Goal: Information Seeking & Learning: Find specific fact

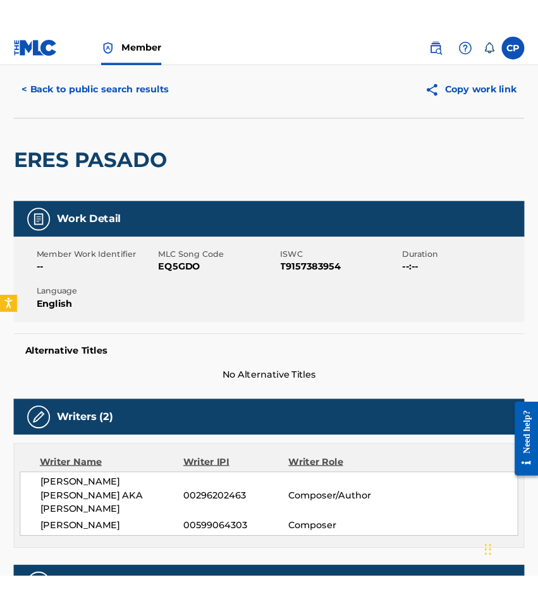
scroll to position [32, 0]
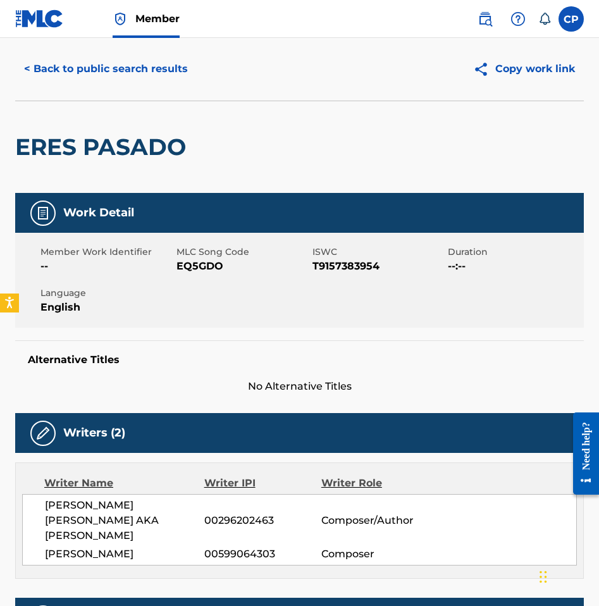
click at [188, 258] on span "MLC Song Code" at bounding box center [242, 251] width 133 height 13
click at [194, 267] on span "EQ5GDO" at bounding box center [242, 266] width 133 height 15
copy span "EQ5GDO"
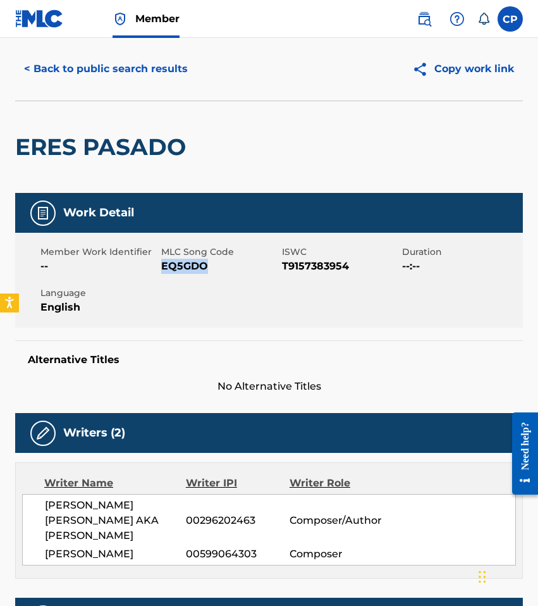
click at [92, 558] on span "LUIGI BRIGIDA" at bounding box center [115, 553] width 141 height 15
click at [143, 558] on span "LUIGI BRIGIDA" at bounding box center [115, 553] width 141 height 15
drag, startPoint x: 116, startPoint y: 552, endPoint x: 35, endPoint y: 551, distance: 80.9
click at [35, 551] on div "CARLOS ALEXANDER CARRASCO MEDINA AKA CARLOS CARRASCO 00296202463 Composer/Autho…" at bounding box center [269, 529] width 494 height 71
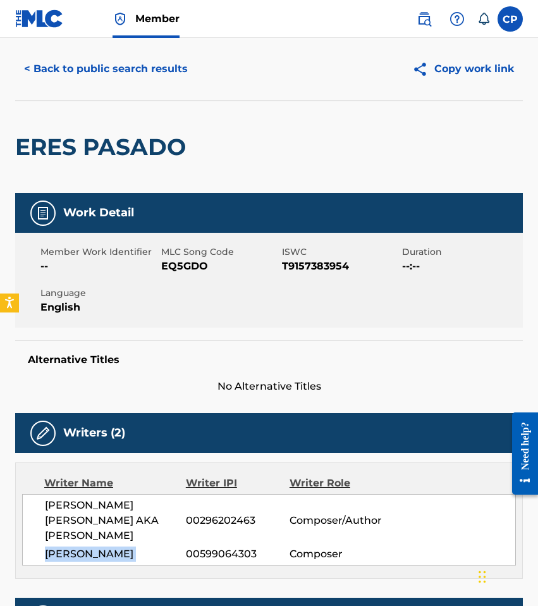
copy div "LUIGI BRIGIDA"
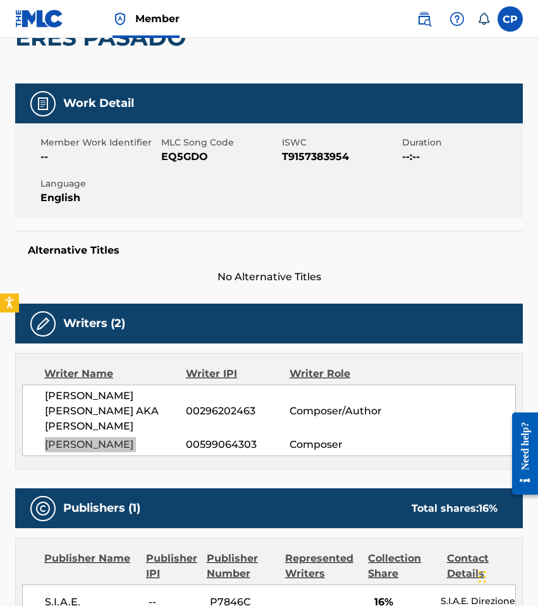
scroll to position [262, 0]
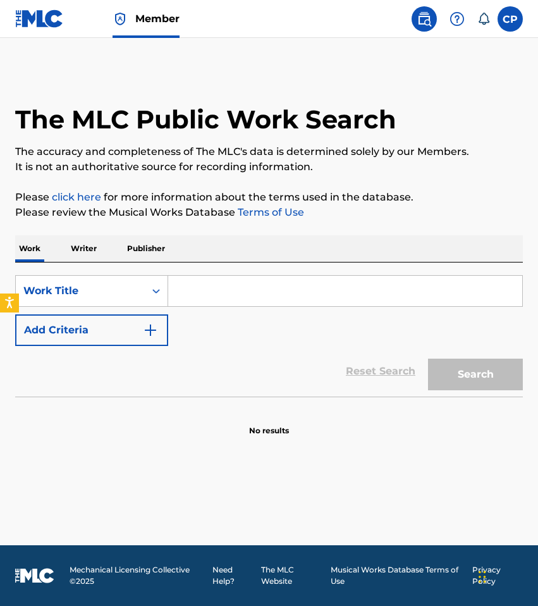
click at [204, 295] on input "Search Form" at bounding box center [345, 291] width 354 height 30
paste input "MI HERMANA Y YO"
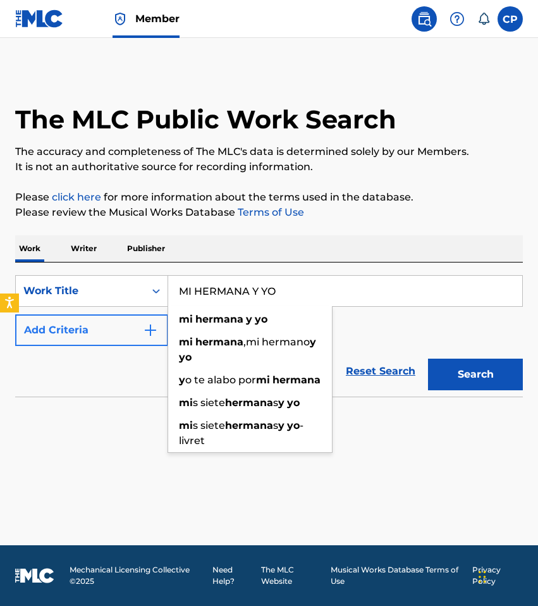
type input "MI HERMANA Y YO"
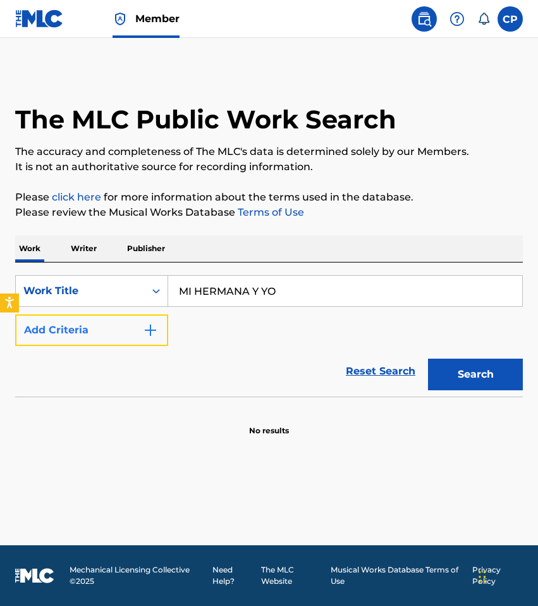
click at [142, 326] on button "Add Criteria" at bounding box center [91, 330] width 153 height 32
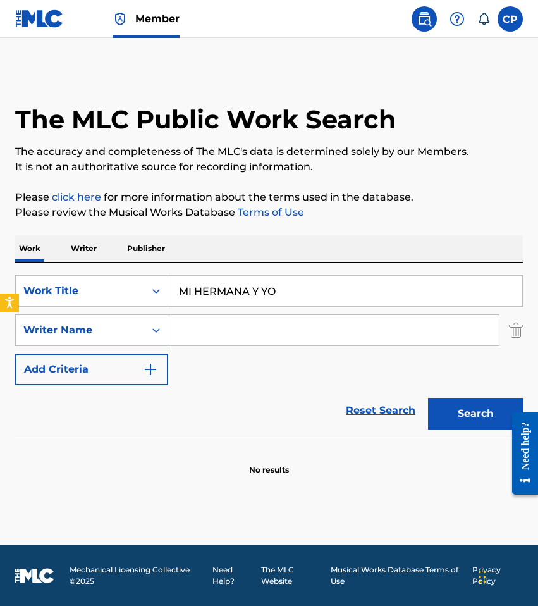
click at [216, 336] on input "Search Form" at bounding box center [333, 330] width 331 height 30
paste input "Medina"
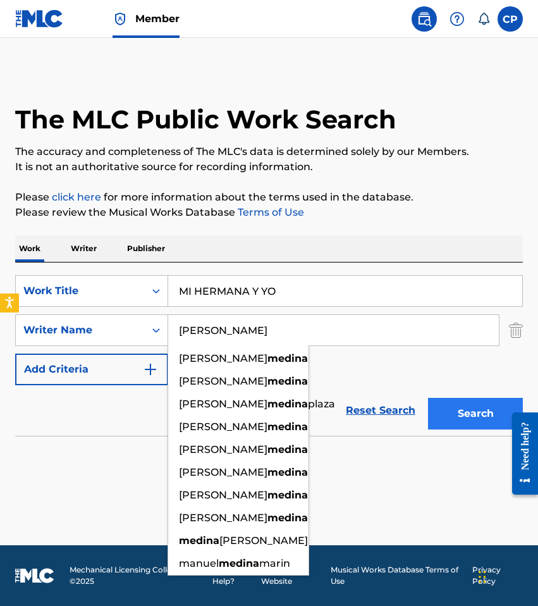
type input "Medina"
click at [499, 409] on button "Search" at bounding box center [475, 414] width 95 height 32
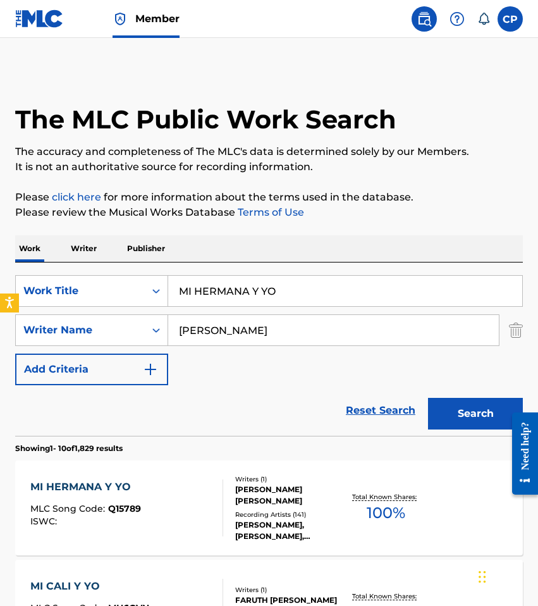
scroll to position [25, 0]
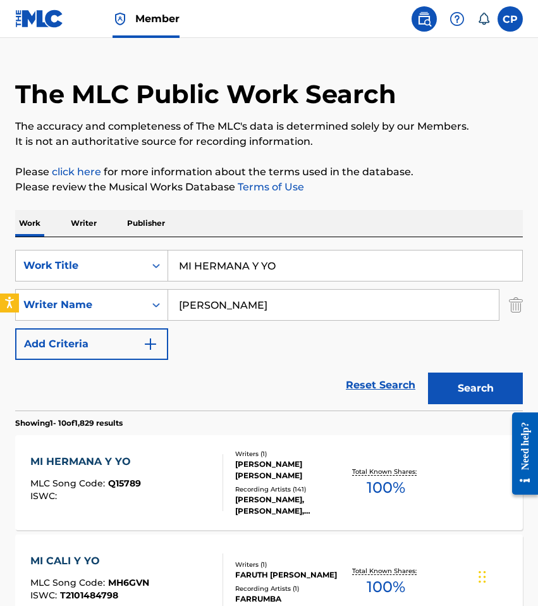
click at [176, 470] on div "MI HERMANA Y YO MLC Song Code : Q15789 ISWC :" at bounding box center [126, 482] width 193 height 57
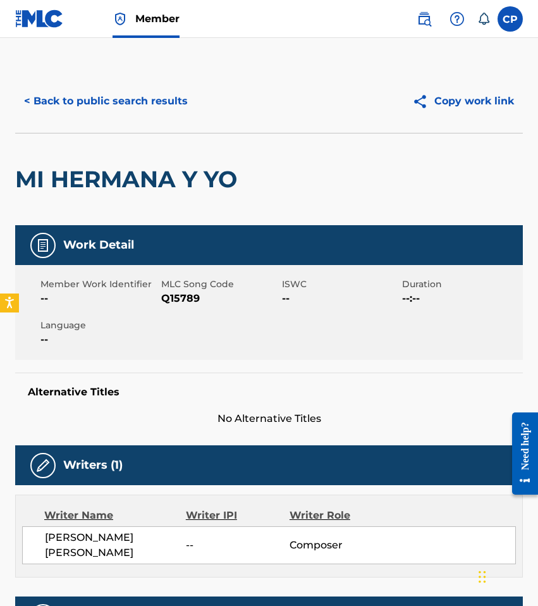
click at [171, 306] on div "Member Work Identifier -- MLC Song Code Q15789 ISWC -- Duration --:-- Language …" at bounding box center [269, 312] width 508 height 95
click at [170, 301] on span "Q15789" at bounding box center [220, 298] width 118 height 15
copy span "Q15789"
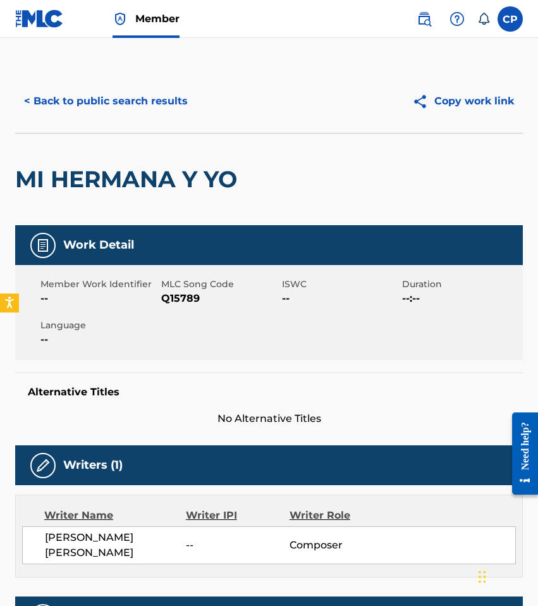
scroll to position [25, 0]
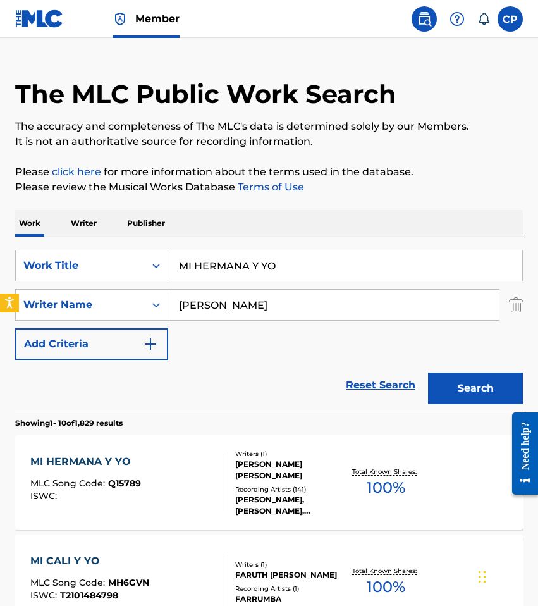
click at [333, 275] on input "MI HERMANA Y YO" at bounding box center [345, 265] width 354 height 30
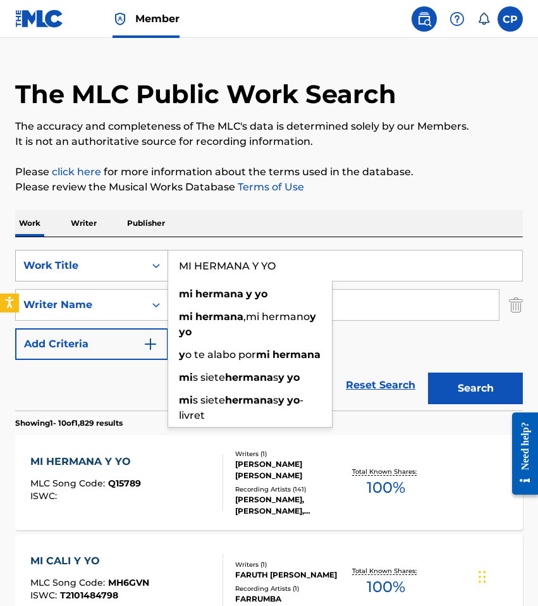
drag, startPoint x: 255, startPoint y: 261, endPoint x: 106, endPoint y: 262, distance: 149.8
click at [106, 262] on div "SearchWithCriteria22354b67-1897-47a7-99ab-d0691dc9b28c Work Title MI HERMANA Y …" at bounding box center [269, 266] width 508 height 32
paste input "NINA COQUETA"
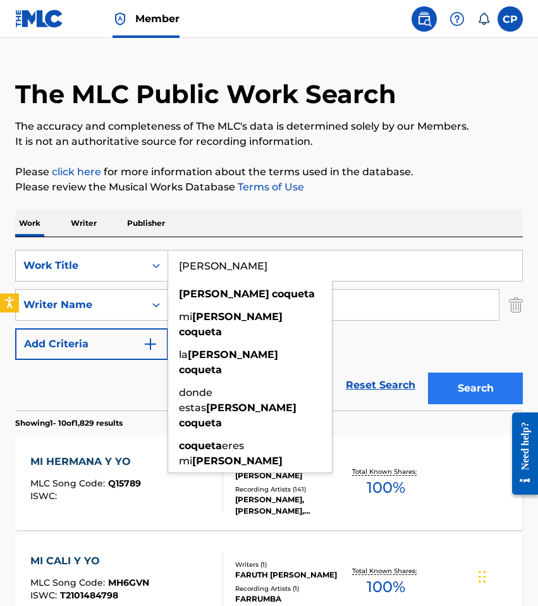
type input "NINA COQUETA"
click at [465, 391] on button "Search" at bounding box center [475, 388] width 95 height 32
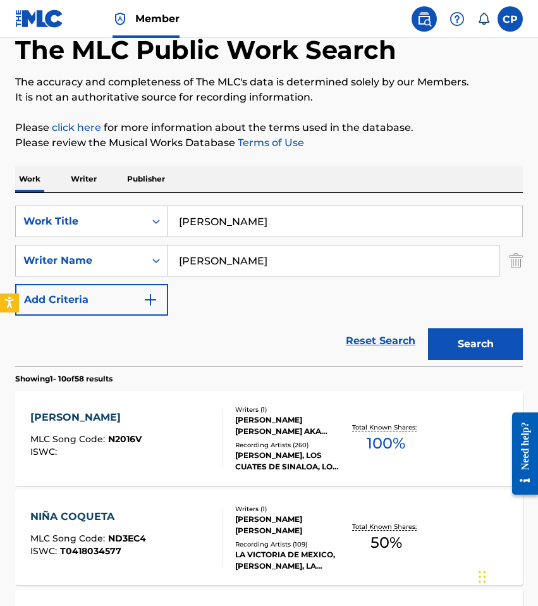
scroll to position [243, 0]
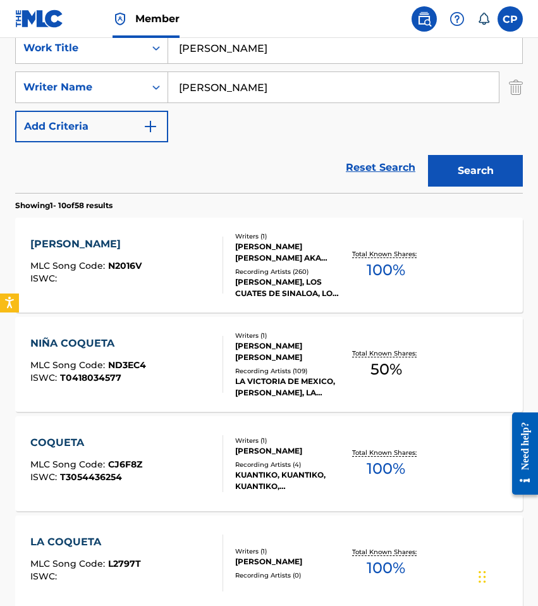
click at [211, 281] on div "NINA COQUETA MLC Song Code : N2016V ISWC :" at bounding box center [126, 264] width 193 height 57
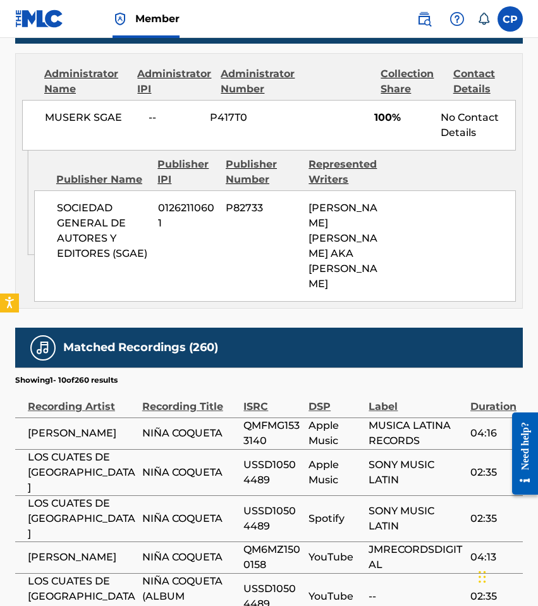
scroll to position [752, 0]
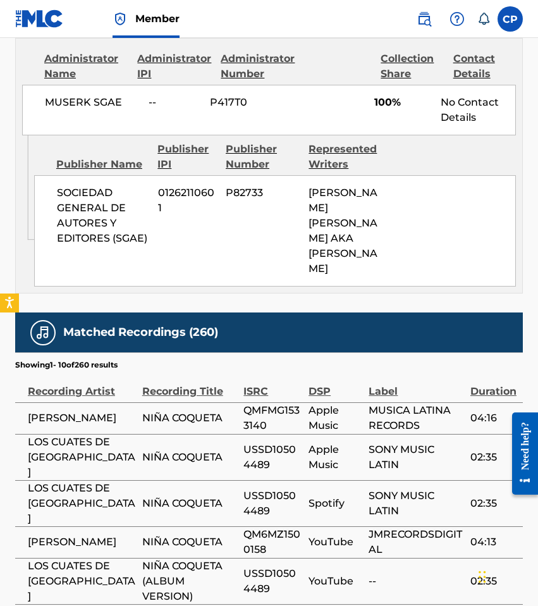
click at [188, 228] on div "SOCIEDAD GENERAL DE AUTORES Y EDITORES (SGAE) 01262110601 P82733 CARLOS ALEXAND…" at bounding box center [275, 230] width 482 height 111
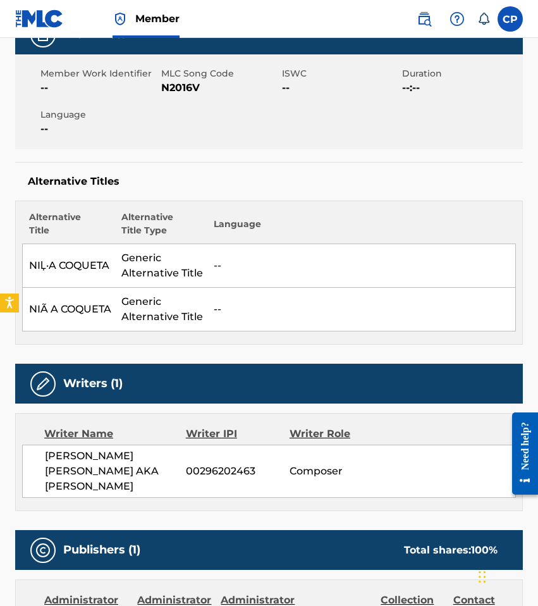
scroll to position [94, 0]
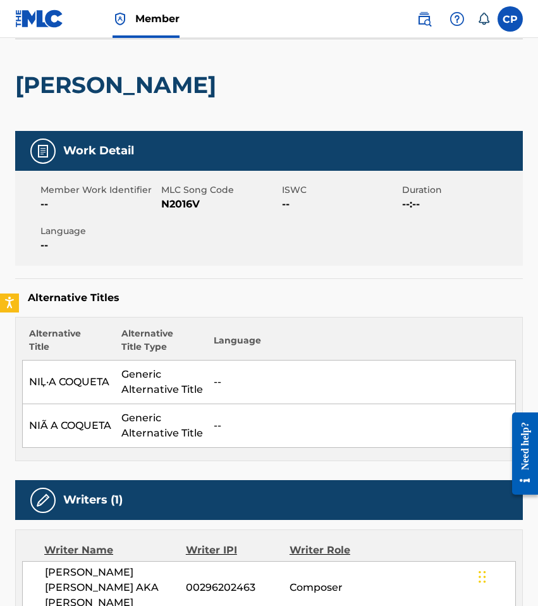
click at [166, 204] on span "N2016V" at bounding box center [220, 204] width 118 height 15
copy span "N2016V"
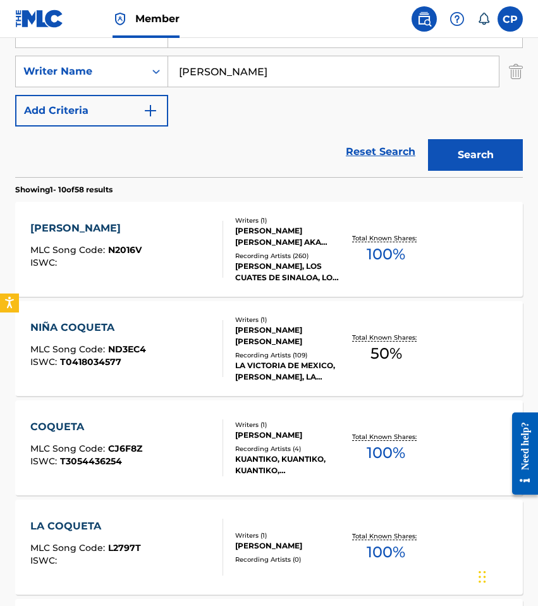
scroll to position [259, 0]
click at [212, 356] on div "NIÑA COQUETA MLC Song Code : ND3EC4 ISWC : T0418034577" at bounding box center [126, 348] width 193 height 57
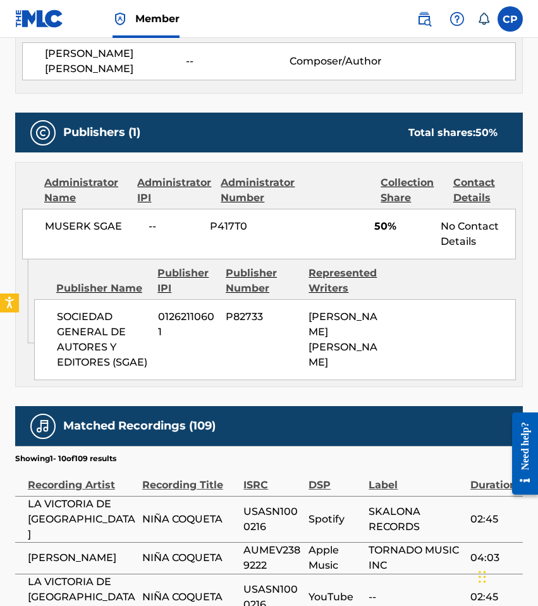
scroll to position [224, 0]
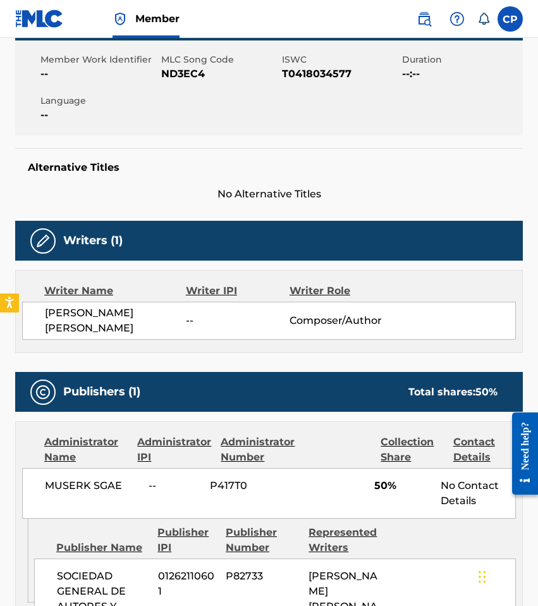
click at [183, 69] on span "ND3EC4" at bounding box center [220, 73] width 118 height 15
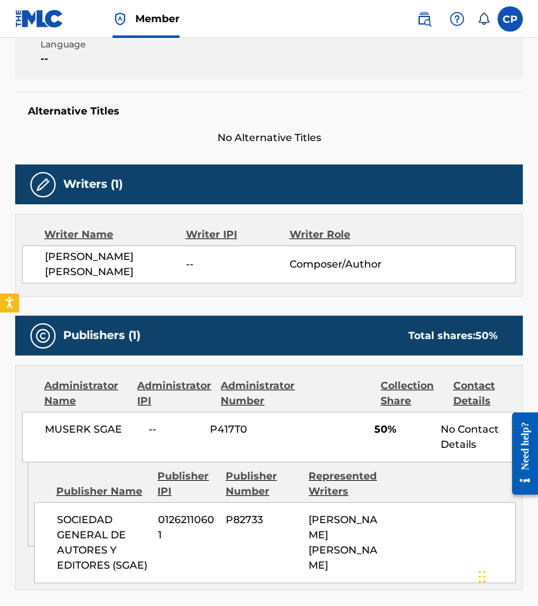
scroll to position [551, 0]
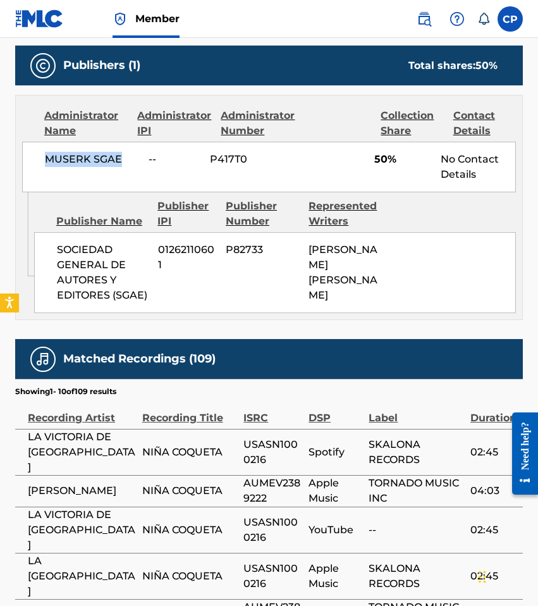
drag, startPoint x: 44, startPoint y: 157, endPoint x: 140, endPoint y: 164, distance: 96.9
click at [140, 164] on div "MUSERK SGAE -- P417T0 50% No Contact Details" at bounding box center [269, 167] width 494 height 51
copy span "MUSERK SGAE"
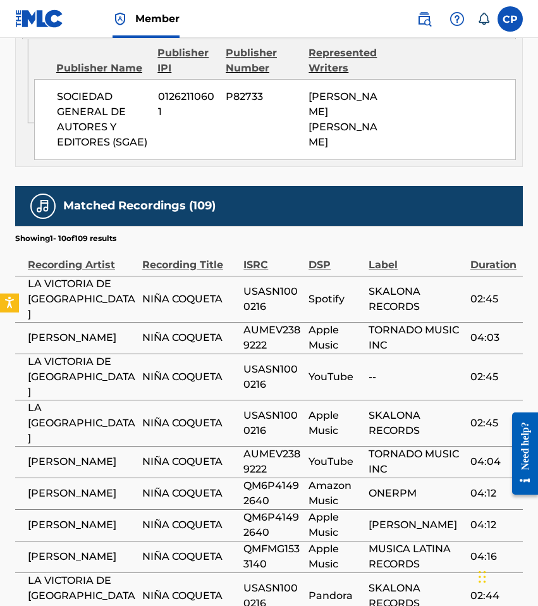
scroll to position [719, 0]
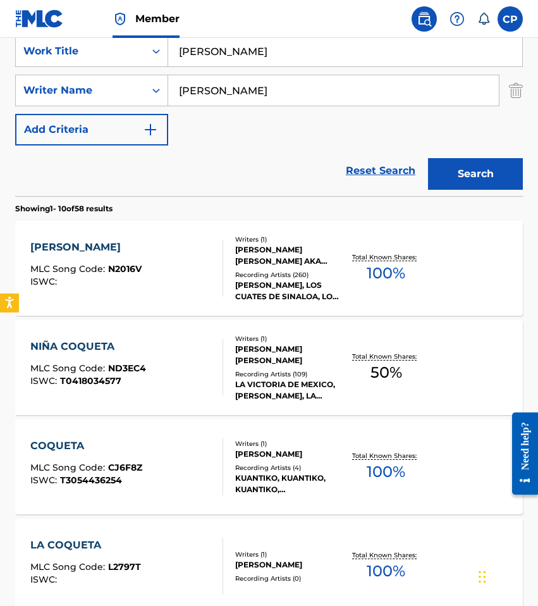
scroll to position [141, 0]
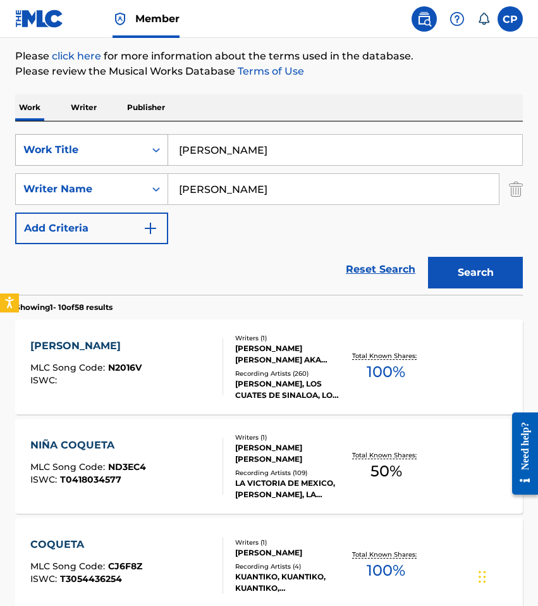
drag, startPoint x: 267, startPoint y: 150, endPoint x: 46, endPoint y: 135, distance: 221.1
click at [46, 135] on div "SearchWithCriteria22354b67-1897-47a7-99ab-d0691dc9b28c Work Title NINA COQUETA" at bounding box center [269, 150] width 508 height 32
paste input "Any Attack"
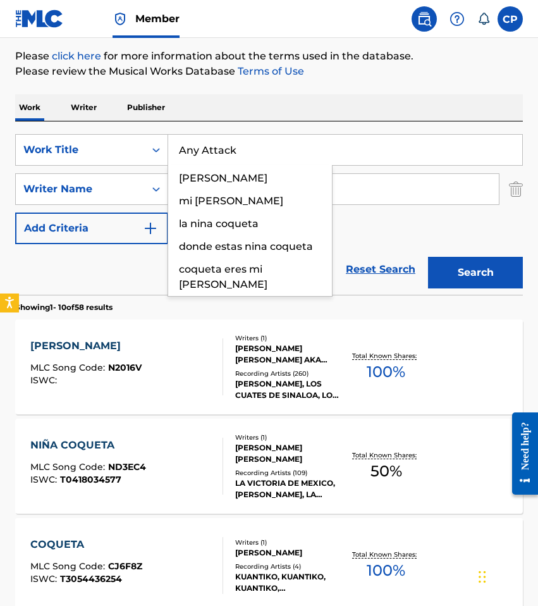
type input "Any Attack"
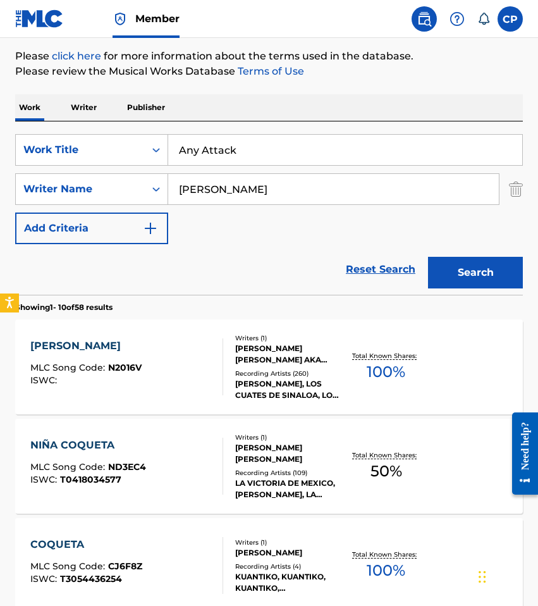
drag, startPoint x: 382, startPoint y: 248, endPoint x: 288, endPoint y: 230, distance: 95.2
click at [381, 248] on div "Reset Search Search" at bounding box center [269, 269] width 508 height 51
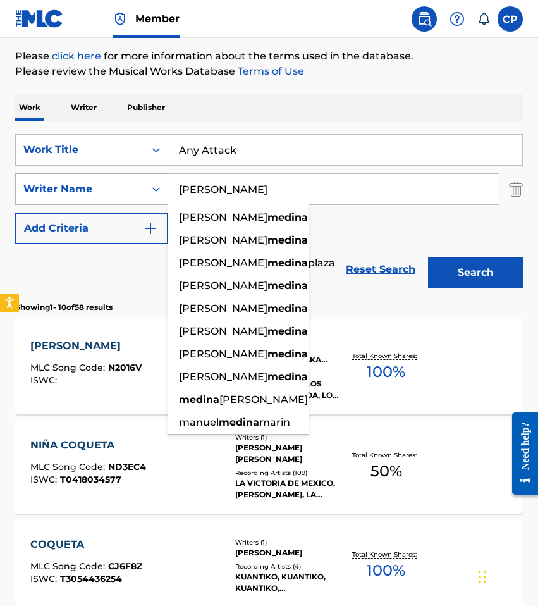
drag, startPoint x: 195, startPoint y: 184, endPoint x: 144, endPoint y: 181, distance: 51.3
click at [144, 181] on div "SearchWithCriteria0262624b-1e74-4876-82a2-3f160618ef21 Writer Name Medina gabri…" at bounding box center [269, 189] width 508 height 32
paste input "Francis"
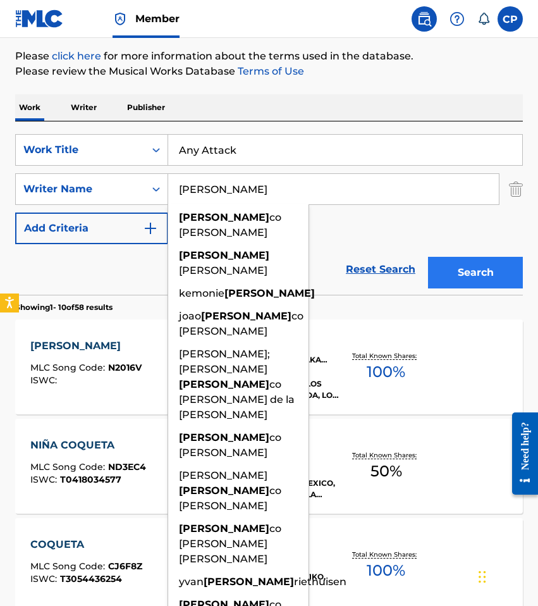
type input "Francis"
click at [482, 271] on button "Search" at bounding box center [475, 273] width 95 height 32
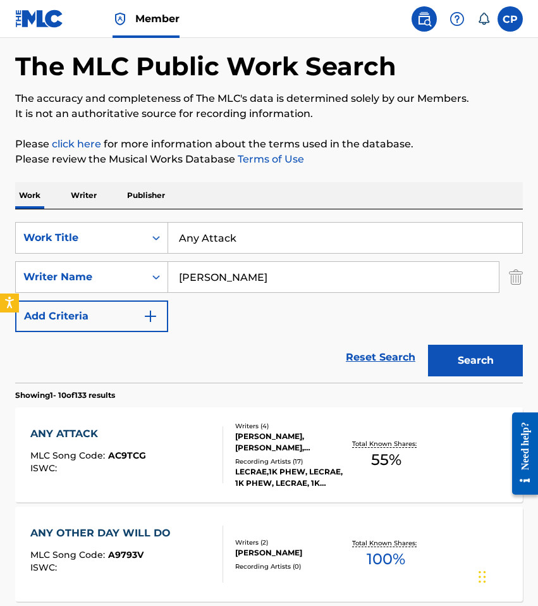
scroll to position [168, 0]
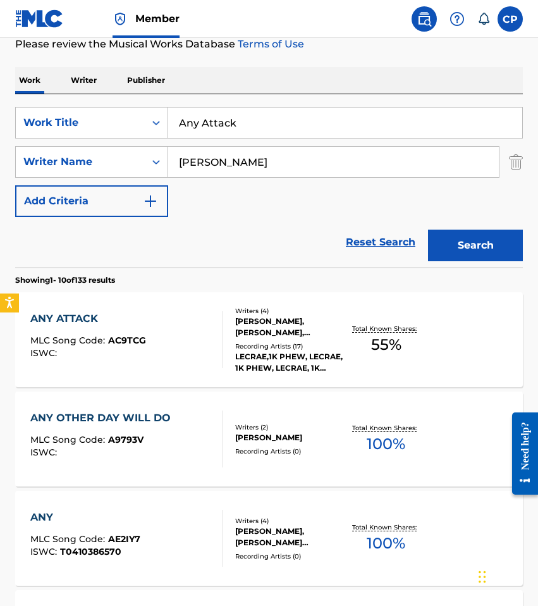
click at [257, 362] on div "LECRAE,1K PHEW, LECRAE, 1K PHEW, LECRAE, 1K PHEW, 1K PHEW|LECRAE, LECRAE" at bounding box center [289, 362] width 109 height 23
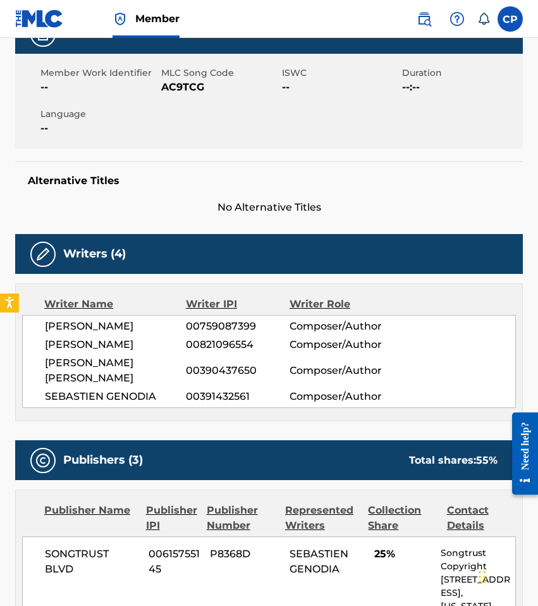
scroll to position [94, 0]
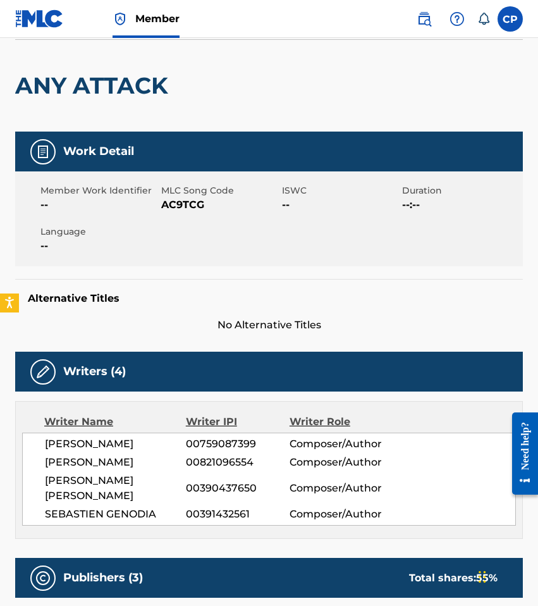
click at [187, 205] on span "AC9TCG" at bounding box center [220, 204] width 118 height 15
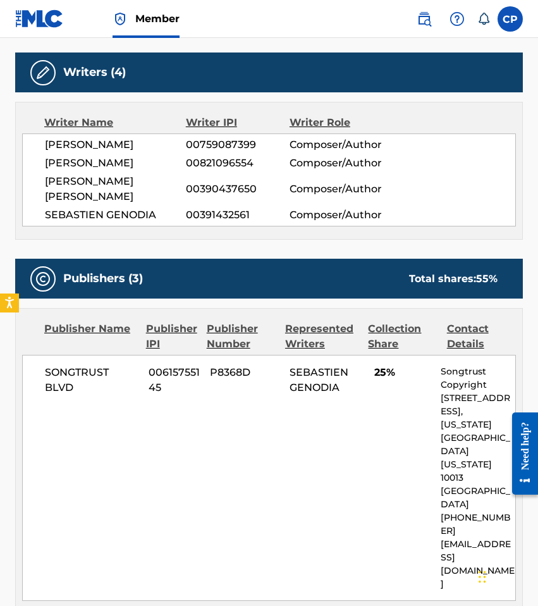
scroll to position [309, 0]
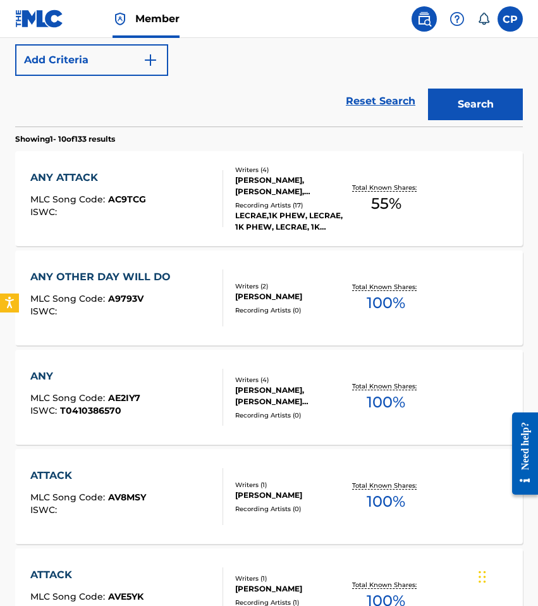
scroll to position [168, 0]
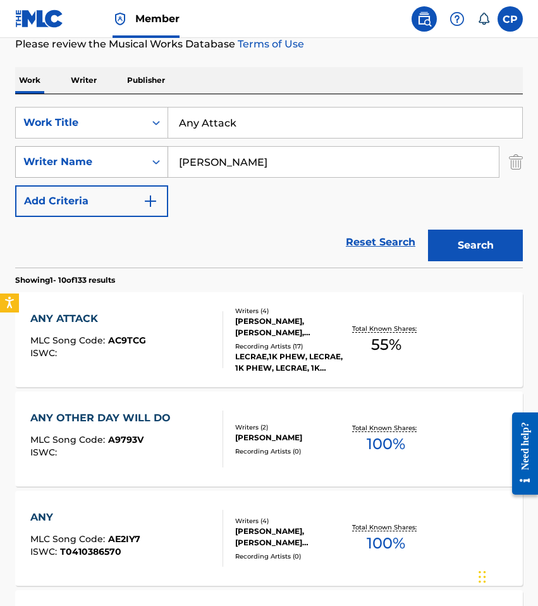
drag, startPoint x: 227, startPoint y: 158, endPoint x: 111, endPoint y: 159, distance: 115.7
click at [111, 159] on div "SearchWithCriteria0262624b-1e74-4876-82a2-3f160618ef21 Writer Name Francis" at bounding box center [269, 162] width 508 height 32
paste input "zier"
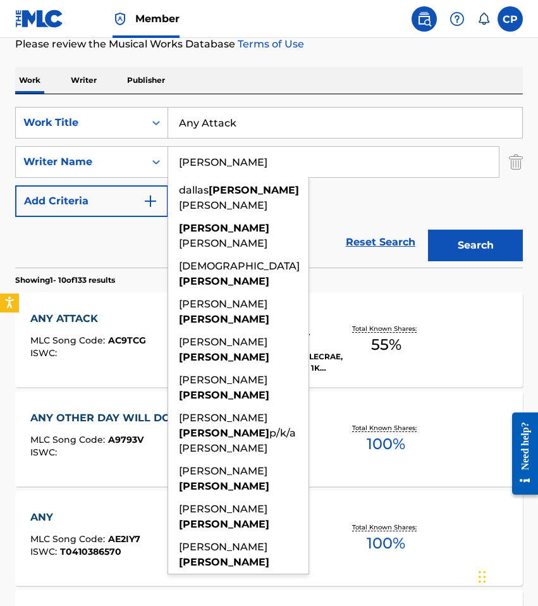
type input "Frazier"
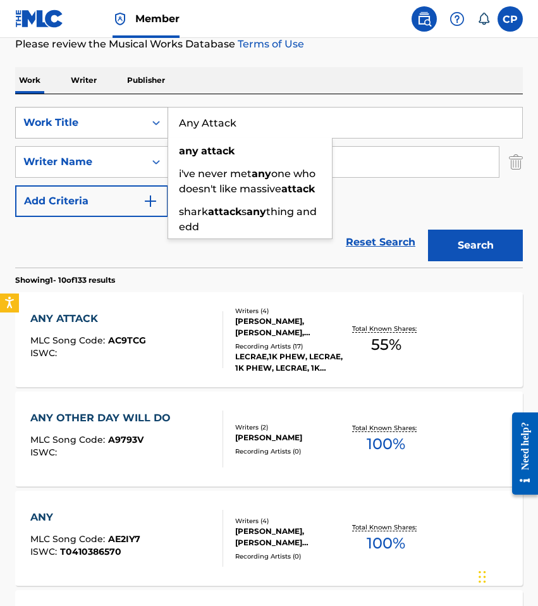
drag, startPoint x: 253, startPoint y: 119, endPoint x: 306, endPoint y: 160, distance: 66.6
click at [138, 114] on div "SearchWithCriteria22354b67-1897-47a7-99ab-d0691dc9b28c Work Title Any Attack an…" at bounding box center [269, 123] width 508 height 32
paste input "DETOUR"
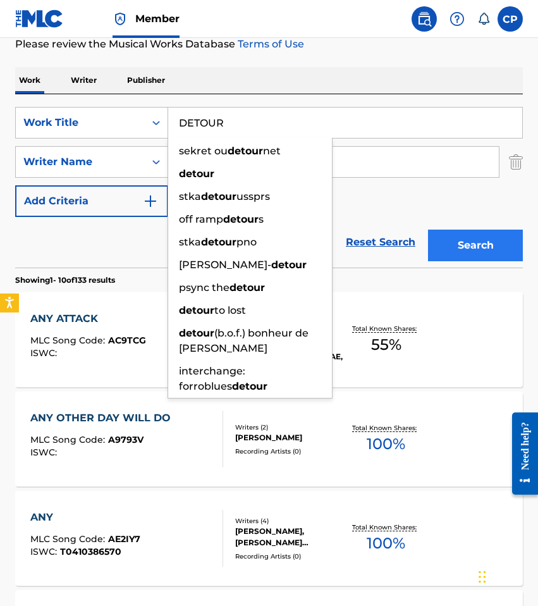
type input "DETOUR"
click at [463, 235] on button "Search" at bounding box center [475, 245] width 95 height 32
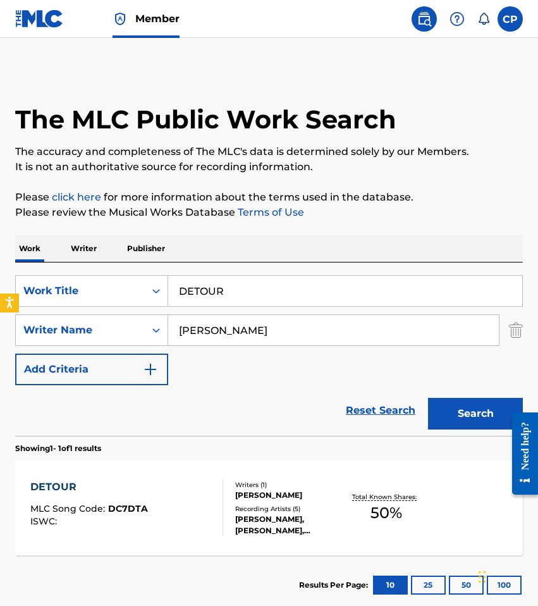
scroll to position [76, 0]
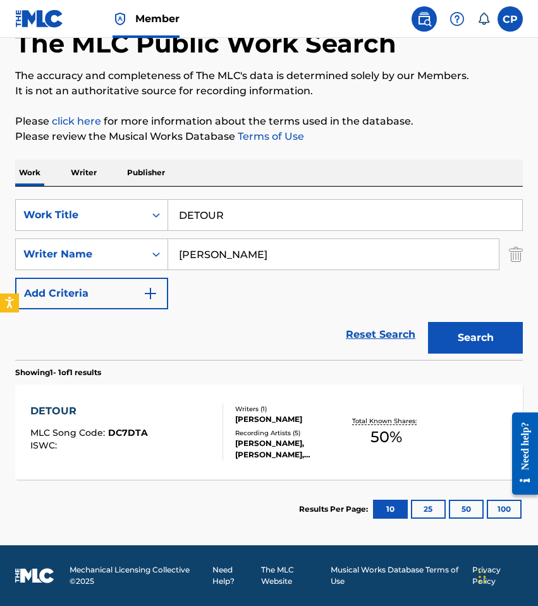
click at [228, 453] on div "Writers ( 1 ) CHRISTIAN R. FRAZIER Recording Artists ( 5 ) BONEY JAMES, BONEY J…" at bounding box center [283, 432] width 121 height 56
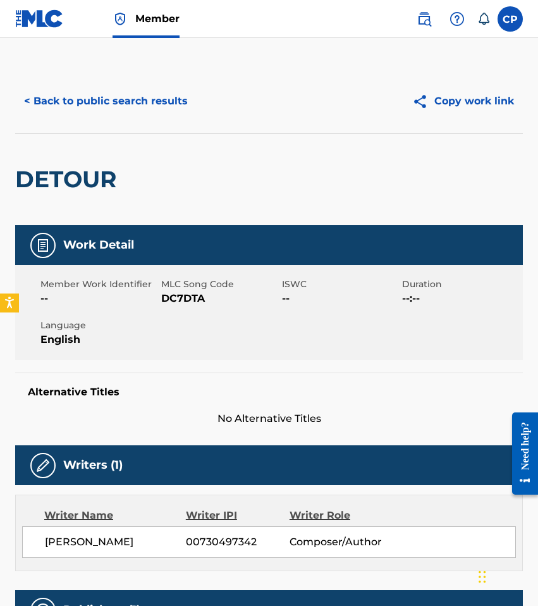
click at [187, 295] on span "DC7DTA" at bounding box center [220, 298] width 118 height 15
copy span "DC7DTA"
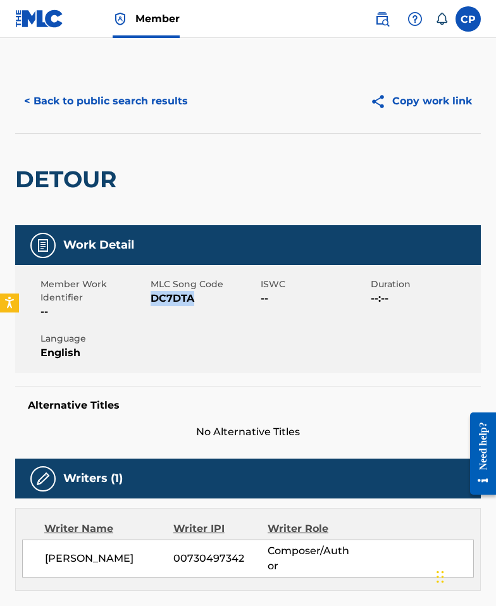
scroll to position [4, 0]
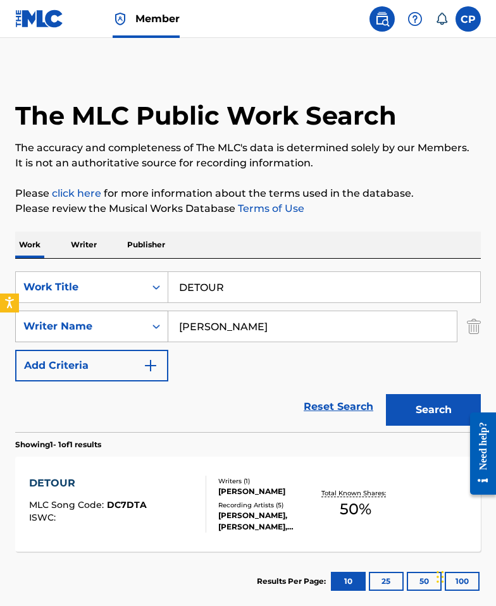
drag, startPoint x: 228, startPoint y: 326, endPoint x: 149, endPoint y: 313, distance: 79.4
click at [149, 313] on div "SearchWithCriteria0262624b-1e74-4876-82a2-3f160618ef21 Writer Name Frazier" at bounding box center [247, 326] width 465 height 32
paste input "Poetzsch"
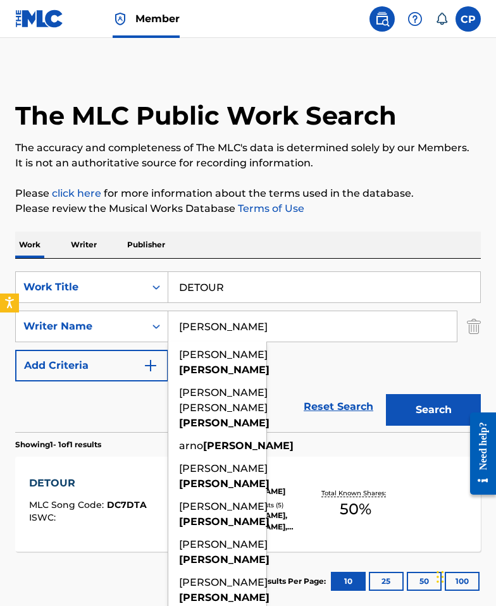
type input "Poetzsch"
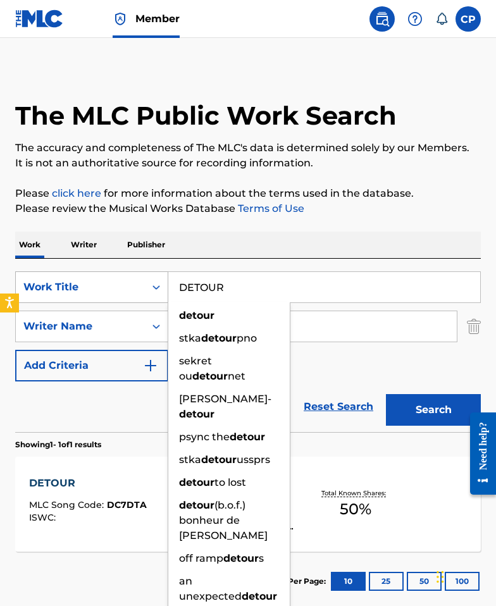
drag, startPoint x: 221, startPoint y: 280, endPoint x: 164, endPoint y: 276, distance: 56.4
click at [164, 276] on div "SearchWithCriteria22354b67-1897-47a7-99ab-d0691dc9b28c Work Title DETOUR detour…" at bounding box center [247, 287] width 465 height 32
paste input "KASCHMI"
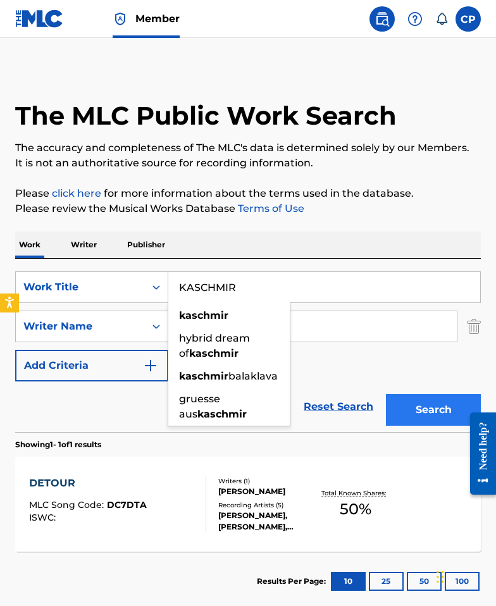
type input "KASCHMIR"
click at [412, 400] on button "Search" at bounding box center [433, 410] width 95 height 32
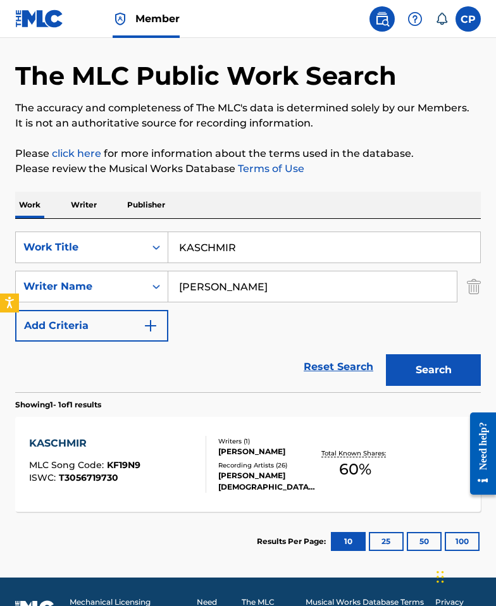
scroll to position [76, 0]
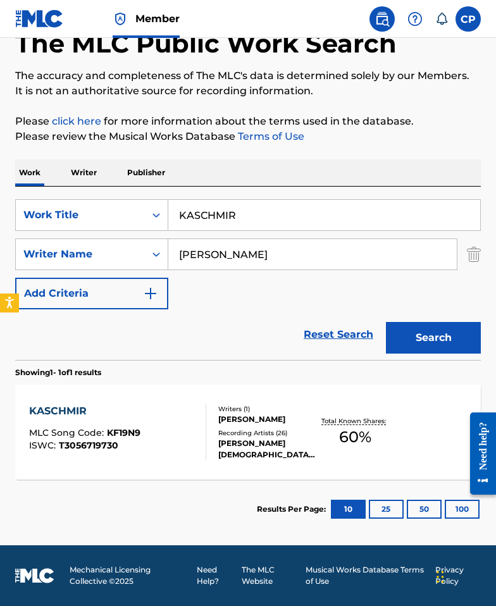
click at [207, 433] on div "Writers ( 1 ) CLEMENS POETZSCH Recording Artists ( 26 ) CLEMENS CHRISTIAN POETZ…" at bounding box center [261, 432] width 111 height 56
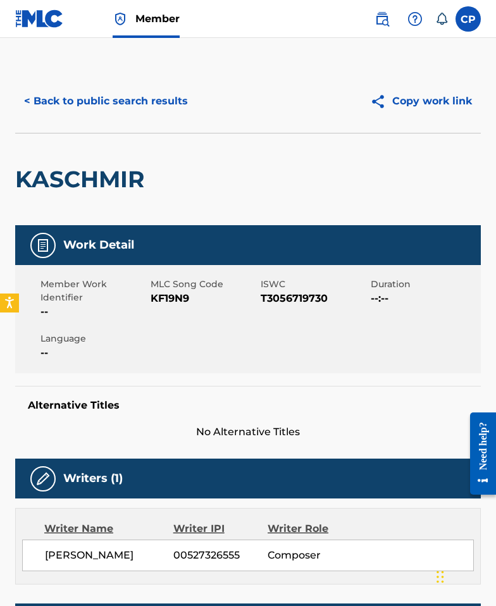
click at [181, 298] on span "KF19N9" at bounding box center [203, 298] width 107 height 15
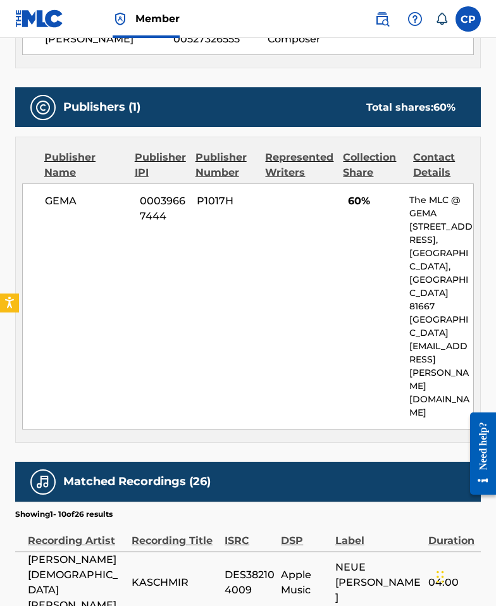
scroll to position [699, 0]
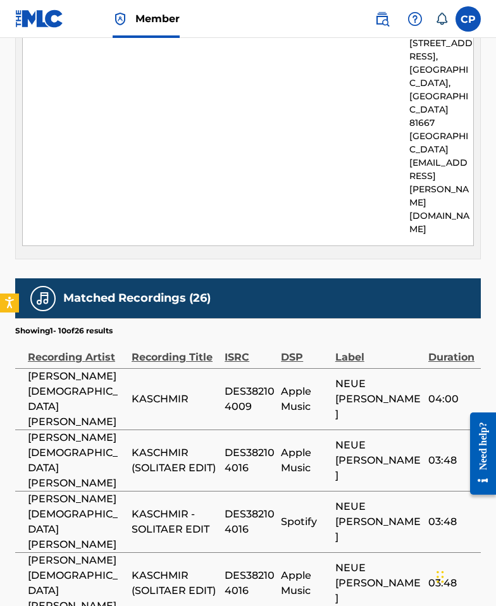
scroll to position [76, 0]
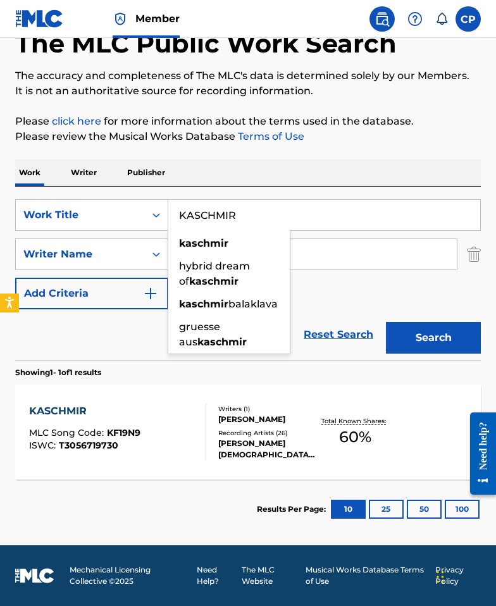
drag, startPoint x: 257, startPoint y: 214, endPoint x: 172, endPoint y: 209, distance: 84.9
click at [172, 209] on input "KASCHMIR" at bounding box center [324, 215] width 312 height 30
paste input "PORZELLAN"
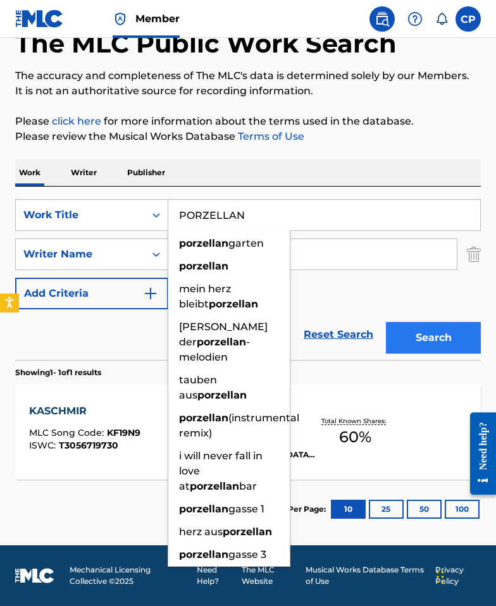
type input "PORZELLAN"
click at [427, 334] on button "Search" at bounding box center [433, 338] width 95 height 32
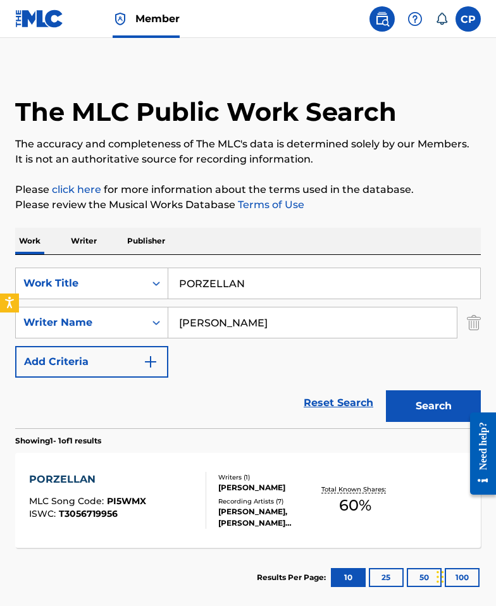
scroll to position [20, 0]
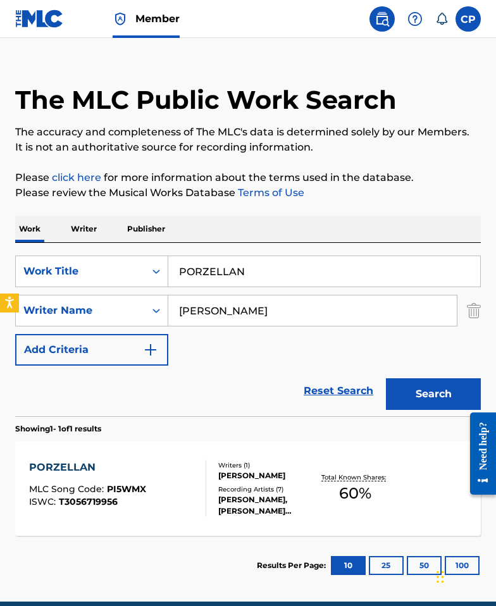
click at [170, 472] on div "PORZELLAN MLC Song Code : PI5WMX ISWC : T3056719956" at bounding box center [117, 488] width 177 height 57
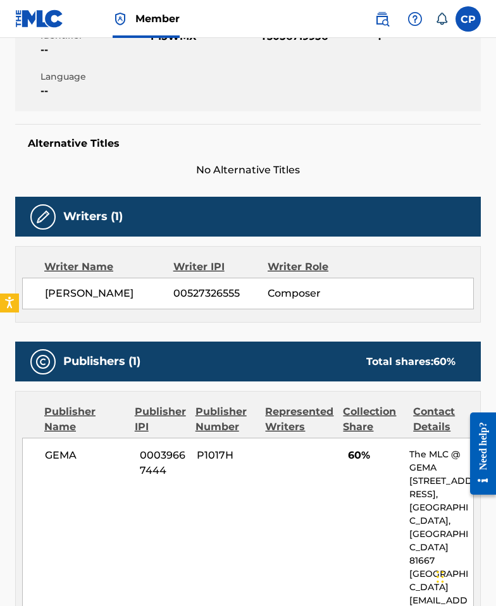
scroll to position [140, 0]
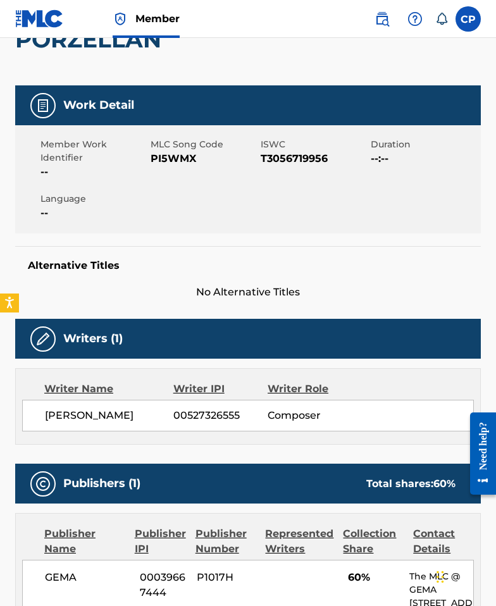
click at [189, 154] on span "PI5WMX" at bounding box center [203, 158] width 107 height 15
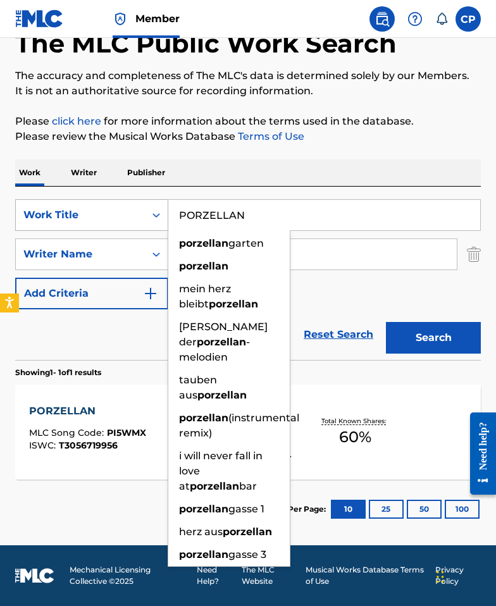
paste input "SPHERES"
drag, startPoint x: 278, startPoint y: 211, endPoint x: 150, endPoint y: 209, distance: 127.7
click at [150, 209] on div "SearchWithCriteria22354b67-1897-47a7-99ab-d0691dc9b28c Work Title SPHERES porze…" at bounding box center [247, 215] width 465 height 32
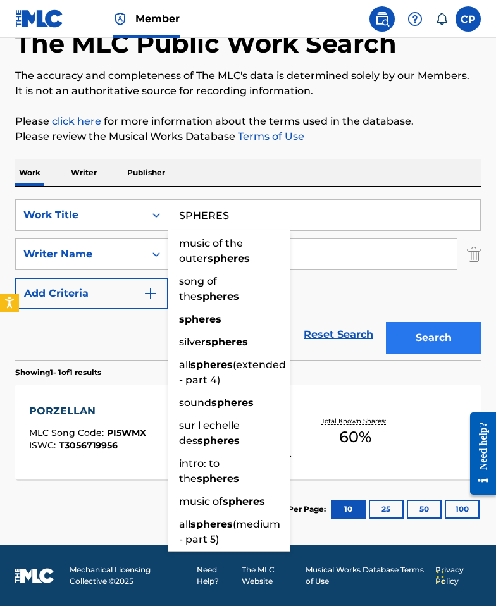
type input "SPHERES"
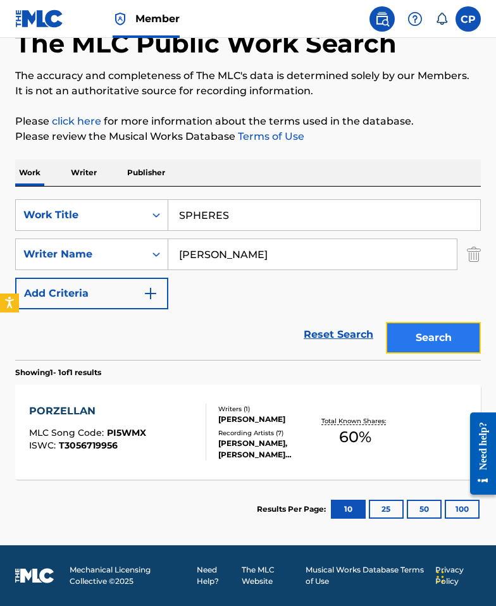
click at [416, 322] on button "Search" at bounding box center [433, 338] width 95 height 32
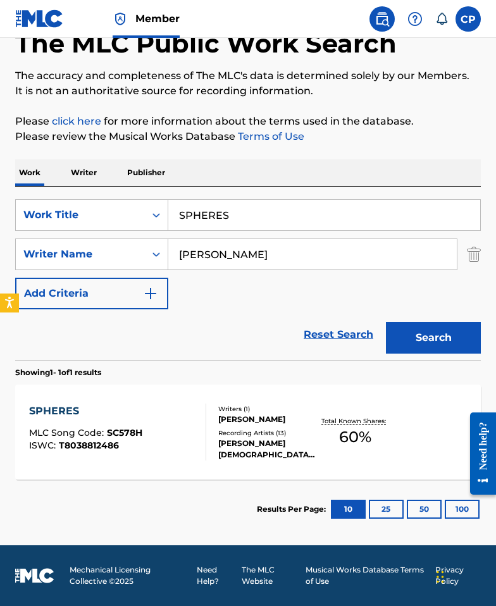
click at [192, 413] on div "SPHERES MLC Song Code : SC578H ISWC : T8038812486" at bounding box center [117, 431] width 177 height 57
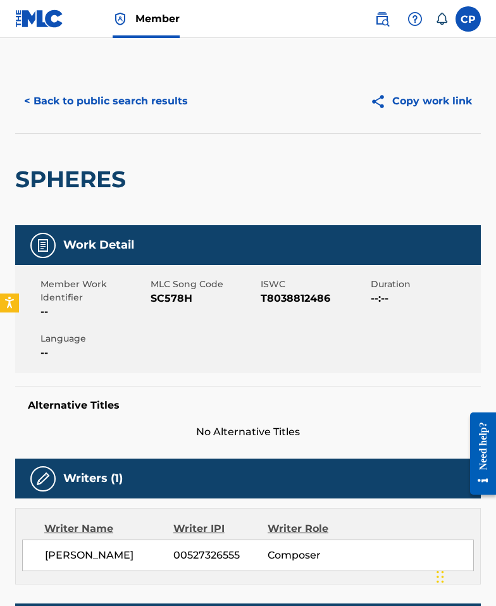
click at [170, 300] on span "SC578H" at bounding box center [203, 298] width 107 height 15
copy span "SC578H"
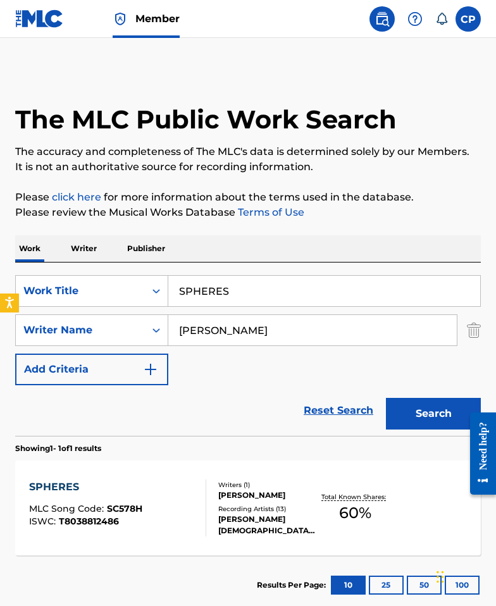
scroll to position [4, 0]
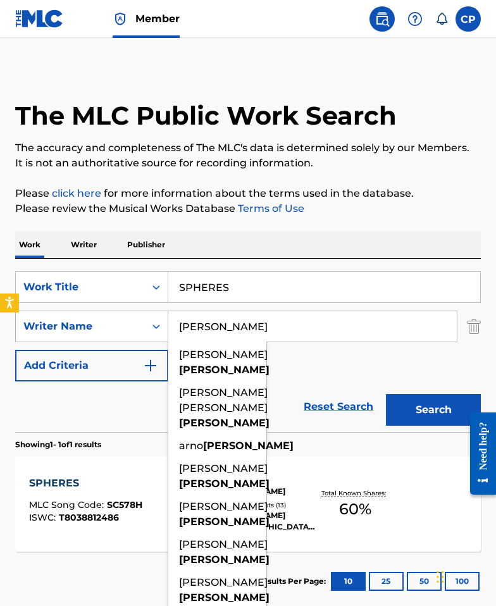
drag, startPoint x: 239, startPoint y: 325, endPoint x: 125, endPoint y: 317, distance: 114.0
click at [125, 317] on div "SearchWithCriteria0262624b-1e74-4876-82a2-3f160618ef21 Writer Name Poetzsch cle…" at bounding box center [247, 326] width 465 height 32
paste input "Kassa"
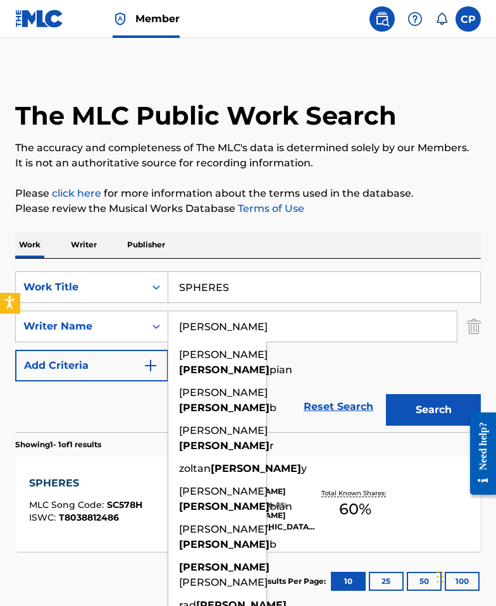
type input "Kassa"
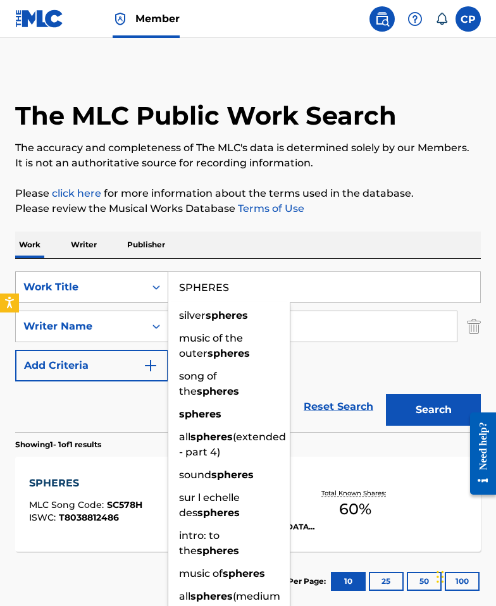
drag, startPoint x: 176, startPoint y: 282, endPoint x: 116, endPoint y: 278, distance: 60.2
click at [116, 278] on div "SearchWithCriteria22354b67-1897-47a7-99ab-d0691dc9b28c Work Title SPHERES silve…" at bounding box center [247, 287] width 465 height 32
paste input "01'BEIGECAMRY"
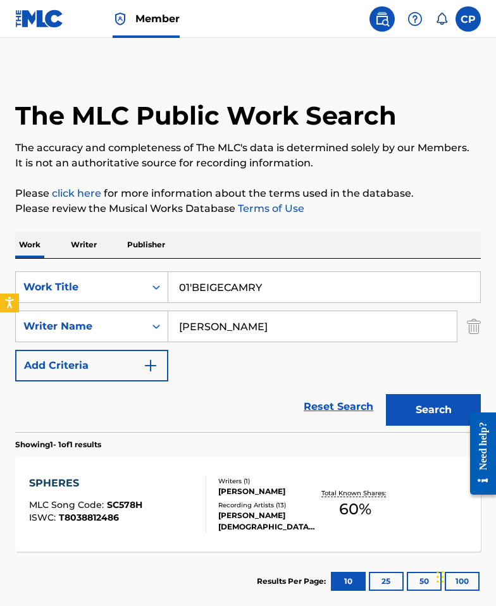
click at [302, 267] on div "SearchWithCriteria22354b67-1897-47a7-99ab-d0691dc9b28c Work Title 01'BEIGECAMRY…" at bounding box center [247, 345] width 465 height 173
click at [426, 407] on button "Search" at bounding box center [433, 410] width 95 height 32
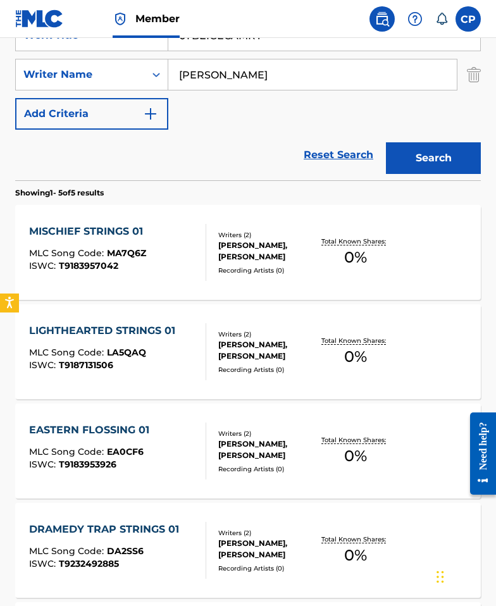
scroll to position [0, 0]
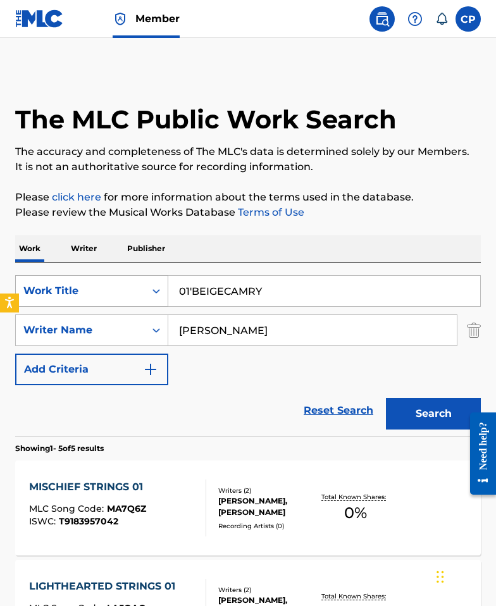
drag, startPoint x: 192, startPoint y: 289, endPoint x: 161, endPoint y: 287, distance: 31.7
click at [161, 286] on div "SearchWithCriteria22354b67-1897-47a7-99ab-d0691dc9b28c Work Title 01'BEIGECAMRY" at bounding box center [247, 291] width 465 height 32
click at [386, 398] on button "Search" at bounding box center [433, 414] width 95 height 32
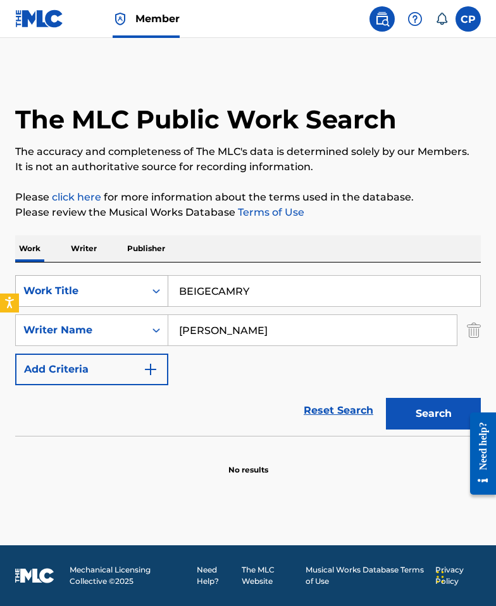
drag, startPoint x: 264, startPoint y: 291, endPoint x: 156, endPoint y: 283, distance: 109.0
click at [156, 283] on div "SearchWithCriteria22354b67-1897-47a7-99ab-d0691dc9b28c Work Title BEIGECAMRY" at bounding box center [247, 291] width 465 height 32
paste input "IF I NEED I TAKE"
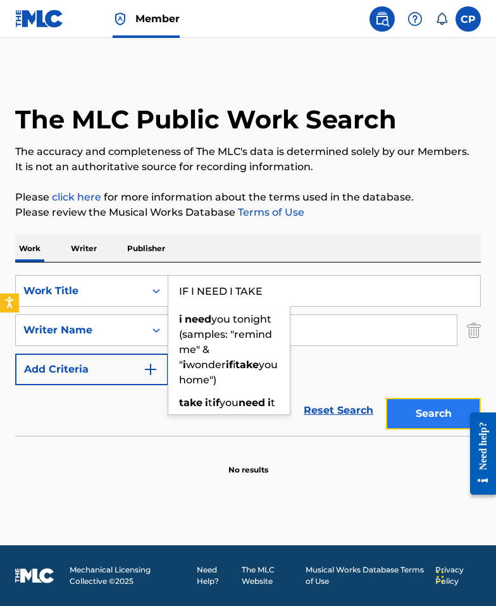
click at [405, 409] on button "Search" at bounding box center [433, 414] width 95 height 32
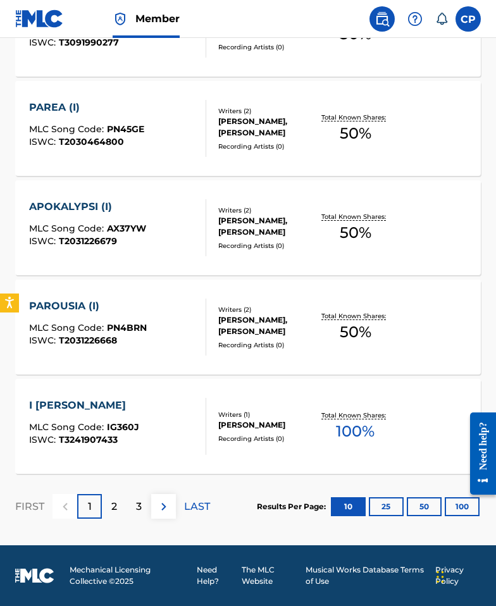
scroll to position [972, 0]
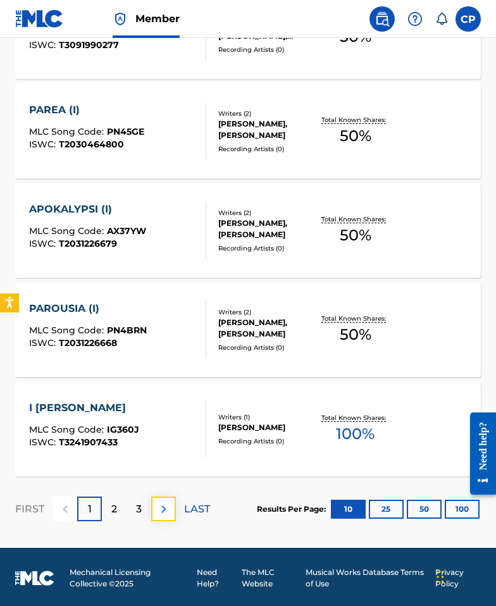
click at [164, 515] on img at bounding box center [163, 508] width 15 height 15
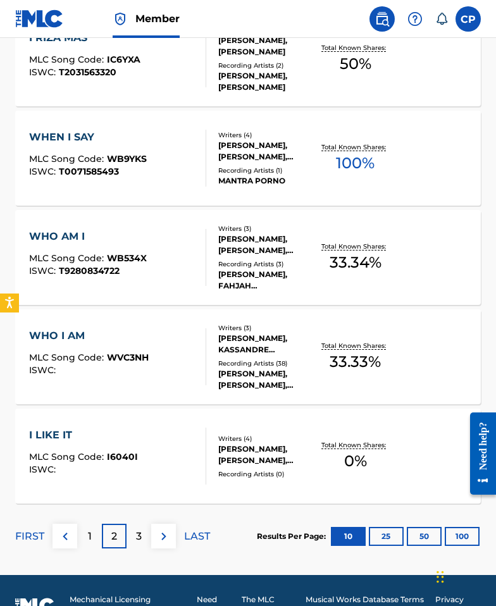
scroll to position [975, 0]
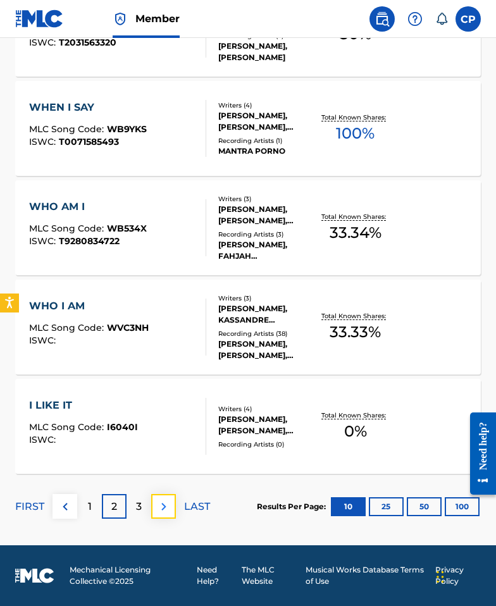
click at [164, 505] on img at bounding box center [163, 506] width 15 height 15
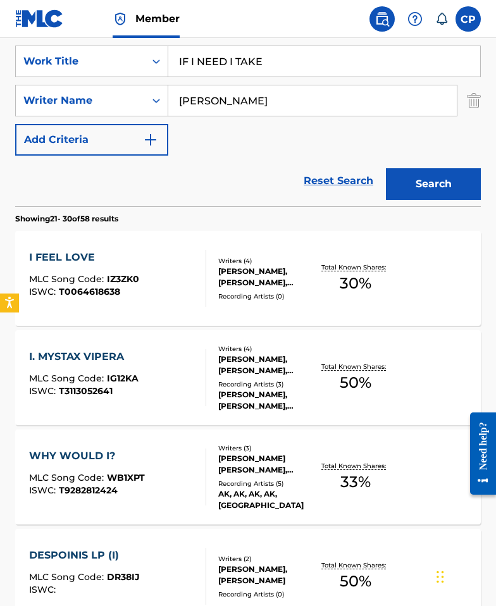
scroll to position [0, 0]
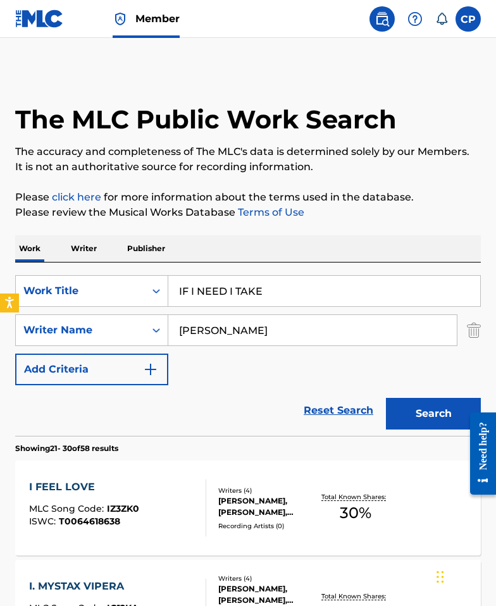
drag, startPoint x: 294, startPoint y: 289, endPoint x: 169, endPoint y: 279, distance: 125.6
click at [169, 279] on input "IF I NEED I TAKE" at bounding box center [324, 291] width 312 height 30
paste input "JIH LIKE MORANT"
type input "JIH LIKE MORANT"
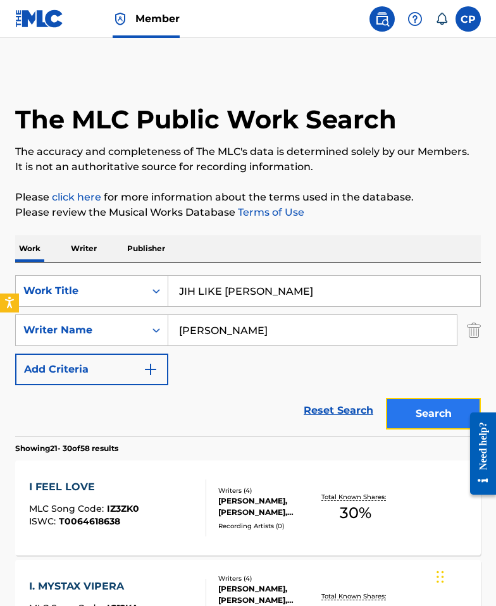
click at [405, 408] on button "Search" at bounding box center [433, 414] width 95 height 32
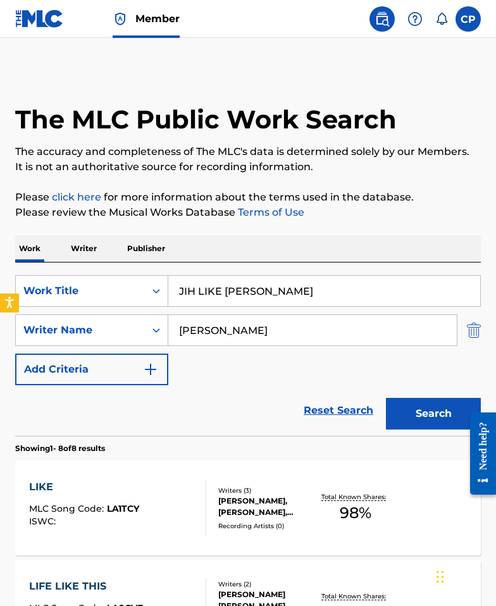
click at [468, 333] on img "Search Form" at bounding box center [474, 330] width 14 height 32
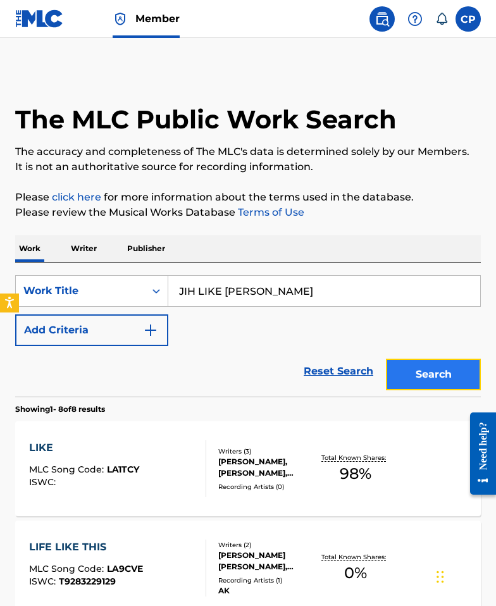
click at [400, 367] on button "Search" at bounding box center [433, 374] width 95 height 32
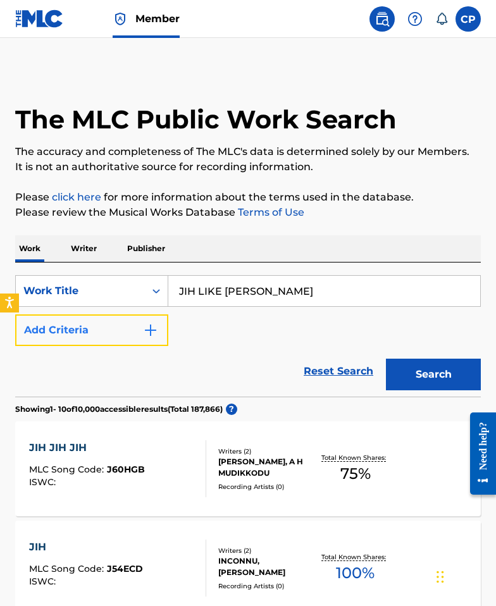
click at [124, 338] on button "Add Criteria" at bounding box center [91, 330] width 153 height 32
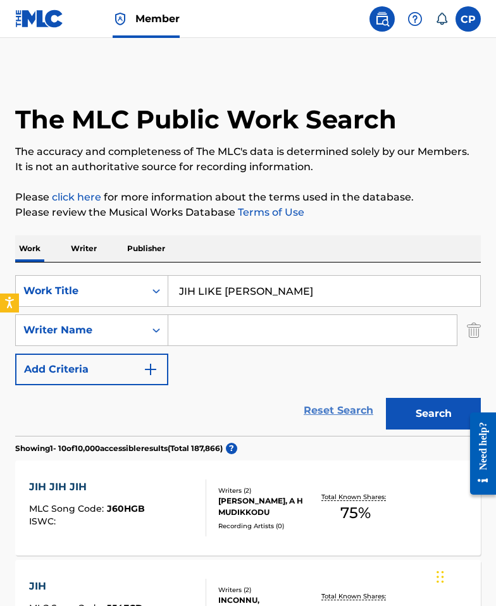
click at [326, 410] on link "Reset Search" at bounding box center [338, 410] width 82 height 28
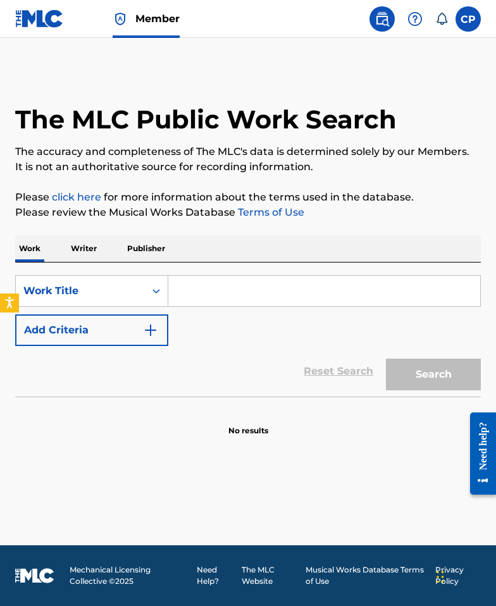
click at [207, 303] on input "Search Form" at bounding box center [324, 291] width 312 height 30
paste input "HaileMariam Kassa"
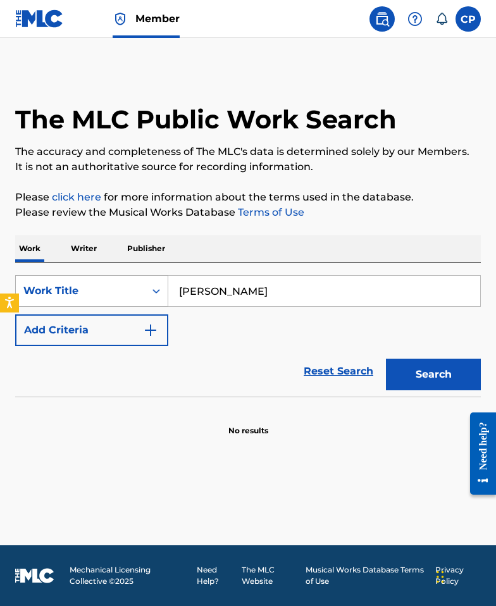
type input "HaileMariam Kassa"
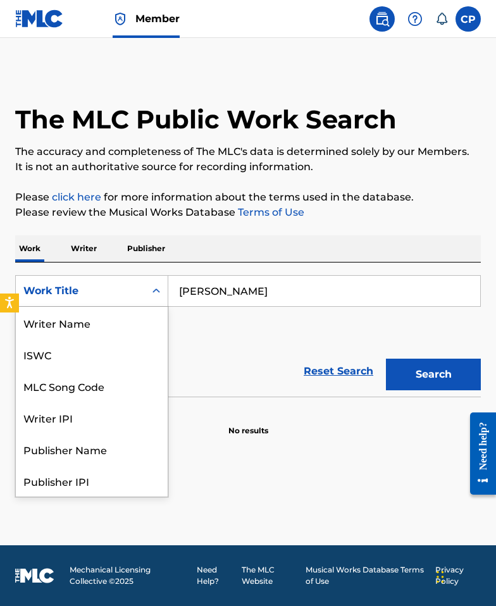
click at [118, 294] on div "Work Title" at bounding box center [80, 290] width 114 height 15
click at [99, 329] on div "Writer Name" at bounding box center [92, 323] width 152 height 32
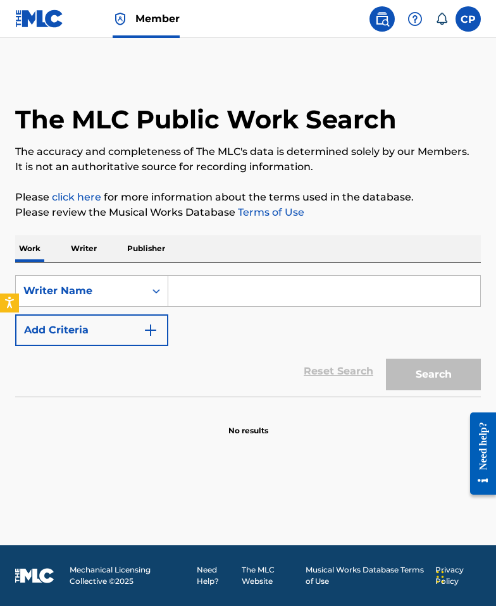
click at [191, 291] on input "Search Form" at bounding box center [324, 291] width 312 height 30
paste input "HaileMariam Kassa"
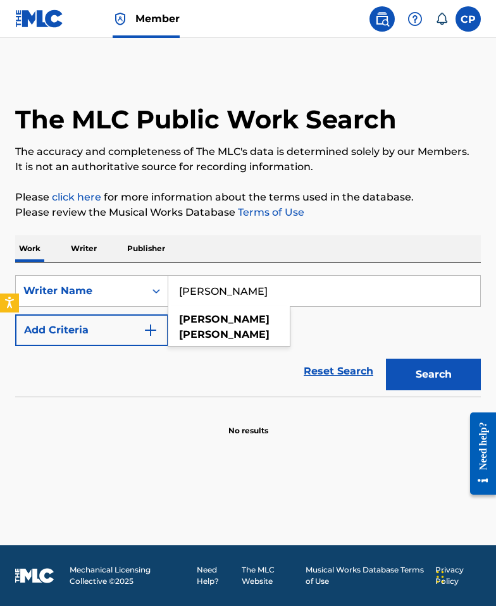
type input "HaileMariam Kassa"
click at [379, 348] on div "Search" at bounding box center [429, 371] width 101 height 51
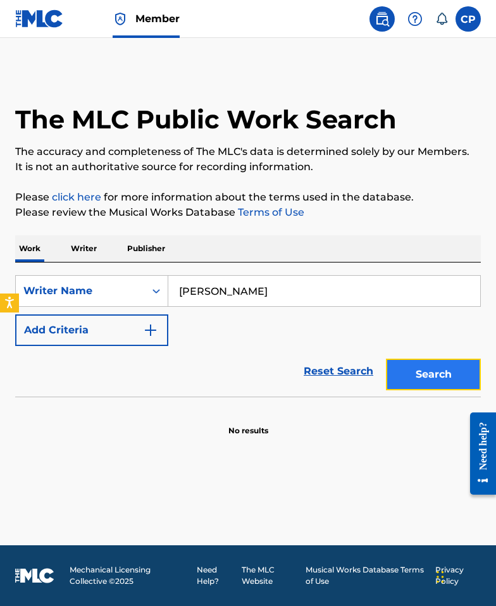
click at [444, 387] on button "Search" at bounding box center [433, 374] width 95 height 32
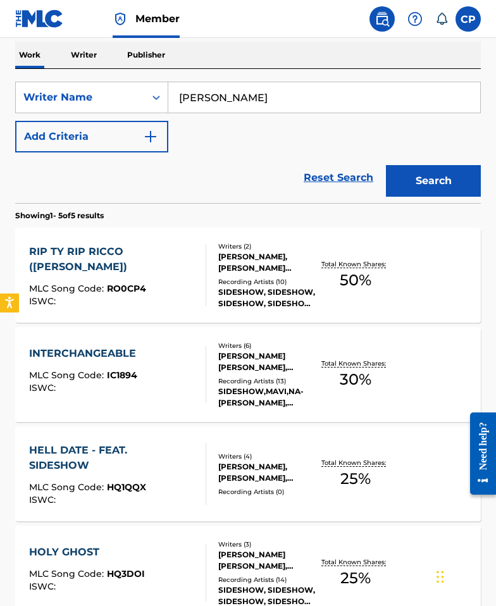
scroll to position [209, 0]
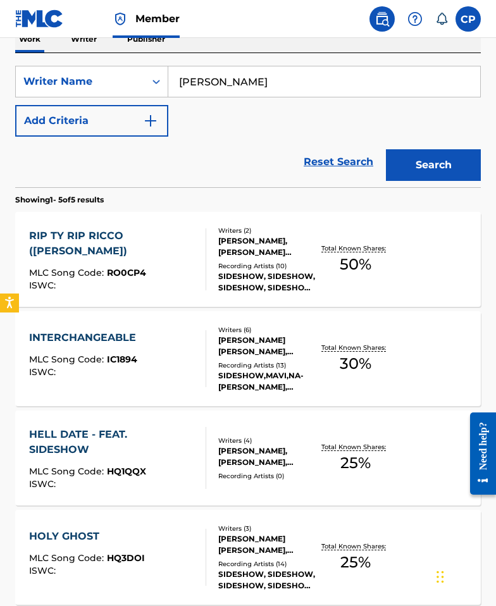
click at [246, 272] on div "SIDESHOW, SIDESHOW, SIDESHOW, SIDESHOW, SIDESHOW" at bounding box center [267, 282] width 99 height 23
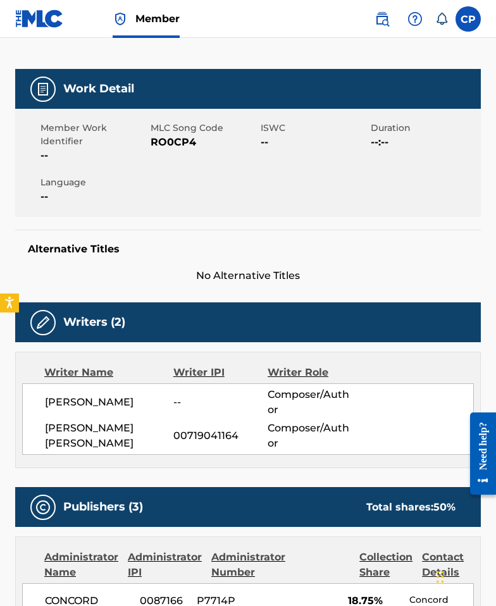
scroll to position [275, 0]
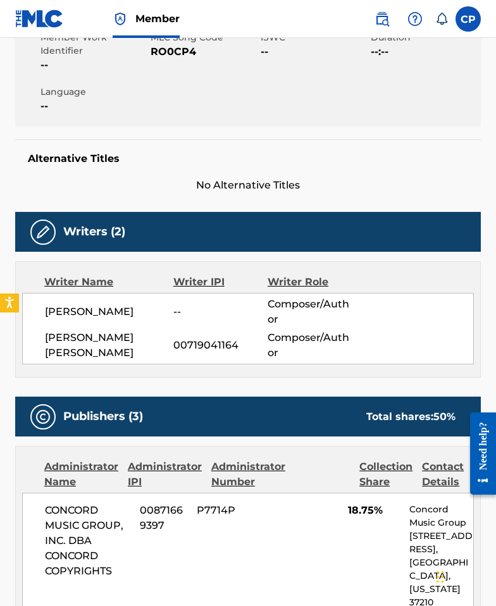
click at [90, 312] on span "HAILEMARIAM KASSA" at bounding box center [109, 311] width 128 height 15
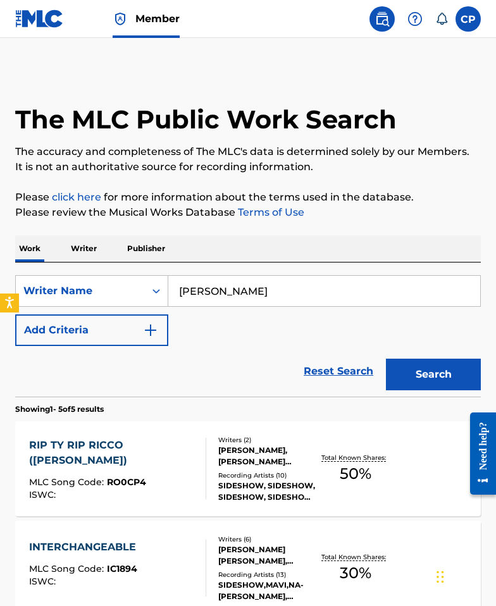
click at [345, 365] on link "Reset Search" at bounding box center [338, 371] width 82 height 28
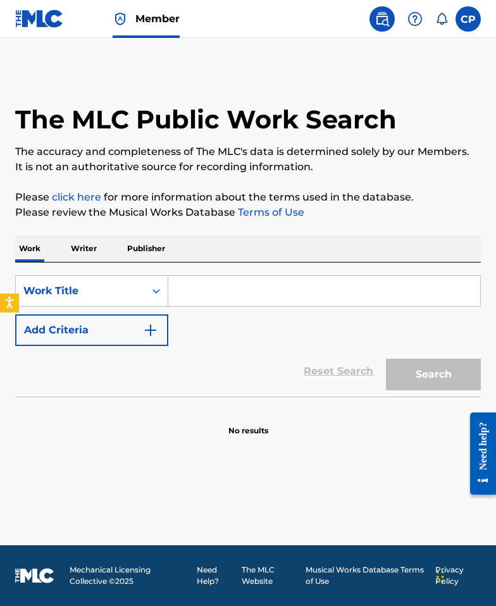
click at [333, 296] on input "Search Form" at bounding box center [324, 291] width 312 height 30
paste input "01'BEIGECAMRY"
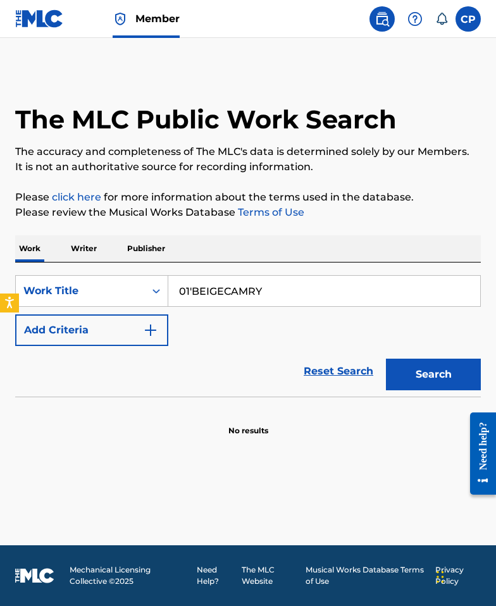
type input "01'BEIGECAMRY"
click at [460, 374] on button "Search" at bounding box center [433, 374] width 95 height 32
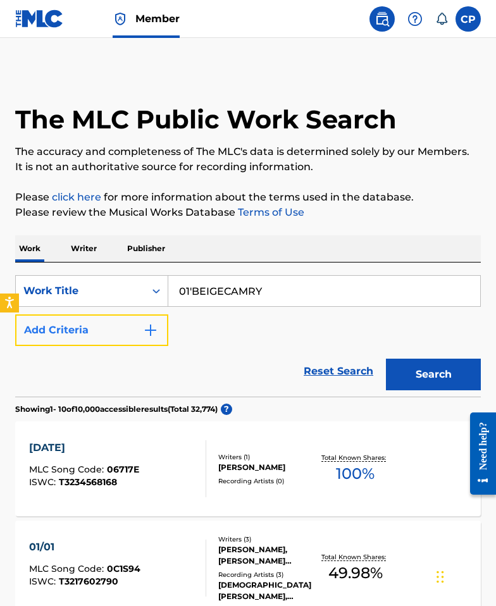
click at [125, 334] on button "Add Criteria" at bounding box center [91, 330] width 153 height 32
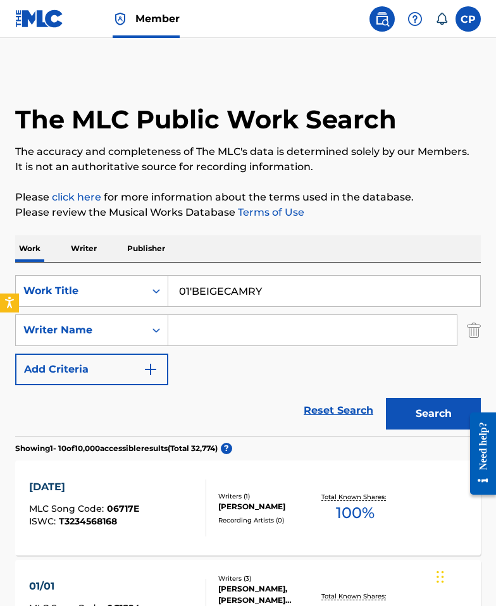
click at [217, 329] on input "Search Form" at bounding box center [312, 330] width 288 height 30
paste input "Kassa"
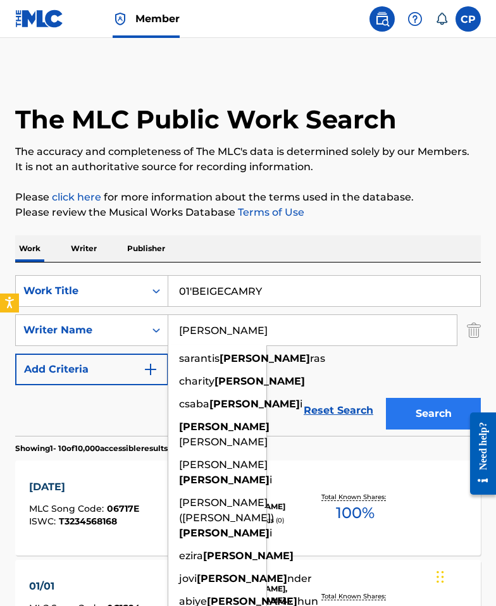
type input "Kassa"
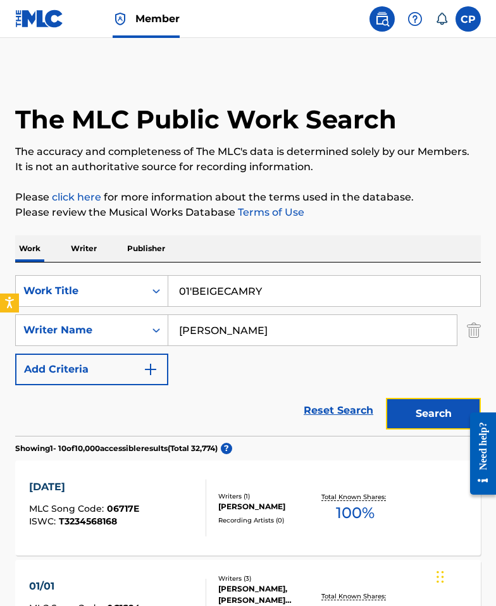
click at [434, 417] on button "Search" at bounding box center [433, 414] width 95 height 32
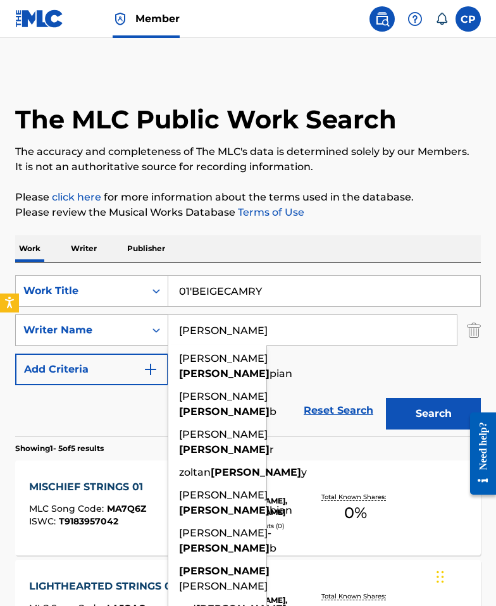
drag, startPoint x: 231, startPoint y: 335, endPoint x: 146, endPoint y: 327, distance: 85.7
click at [146, 327] on div "SearchWithCriteria0262624b-1e74-4876-82a2-3f160618ef21 Writer Name Kassa ken ka…" at bounding box center [247, 330] width 465 height 32
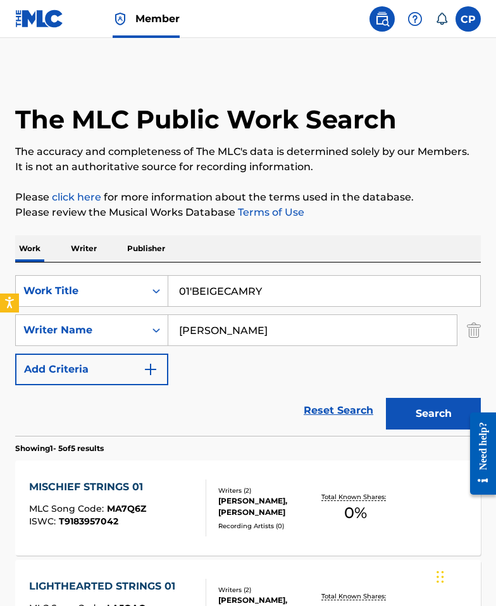
click at [286, 282] on input "01'BEIGECAMRY" at bounding box center [324, 291] width 312 height 30
drag, startPoint x: 266, startPoint y: 290, endPoint x: 223, endPoint y: 307, distance: 46.0
click at [123, 289] on div "SearchWithCriteria22354b67-1897-47a7-99ab-d0691dc9b28c Work Title 01'BEIGECAMRY" at bounding box center [247, 291] width 465 height 32
paste input "IF I NEED I TAKE"
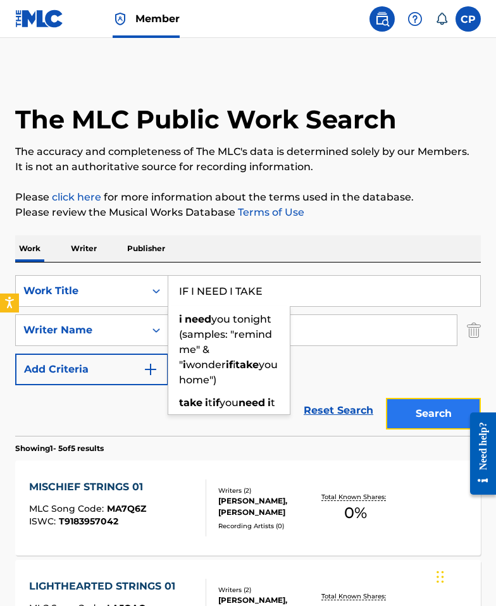
click at [447, 405] on button "Search" at bounding box center [433, 414] width 95 height 32
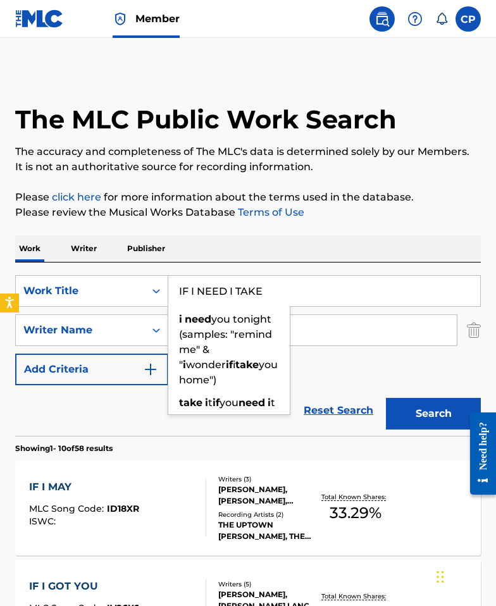
drag, startPoint x: 293, startPoint y: 291, endPoint x: 181, endPoint y: 297, distance: 111.4
click at [132, 287] on div "SearchWithCriteria22354b67-1897-47a7-99ab-d0691dc9b28c Work Title IF I NEED I T…" at bounding box center [247, 291] width 465 height 32
paste input "JIH LIKE MORANT"
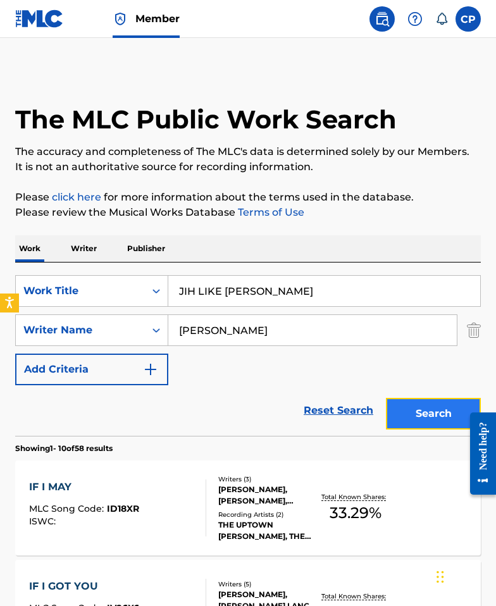
click at [424, 408] on button "Search" at bounding box center [433, 414] width 95 height 32
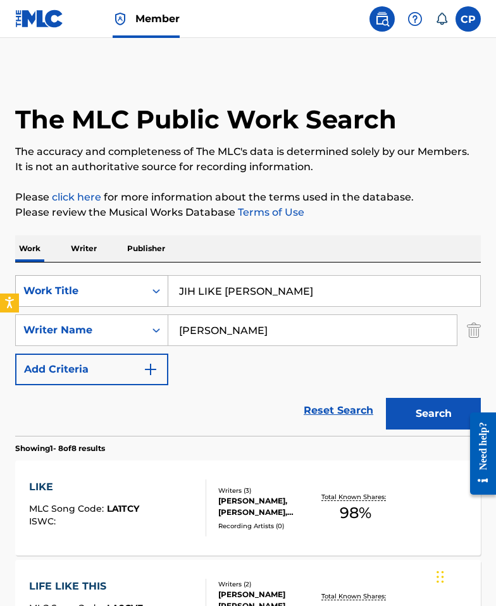
drag, startPoint x: 292, startPoint y: 294, endPoint x: 142, endPoint y: 295, distance: 149.8
click at [130, 290] on div "SearchWithCriteria22354b67-1897-47a7-99ab-d0691dc9b28c Work Title JIH LIKE MORA…" at bounding box center [247, 291] width 465 height 32
paste input "KINGS OF DIFFERENT THINGS"
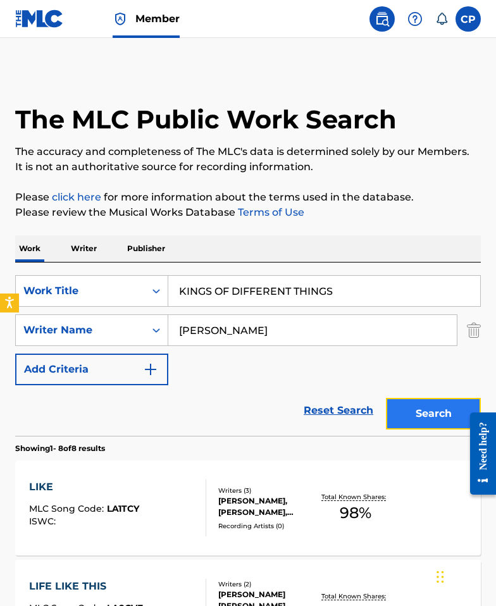
click at [427, 416] on button "Search" at bounding box center [433, 414] width 95 height 32
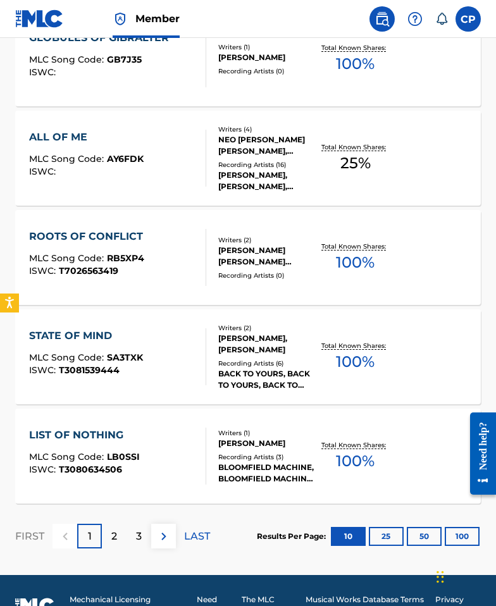
scroll to position [975, 0]
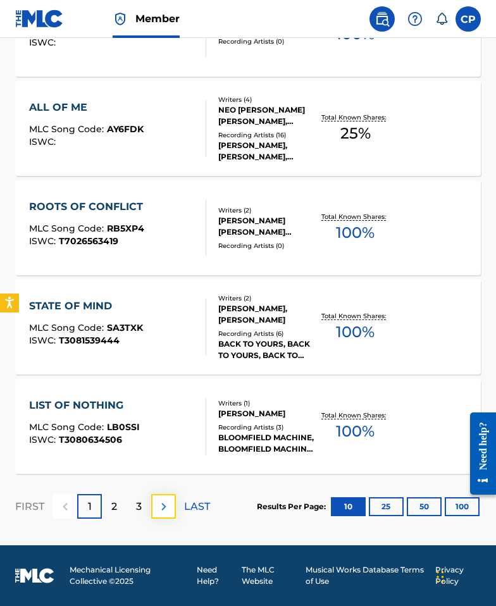
click at [173, 499] on button at bounding box center [163, 506] width 25 height 25
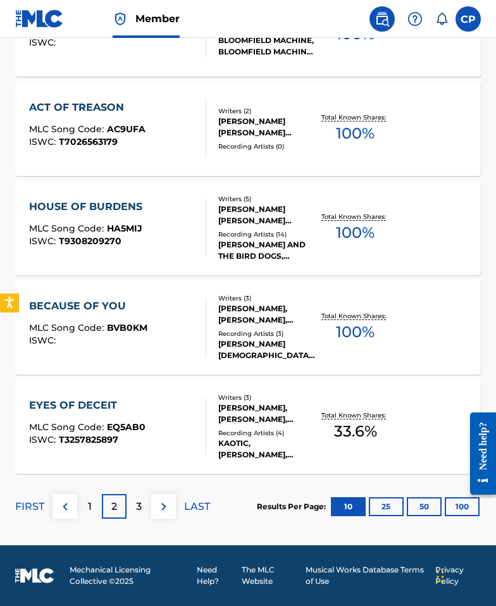
click at [176, 502] on div "FIRST 1 2 3 LAST" at bounding box center [112, 506] width 195 height 25
click at [173, 502] on button at bounding box center [163, 506] width 25 height 25
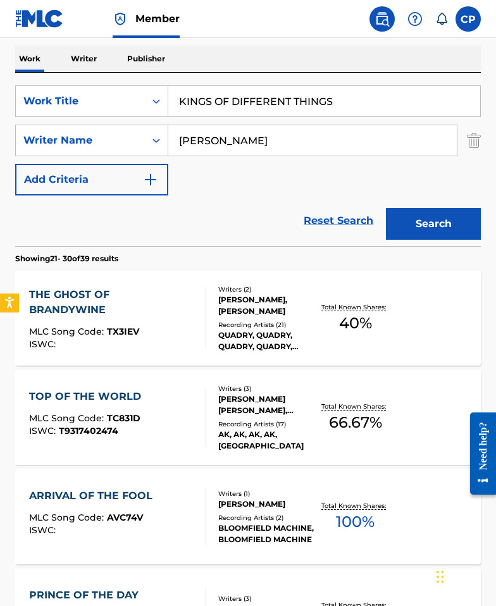
scroll to position [0, 0]
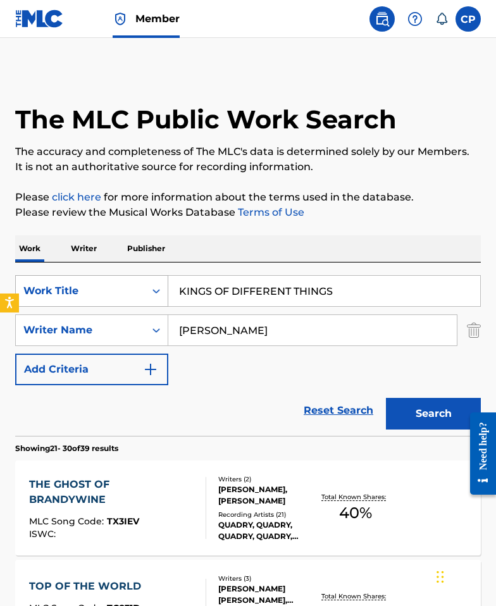
drag, startPoint x: 350, startPoint y: 287, endPoint x: 148, endPoint y: 283, distance: 202.3
click at [148, 283] on div "SearchWithCriteria22354b67-1897-47a7-99ab-d0691dc9b28c Work Title KINGS OF DIFF…" at bounding box center [247, 291] width 465 height 32
paste input "S.H.O.W. ENT"
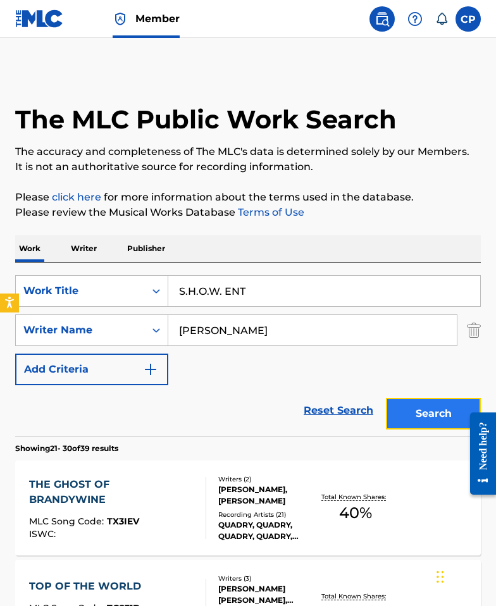
click at [408, 427] on button "Search" at bounding box center [433, 414] width 95 height 32
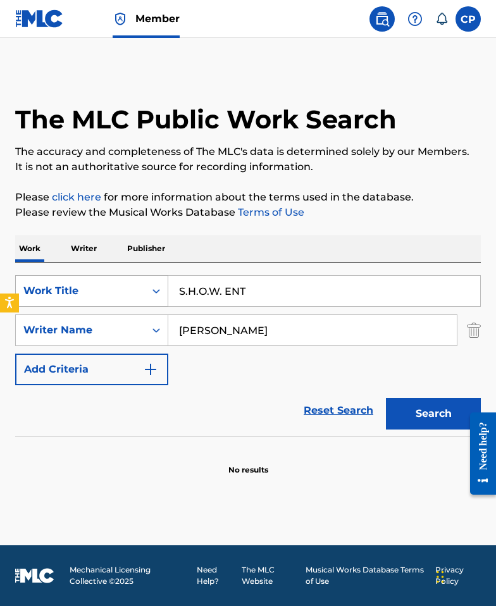
drag, startPoint x: 248, startPoint y: 290, endPoint x: 136, endPoint y: 284, distance: 112.0
click at [136, 284] on div "SearchWithCriteria22354b67-1897-47a7-99ab-d0691dc9b28c Work Title S.H.O.W. ENT" at bounding box center [247, 291] width 465 height 32
paste input "NEEKY STEPS"
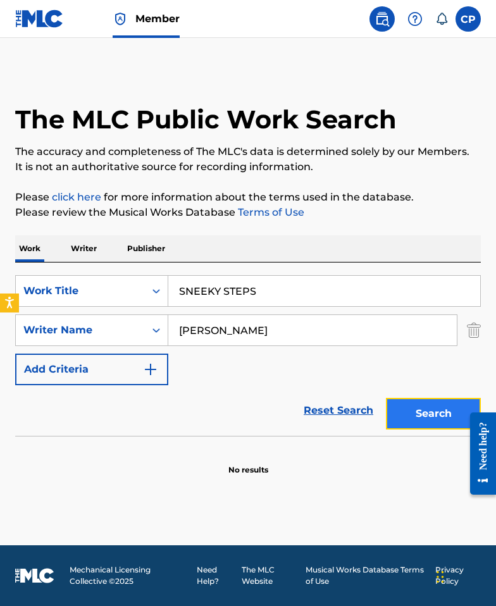
click at [425, 418] on button "Search" at bounding box center [433, 414] width 95 height 32
drag, startPoint x: 271, startPoint y: 291, endPoint x: 129, endPoint y: 288, distance: 142.3
click at [129, 288] on div "SearchWithCriteria22354b67-1897-47a7-99ab-d0691dc9b28c Work Title SNEEKY STEPS" at bounding box center [247, 291] width 465 height 32
paste input "WEGAHTA'S BROTHER"
type input "WEGAHTA'S BROTHER"
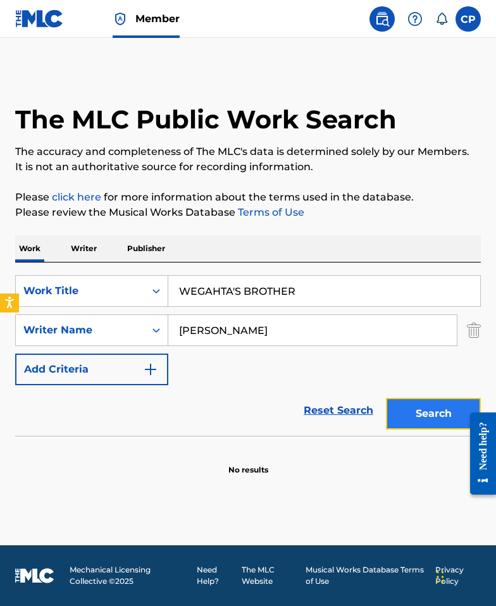
click at [406, 416] on button "Search" at bounding box center [433, 414] width 95 height 32
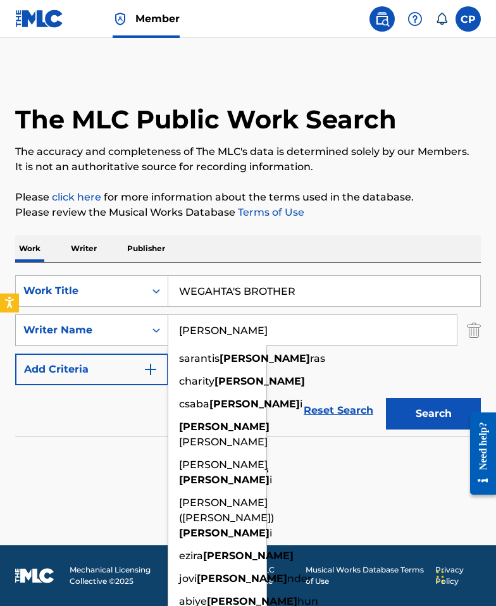
drag, startPoint x: 229, startPoint y: 326, endPoint x: 144, endPoint y: 322, distance: 84.8
click at [144, 322] on div "SearchWithCriteria0262624b-1e74-4876-82a2-3f160618ef21 Writer Name Kassa sarant…" at bounding box center [247, 330] width 465 height 32
paste input "Hudson"
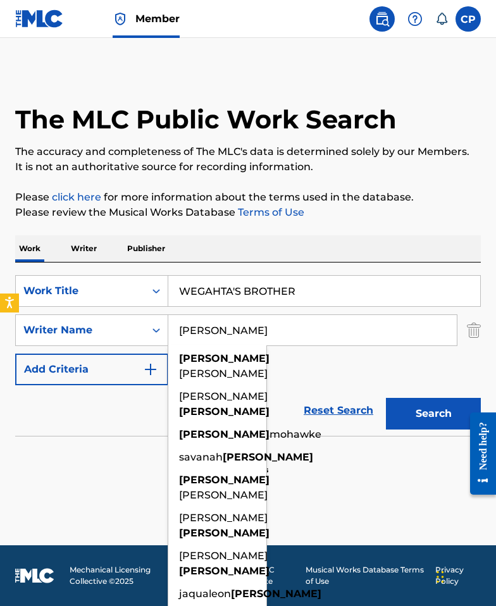
type input "Hudson"
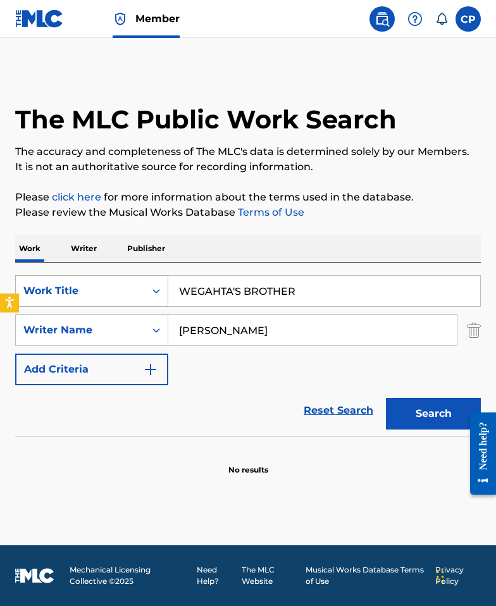
drag, startPoint x: 318, startPoint y: 290, endPoint x: 141, endPoint y: 281, distance: 177.3
click at [141, 281] on div "SearchWithCriteria22354b67-1897-47a7-99ab-d0691dc9b28c Work Title WEGAHTA'S BRO…" at bounding box center [247, 291] width 465 height 32
paste input "Drive over me"
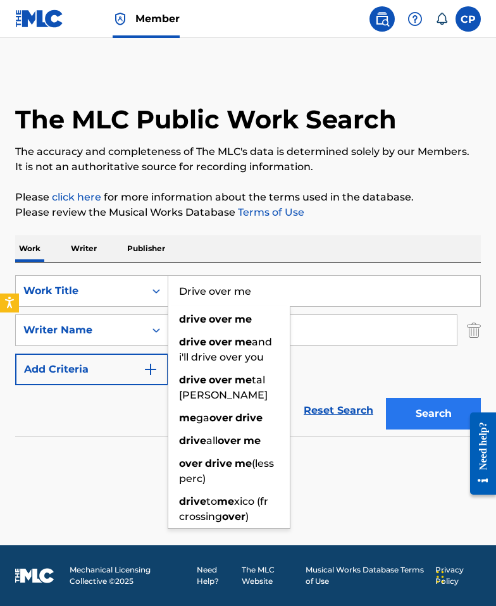
type input "Drive over me"
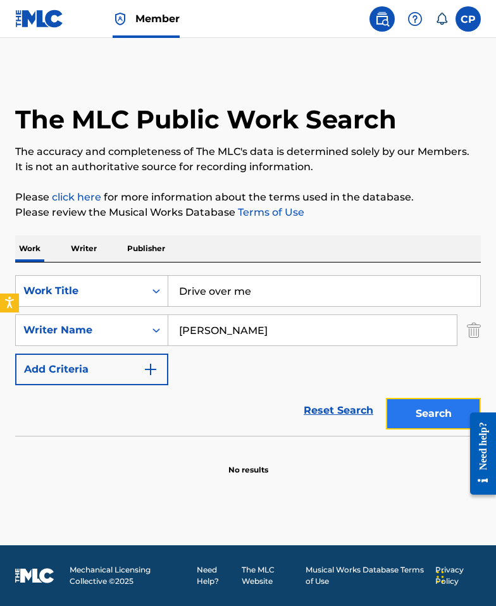
click at [394, 406] on button "Search" at bounding box center [433, 414] width 95 height 32
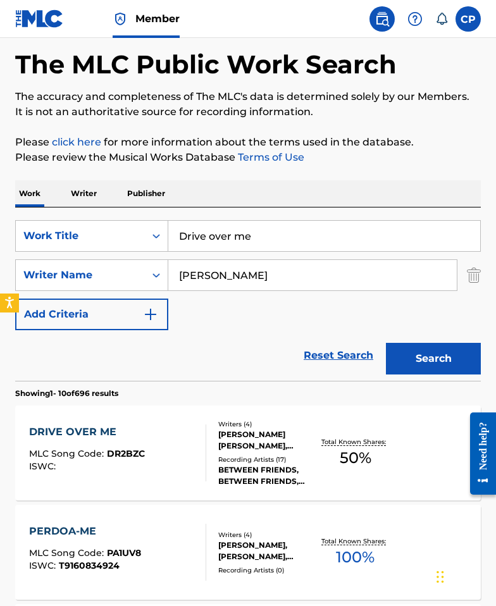
scroll to position [116, 0]
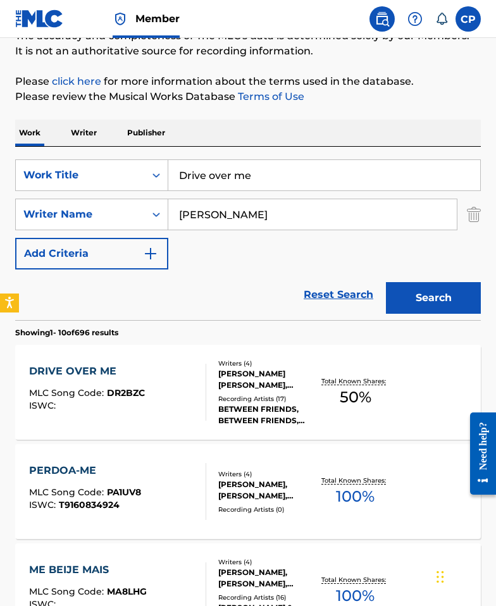
click at [255, 396] on div "Recording Artists ( 17 )" at bounding box center [267, 398] width 99 height 9
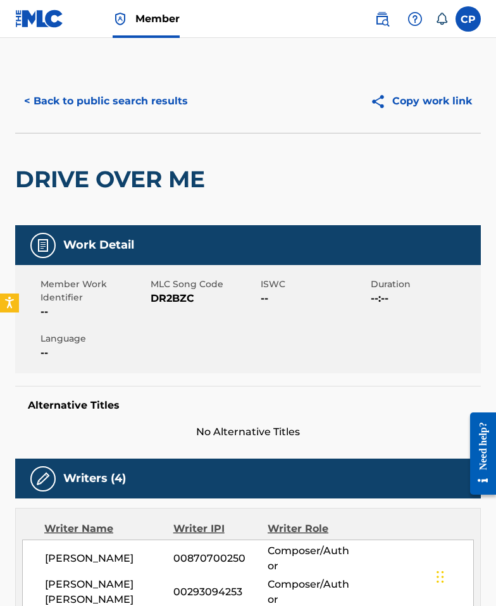
click at [186, 302] on span "DR2BZC" at bounding box center [203, 298] width 107 height 15
copy span "DR2BZC"
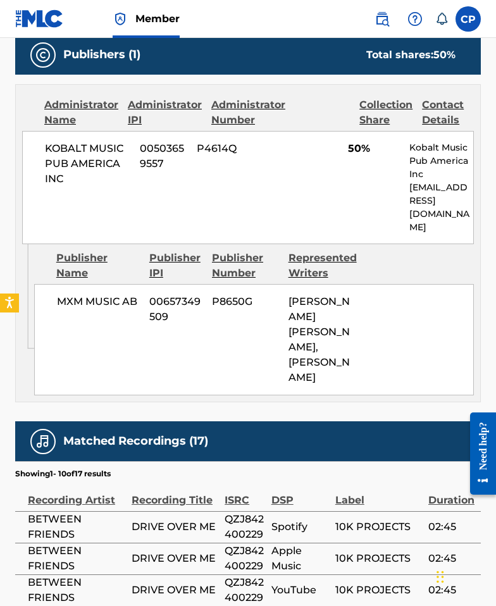
scroll to position [685, 0]
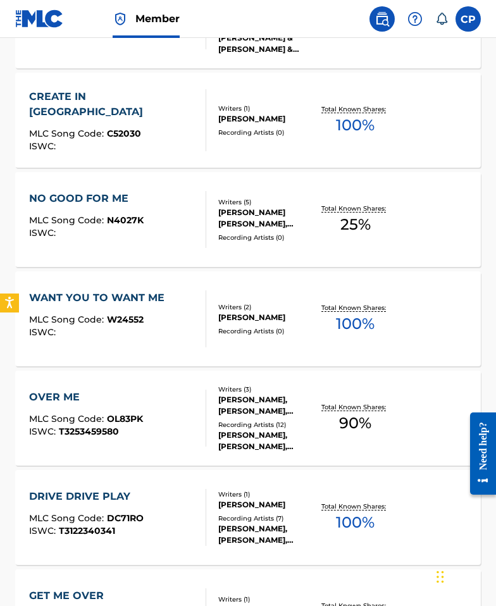
scroll to position [116, 0]
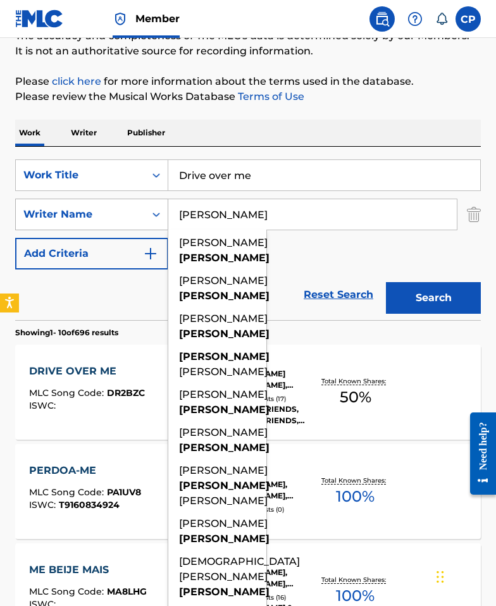
drag, startPoint x: 219, startPoint y: 215, endPoint x: 140, endPoint y: 206, distance: 79.5
click at [140, 206] on div "SearchWithCriteria0262624b-1e74-4876-82a2-3f160618ef21 Writer Name Hudson ricky…" at bounding box center [247, 214] width 465 height 32
paste input "Jeffries"
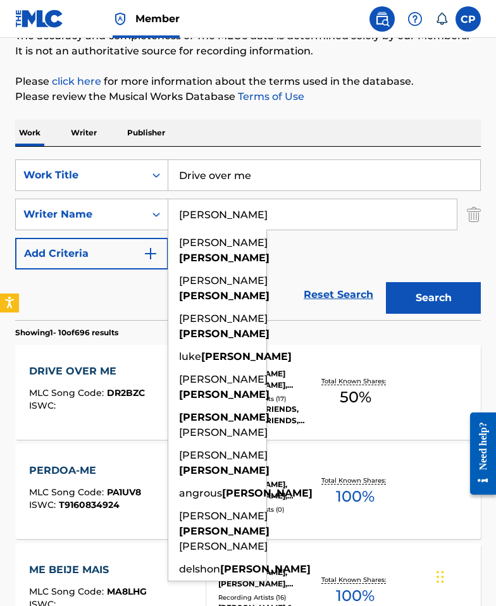
type input "Jeffries"
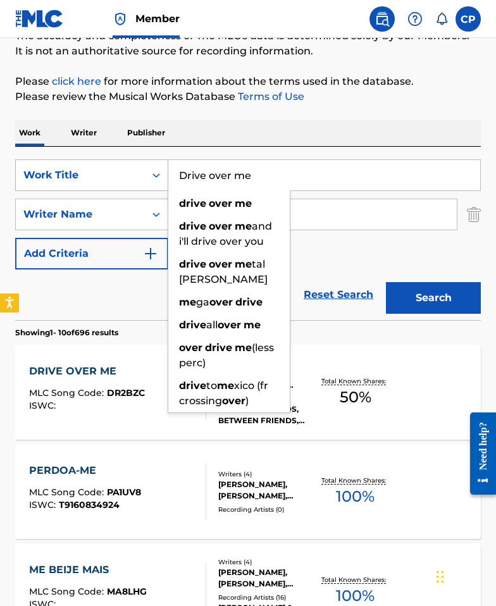
drag, startPoint x: 253, startPoint y: 185, endPoint x: 126, endPoint y: 171, distance: 128.4
click at [126, 171] on div "SearchWithCriteria22354b67-1897-47a7-99ab-d0691dc9b28c Work Title Drive over me…" at bounding box center [247, 175] width 465 height 32
paste input "GERM- COOKIES"
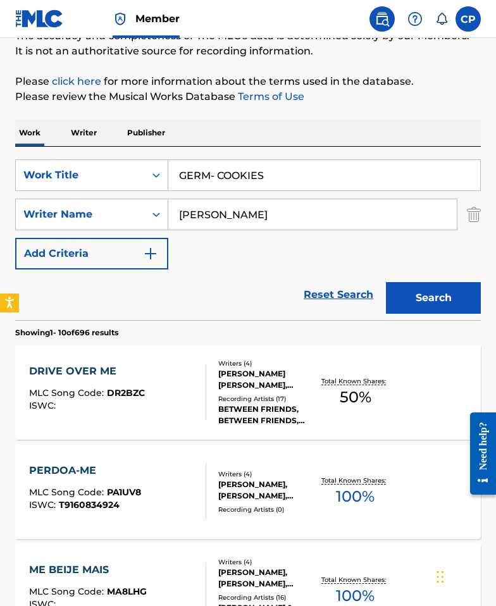
type input "GERM- COOKIES"
click at [270, 125] on div "Work Writer Publisher" at bounding box center [247, 132] width 465 height 27
click at [388, 278] on div "Search" at bounding box center [429, 294] width 101 height 51
click at [400, 288] on button "Search" at bounding box center [433, 298] width 95 height 32
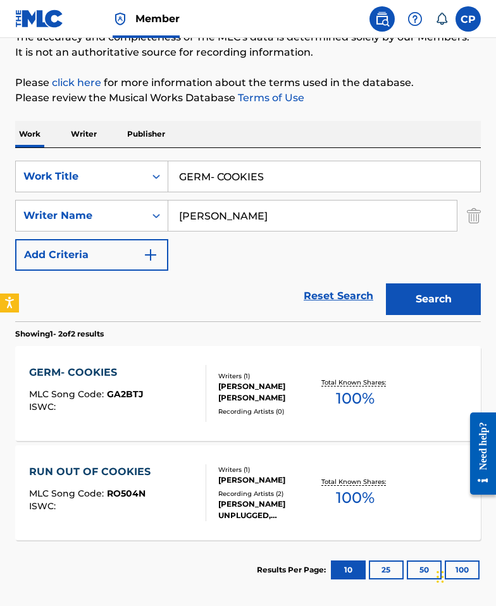
scroll to position [128, 0]
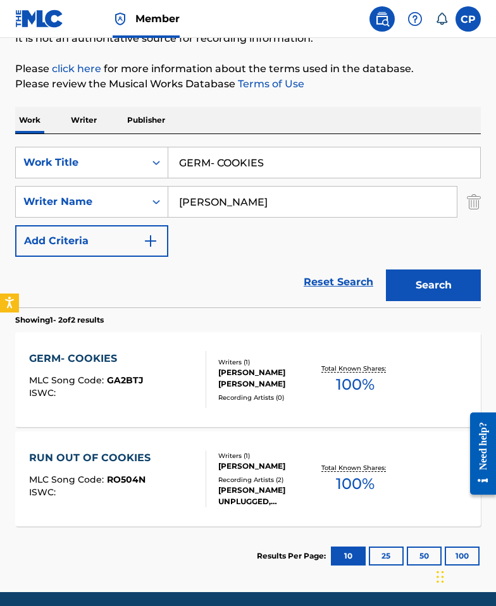
click at [234, 381] on div "JAMES WADE JEFFRIES" at bounding box center [267, 378] width 99 height 23
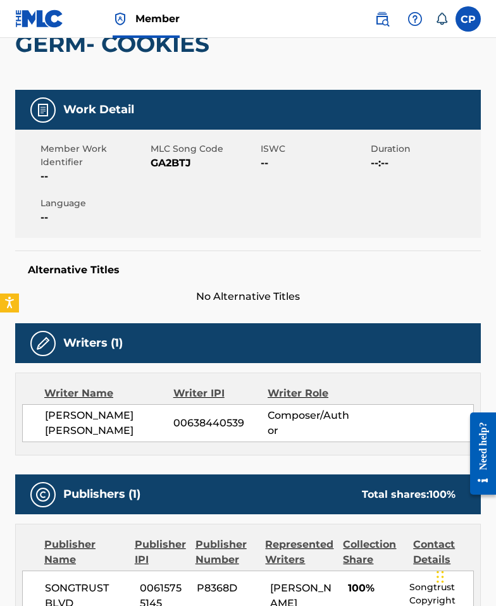
scroll to position [9, 0]
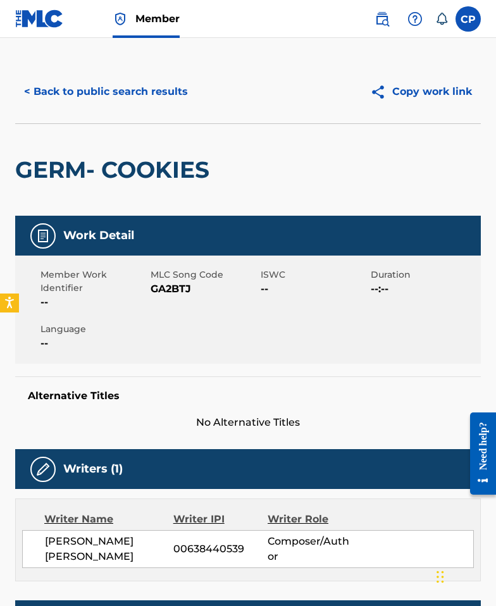
click at [176, 283] on span "GA2BTJ" at bounding box center [203, 288] width 107 height 15
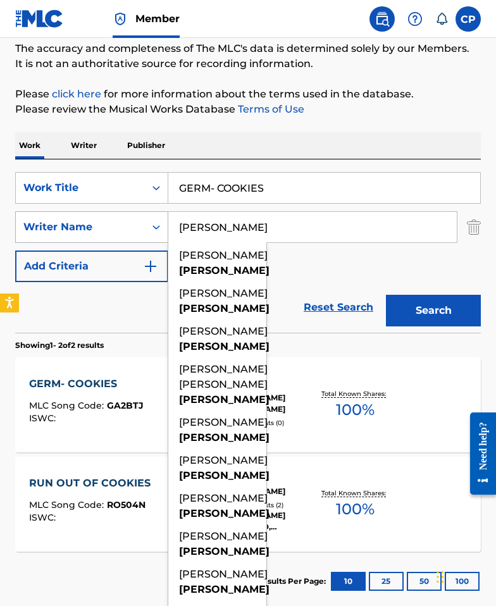
drag, startPoint x: 233, startPoint y: 229, endPoint x: 152, endPoint y: 218, distance: 81.1
click at [152, 218] on div "SearchWithCriteria0262624b-1e74-4876-82a2-3f160618ef21 Writer Name Jeffries bri…" at bounding box center [247, 227] width 465 height 32
paste input "Moore"
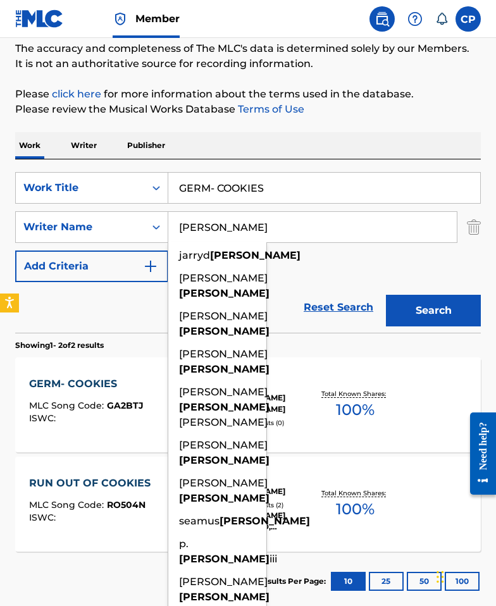
type input "Moore"
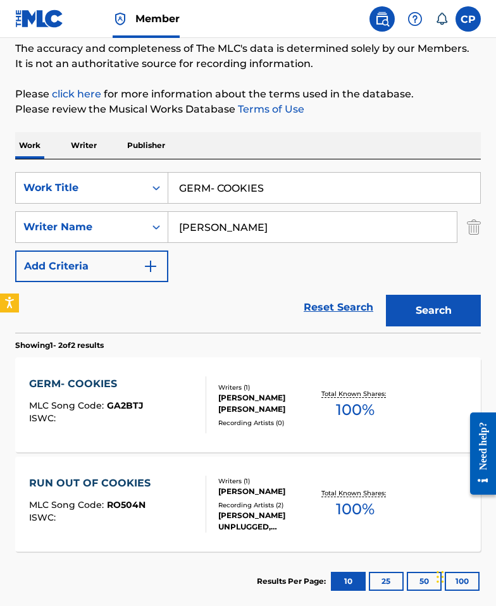
drag, startPoint x: 279, startPoint y: 178, endPoint x: 119, endPoint y: 166, distance: 160.4
click at [118, 165] on div "SearchWithCriteria22354b67-1897-47a7-99ab-d0691dc9b28c Work Title GERM- COOKIES…" at bounding box center [247, 245] width 465 height 173
paste input "Life"
drag, startPoint x: 282, startPoint y: 183, endPoint x: 124, endPoint y: 174, distance: 158.3
click at [124, 174] on div "SearchWithCriteria22354b67-1897-47a7-99ab-d0691dc9b28c Work Title LifeGERM- COO…" at bounding box center [247, 188] width 465 height 32
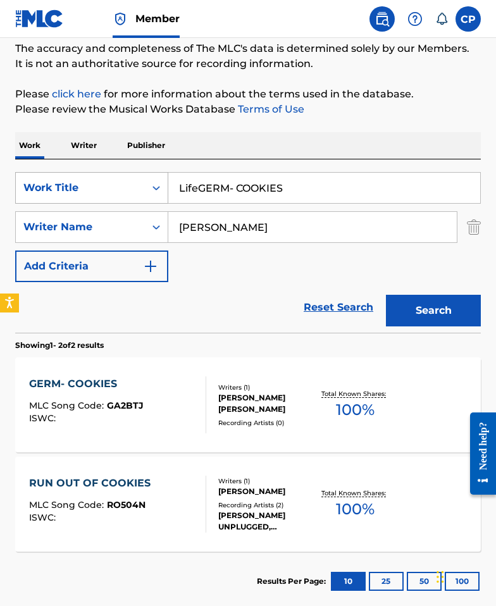
paste input "Search Form"
type input "Life"
click at [327, 163] on div "SearchWithCriteria22354b67-1897-47a7-99ab-d0691dc9b28c Work Title Life SearchWi…" at bounding box center [247, 245] width 465 height 173
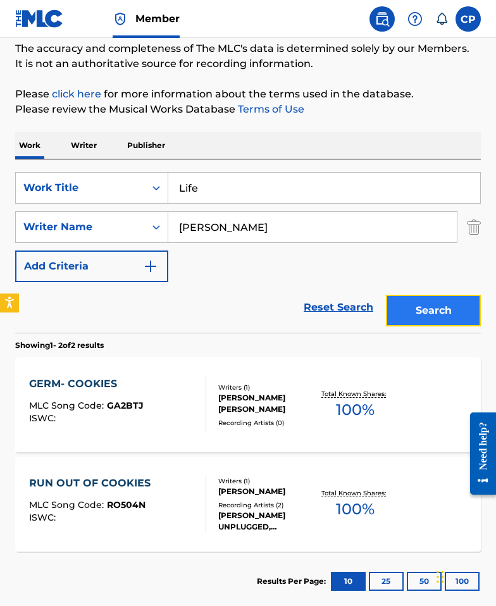
click at [404, 305] on button "Search" at bounding box center [433, 311] width 95 height 32
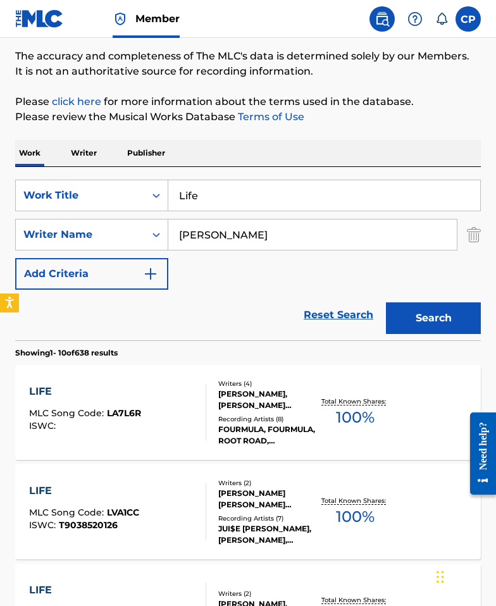
scroll to position [0, 0]
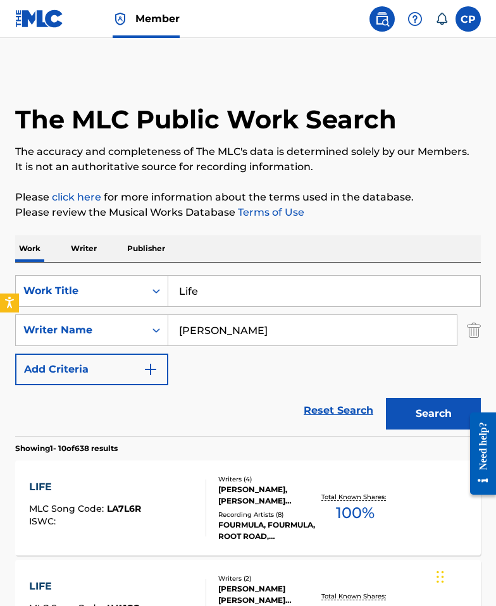
drag, startPoint x: 219, startPoint y: 338, endPoint x: 173, endPoint y: 333, distance: 46.4
click at [173, 333] on input "Moore" at bounding box center [312, 330] width 288 height 30
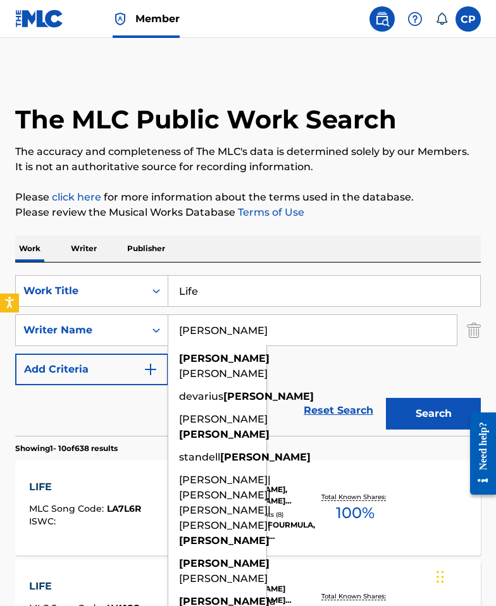
paste input "Jerrico"
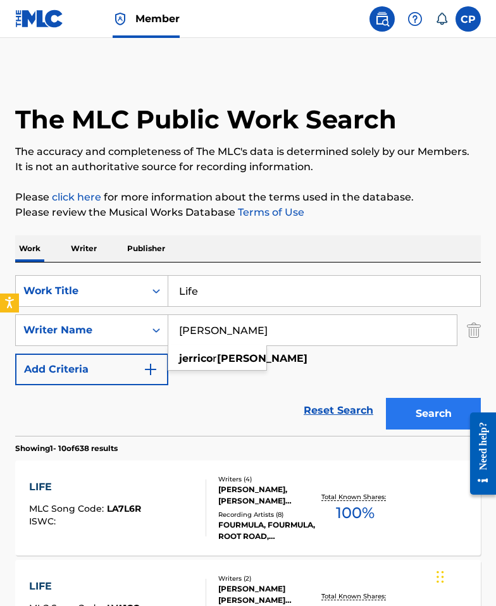
type input "Jerrico Moore"
click at [429, 408] on button "Search" at bounding box center [433, 414] width 95 height 32
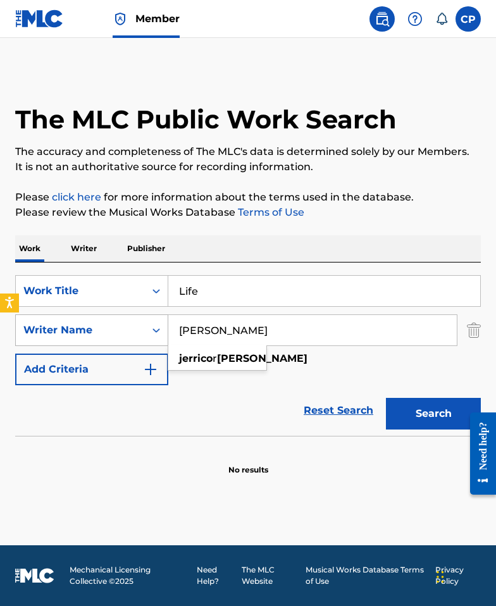
drag, startPoint x: 262, startPoint y: 329, endPoint x: 154, endPoint y: 338, distance: 108.5
click at [154, 338] on div "SearchWithCriteria0262624b-1e74-4876-82a2-3f160618ef21 Writer Name Jerrico Moor…" at bounding box center [247, 330] width 465 height 32
click at [470, 326] on img "Search Form" at bounding box center [474, 330] width 14 height 32
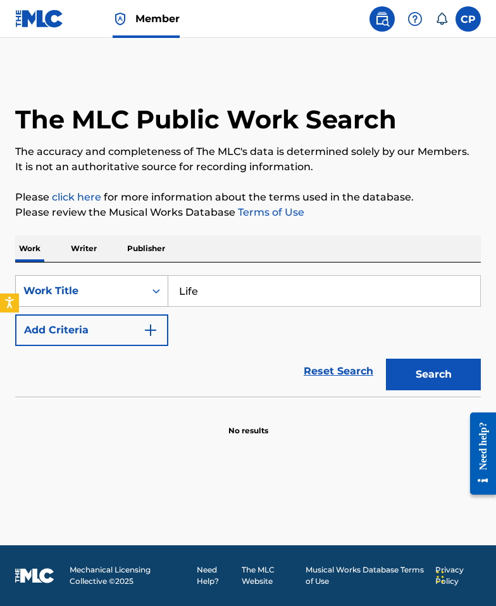
click at [109, 300] on div "Work Title" at bounding box center [80, 291] width 129 height 24
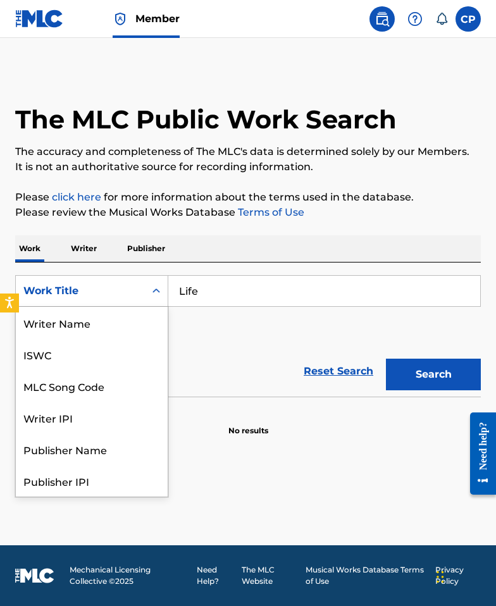
scroll to position [63, 0]
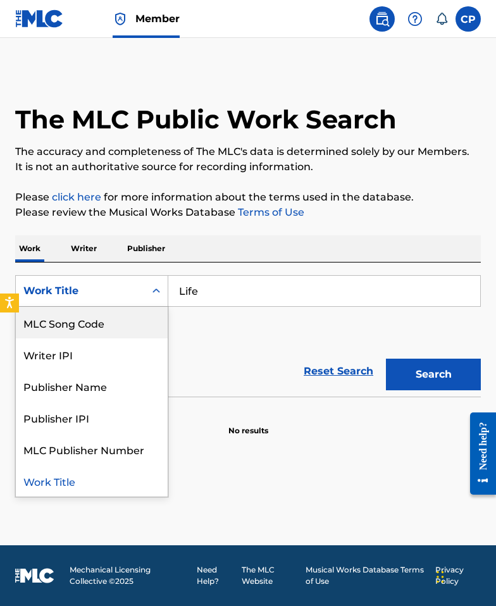
click at [114, 321] on div "MLC Song Code" at bounding box center [92, 323] width 152 height 32
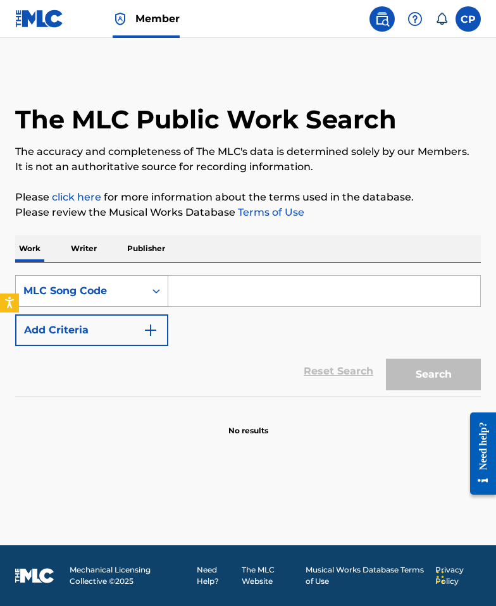
click at [115, 292] on div "MLC Song Code" at bounding box center [80, 290] width 114 height 15
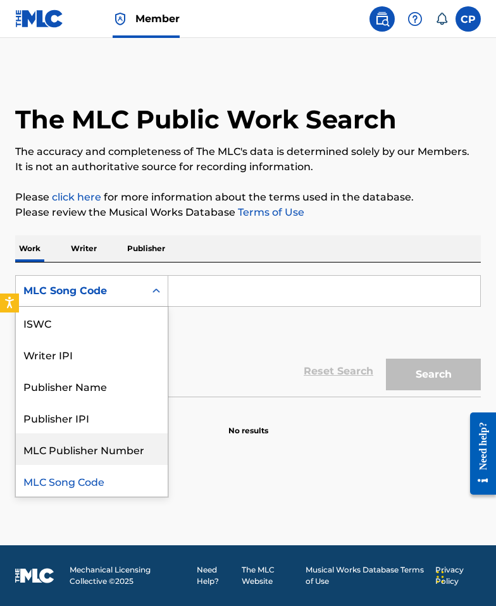
scroll to position [0, 0]
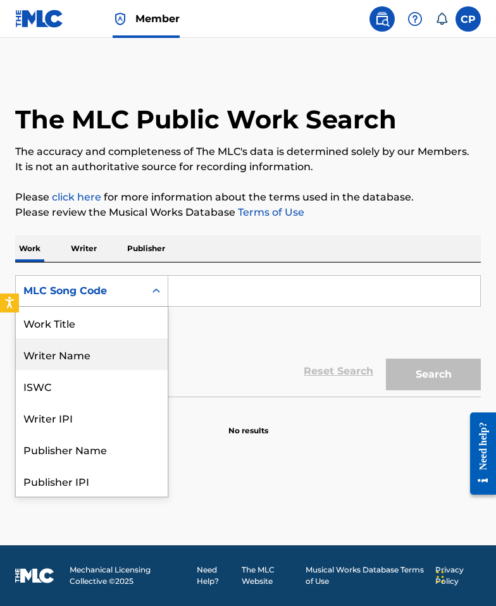
click at [96, 350] on div "Writer Name" at bounding box center [92, 354] width 152 height 32
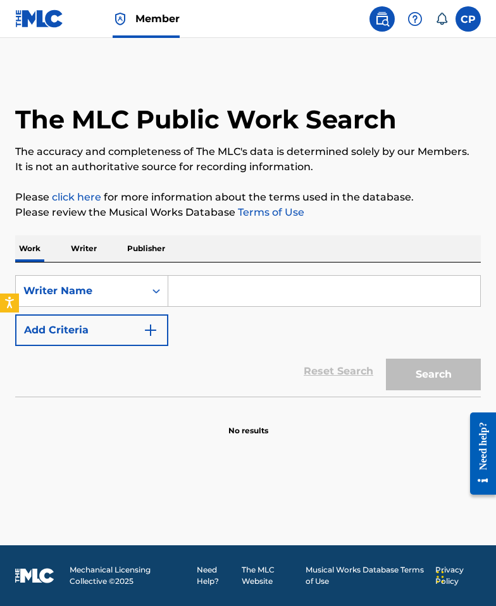
click at [207, 290] on input "Search Form" at bounding box center [324, 291] width 312 height 30
paste input "Jerrico Moore"
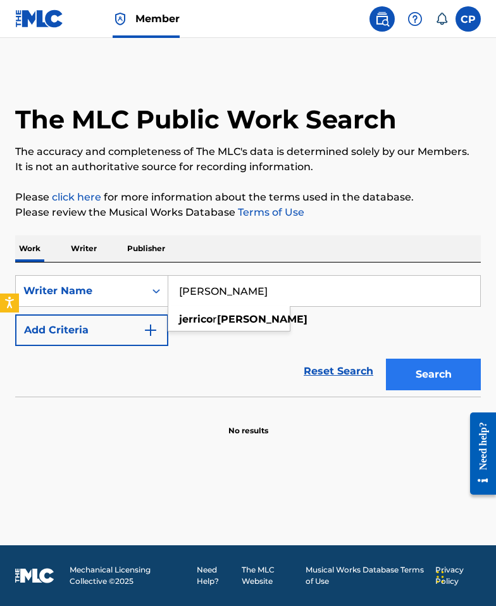
type input "Jerrico Moore"
click at [434, 376] on button "Search" at bounding box center [433, 374] width 95 height 32
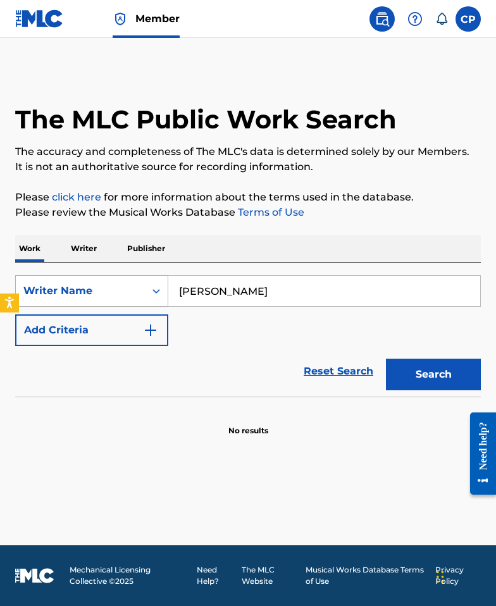
click at [128, 300] on div "Writer Name" at bounding box center [80, 291] width 129 height 24
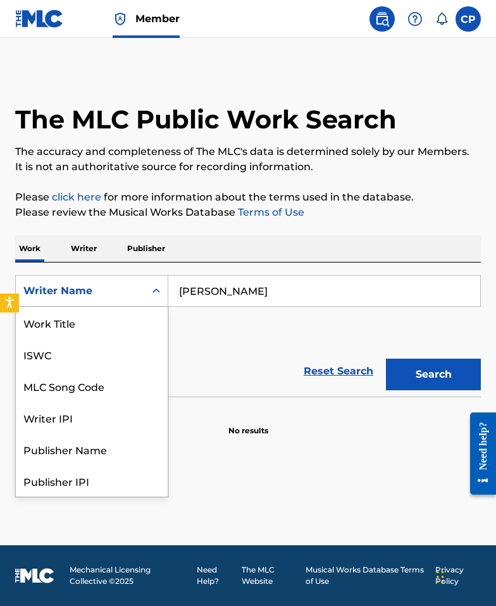
scroll to position [63, 0]
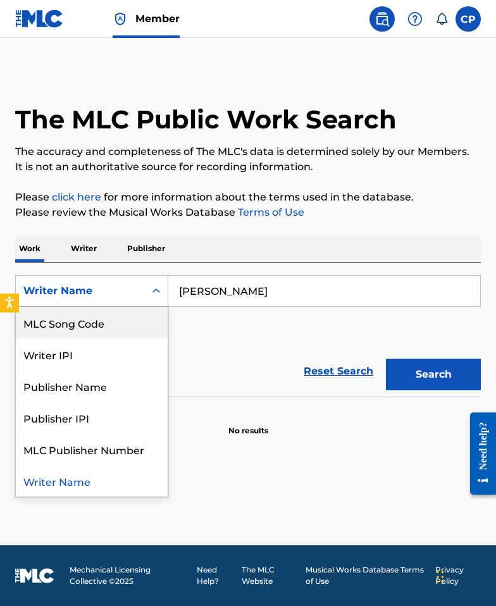
click at [111, 324] on div "MLC Song Code" at bounding box center [92, 323] width 152 height 32
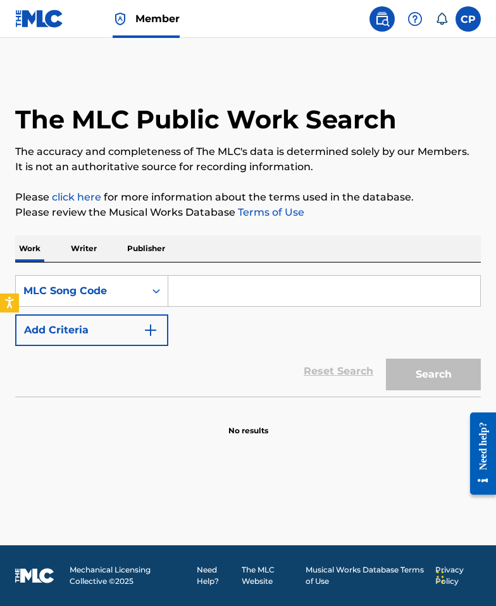
click at [193, 290] on input "Search Form" at bounding box center [324, 291] width 312 height 30
click at [191, 292] on input "Search Form" at bounding box center [324, 291] width 312 height 30
paste input "Life"
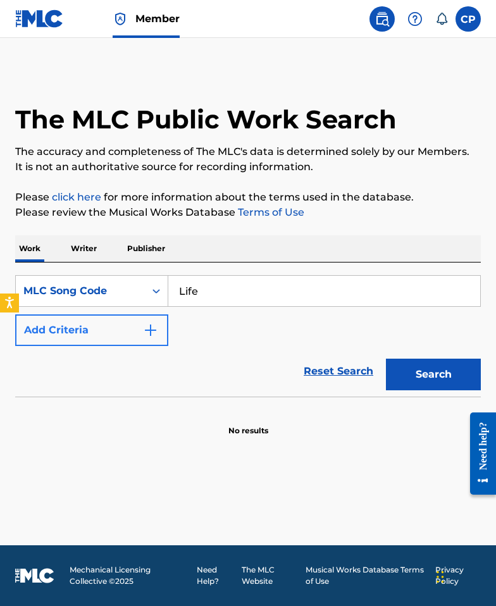
type input "Life"
click at [112, 339] on button "Add Criteria" at bounding box center [91, 330] width 153 height 32
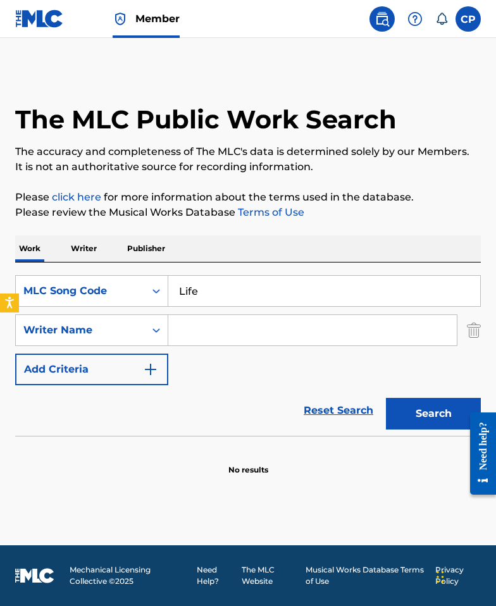
click at [186, 328] on input "Search Form" at bounding box center [312, 330] width 288 height 30
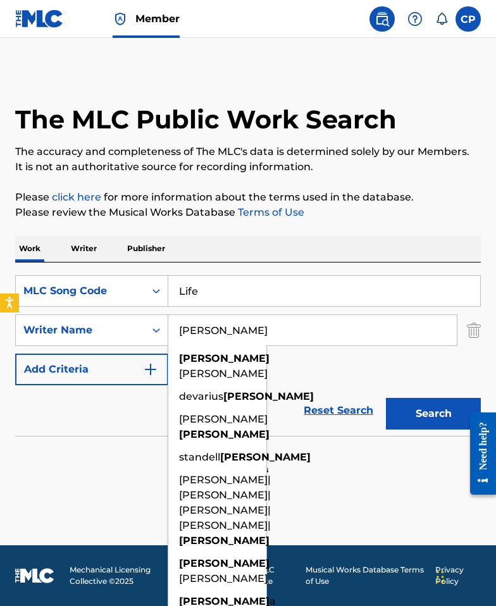
type input "moore"
click at [386, 398] on button "Search" at bounding box center [433, 414] width 95 height 32
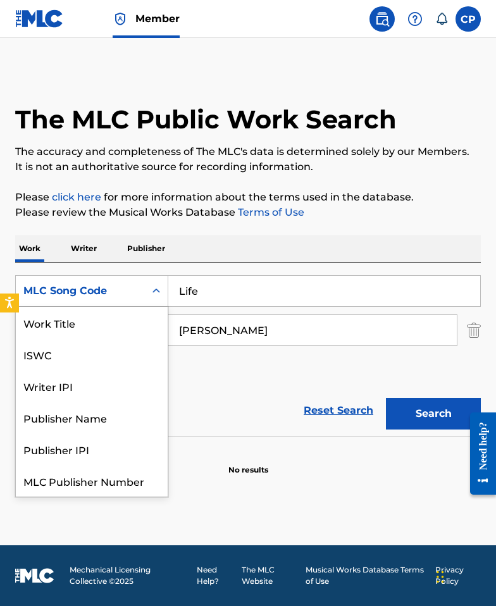
click at [106, 286] on div "MLC Song Code" at bounding box center [80, 290] width 114 height 15
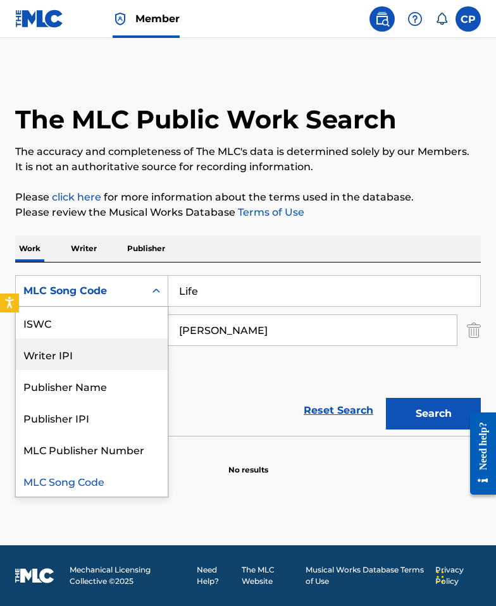
scroll to position [0, 0]
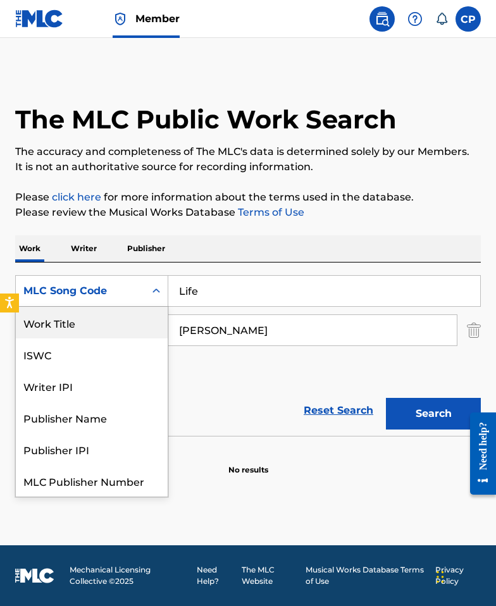
click at [97, 312] on div "Work Title" at bounding box center [92, 323] width 152 height 32
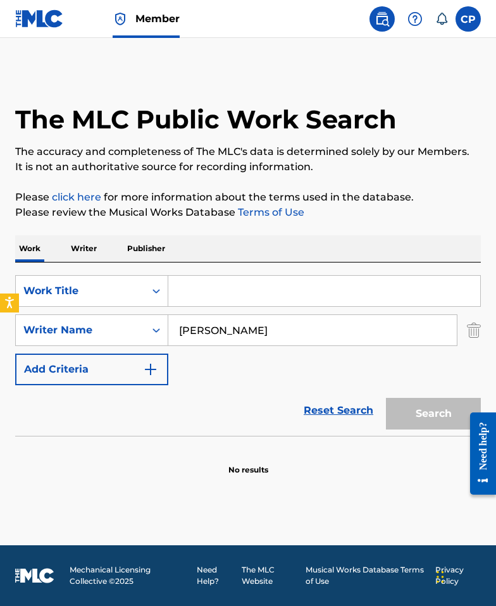
click at [227, 283] on input "Search Form" at bounding box center [324, 291] width 312 height 30
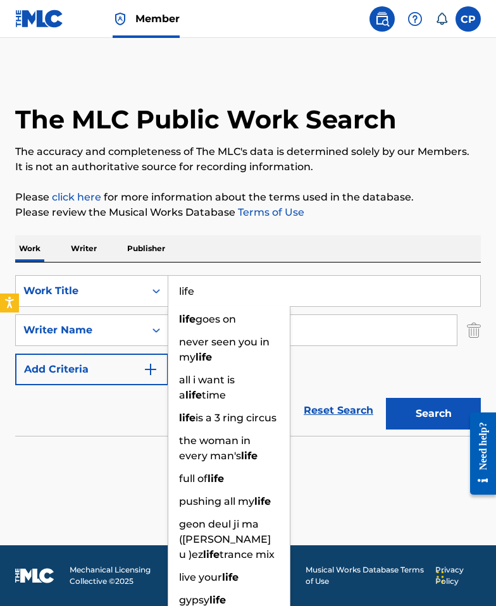
type input "life"
click at [386, 398] on button "Search" at bounding box center [433, 414] width 95 height 32
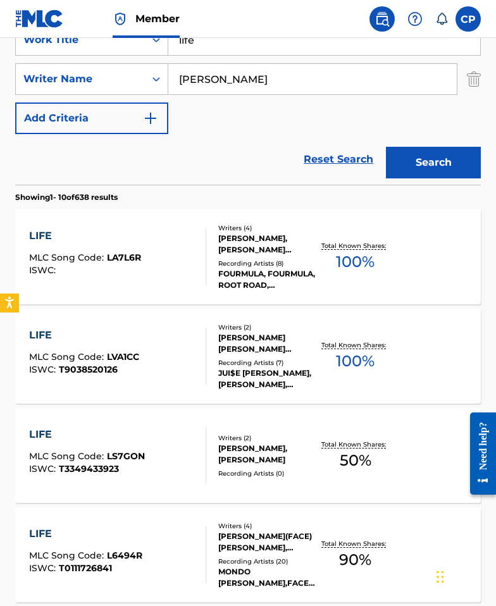
scroll to position [277, 0]
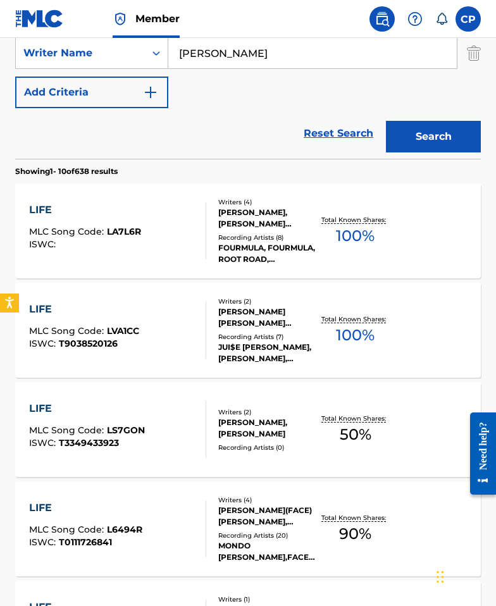
click at [174, 315] on div "LIFE MLC Song Code : LVA1CC ISWC : T9038520126" at bounding box center [117, 330] width 177 height 57
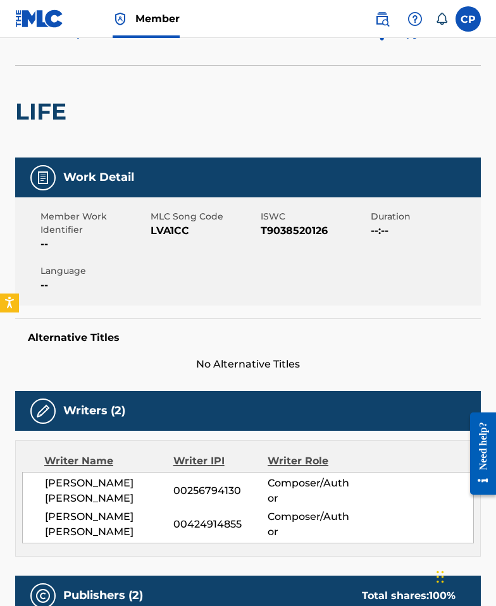
scroll to position [118, 0]
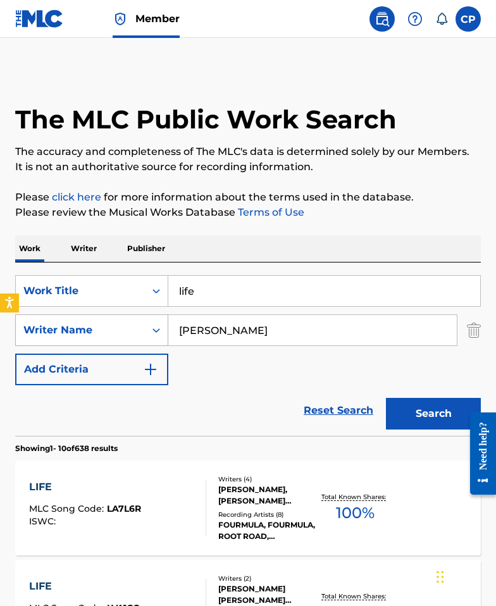
drag, startPoint x: 186, startPoint y: 332, endPoint x: 131, endPoint y: 327, distance: 54.5
click at [132, 327] on div "SearchWithCriteria0262624b-1e74-4876-82a2-3f160618ef21 Writer Name moore" at bounding box center [247, 330] width 465 height 32
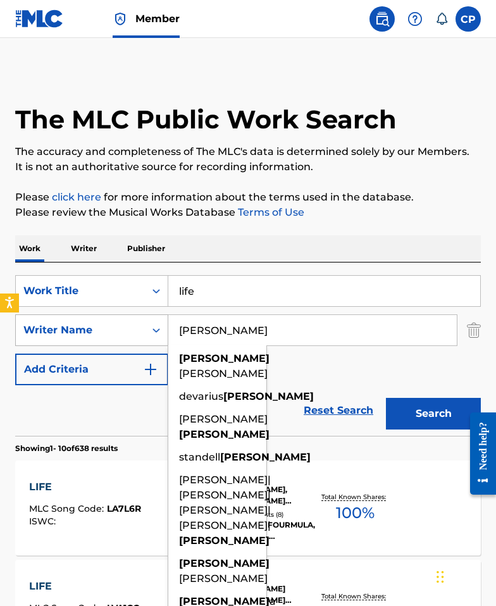
paste input "Jerrico M"
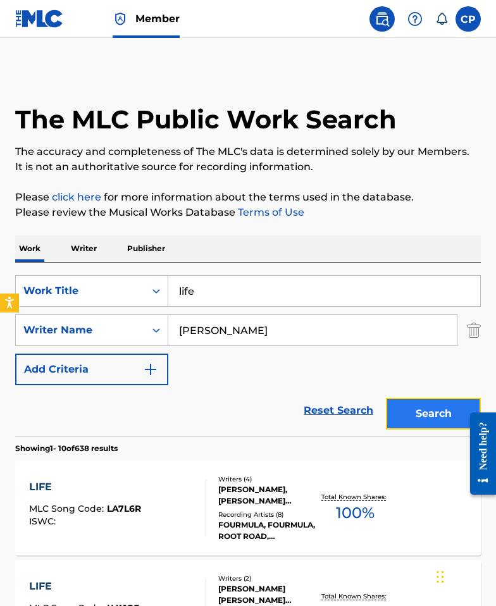
click at [425, 408] on button "Search" at bounding box center [433, 414] width 95 height 32
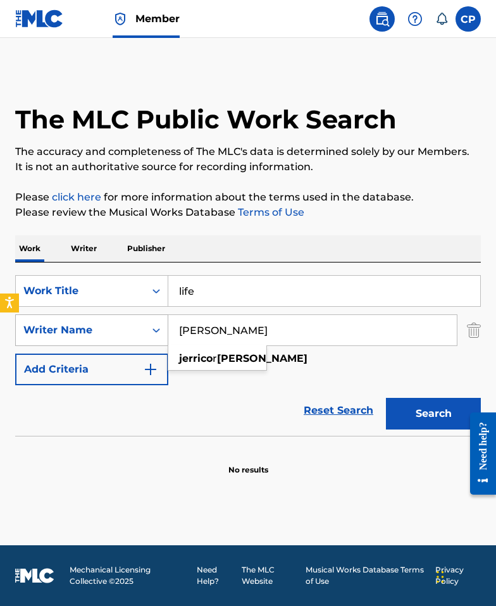
paste input "Friedman"
drag, startPoint x: 265, startPoint y: 326, endPoint x: 158, endPoint y: 326, distance: 106.8
click at [158, 326] on div "SearchWithCriteria0262624b-1e74-4876-82a2-3f160618ef21 Writer Name Jerrico Moor…" at bounding box center [247, 330] width 465 height 32
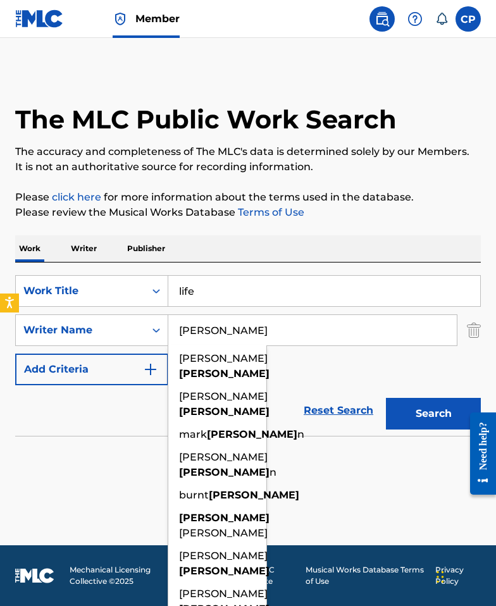
type input "Friedman"
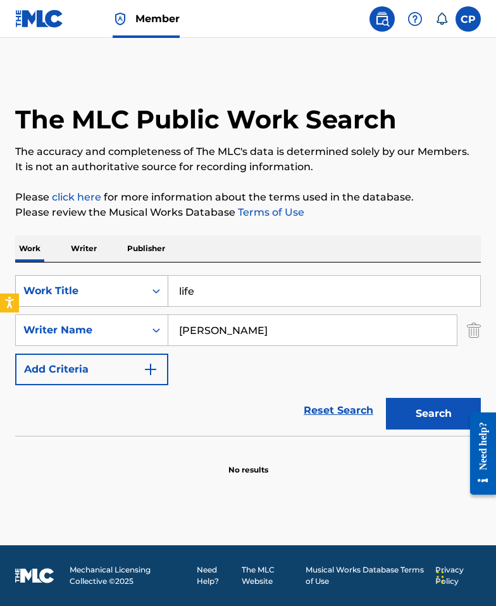
drag, startPoint x: 233, startPoint y: 288, endPoint x: 124, endPoint y: 286, distance: 109.4
click at [125, 286] on div "SearchWithCriteriaf82f8ea9-6453-453a-b0d1-175b1ffe14e0 Work Title life" at bounding box center [247, 291] width 465 height 32
paste input "First Day Out"
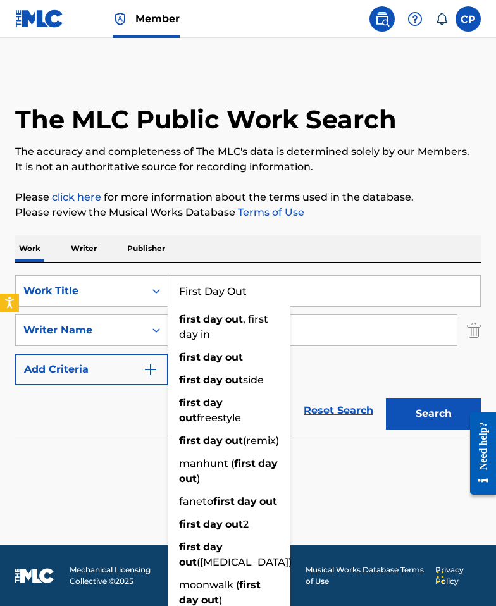
type input "First Day Out"
click at [418, 410] on button "Search" at bounding box center [433, 414] width 95 height 32
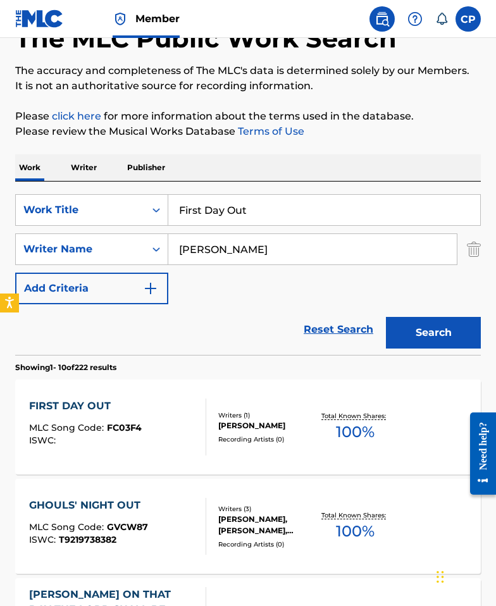
scroll to position [85, 0]
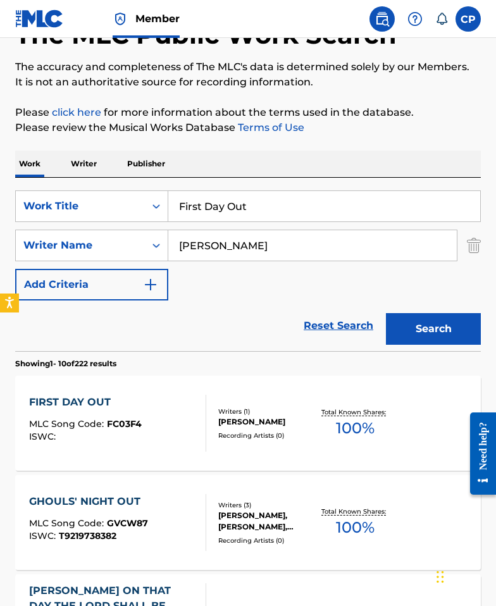
click at [270, 432] on div "Recording Artists ( 0 )" at bounding box center [267, 434] width 99 height 9
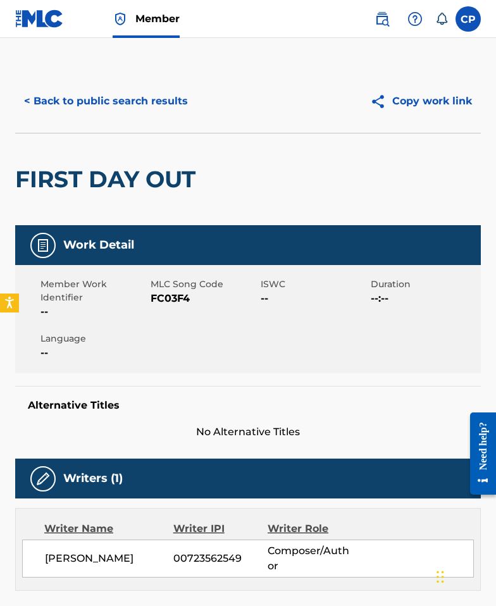
click at [167, 295] on span "FC03F4" at bounding box center [203, 298] width 107 height 15
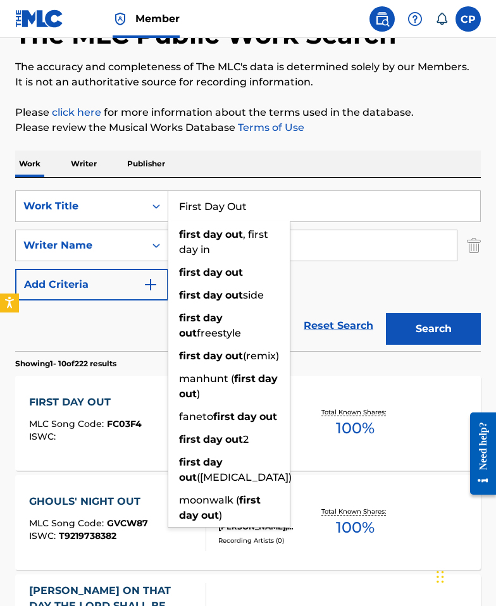
drag, startPoint x: 288, startPoint y: 202, endPoint x: 174, endPoint y: 198, distance: 113.2
click at [174, 198] on input "First Day Out" at bounding box center [324, 206] width 312 height 30
paste input "9198224"
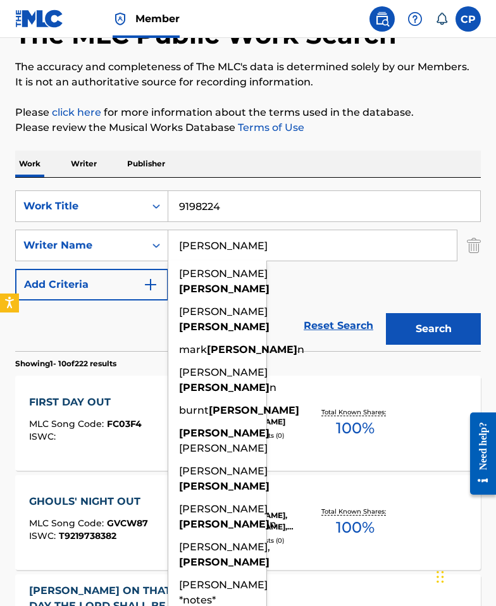
drag, startPoint x: 329, startPoint y: 247, endPoint x: 305, endPoint y: 245, distance: 24.2
click at [329, 247] on input "Friedman" at bounding box center [312, 245] width 288 height 30
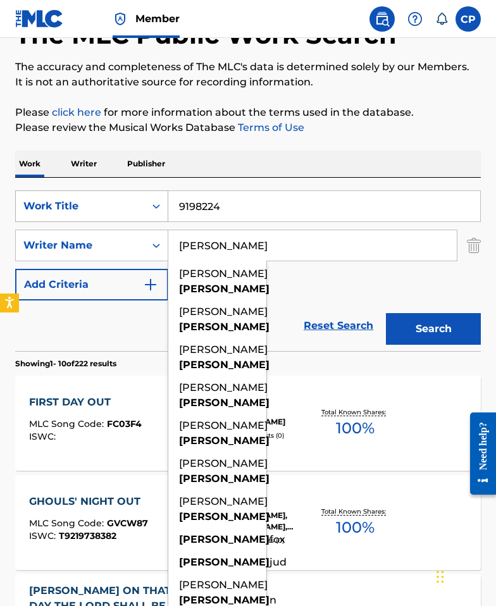
drag, startPoint x: 245, startPoint y: 209, endPoint x: 97, endPoint y: 198, distance: 148.4
click at [97, 198] on div "SearchWithCriteriaf82f8ea9-6453-453a-b0d1-175b1ffe14e0 Work Title 9198224" at bounding box center [247, 206] width 465 height 32
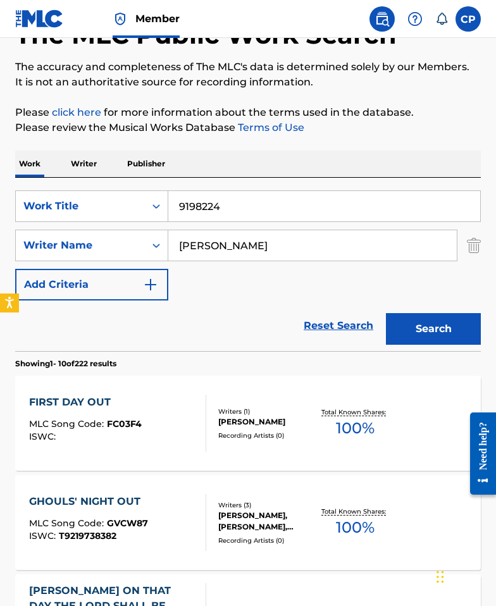
paste input "Life"
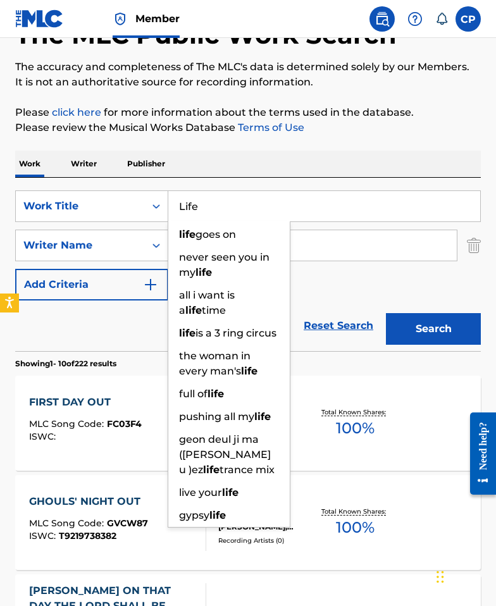
type input "Life"
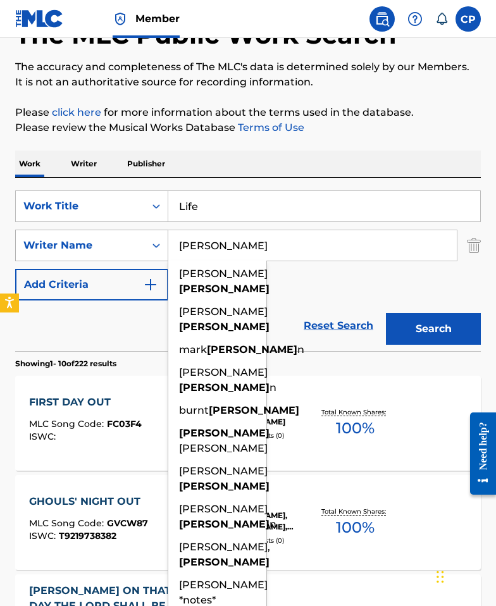
drag, startPoint x: 335, startPoint y: 242, endPoint x: 154, endPoint y: 240, distance: 180.8
click at [156, 240] on div "SearchWithCriteria0262624b-1e74-4876-82a2-3f160618ef21 Writer Name Friedman sco…" at bounding box center [247, 245] width 465 height 32
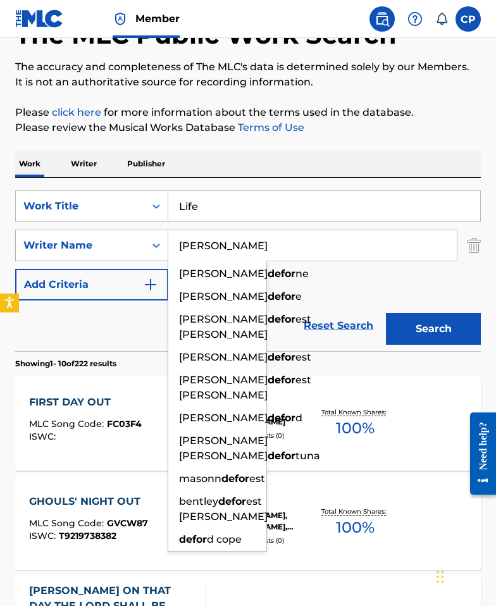
click at [386, 313] on button "Search" at bounding box center [433, 329] width 95 height 32
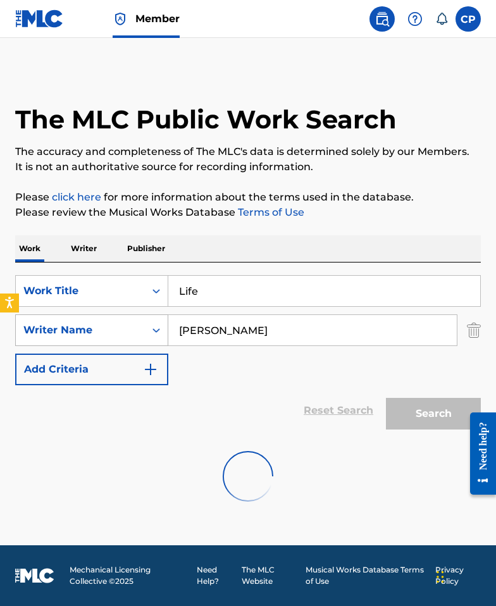
scroll to position [0, 0]
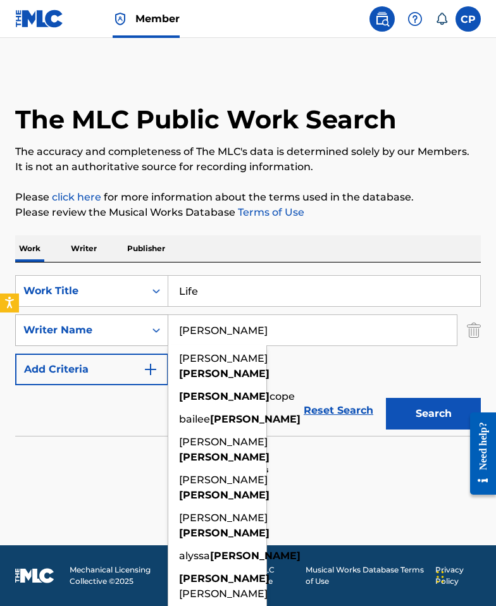
drag, startPoint x: 212, startPoint y: 334, endPoint x: 135, endPoint y: 329, distance: 76.6
click at [137, 334] on div "SearchWithCriteria0262624b-1e74-4876-82a2-3f160618ef21 Writer Name deford jason…" at bounding box center [247, 330] width 465 height 32
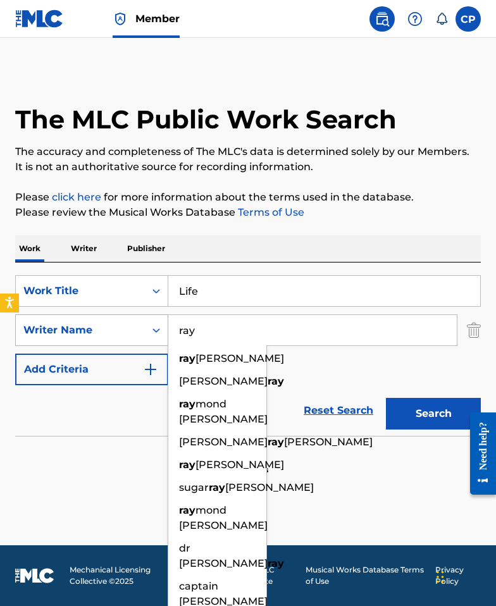
click at [386, 398] on button "Search" at bounding box center [433, 414] width 95 height 32
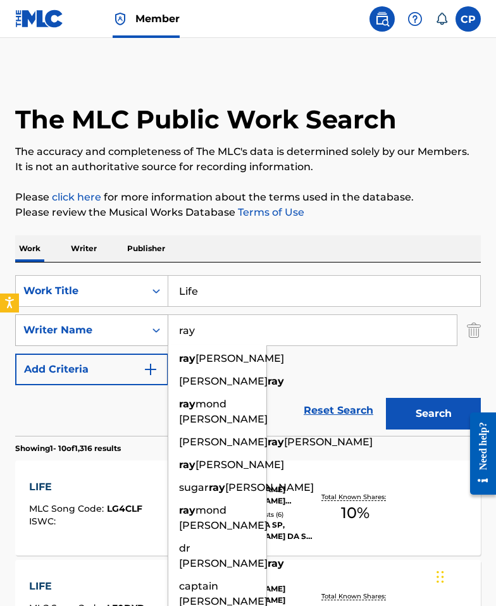
drag, startPoint x: 210, startPoint y: 334, endPoint x: 143, endPoint y: 321, distance: 68.2
click at [145, 329] on div "SearchWithCriteria0262624b-1e74-4876-82a2-3f160618ef21 Writer Name ray ray han …" at bounding box center [247, 330] width 465 height 32
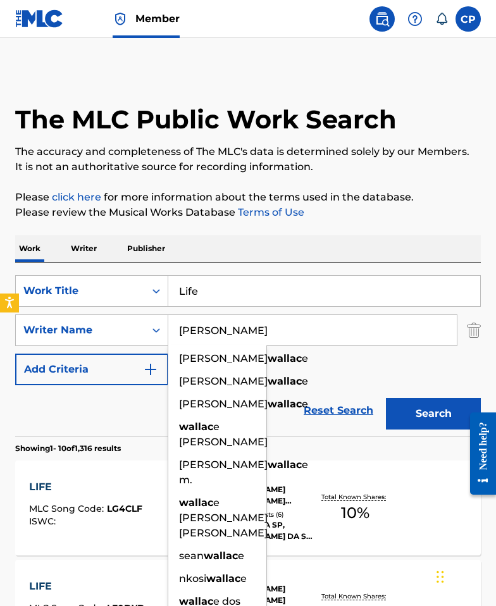
click at [386, 398] on button "Search" at bounding box center [433, 414] width 95 height 32
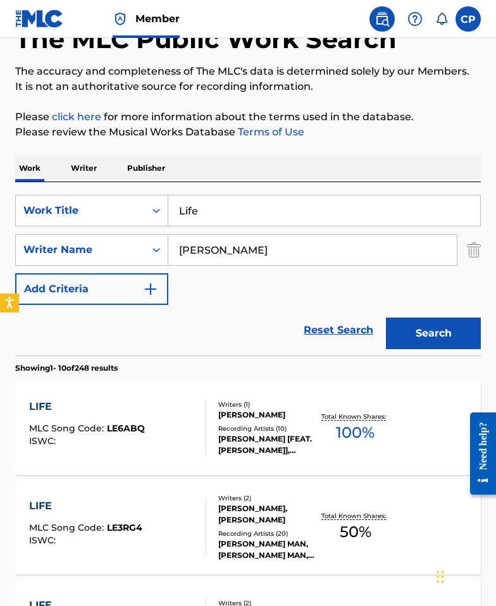
scroll to position [108, 0]
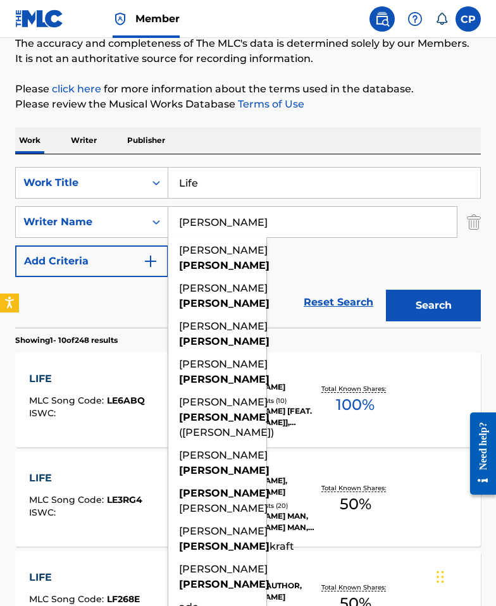
drag, startPoint x: 183, startPoint y: 235, endPoint x: 180, endPoint y: 227, distance: 9.1
click at [183, 235] on input "wallace" at bounding box center [312, 222] width 288 height 30
click at [176, 218] on input "wallace" at bounding box center [312, 222] width 288 height 30
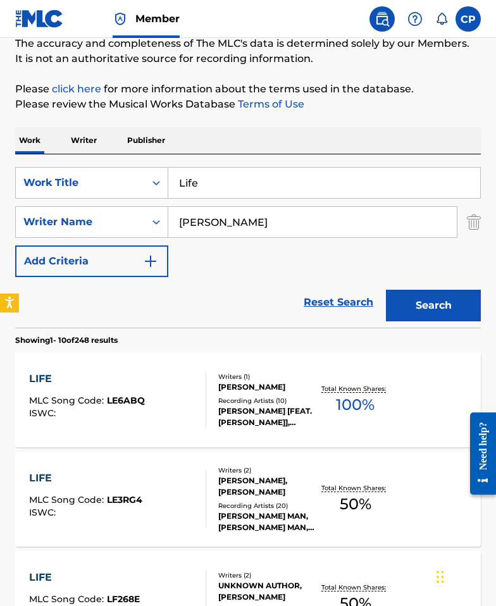
click at [386, 290] on button "Search" at bounding box center [433, 306] width 95 height 32
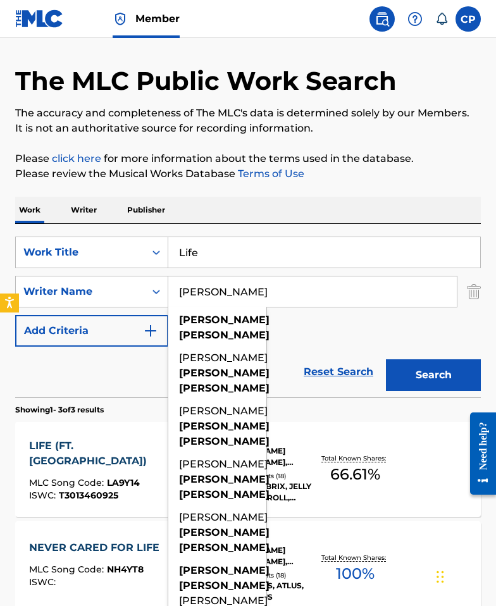
scroll to position [0, 0]
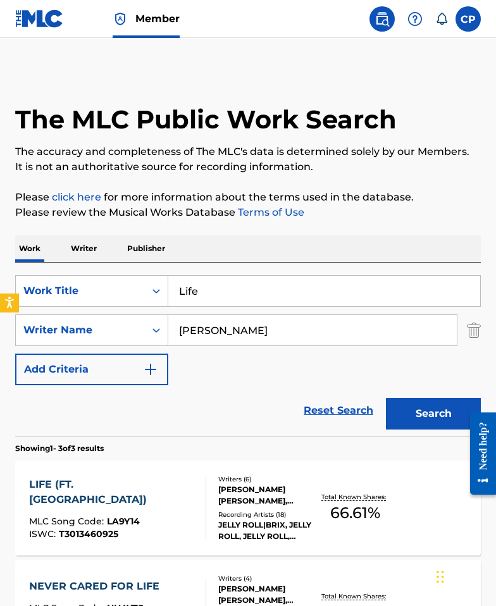
click at [281, 309] on div "SearchWithCriteriaf82f8ea9-6453-453a-b0d1-175b1ffe14e0 Work Title Life SearchWi…" at bounding box center [247, 330] width 465 height 110
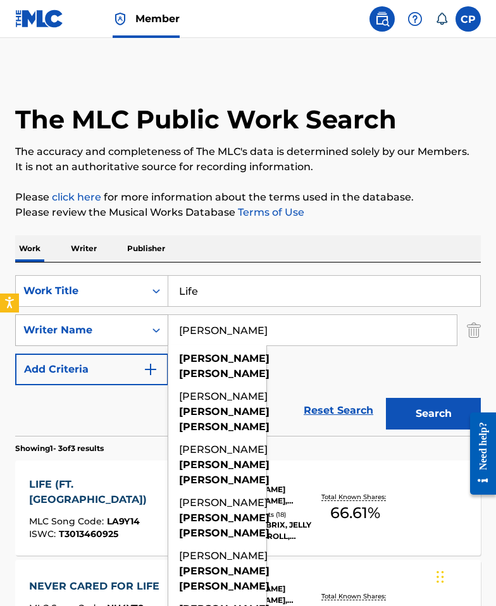
drag, startPoint x: 231, startPoint y: 327, endPoint x: 119, endPoint y: 323, distance: 112.0
click at [118, 323] on div "SearchWithCriteria0262624b-1e74-4876-82a2-3f160618ef21 Writer Name matthew wall…" at bounding box center [247, 330] width 465 height 32
paste input "Hain"
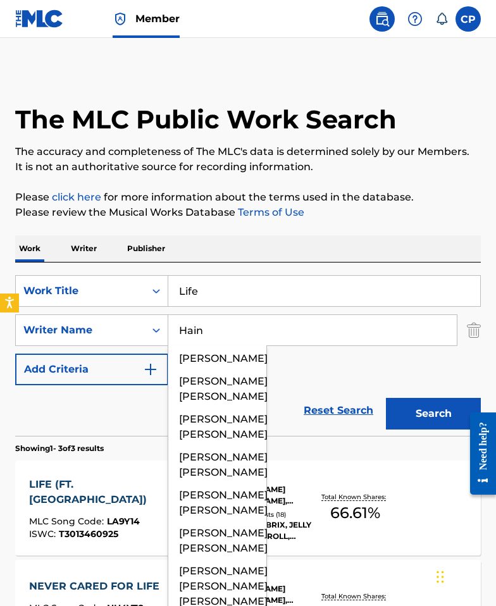
type input "Hain"
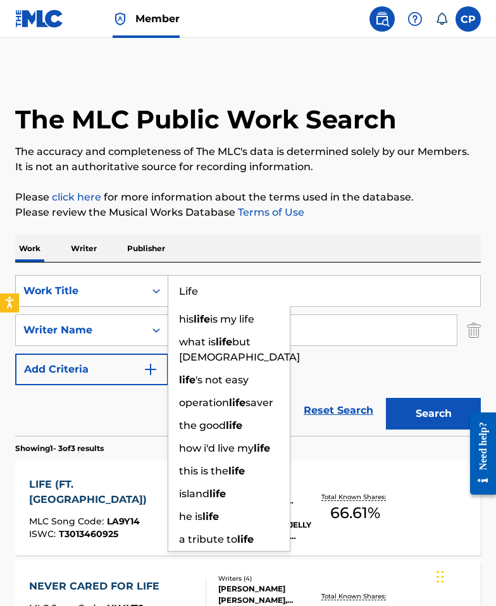
drag, startPoint x: 174, startPoint y: 286, endPoint x: 150, endPoint y: 288, distance: 23.4
click at [144, 285] on div "SearchWithCriteriaf82f8ea9-6453-453a-b0d1-175b1ffe14e0 Work Title Life his life…" at bounding box center [247, 291] width 465 height 32
paste input "Reflection"
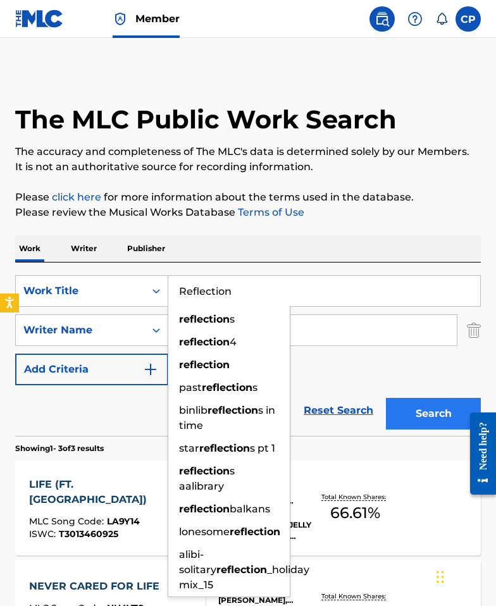
type input "Reflection"
click at [423, 417] on button "Search" at bounding box center [433, 414] width 95 height 32
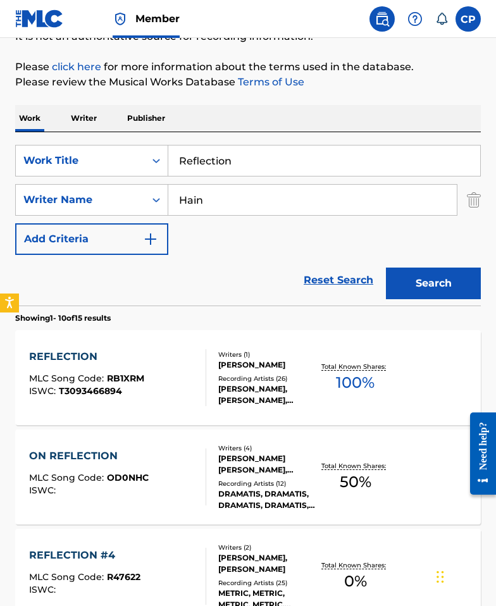
scroll to position [131, 0]
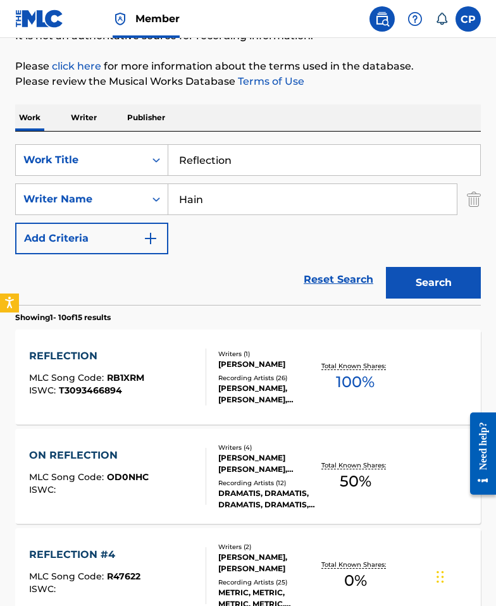
click at [233, 380] on div "Recording Artists ( 26 )" at bounding box center [267, 377] width 99 height 9
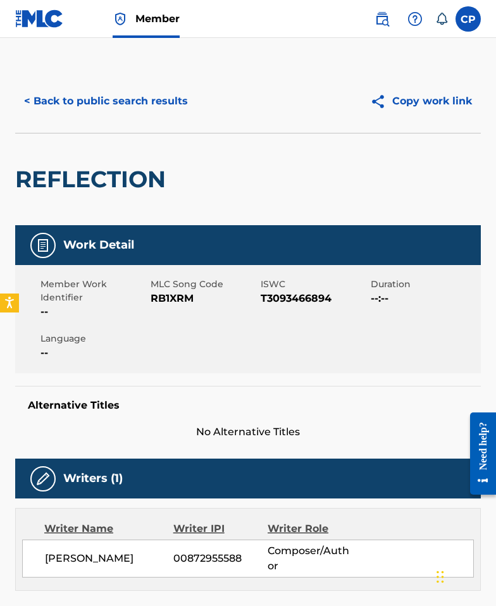
click at [179, 303] on span "RB1XRM" at bounding box center [203, 298] width 107 height 15
click at [175, 298] on span "RB1XRM" at bounding box center [203, 298] width 107 height 15
copy span "RB1XRM"
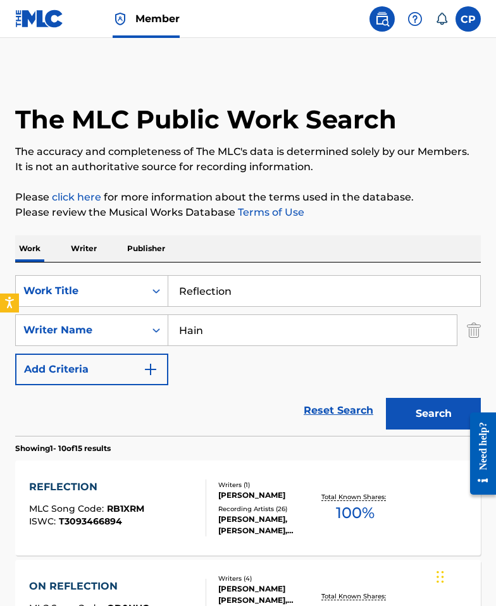
scroll to position [131, 0]
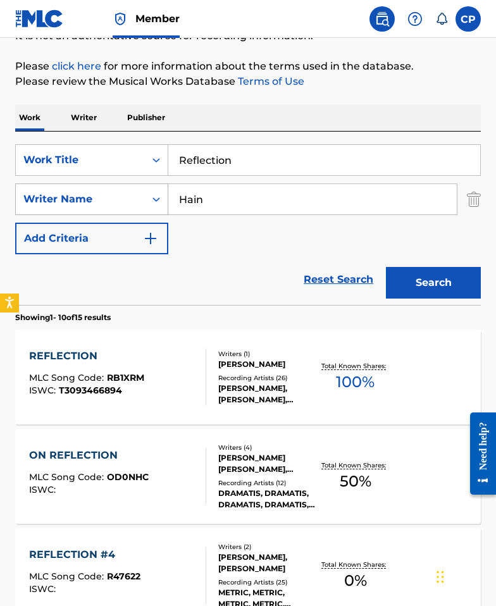
drag, startPoint x: 222, startPoint y: 198, endPoint x: 111, endPoint y: 190, distance: 111.6
click at [111, 190] on div "SearchWithCriteria0262624b-1e74-4876-82a2-3f160618ef21 Writer Name Hain" at bounding box center [247, 199] width 465 height 32
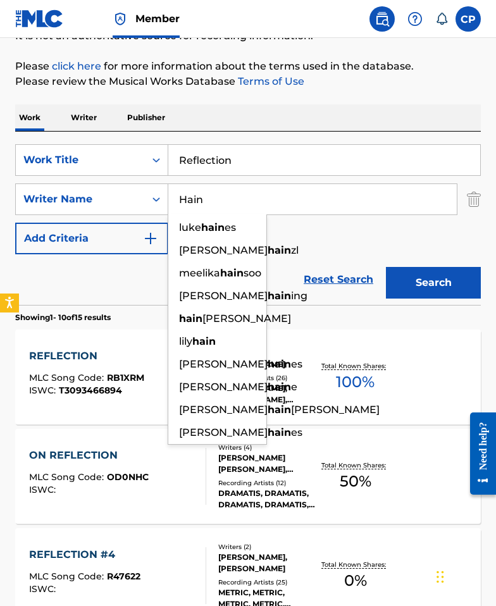
paste input "MALONGA"
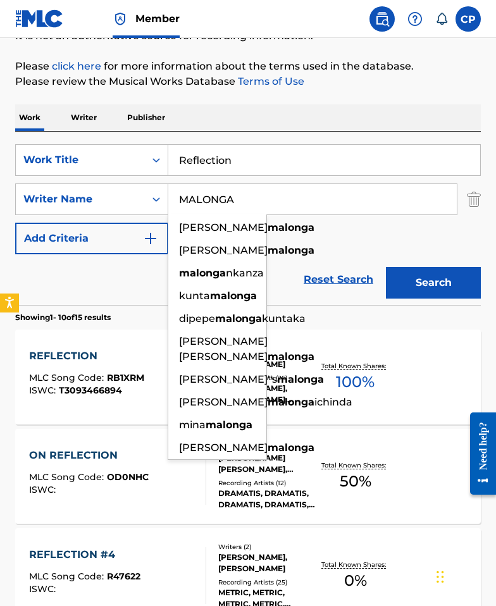
type input "MALONGA"
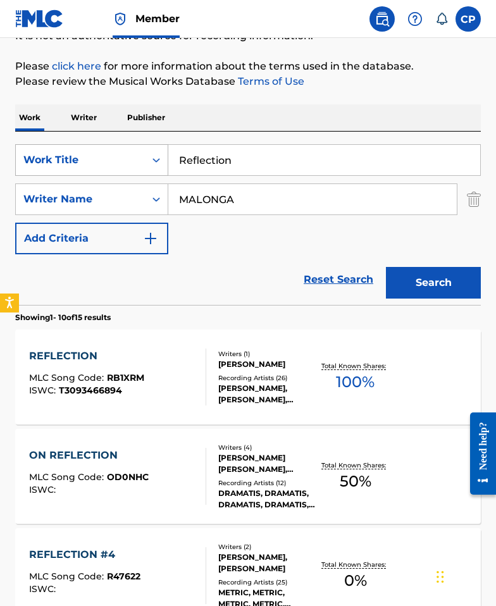
drag, startPoint x: 232, startPoint y: 162, endPoint x: 123, endPoint y: 159, distance: 108.8
click at [123, 160] on div "SearchWithCriteriaf82f8ea9-6453-453a-b0d1-175b1ffe14e0 Work Title Reflection" at bounding box center [247, 160] width 465 height 32
paste input "VYBEZ"
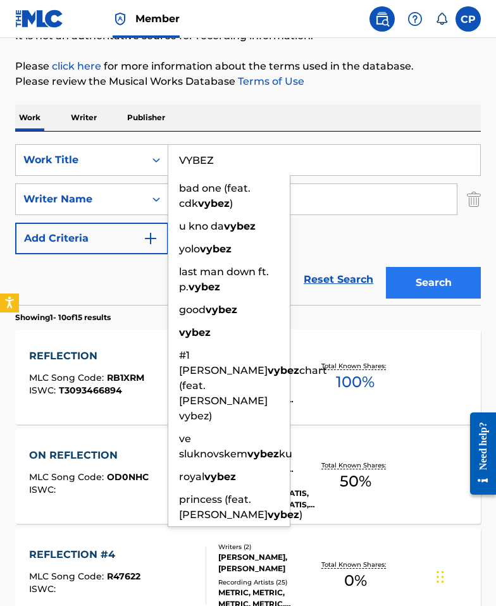
type input "VYBEZ"
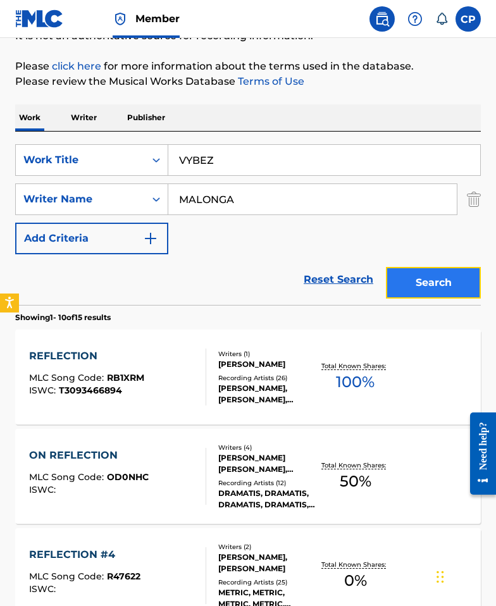
click at [463, 283] on button "Search" at bounding box center [433, 283] width 95 height 32
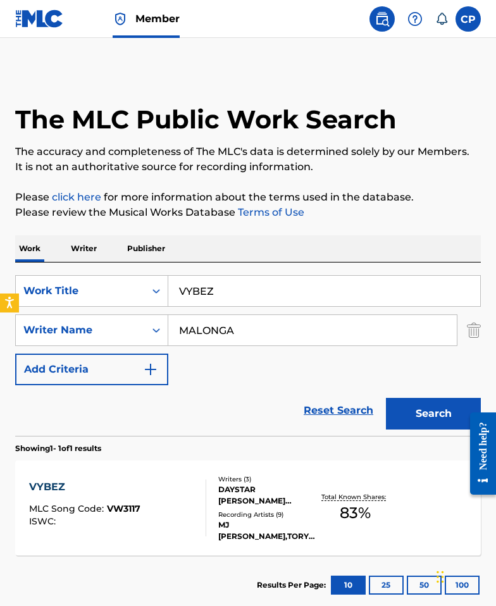
scroll to position [24, 0]
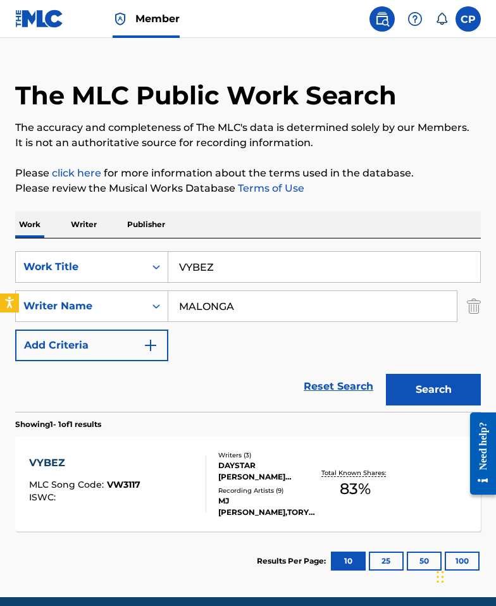
click at [222, 451] on div "Writers ( 3 )" at bounding box center [267, 454] width 99 height 9
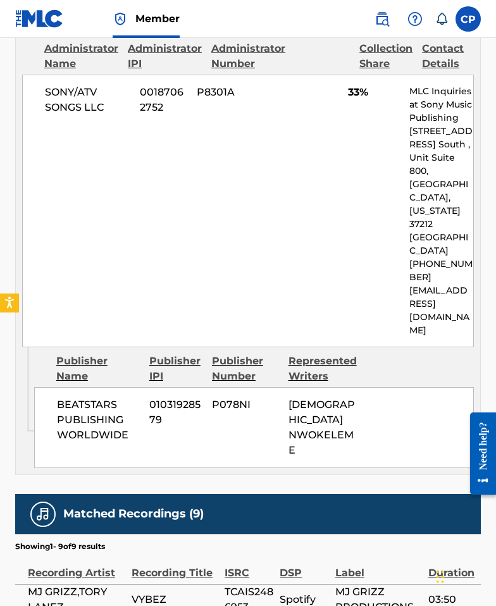
scroll to position [1128, 0]
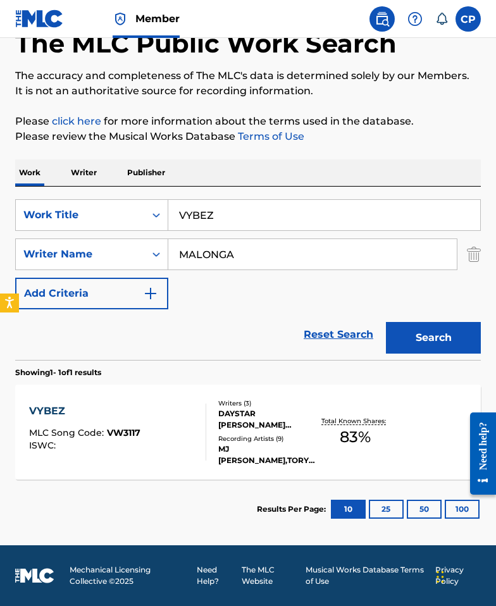
scroll to position [76, 0]
click at [212, 436] on div "Writers ( 3 ) DAYSTAR PETERSON, MALONGA JORDAN, CHRISTIAN NWOKELEME Recording A…" at bounding box center [261, 432] width 111 height 68
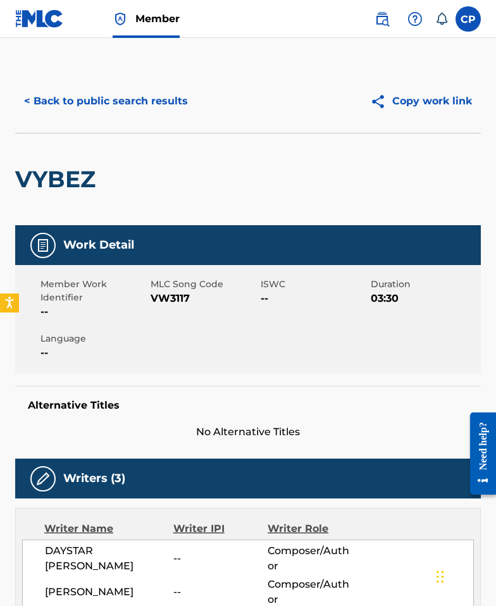
click at [179, 301] on span "VW3117" at bounding box center [203, 298] width 107 height 15
copy span "VW3117"
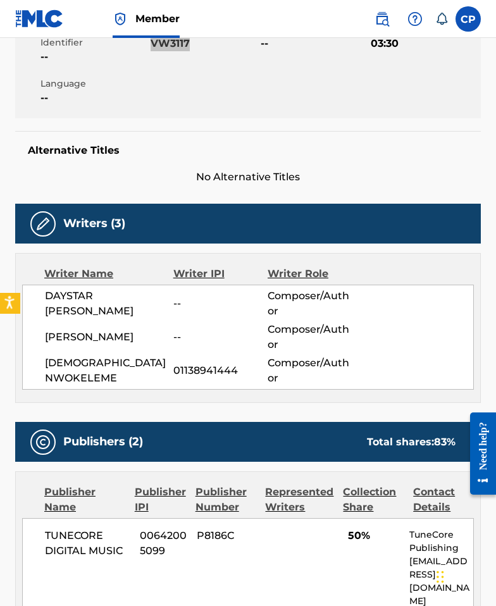
scroll to position [508, 0]
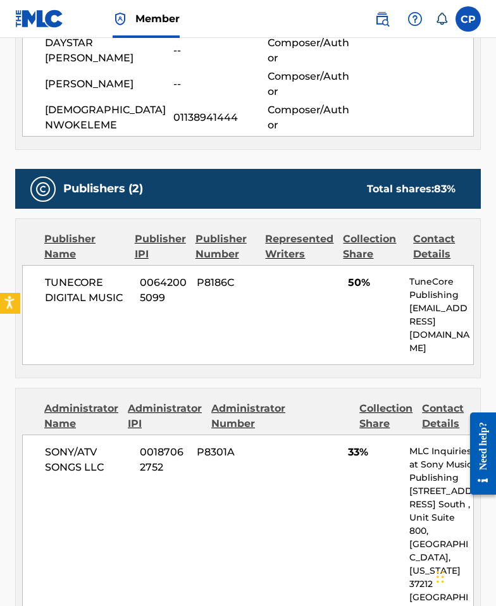
scroll to position [76, 0]
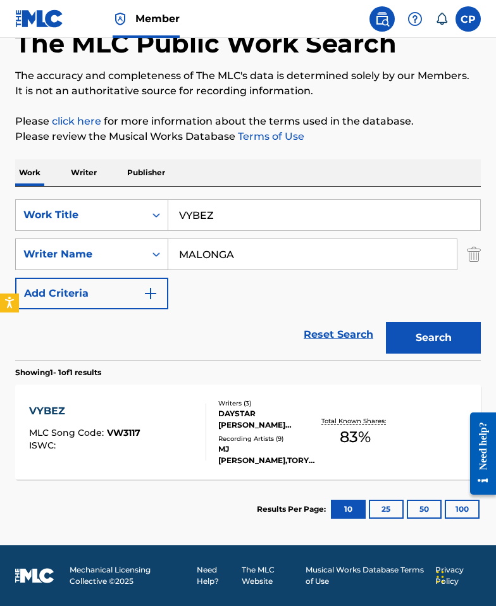
drag, startPoint x: 255, startPoint y: 255, endPoint x: 107, endPoint y: 238, distance: 148.8
click at [107, 238] on div "SearchWithCriteria0262624b-1e74-4876-82a2-3f160618ef21 Writer Name MALONGA" at bounding box center [247, 254] width 465 height 32
paste input "Visbal"
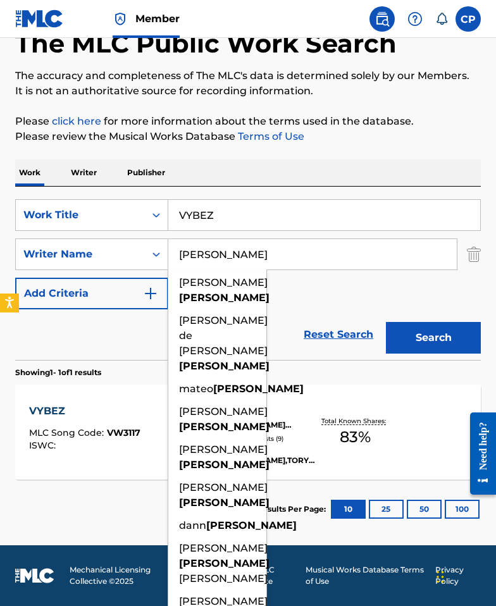
type input "Visbal"
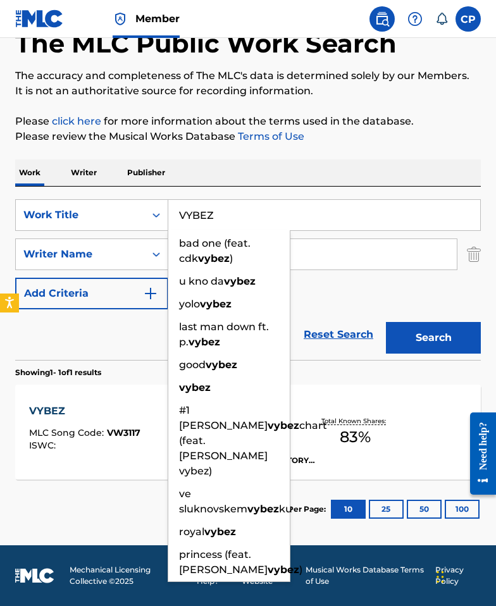
drag, startPoint x: 180, startPoint y: 207, endPoint x: 208, endPoint y: 233, distance: 38.5
click at [123, 207] on div "SearchWithCriteriaf82f8ea9-6453-453a-b0d1-175b1ffe14e0 Work Title VYBEZ bad one…" at bounding box center [247, 215] width 465 height 32
paste input "LA VACA LOLA"
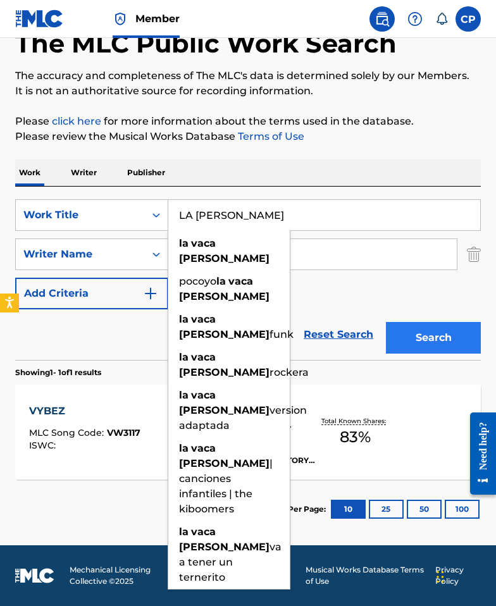
type input "LA VACA LOLA"
click at [451, 329] on button "Search" at bounding box center [433, 338] width 95 height 32
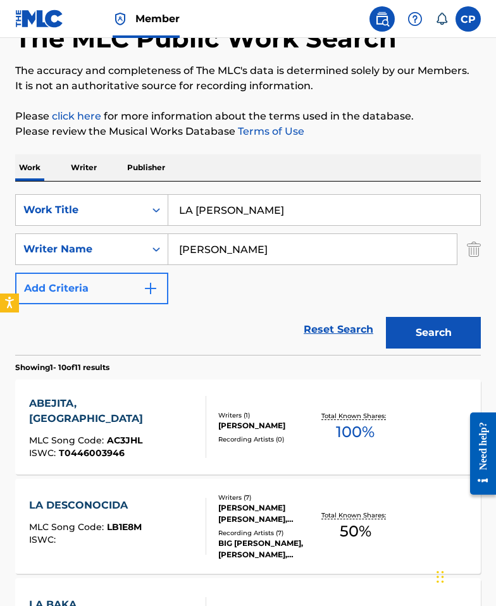
scroll to position [0, 0]
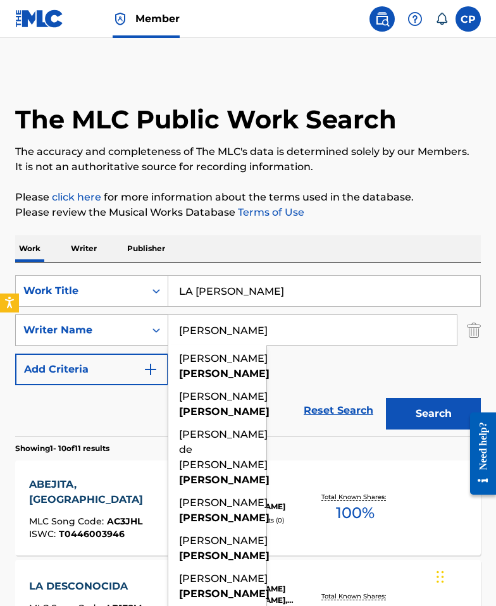
drag, startPoint x: 212, startPoint y: 328, endPoint x: 143, endPoint y: 328, distance: 68.9
click at [140, 327] on div "SearchWithCriteria0262624b-1e74-4876-82a2-3f160618ef21 Writer Name Visbal bryan…" at bounding box center [247, 330] width 465 height 32
paste input "Jose David Madero Visbal Jose Miguel Veloso"
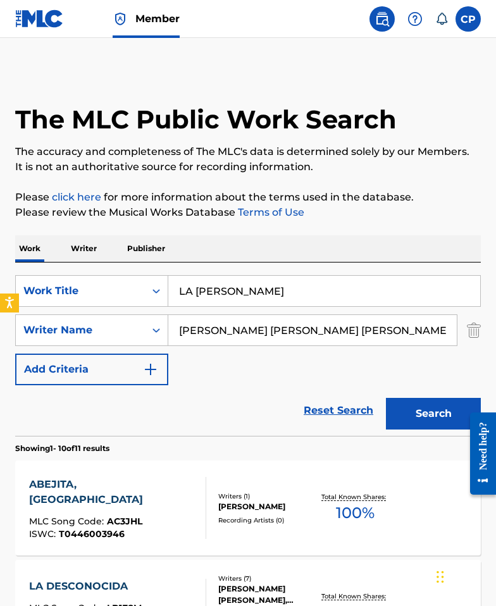
click at [473, 424] on div "Need help?" at bounding box center [483, 453] width 26 height 82
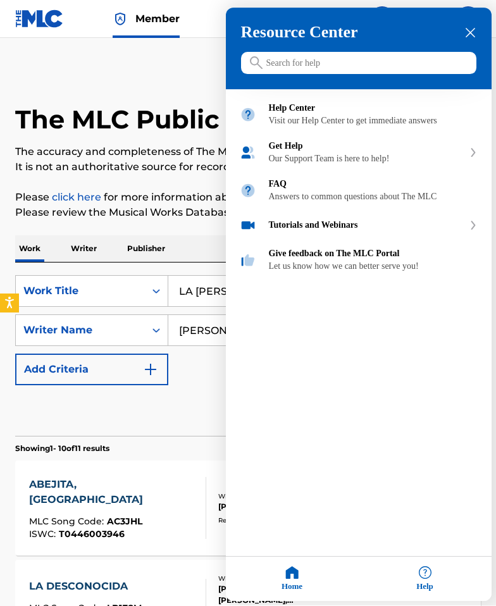
click at [205, 404] on div at bounding box center [248, 303] width 496 height 606
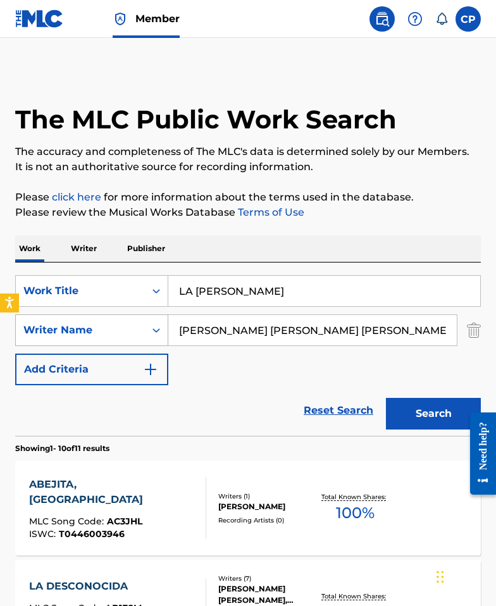
drag, startPoint x: 420, startPoint y: 331, endPoint x: 147, endPoint y: 322, distance: 273.3
click at [147, 322] on div "SearchWithCriteria0262624b-1e74-4876-82a2-3f160618ef21 Writer Name Jose David M…" at bounding box center [247, 330] width 465 height 32
click at [356, 358] on div "SearchWithCriteriaf82f8ea9-6453-453a-b0d1-175b1ffe14e0 Work Title LA VACA LOLA …" at bounding box center [247, 330] width 465 height 110
drag, startPoint x: 418, startPoint y: 327, endPoint x: 296, endPoint y: 328, distance: 122.0
click at [297, 328] on input "Jose David Madero Visbal Jose Miguel Veloso" at bounding box center [312, 330] width 288 height 30
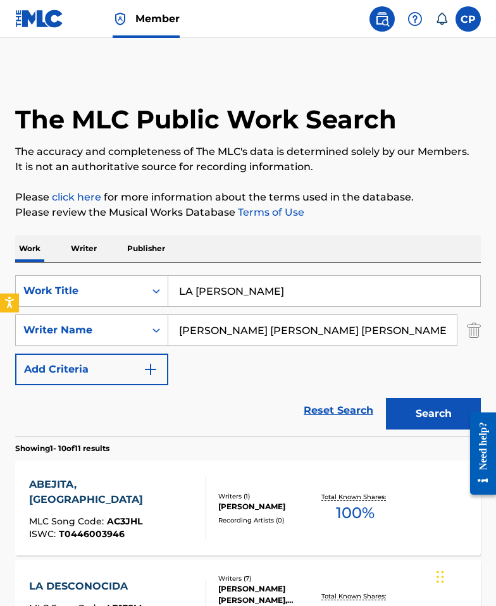
click at [295, 329] on input "Jose David Madero Visbal Jose Miguel Veloso" at bounding box center [312, 330] width 288 height 30
click at [303, 329] on input "Jose David Madero Visbal Jose Miguel Veloso" at bounding box center [312, 330] width 288 height 30
drag, startPoint x: 315, startPoint y: 329, endPoint x: 456, endPoint y: 336, distance: 141.2
click at [456, 336] on input "Jose David Madero Visbal Jose Miguel Veloso" at bounding box center [312, 330] width 288 height 30
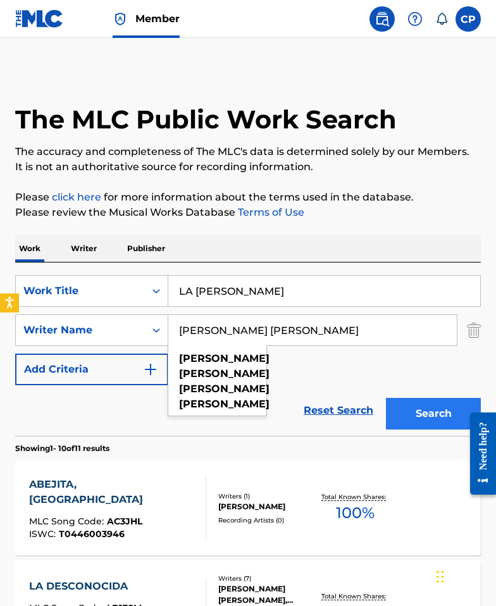
type input "Jose David Madero Visbal"
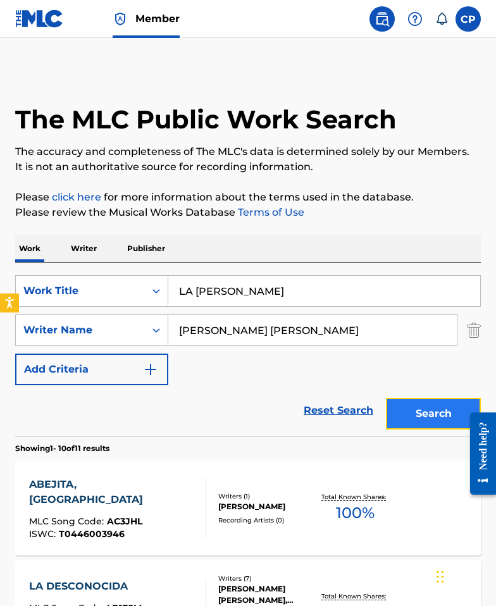
click at [431, 417] on button "Search" at bounding box center [433, 414] width 95 height 32
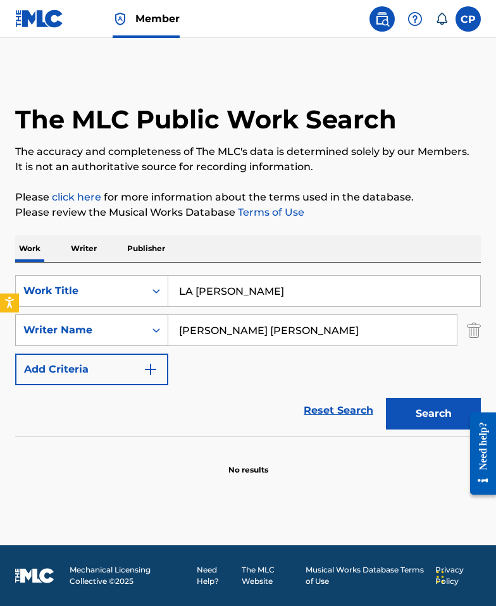
click at [118, 339] on div "Writer Name" at bounding box center [80, 330] width 129 height 24
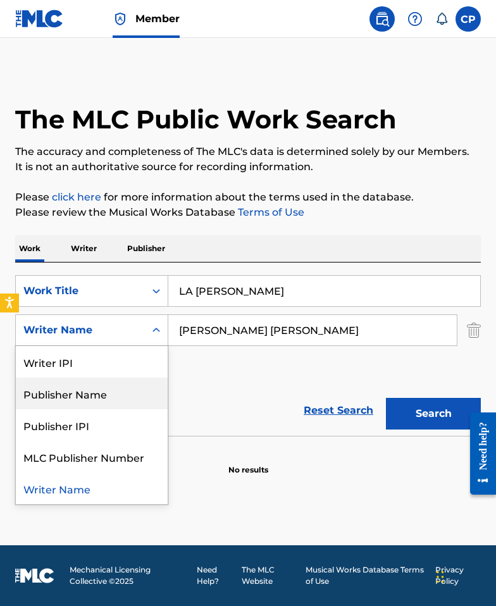
click at [118, 401] on div "Publisher Name" at bounding box center [92, 393] width 152 height 32
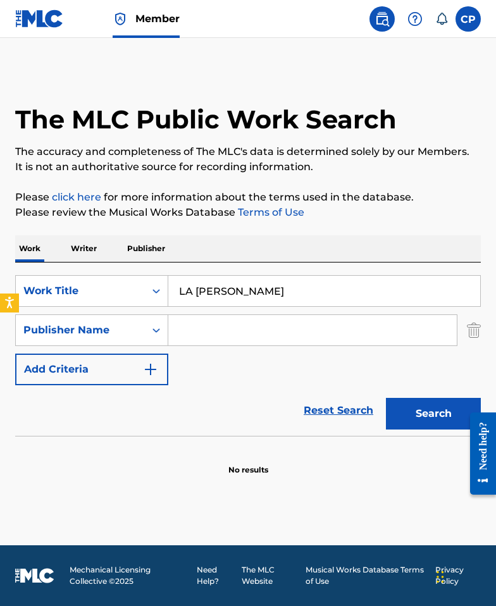
click at [324, 332] on input "Search Form" at bounding box center [312, 330] width 288 height 30
paste input "Toy Cantando"
type input "Toy Cantando"
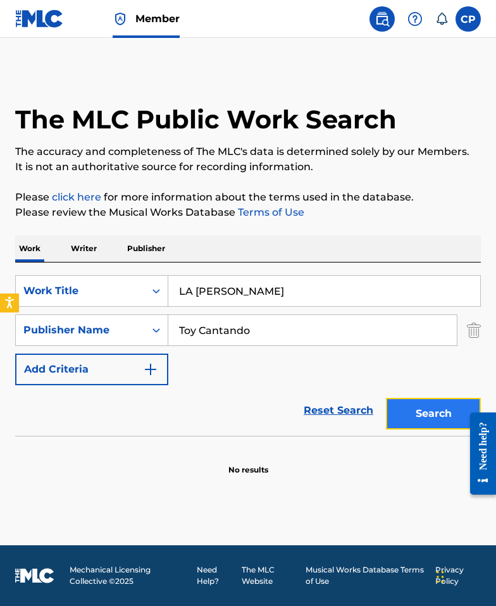
click at [442, 409] on button "Search" at bounding box center [433, 414] width 95 height 32
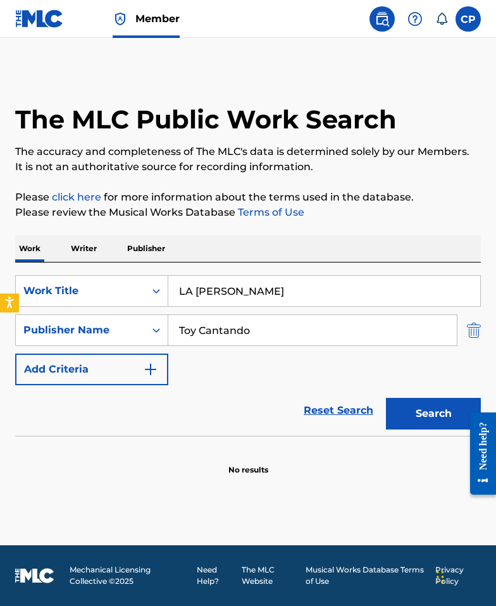
click at [470, 333] on img "Search Form" at bounding box center [474, 330] width 14 height 32
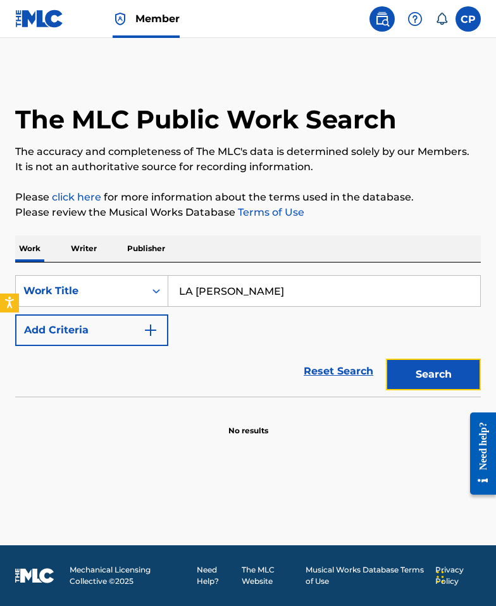
click at [441, 372] on button "Search" at bounding box center [433, 374] width 95 height 32
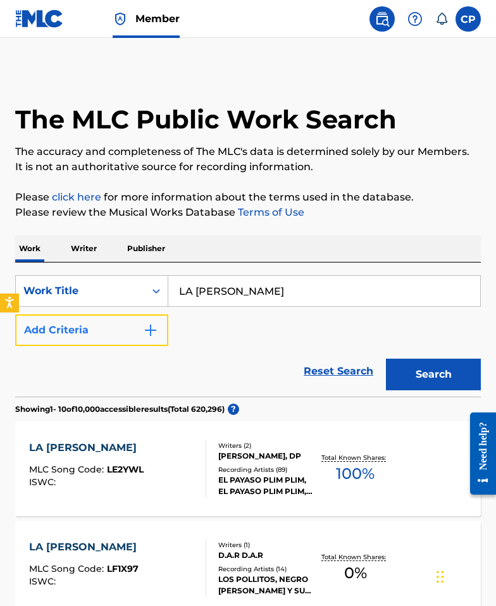
click at [97, 334] on button "Add Criteria" at bounding box center [91, 330] width 153 height 32
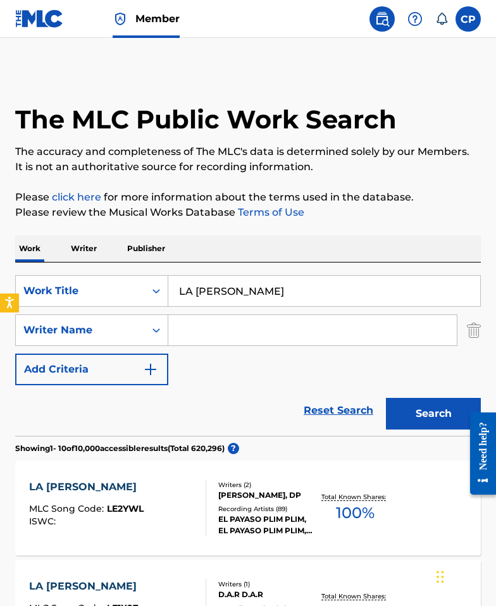
click at [200, 326] on input "Search Form" at bounding box center [312, 330] width 288 height 30
paste input "Madero"
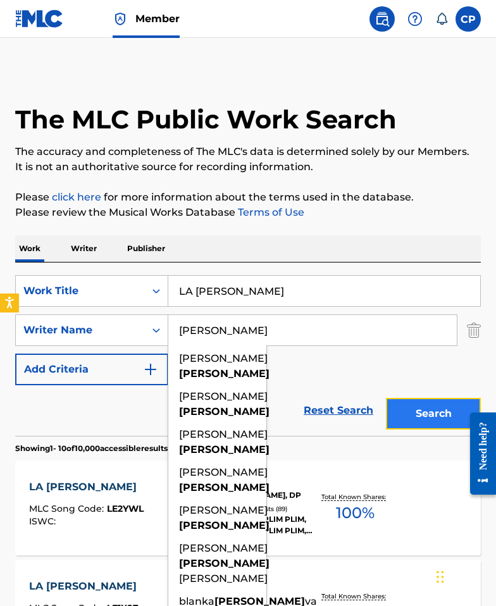
click at [418, 412] on button "Search" at bounding box center [433, 414] width 95 height 32
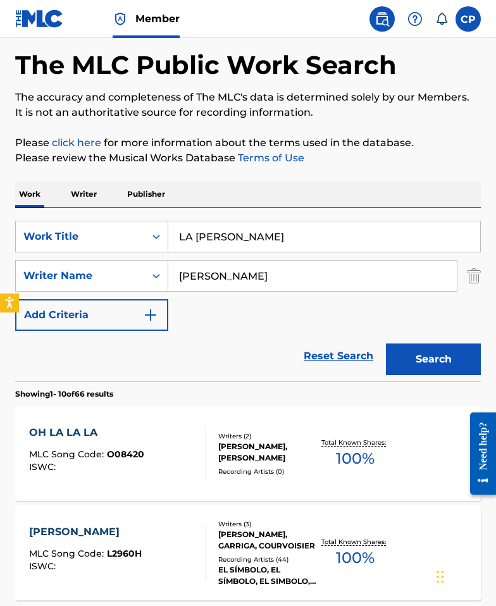
scroll to position [108, 0]
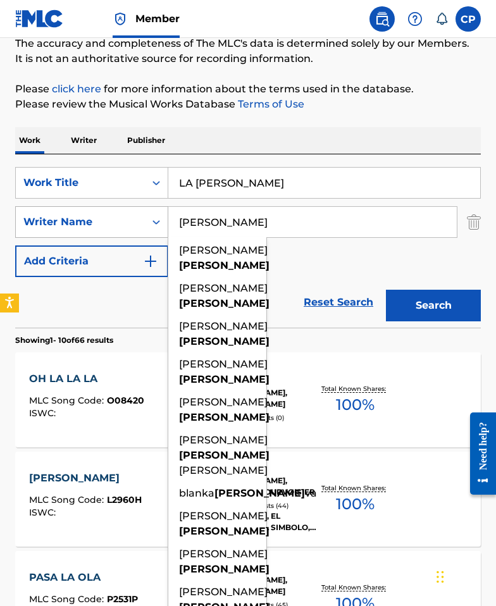
drag, startPoint x: 235, startPoint y: 222, endPoint x: 109, endPoint y: 214, distance: 126.1
click at [111, 214] on div "SearchWithCriteria0262624b-1e74-4876-82a2-3f160618ef21 Writer Name Madero justo…" at bounding box center [247, 222] width 465 height 32
paste input "Velos"
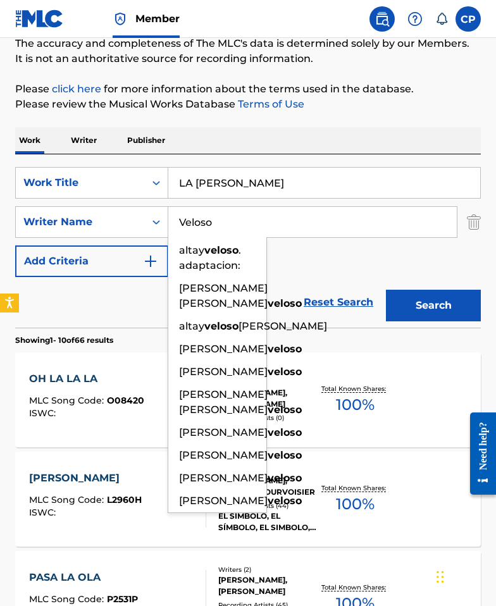
type input "Veloso"
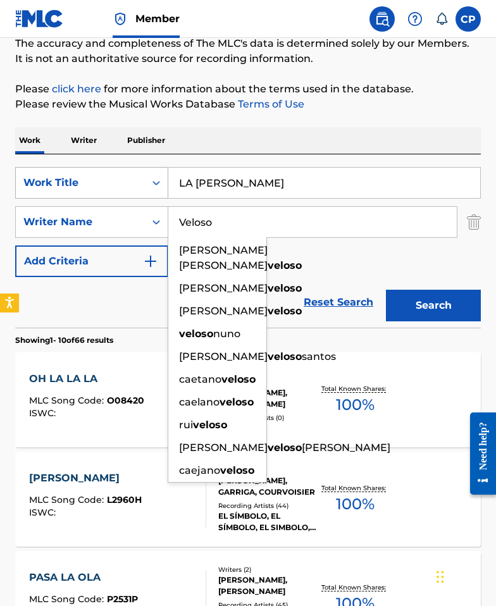
paste input "love her more"
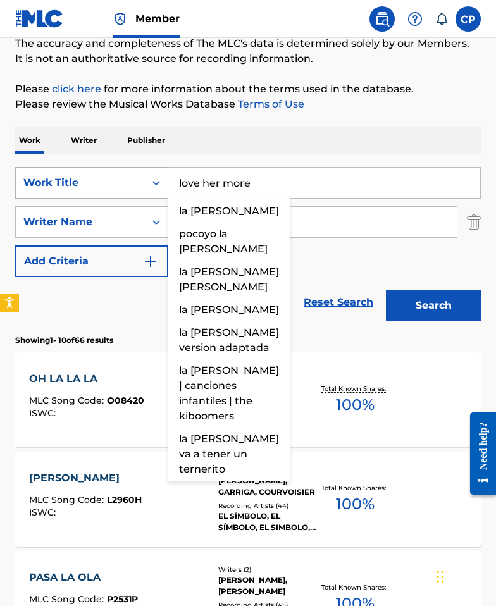
drag, startPoint x: 274, startPoint y: 181, endPoint x: 118, endPoint y: 179, distance: 155.5
click at [118, 179] on div "SearchWithCriteriaf82f8ea9-6453-453a-b0d1-175b1ffe14e0 Work Title love her more…" at bounding box center [247, 183] width 465 height 32
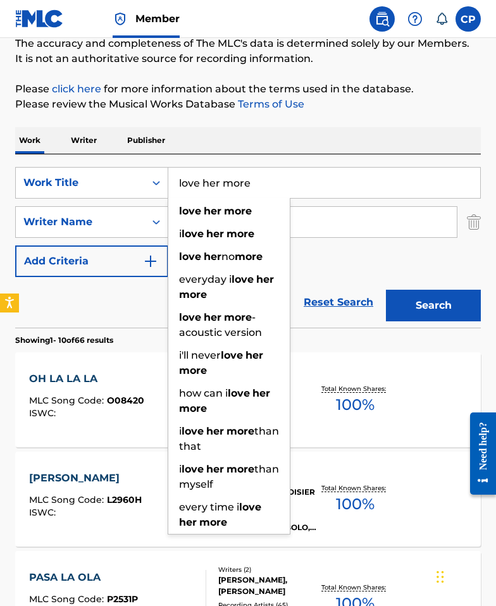
type input "love her more"
click at [230, 147] on div "Work Writer Publisher" at bounding box center [247, 140] width 465 height 27
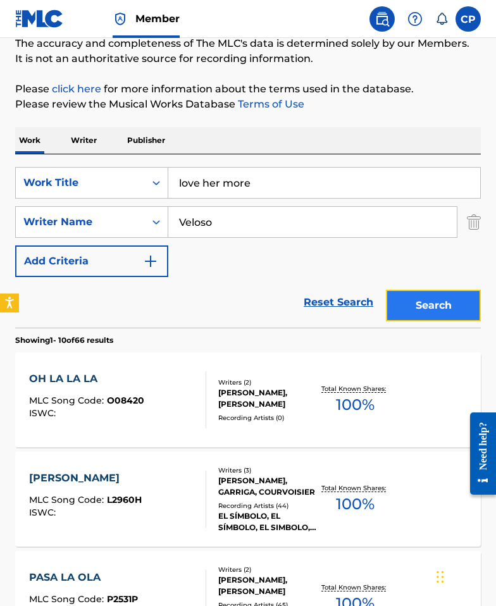
click at [406, 307] on button "Search" at bounding box center [433, 306] width 95 height 32
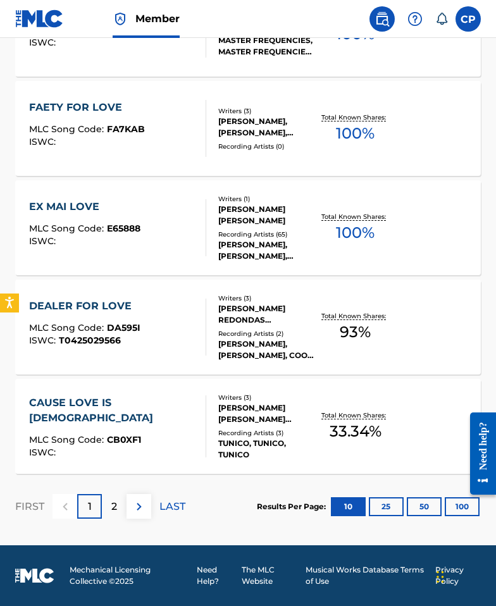
scroll to position [0, 0]
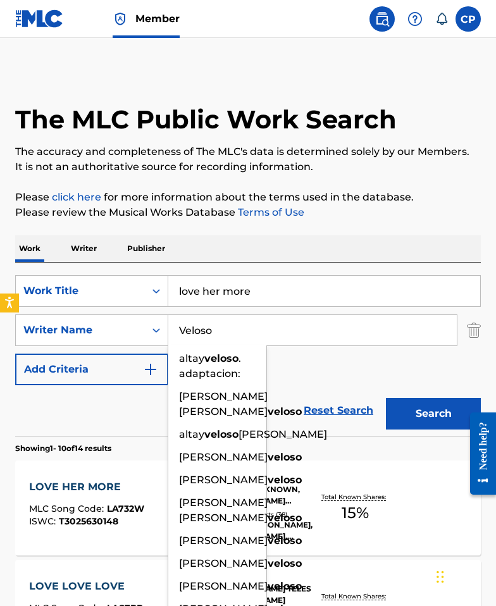
click at [176, 334] on input "Veloso" at bounding box center [312, 330] width 288 height 30
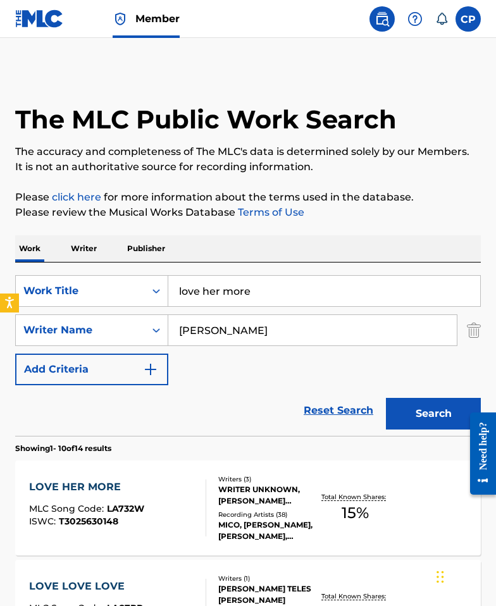
type input "Jose Veloso"
click at [386, 398] on button "Search" at bounding box center [433, 414] width 95 height 32
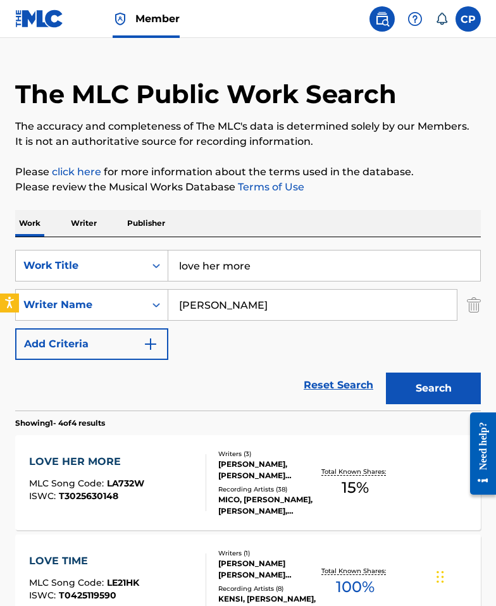
scroll to position [114, 0]
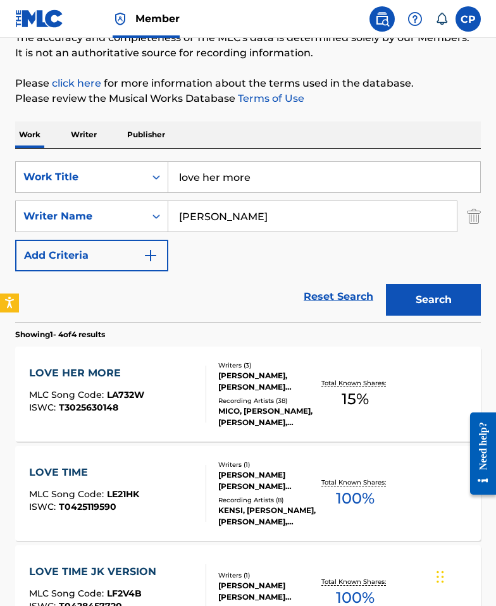
click at [212, 405] on div "Writers ( 3 ) JOSE VELOSO, JACK GILBERT DOSIK, WRITER UNKNOWN Recording Artists…" at bounding box center [261, 394] width 111 height 68
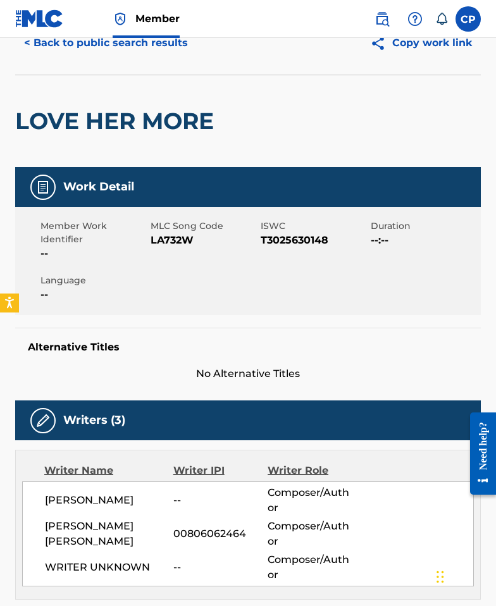
scroll to position [52, 0]
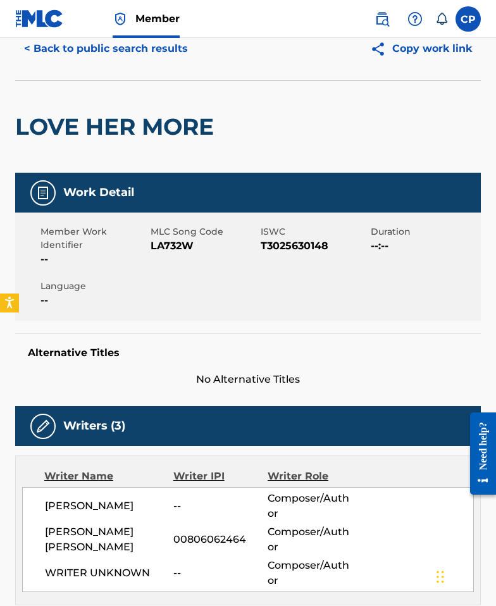
click at [176, 243] on span "LA732W" at bounding box center [203, 245] width 107 height 15
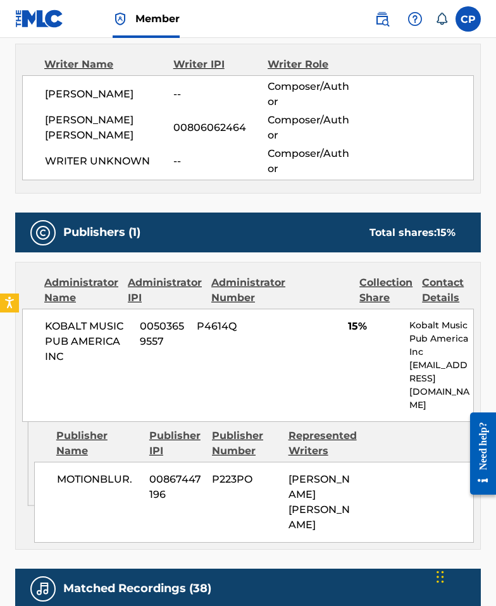
scroll to position [465, 0]
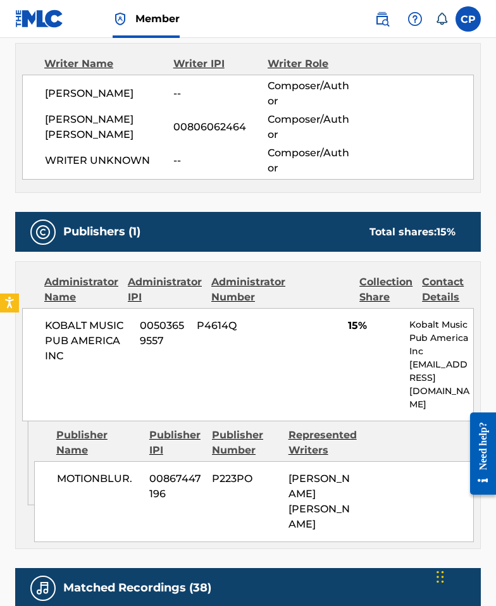
scroll to position [114, 0]
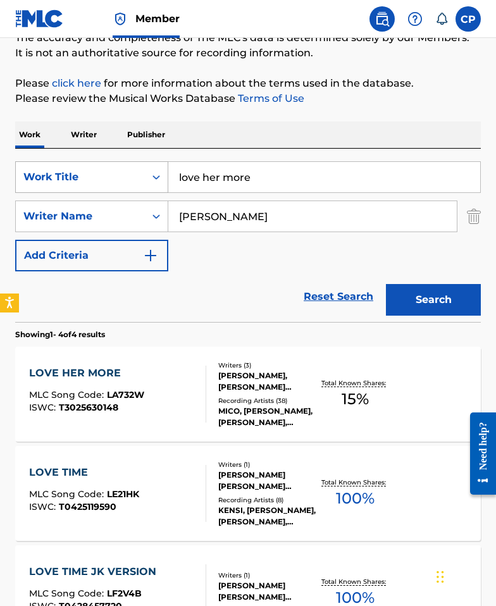
drag, startPoint x: 229, startPoint y: 174, endPoint x: 154, endPoint y: 168, distance: 74.9
click at [154, 168] on div "SearchWithCriteriaf82f8ea9-6453-453a-b0d1-175b1ffe14e0 Work Title love her more" at bounding box center [247, 177] width 465 height 32
paste input "m.i.a"
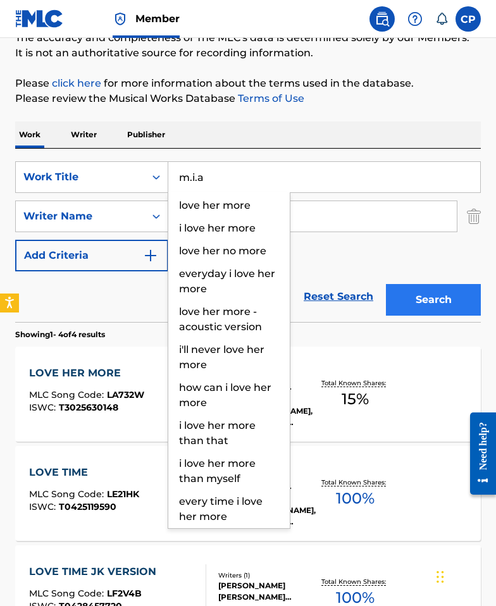
type input "m.i.a"
click at [427, 293] on button "Search" at bounding box center [433, 300] width 95 height 32
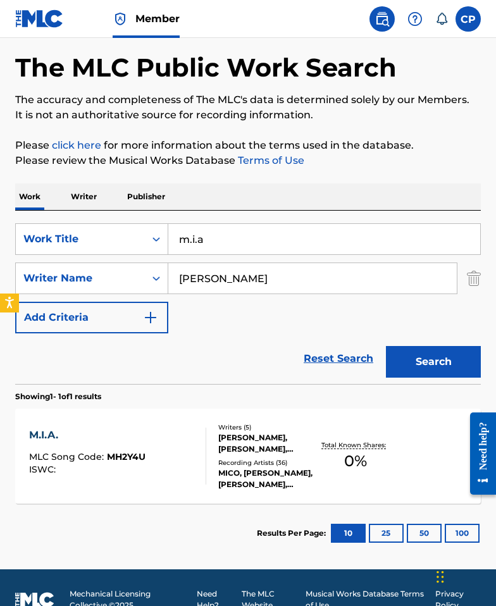
scroll to position [76, 0]
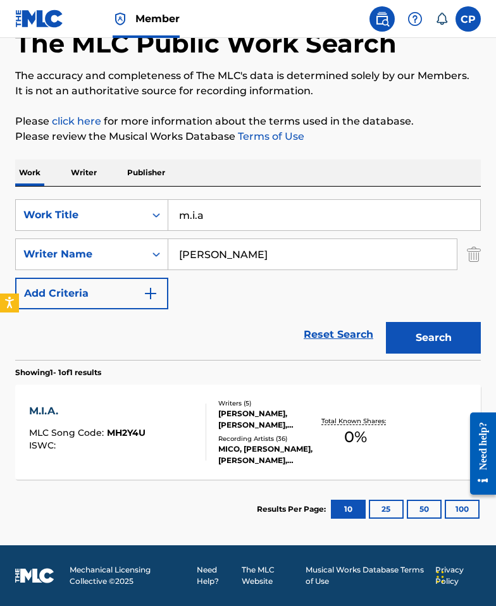
click at [186, 438] on div "M.I.A. MLC Song Code : MH2Y4U ISWC :" at bounding box center [117, 431] width 177 height 57
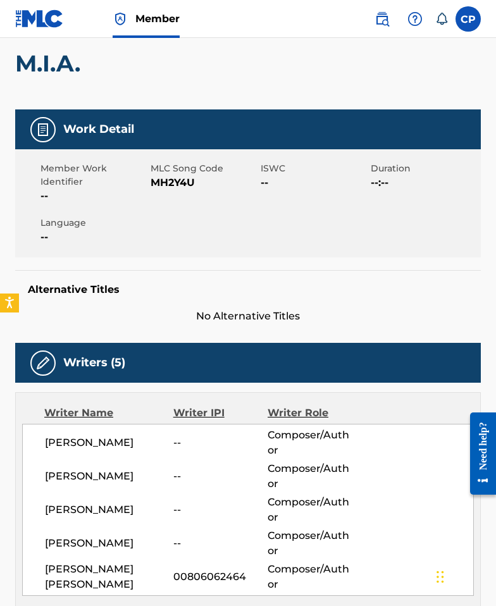
scroll to position [6, 0]
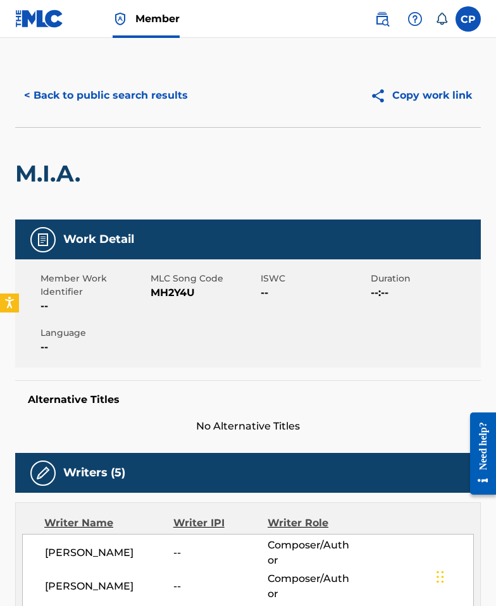
click at [183, 293] on span "MH2Y4U" at bounding box center [203, 292] width 107 height 15
copy span "MH2Y4U"
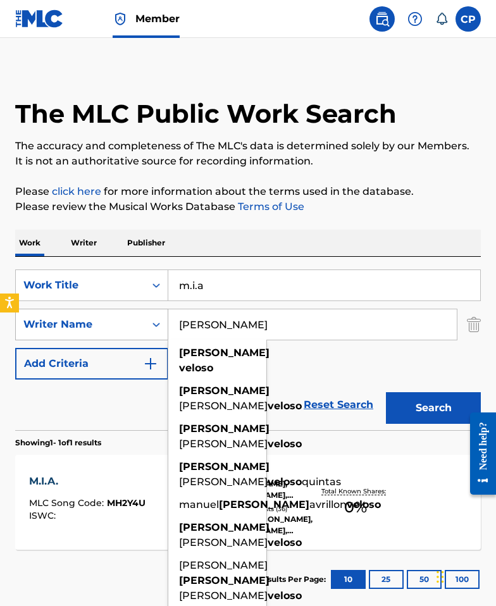
drag, startPoint x: 276, startPoint y: 326, endPoint x: 161, endPoint y: 308, distance: 115.7
click at [156, 308] on div "SearchWithCriteria0262624b-1e74-4876-82a2-3f160618ef21 Writer Name Jose Veloso …" at bounding box center [247, 324] width 465 height 32
paste input "Frohling"
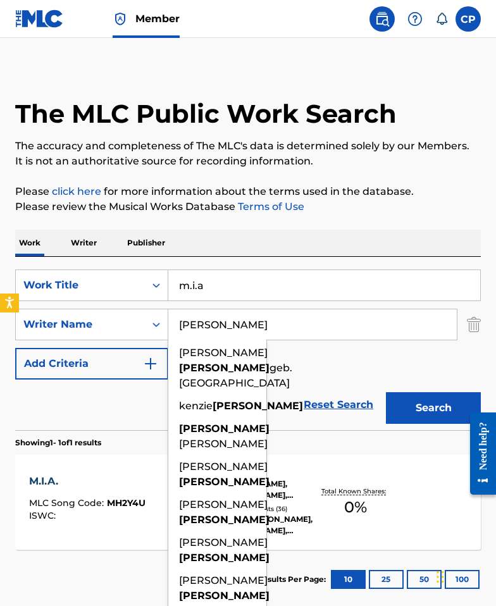
type input "Frohling"
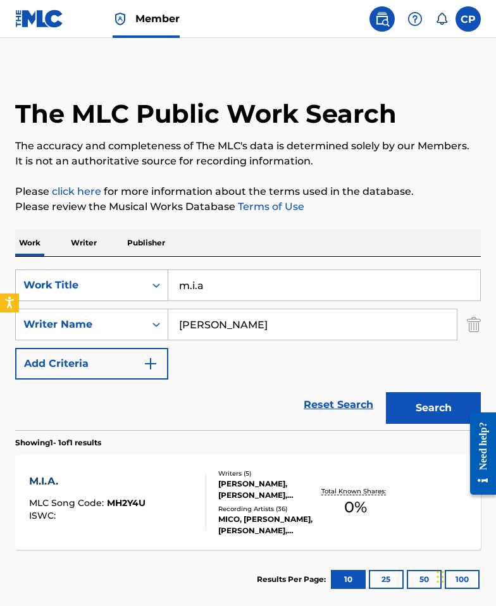
drag, startPoint x: 238, startPoint y: 283, endPoint x: 130, endPoint y: 275, distance: 109.0
click at [131, 275] on div "SearchWithCriteriaf82f8ea9-6453-453a-b0d1-175b1ffe14e0 Work Title m.i.a" at bounding box center [247, 285] width 465 height 32
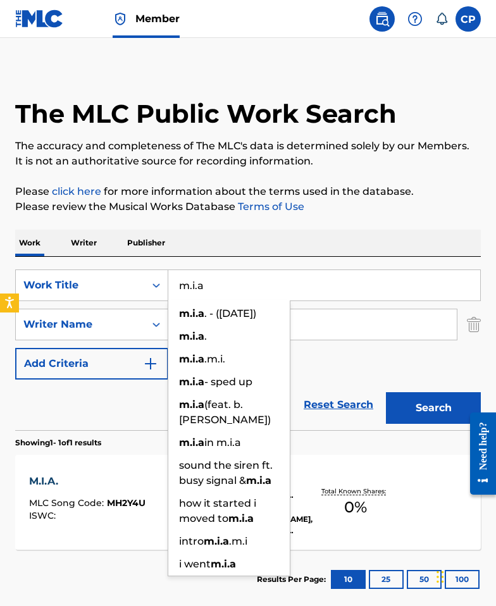
paste input "Joestar"
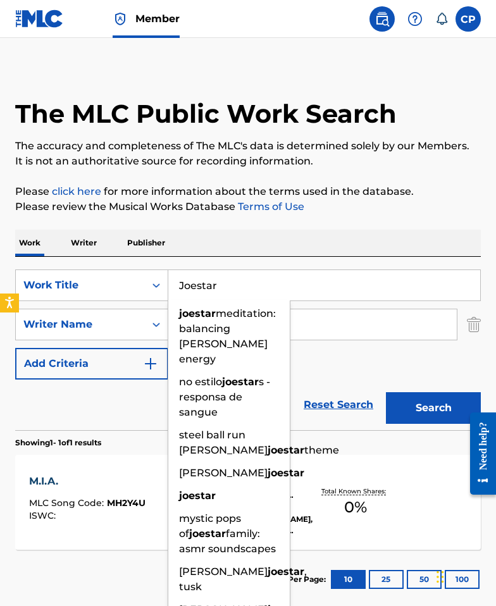
type input "Joestar"
click at [429, 404] on button "Search" at bounding box center [433, 408] width 95 height 32
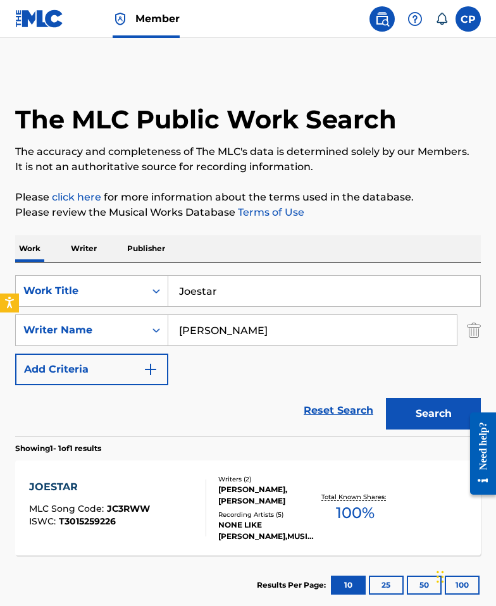
click at [336, 484] on div "JOESTAR MLC Song Code : JC3RWW ISWC : T3015259226 Writers ( 2 ) JOSHUA FROHLING…" at bounding box center [247, 507] width 465 height 95
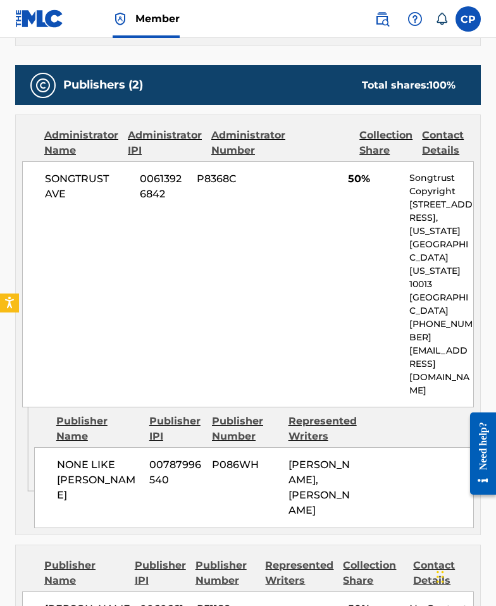
scroll to position [300, 0]
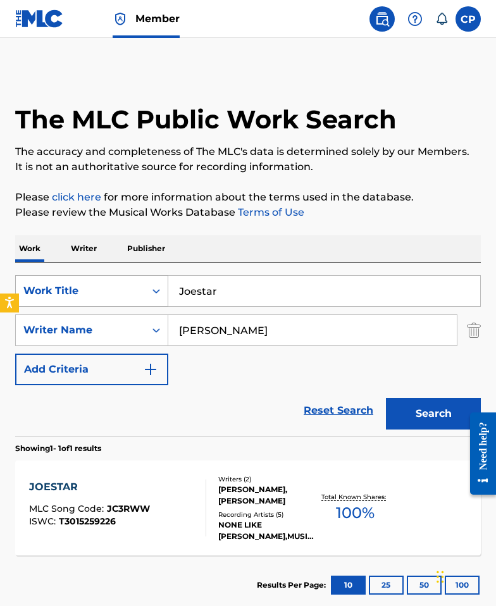
drag, startPoint x: 236, startPoint y: 296, endPoint x: 159, endPoint y: 290, distance: 76.7
click at [159, 290] on div "SearchWithCriteriaf82f8ea9-6453-453a-b0d1-175b1ffe14e0 Work Title Joestar" at bounding box center [247, 291] width 465 height 32
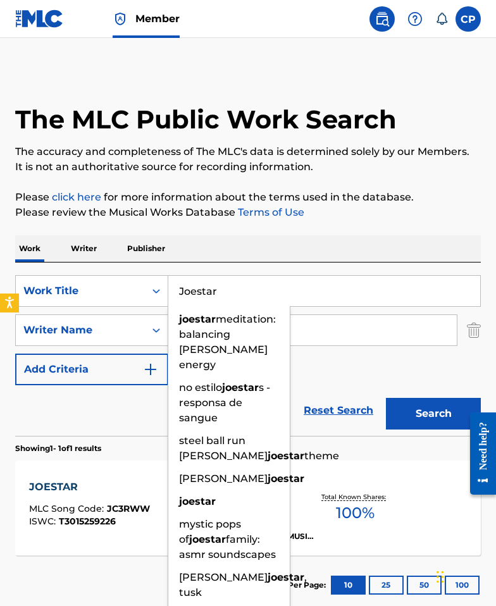
paste input "MARTIAN"
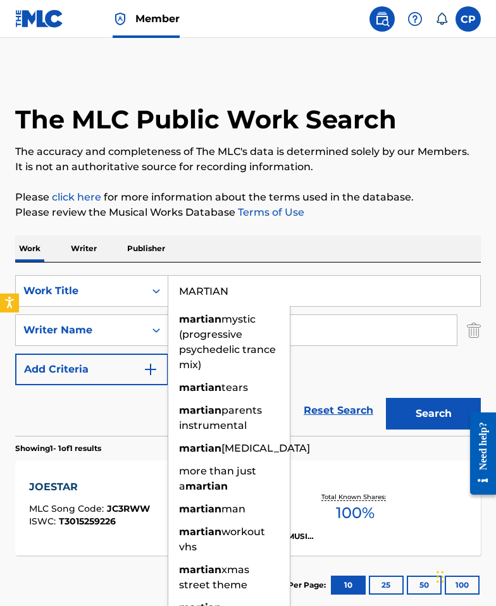
type input "MARTIAN"
click at [350, 248] on div "Work Writer Publisher" at bounding box center [247, 248] width 465 height 27
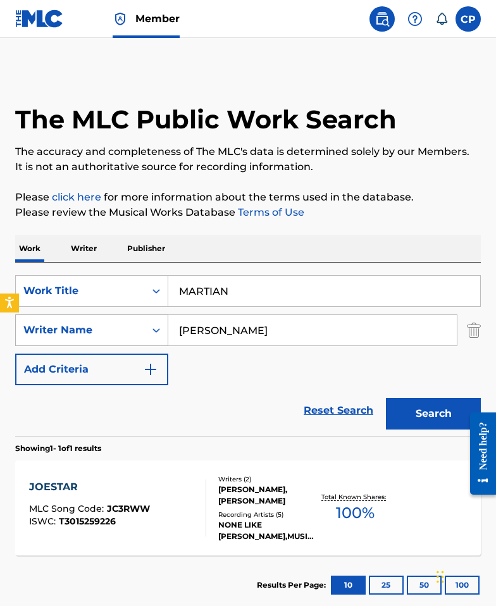
drag, startPoint x: 267, startPoint y: 332, endPoint x: 118, endPoint y: 326, distance: 149.9
click at [118, 326] on div "SearchWithCriteria0262624b-1e74-4876-82a2-3f160618ef21 Writer Name Frohling" at bounding box center [247, 330] width 465 height 32
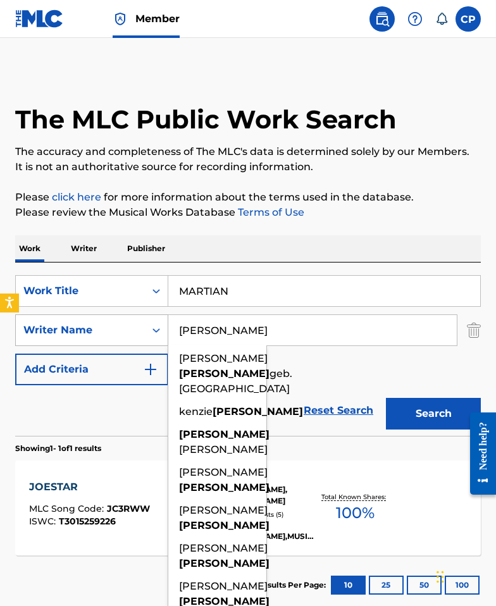
paste input "Lopez"
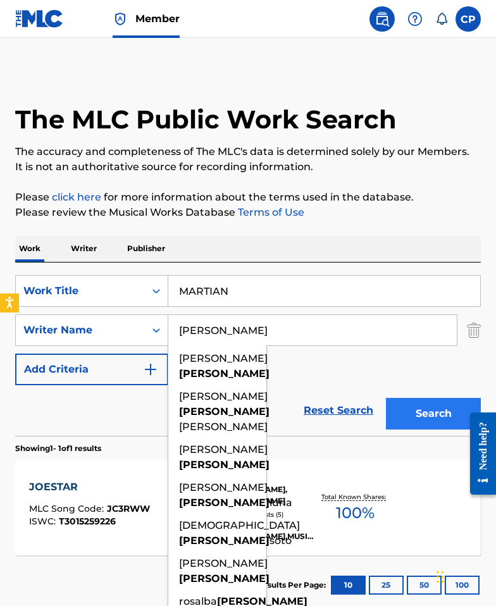
type input "Lopez"
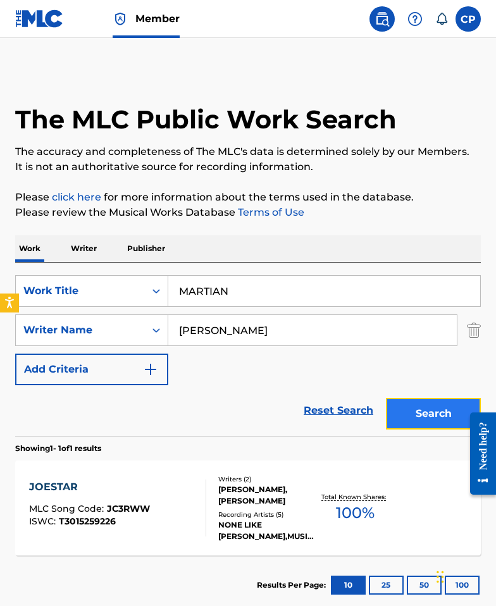
click at [457, 414] on button "Search" at bounding box center [433, 414] width 95 height 32
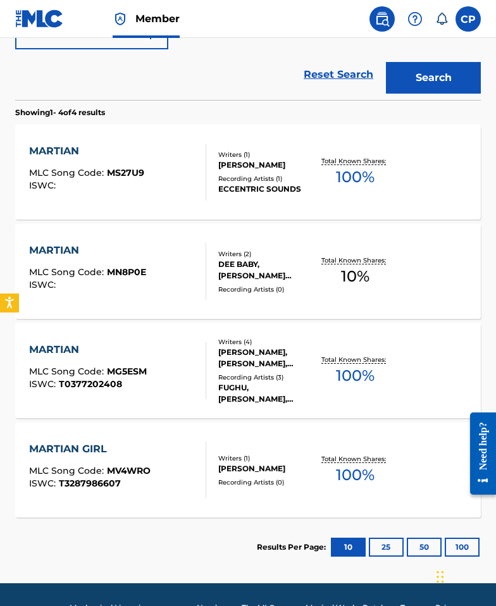
scroll to position [338, 0]
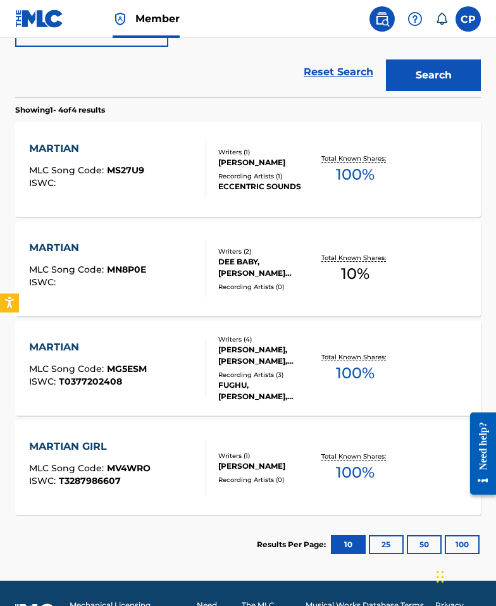
click at [223, 266] on div "DEE BABY, JUAN ROMERO LOPEZ" at bounding box center [267, 267] width 99 height 23
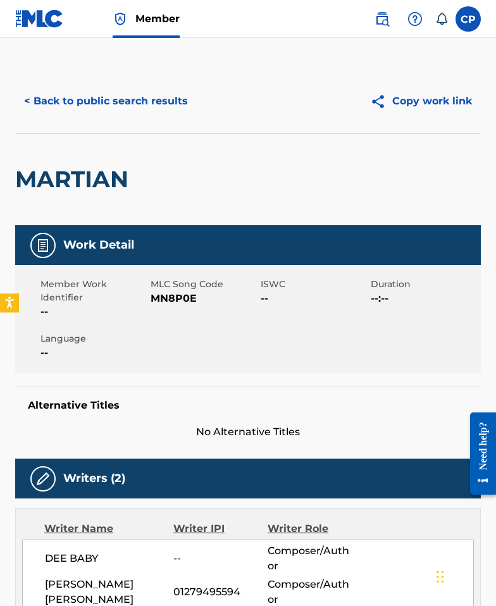
click at [180, 307] on div "MLC Song Code MN8P0E" at bounding box center [205, 299] width 110 height 42
click at [178, 296] on span "MN8P0E" at bounding box center [203, 298] width 107 height 15
copy span "MN8P0E"
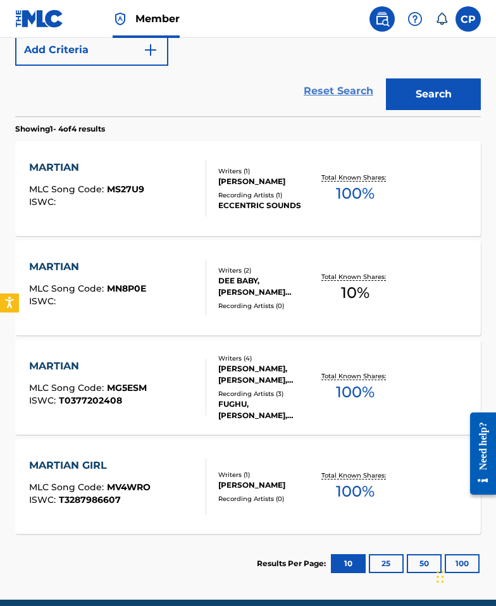
scroll to position [118, 0]
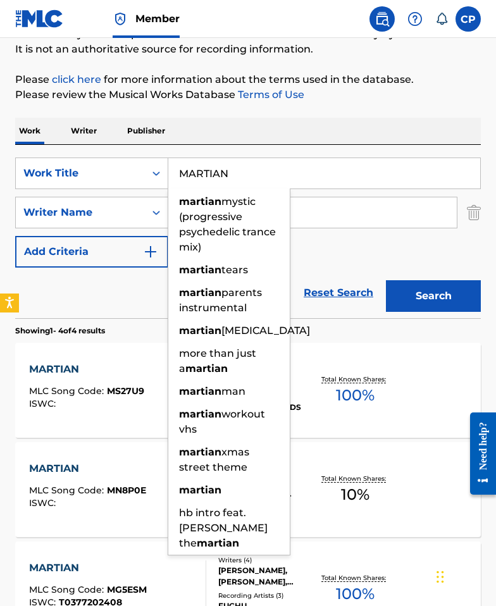
drag, startPoint x: 249, startPoint y: 172, endPoint x: 176, endPoint y: 167, distance: 73.5
click at [176, 167] on input "MARTIAN" at bounding box center [324, 173] width 312 height 30
paste input "NUNCA LA OLVIDE"
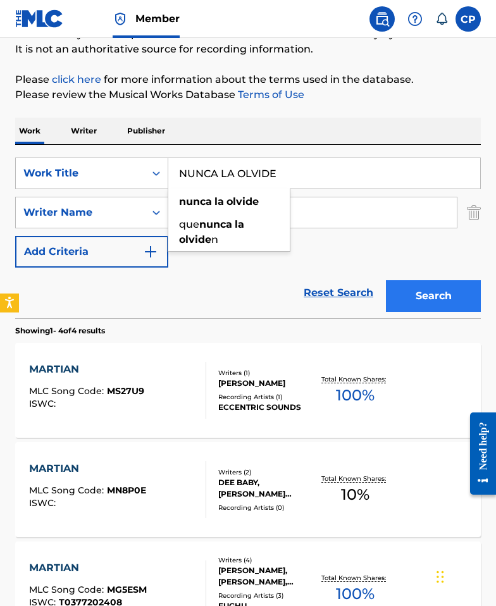
type input "NUNCA LA OLVIDE"
click at [434, 290] on button "Search" at bounding box center [433, 296] width 95 height 32
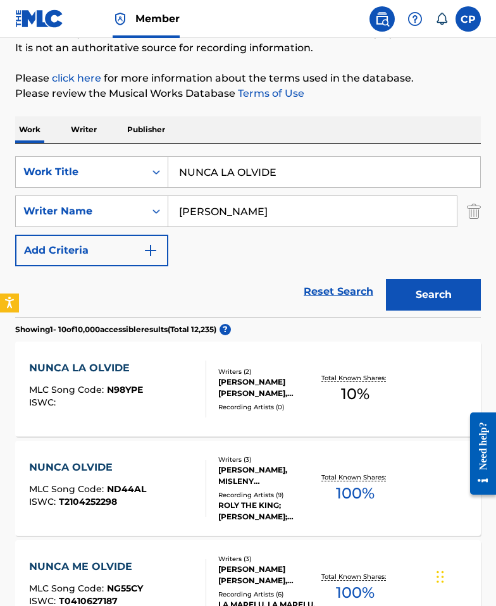
scroll to position [121, 0]
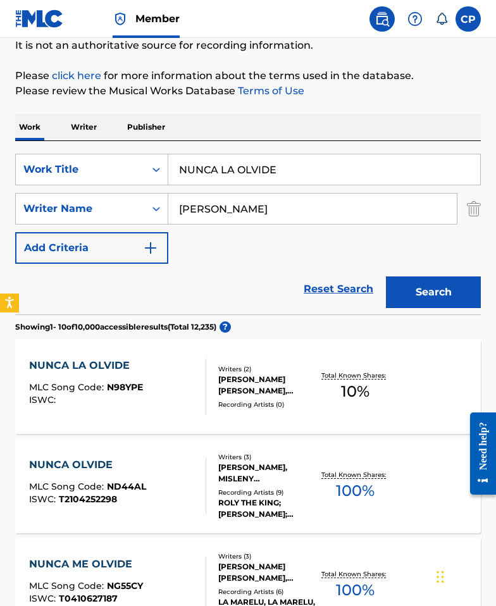
click at [221, 382] on div "JUAN ROMERO LOPEZ, GRUPO FRONTERA" at bounding box center [267, 385] width 99 height 23
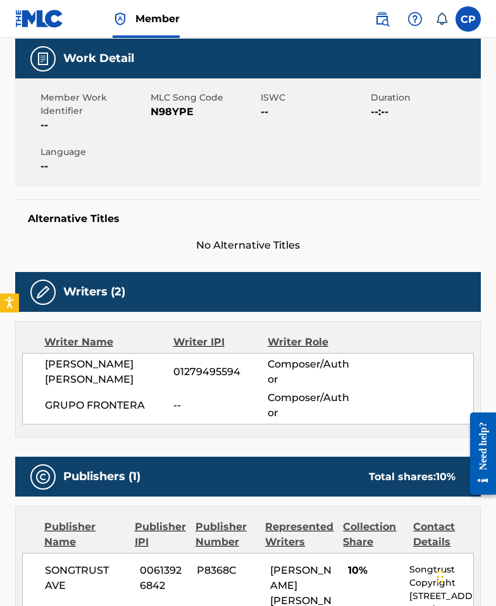
scroll to position [61, 0]
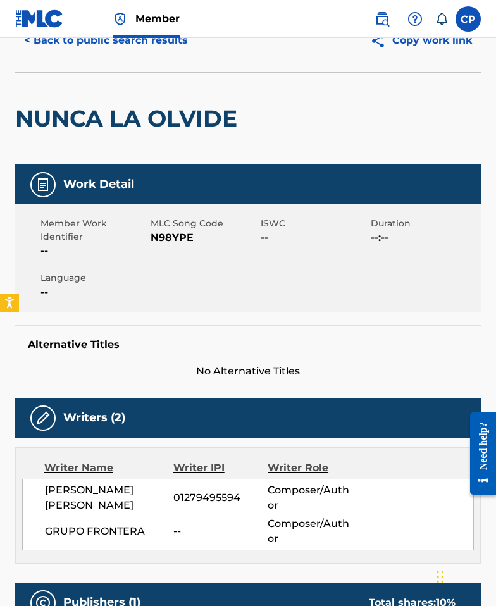
click at [179, 239] on span "N98YPE" at bounding box center [203, 237] width 107 height 15
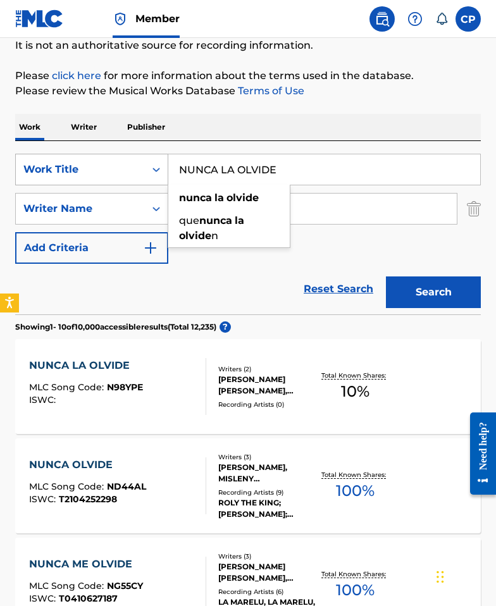
drag, startPoint x: 297, startPoint y: 176, endPoint x: 154, endPoint y: 173, distance: 143.5
click at [154, 173] on div "SearchWithCriteriaf82f8ea9-6453-453a-b0d1-175b1ffe14e0 Work Title NUNCA LA OLVI…" at bounding box center [247, 170] width 465 height 32
paste input "SE ACABO"
type input "SE ACABO"
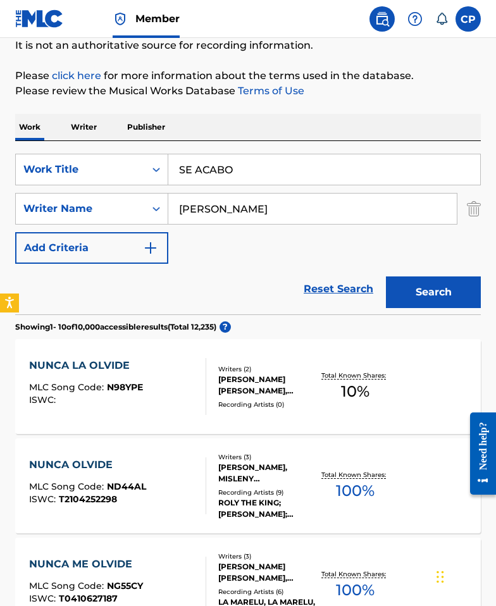
click at [357, 125] on div "Work Writer Publisher" at bounding box center [247, 127] width 465 height 27
click at [418, 291] on button "Search" at bounding box center [433, 292] width 95 height 32
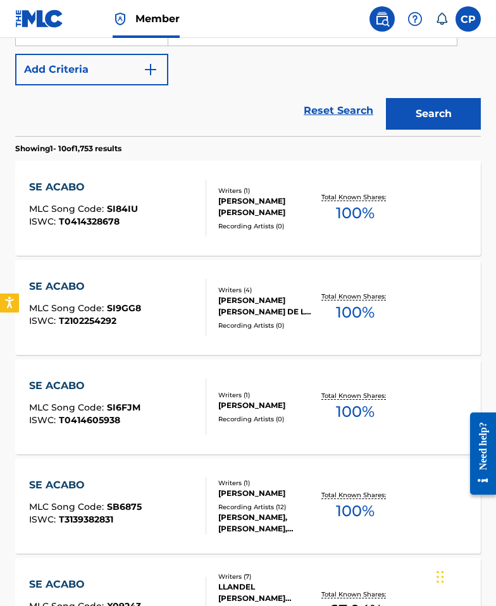
scroll to position [397, 0]
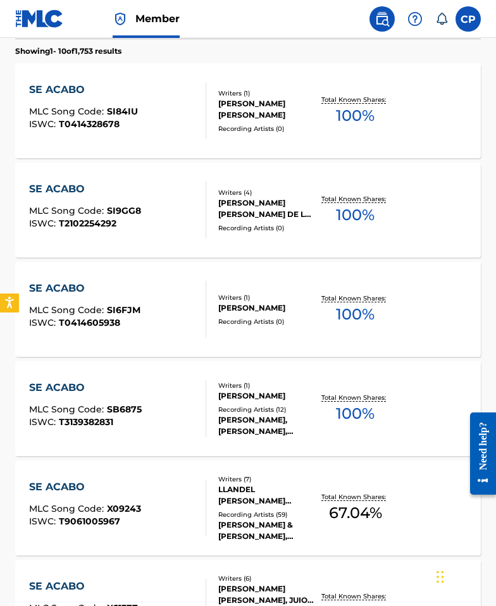
click at [183, 142] on div "SE ACABO MLC Song Code : SI84IU ISWC : T0414328678 Writers ( 1 ) JOSE MARIA LOP…" at bounding box center [247, 110] width 465 height 95
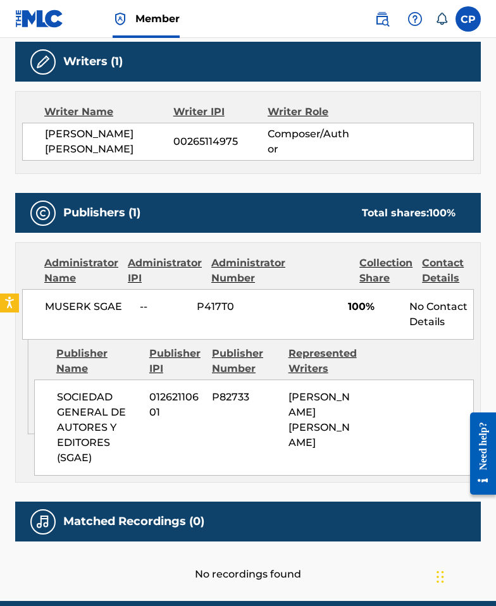
scroll to position [470, 0]
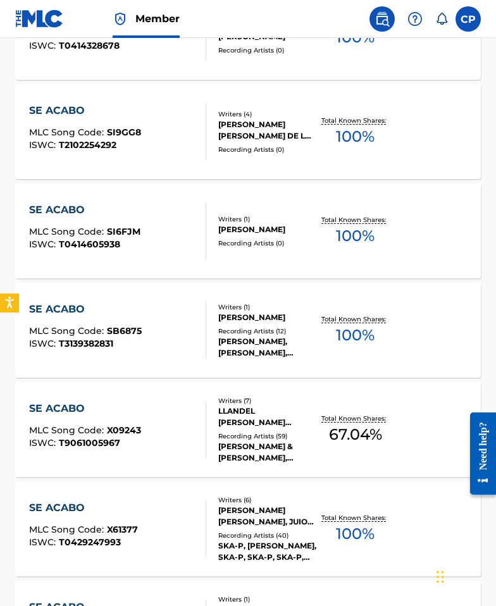
scroll to position [231, 0]
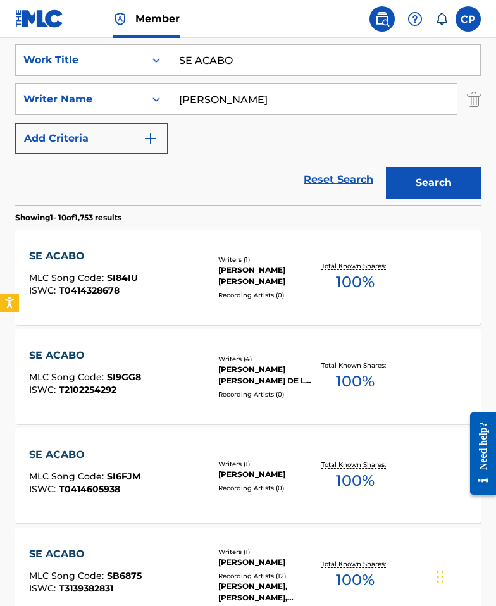
click at [181, 86] on input "Lopez" at bounding box center [312, 99] width 288 height 30
type input "Juan Lopez"
click at [386, 167] on button "Search" at bounding box center [433, 183] width 95 height 32
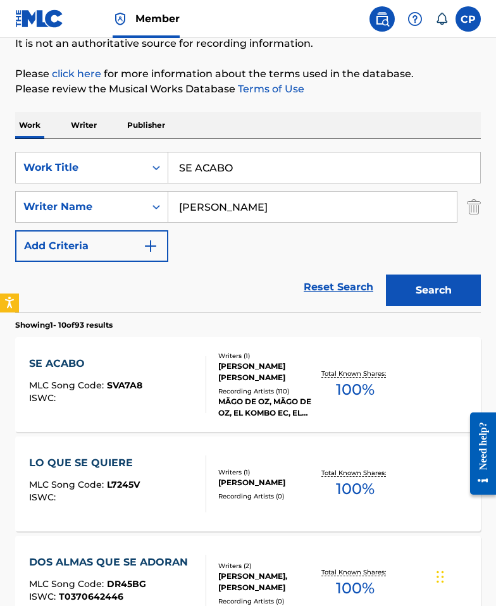
scroll to position [124, 0]
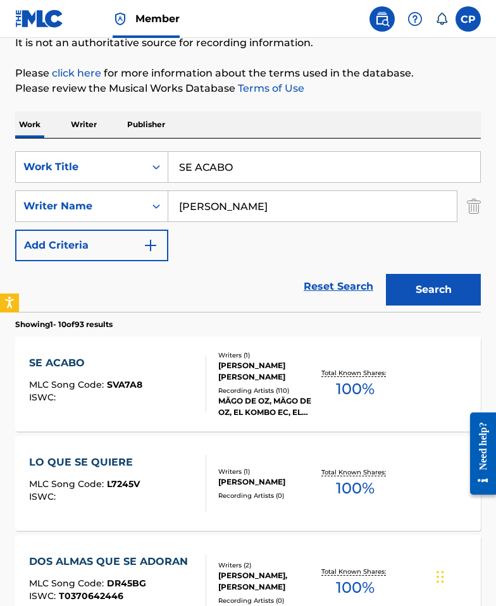
click at [149, 384] on div "SE ACABO MLC Song Code : SVA7A8 ISWC :" at bounding box center [117, 383] width 177 height 57
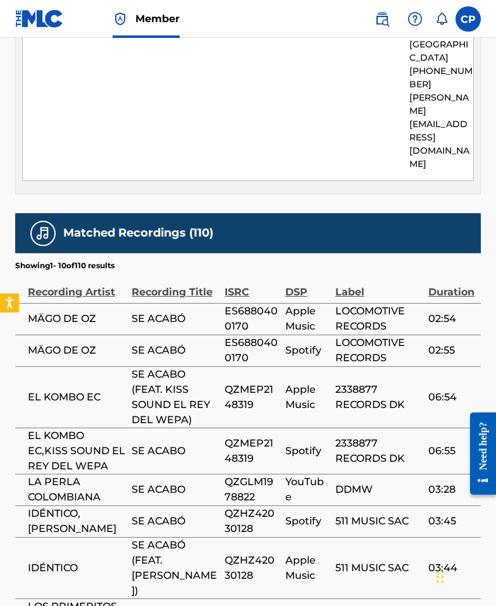
scroll to position [839, 0]
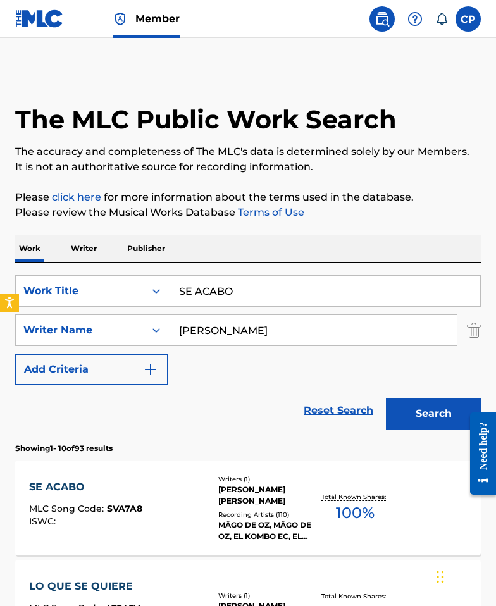
click at [224, 331] on input "Juan Lopez" at bounding box center [312, 330] width 288 height 30
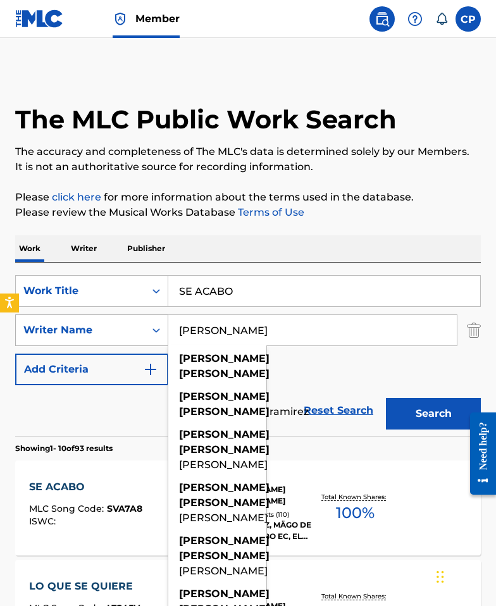
drag, startPoint x: 207, startPoint y: 330, endPoint x: 161, endPoint y: 334, distance: 46.3
click at [161, 334] on div "SearchWithCriteria0262624b-1e74-4876-82a2-3f160618ef21 Writer Name Juan Lopez j…" at bounding box center [247, 330] width 465 height 32
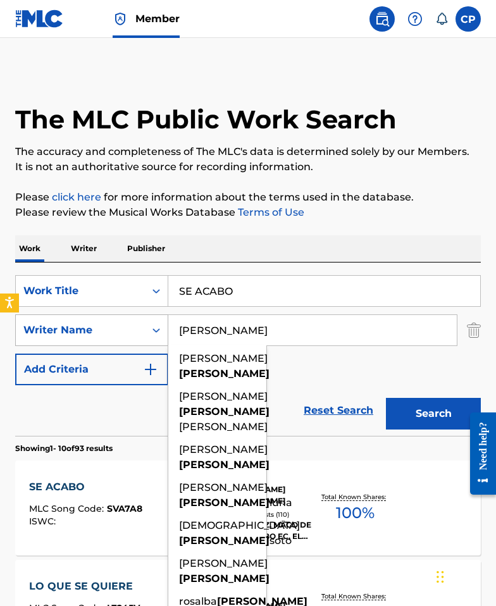
type input "Lopez"
click at [386, 398] on button "Search" at bounding box center [433, 414] width 95 height 32
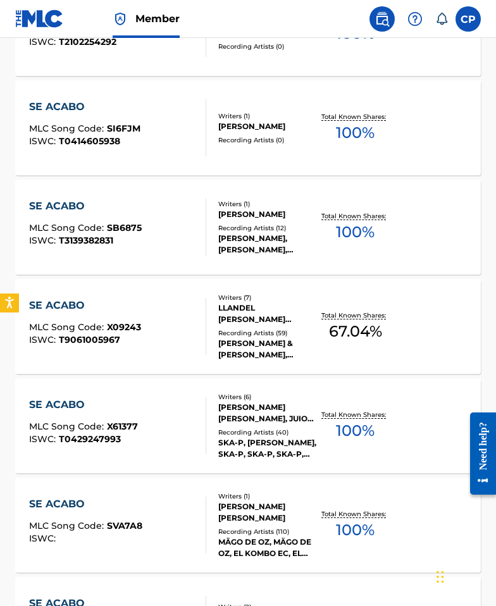
scroll to position [580, 0]
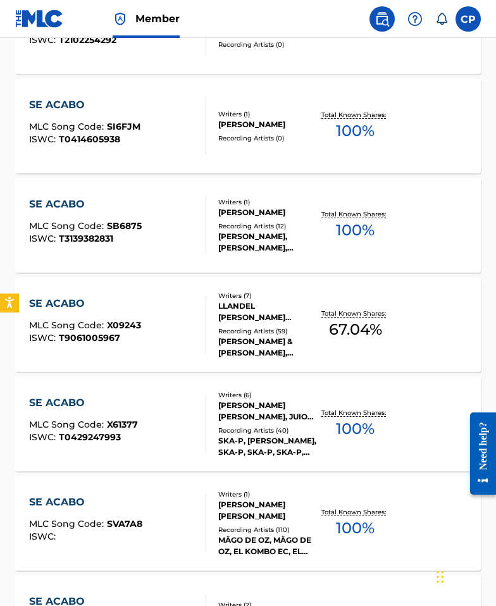
click at [140, 405] on div "SE ACABO MLC Song Code : X61377 ISWC : T0429247993" at bounding box center [117, 423] width 177 height 57
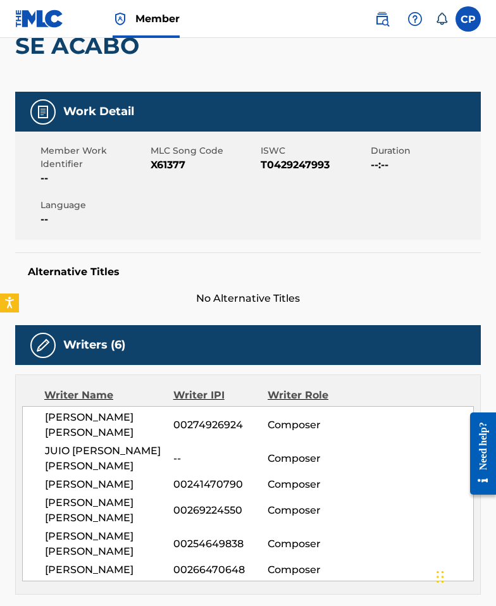
scroll to position [133, 0]
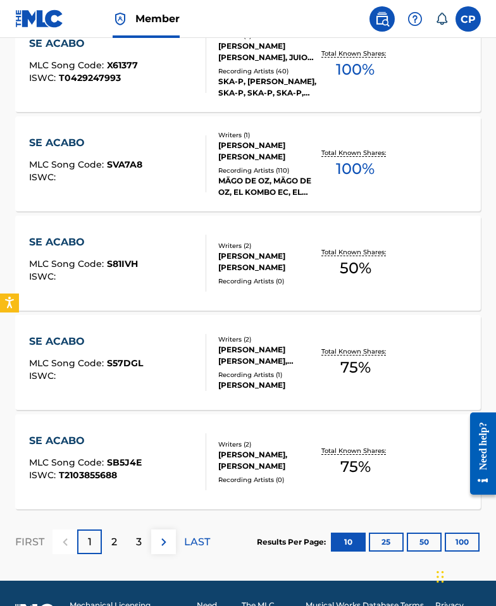
scroll to position [972, 0]
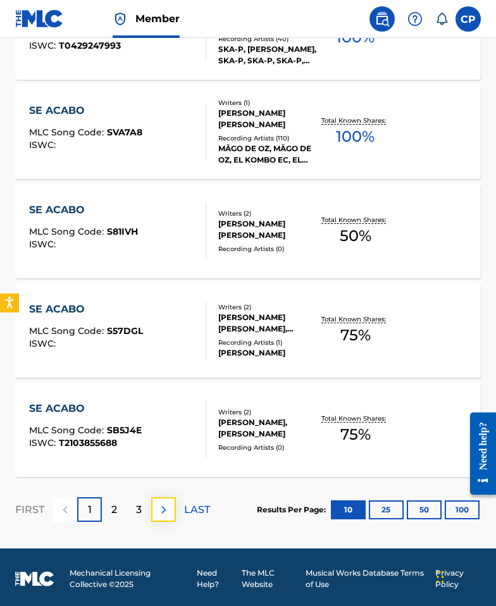
click at [166, 510] on img at bounding box center [163, 509] width 15 height 15
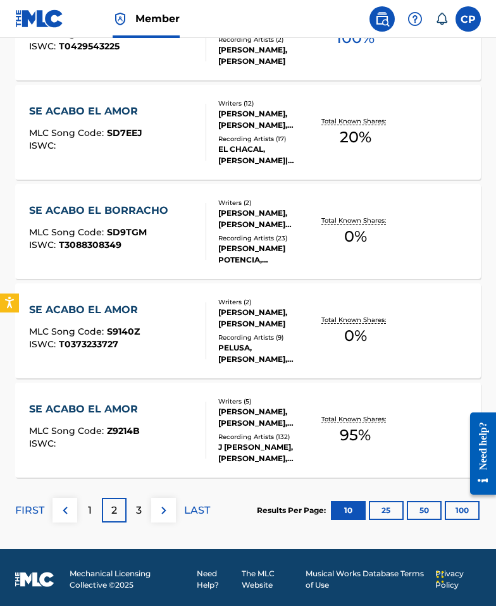
scroll to position [975, 0]
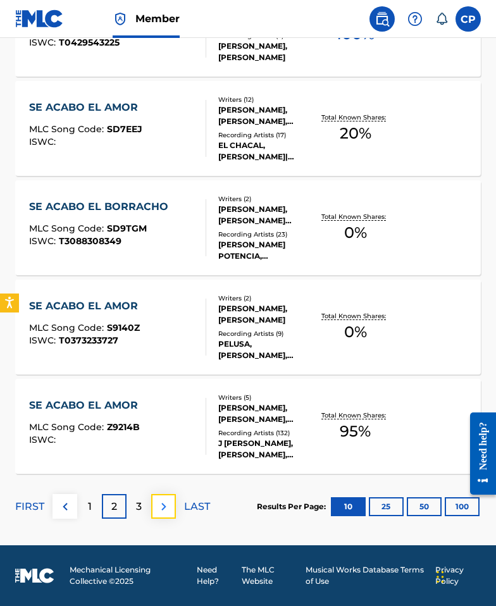
click at [163, 512] on img at bounding box center [163, 506] width 15 height 15
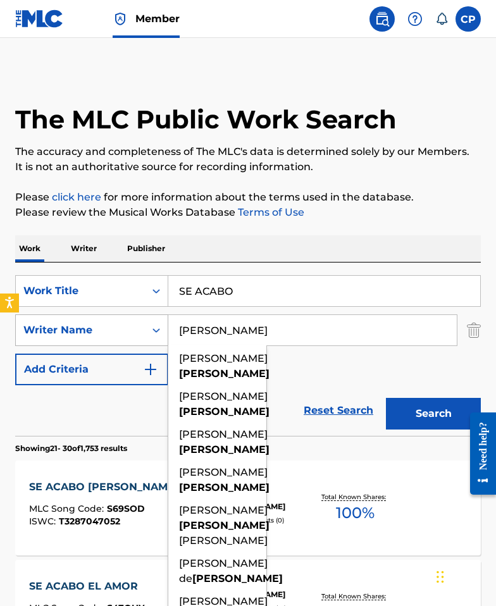
drag, startPoint x: 227, startPoint y: 329, endPoint x: 142, endPoint y: 332, distance: 84.8
click at [142, 332] on div "SearchWithCriteria0262624b-1e74-4876-82a2-3f160618ef21 Writer Name Lopez fabio …" at bounding box center [247, 330] width 465 height 32
type input "v"
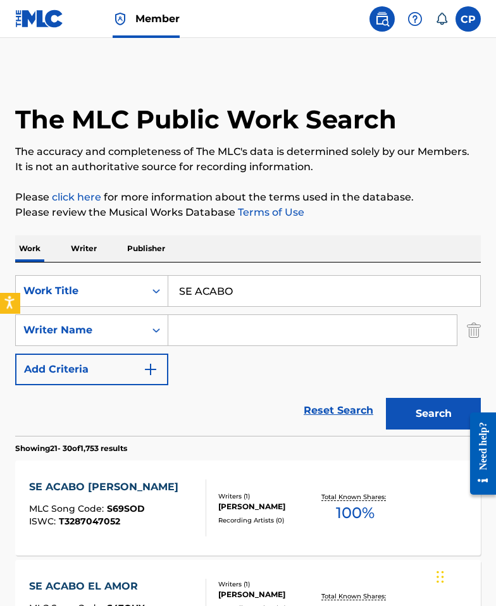
paste input "Amoah"
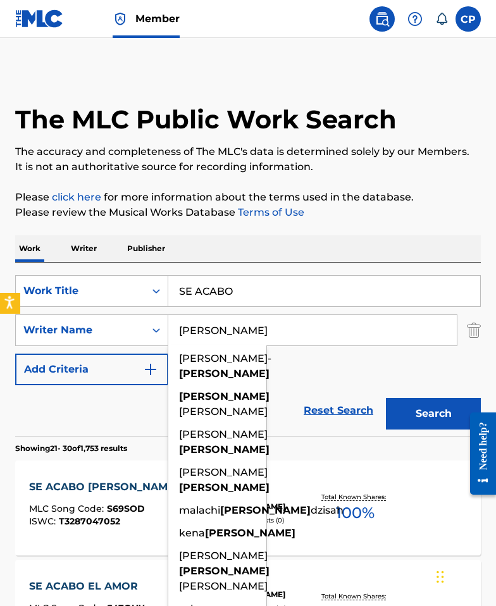
type input "Amoah"
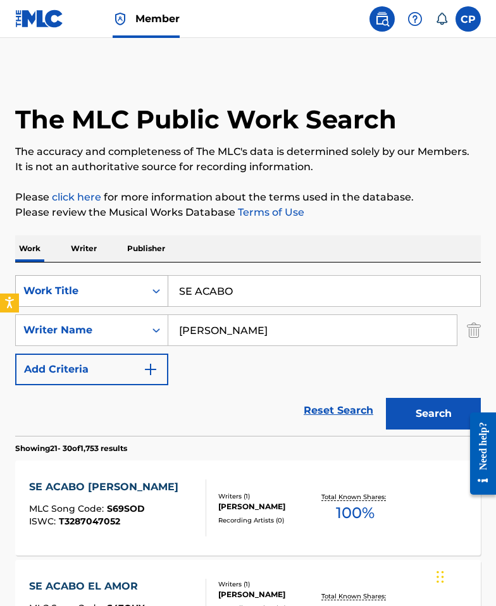
drag, startPoint x: 266, startPoint y: 287, endPoint x: 147, endPoint y: 288, distance: 119.5
click at [147, 288] on div "SearchWithCriteriaf82f8ea9-6453-453a-b0d1-175b1ffe14e0 Work Title SE ACABO" at bounding box center [247, 291] width 465 height 32
paste input "60 SECONDS"
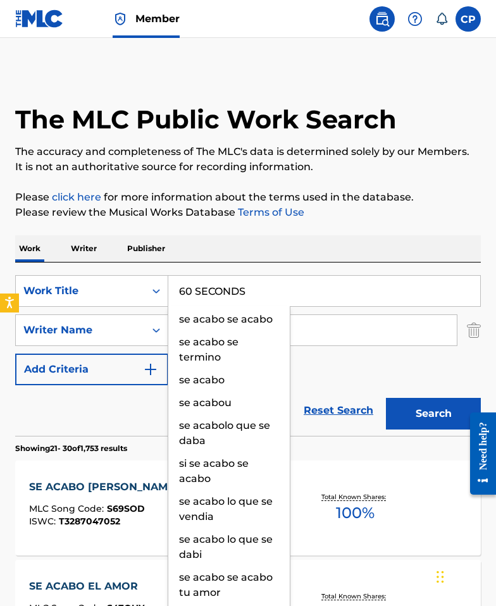
type input "60 SECONDS"
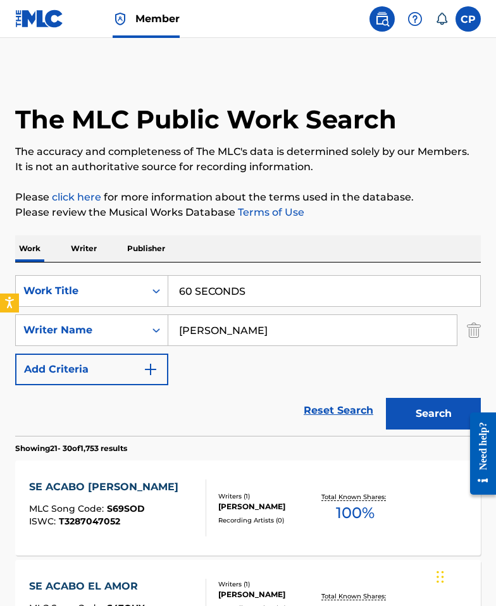
click at [283, 252] on div "Work Writer Publisher" at bounding box center [247, 248] width 465 height 27
click at [420, 425] on button "Search" at bounding box center [433, 414] width 95 height 32
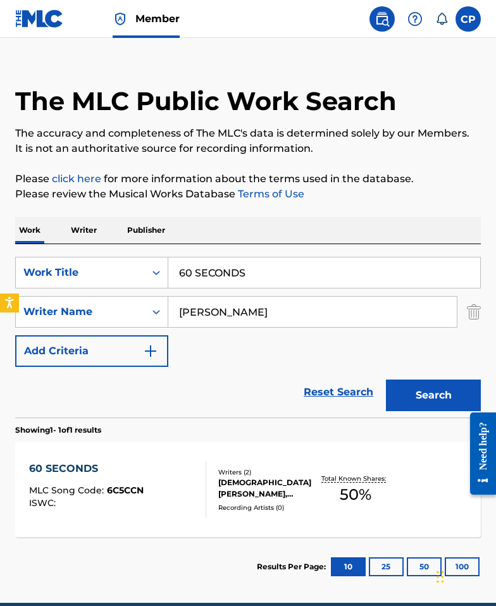
scroll to position [76, 0]
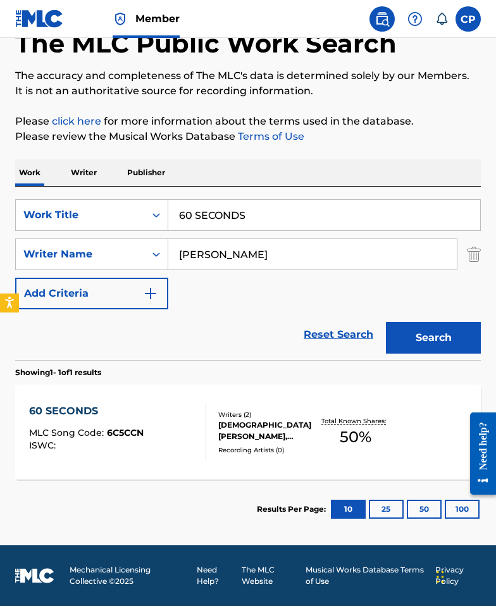
click at [293, 443] on div "Writers ( 2 ) JUDE AMOAH, JAYLAH JI MYA HICKMON Recording Artists ( 0 )" at bounding box center [261, 432] width 111 height 45
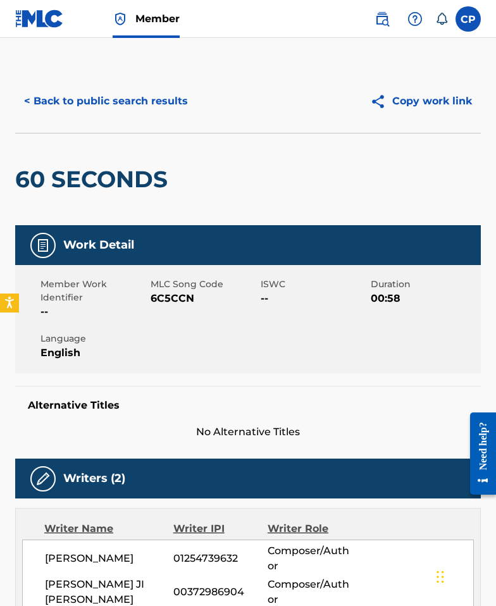
click at [180, 296] on span "6C5CCN" at bounding box center [203, 298] width 107 height 15
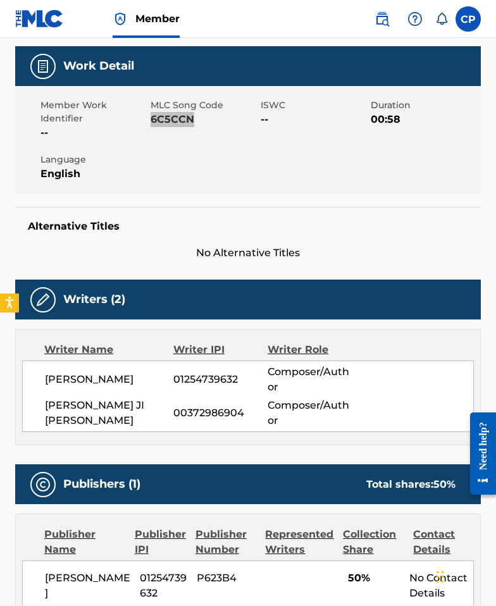
scroll to position [208, 0]
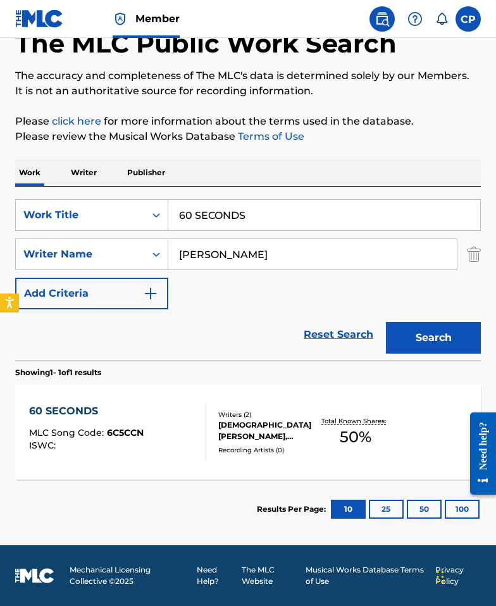
scroll to position [76, 0]
drag, startPoint x: 244, startPoint y: 260, endPoint x: 133, endPoint y: 253, distance: 110.9
click at [133, 253] on div "SearchWithCriteria0262624b-1e74-4876-82a2-3f160618ef21 Writer Name Amoah" at bounding box center [247, 254] width 465 height 32
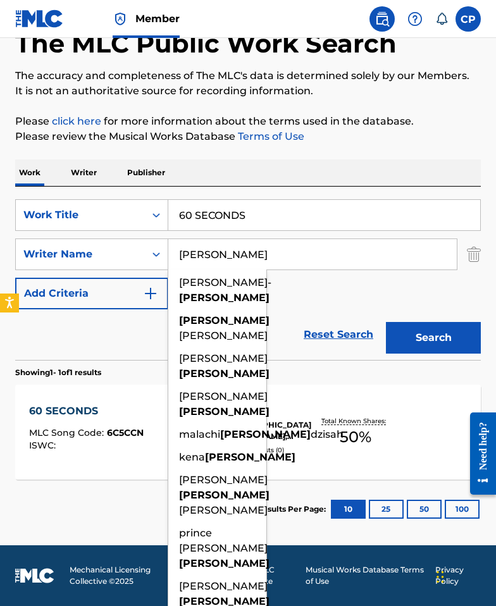
paste input "smit"
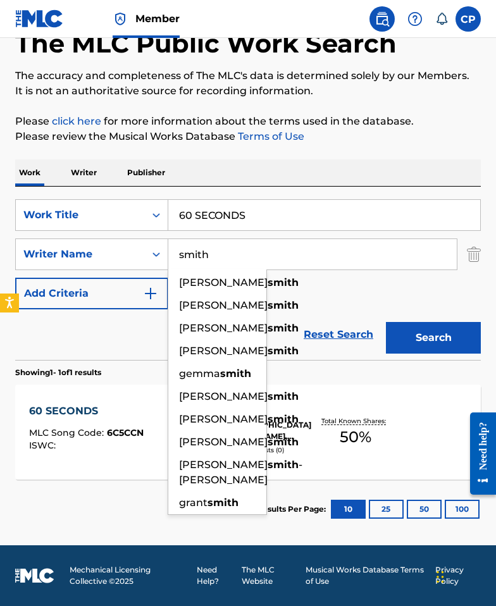
type input "smith"
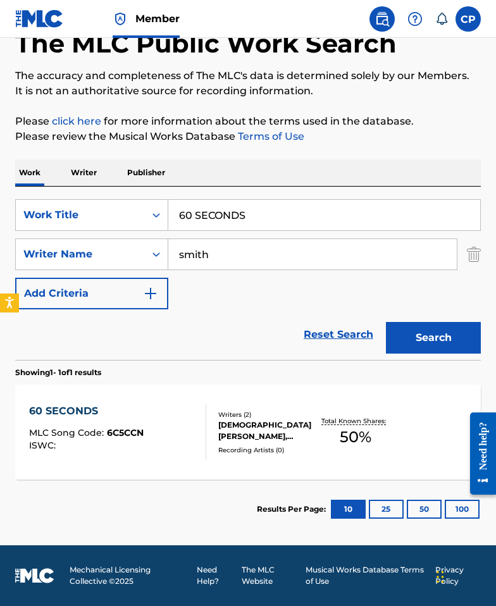
drag, startPoint x: 278, startPoint y: 214, endPoint x: 168, endPoint y: 212, distance: 110.0
click at [129, 200] on div "SearchWithCriteriaf82f8ea9-6453-453a-b0d1-175b1ffe14e0 Work Title 60 SECONDS" at bounding box center [247, 215] width 465 height 32
paste input "Everyday 420"
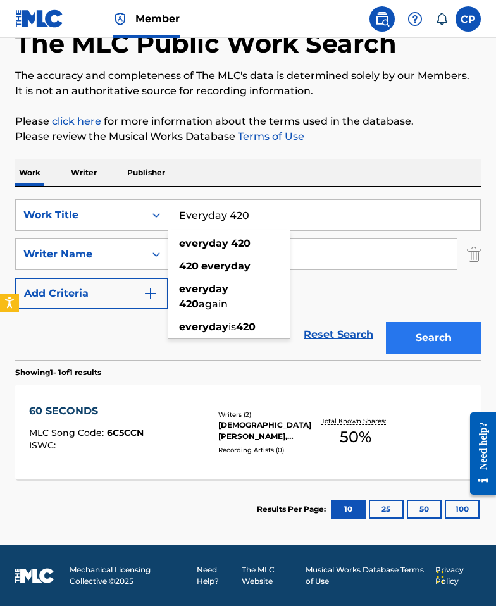
type input "Everyday 420"
click at [428, 332] on button "Search" at bounding box center [433, 338] width 95 height 32
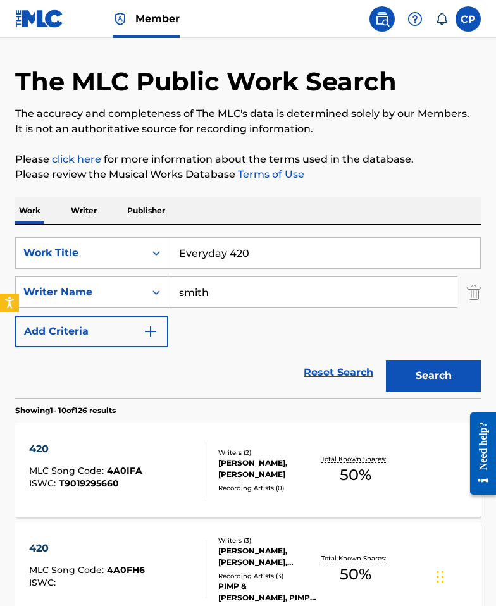
scroll to position [0, 0]
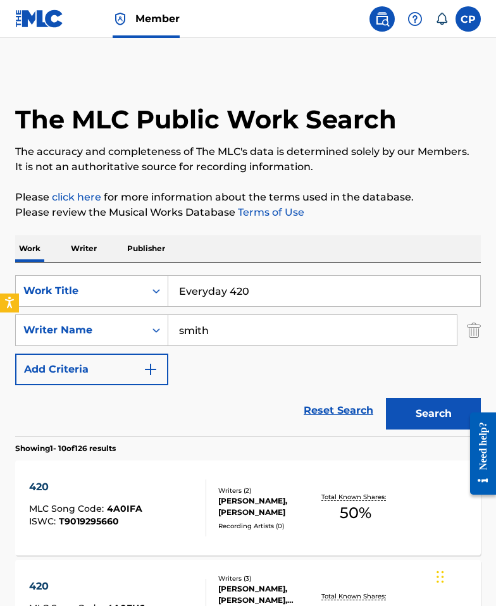
drag, startPoint x: 189, startPoint y: 329, endPoint x: 178, endPoint y: 329, distance: 11.4
click at [168, 327] on input "smith" at bounding box center [312, 330] width 288 height 30
paste input "kamron"
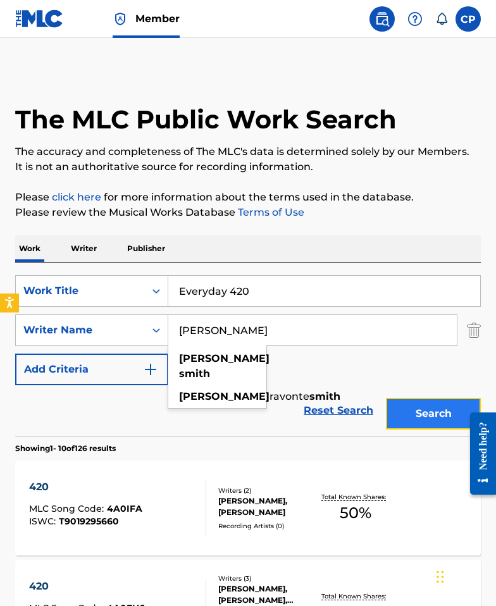
click at [447, 410] on button "Search" at bounding box center [433, 414] width 95 height 32
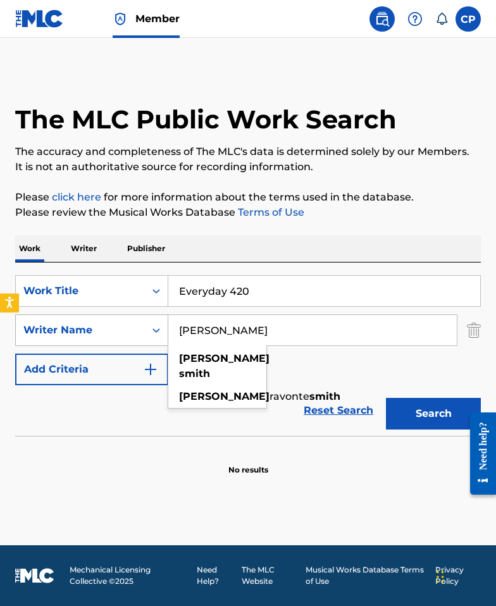
drag, startPoint x: 209, startPoint y: 328, endPoint x: 138, endPoint y: 328, distance: 71.4
click at [138, 328] on div "SearchWithCriteria0262624b-1e74-4876-82a2-3f160618ef21 Writer Name kamron smith…" at bounding box center [247, 330] width 465 height 32
paste input "Hines"
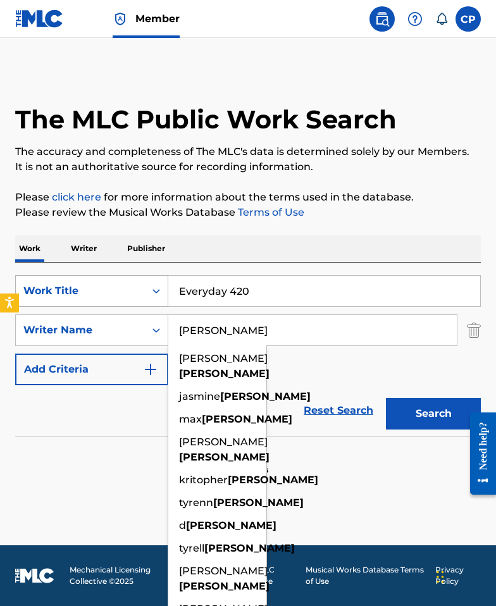
type input "Hines"
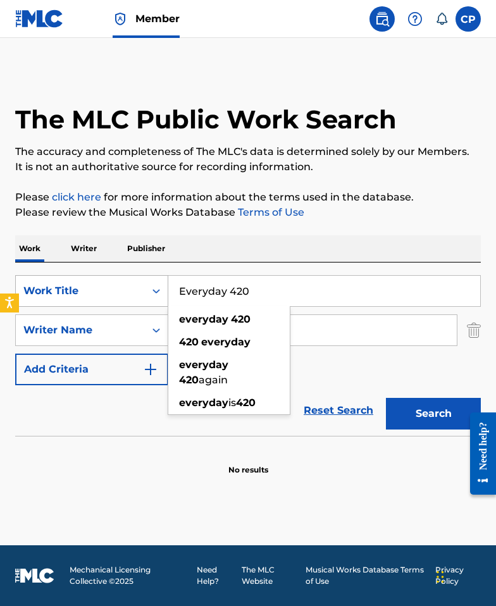
drag, startPoint x: 233, startPoint y: 293, endPoint x: 111, endPoint y: 290, distance: 122.0
click at [111, 290] on div "SearchWithCriteriaf82f8ea9-6453-453a-b0d1-175b1ffe14e0 Work Title Everyday 420 …" at bounding box center [247, 291] width 465 height 32
paste input "THEHUMANCENTIPEDE"
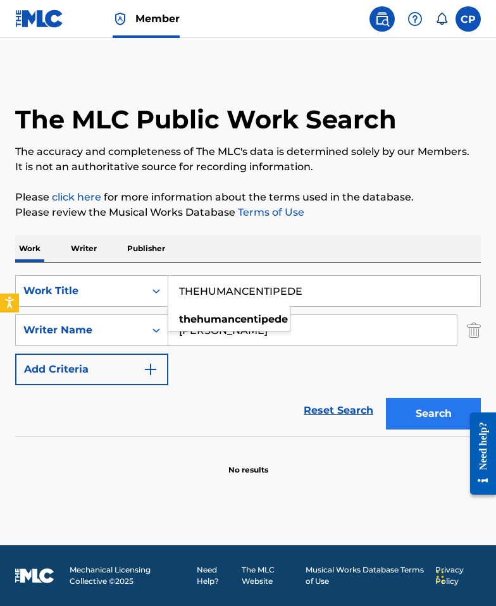
type input "THEHUMANCENTIPEDE"
click at [406, 399] on button "Search" at bounding box center [433, 414] width 95 height 32
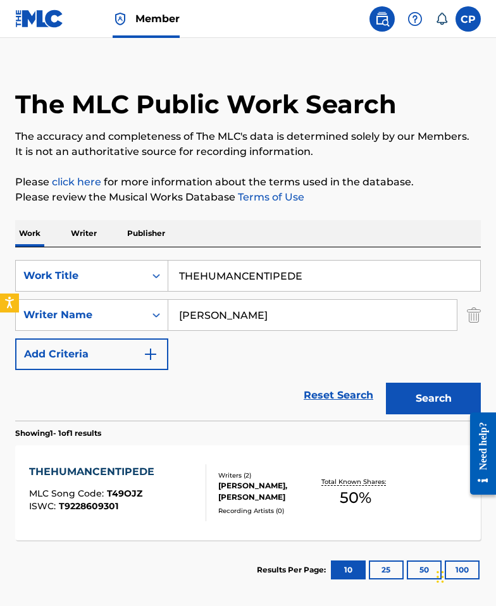
scroll to position [30, 0]
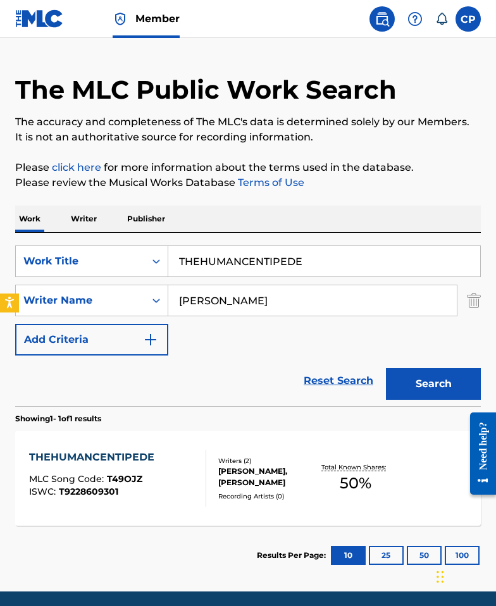
click at [238, 469] on div "STOKELEY GOULBOURNE, KELLEN HINES" at bounding box center [267, 476] width 99 height 23
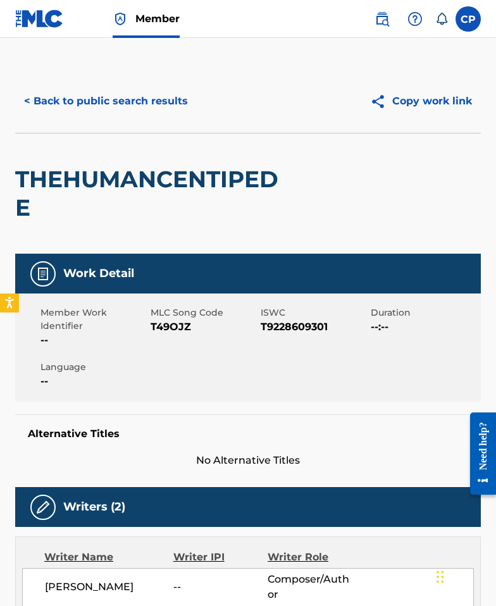
click at [164, 322] on span "T49OJZ" at bounding box center [203, 326] width 107 height 15
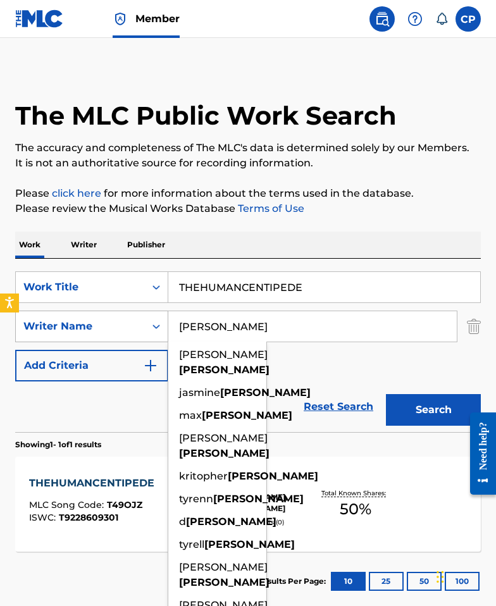
drag, startPoint x: 198, startPoint y: 322, endPoint x: 161, endPoint y: 318, distance: 37.6
click at [161, 318] on div "SearchWithCriteria0262624b-1e74-4876-82a2-3f160618ef21 Writer Name Hines robert…" at bounding box center [247, 326] width 465 height 32
paste input "Sweet"
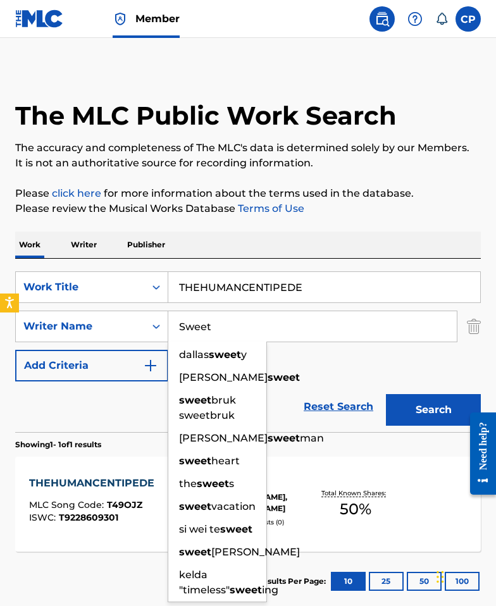
type input "Sweet"
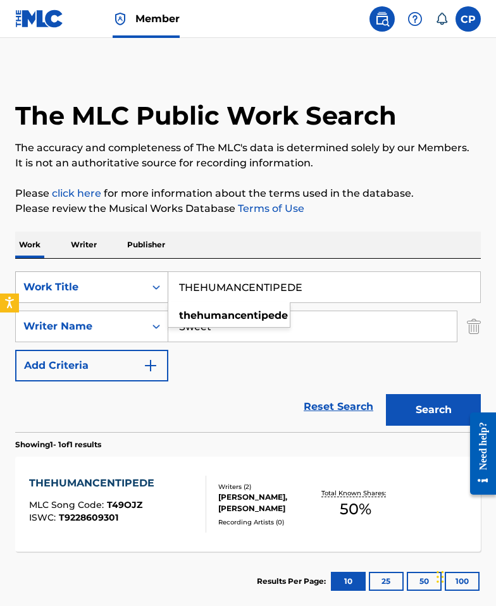
drag, startPoint x: 334, startPoint y: 286, endPoint x: 153, endPoint y: 279, distance: 180.9
click at [154, 279] on div "SearchWithCriteriaf82f8ea9-6453-453a-b0d1-175b1ffe14e0 Work Title THEHUMANCENTI…" at bounding box center [247, 287] width 465 height 32
type input "k"
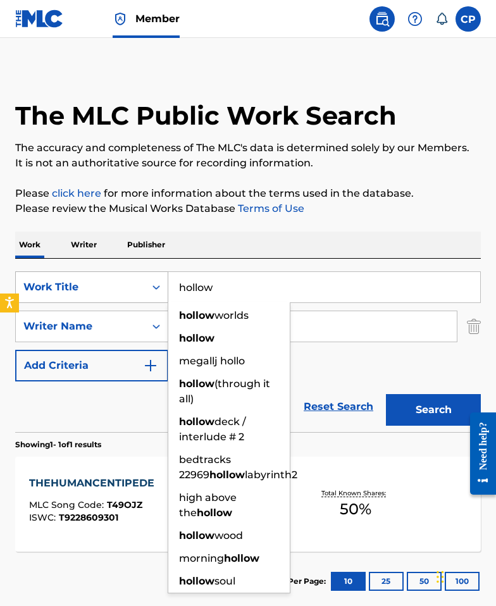
type input "hollow"
click at [386, 394] on button "Search" at bounding box center [433, 410] width 95 height 32
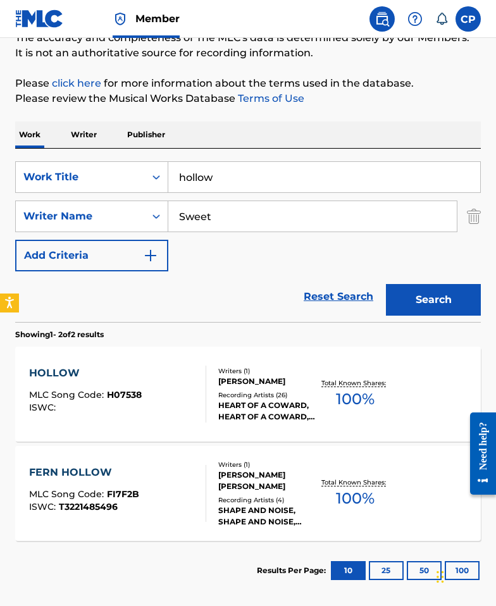
scroll to position [175, 0]
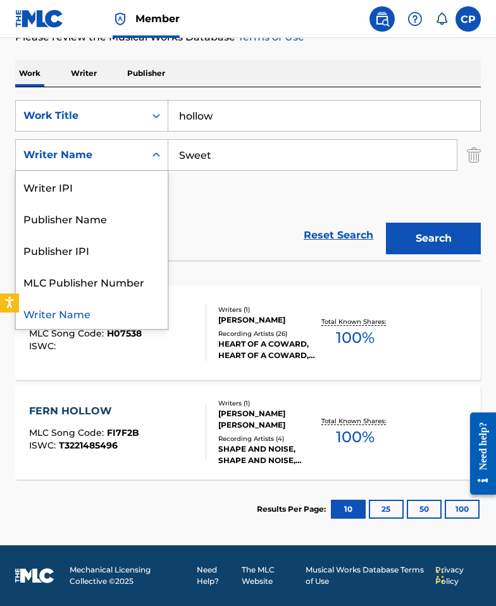
click at [99, 154] on div "Writer Name" at bounding box center [80, 154] width 114 height 15
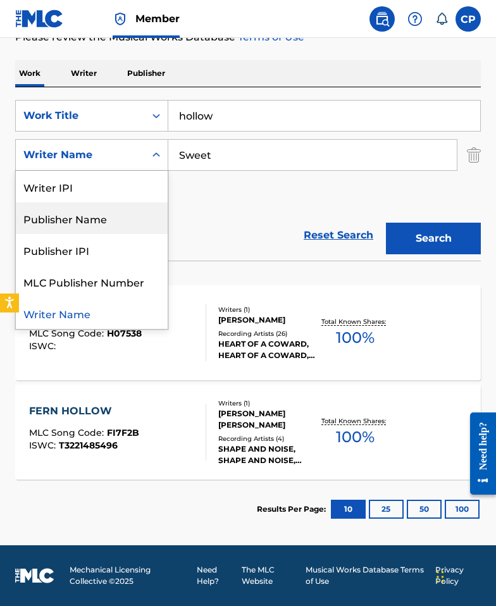
click at [258, 212] on div "Reset Search Search" at bounding box center [247, 235] width 465 height 51
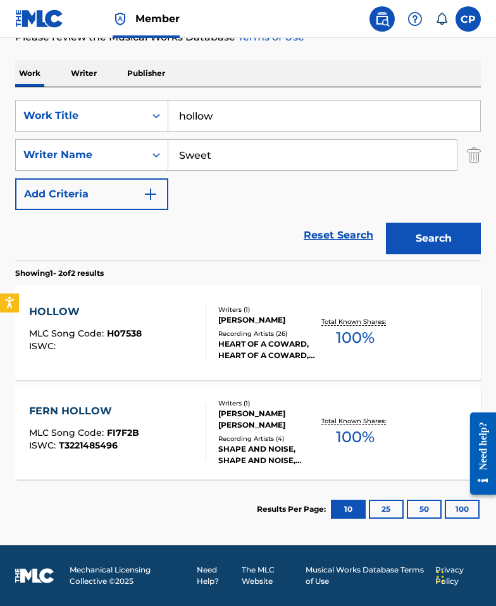
click at [259, 155] on input "Sweet" at bounding box center [312, 155] width 288 height 30
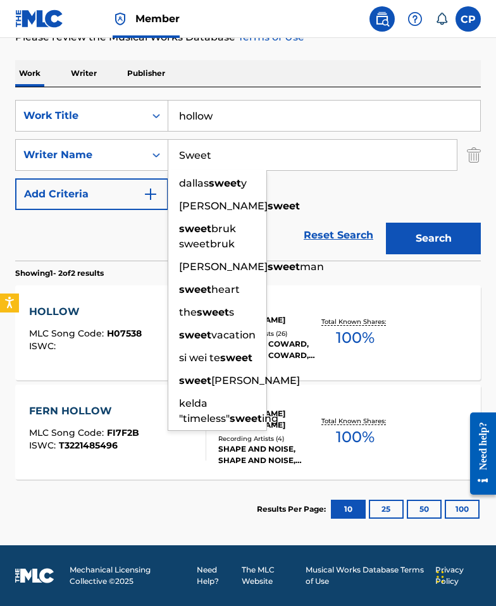
click at [312, 157] on input "Sweet" at bounding box center [312, 155] width 288 height 30
drag, startPoint x: 217, startPoint y: 153, endPoint x: 102, endPoint y: 147, distance: 114.6
click at [106, 146] on div "SearchWithCriteria0262624b-1e74-4876-82a2-3f160618ef21 Writer Name Sweet dallas…" at bounding box center [247, 155] width 465 height 32
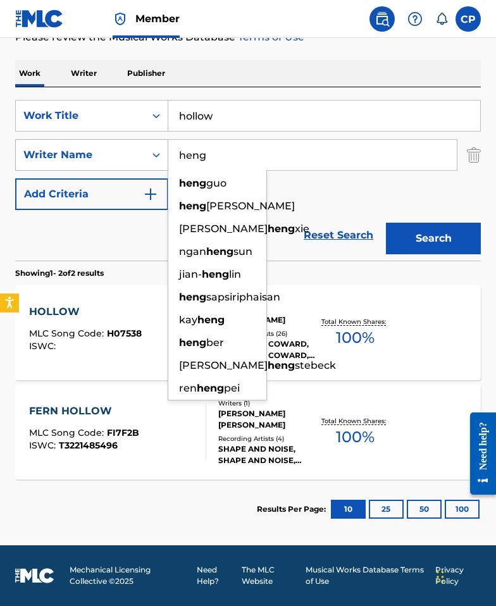
click at [386, 223] on button "Search" at bounding box center [433, 239] width 95 height 32
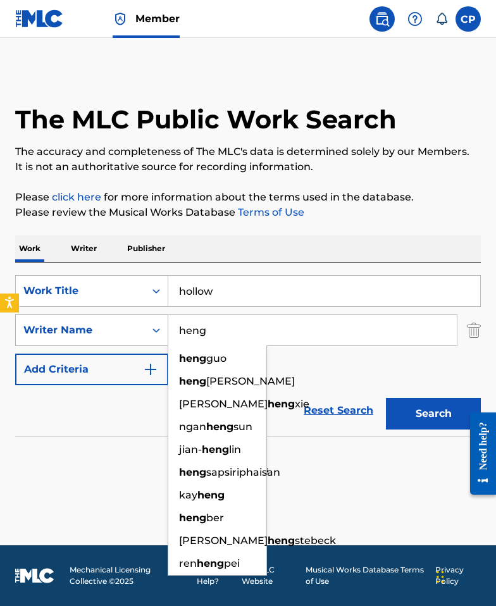
drag, startPoint x: 211, startPoint y: 336, endPoint x: 121, endPoint y: 322, distance: 91.5
click at [121, 322] on div "SearchWithCriteria0262624b-1e74-4876-82a2-3f160618ef21 Writer Name heng heng gu…" at bounding box center [247, 330] width 465 height 32
paste input "Greene"
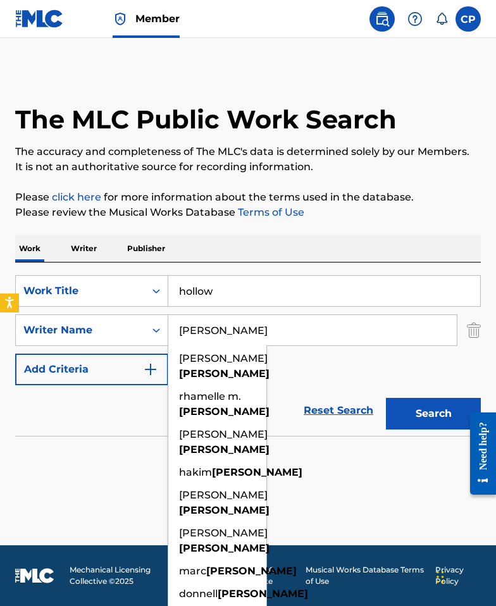
type input "Greene"
drag, startPoint x: 191, startPoint y: 284, endPoint x: 116, endPoint y: 283, distance: 74.6
click at [116, 283] on div "SearchWithCriteriaf82f8ea9-6453-453a-b0d1-175b1ffe14e0 Work Title hollow" at bounding box center [247, 291] width 465 height 32
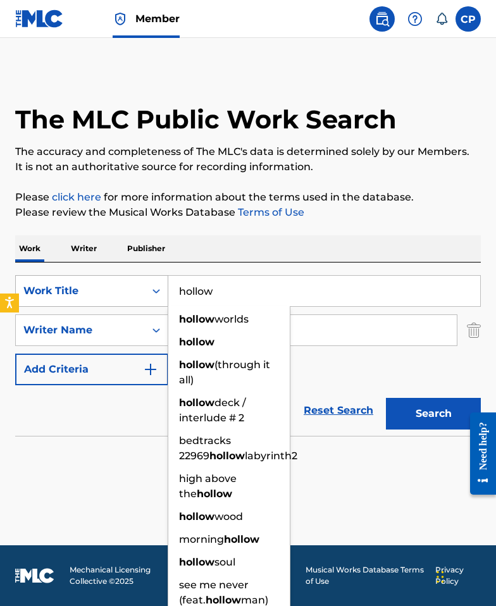
paste input "IN MY BAG"
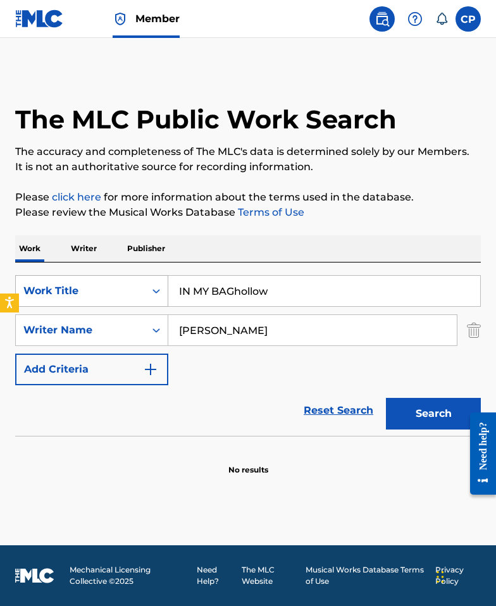
drag, startPoint x: 260, startPoint y: 291, endPoint x: 121, endPoint y: 286, distance: 139.2
click at [121, 286] on div "SearchWithCriteriaf82f8ea9-6453-453a-b0d1-175b1ffe14e0 Work Title IN MY BAGholl…" at bounding box center [247, 291] width 465 height 32
paste input "Search Form"
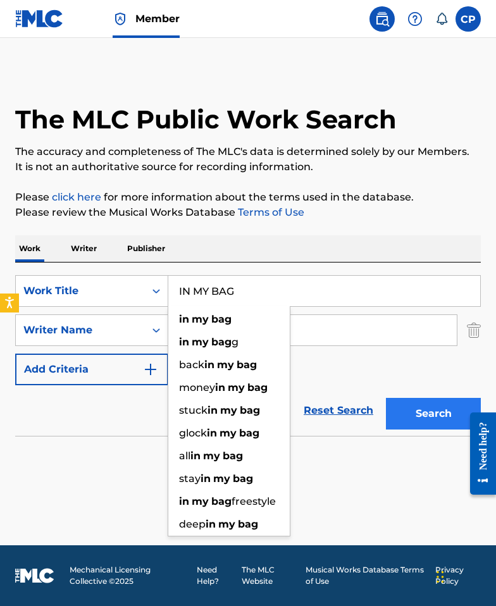
type input "IN MY BAG"
click at [406, 405] on button "Search" at bounding box center [433, 414] width 95 height 32
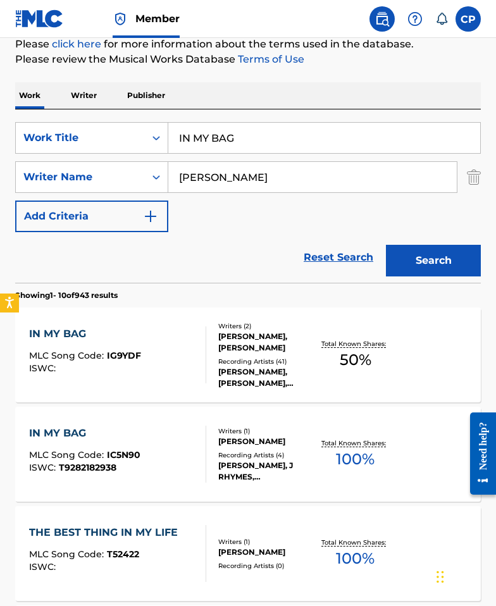
scroll to position [178, 0]
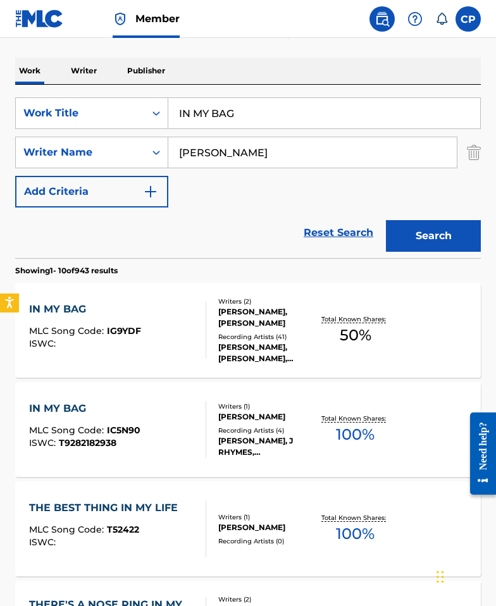
click at [260, 362] on div "KENNY MUNEY, KENNY MUNEY, KENNY MUNEY, KENNY MUNEY (FEAT. MONEY MAN), KENNY MUN…" at bounding box center [267, 352] width 99 height 23
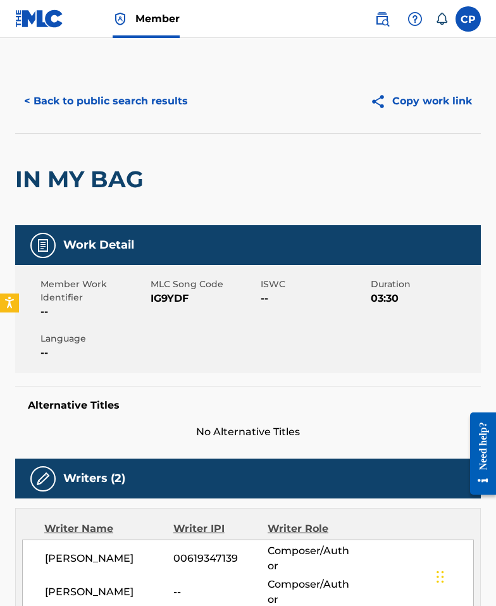
click at [187, 296] on span "IG9YDF" at bounding box center [203, 298] width 107 height 15
click at [159, 295] on span "IG9YDF" at bounding box center [203, 298] width 107 height 15
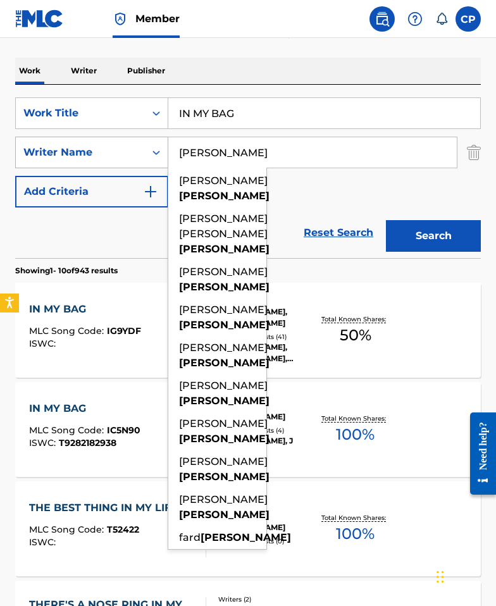
drag, startPoint x: 223, startPoint y: 151, endPoint x: 109, endPoint y: 142, distance: 114.2
click at [114, 142] on div "SearchWithCriteria0262624b-1e74-4876-82a2-3f160618ef21 Writer Name Greene eric …" at bounding box center [247, 153] width 465 height 32
paste input "Urbaez"
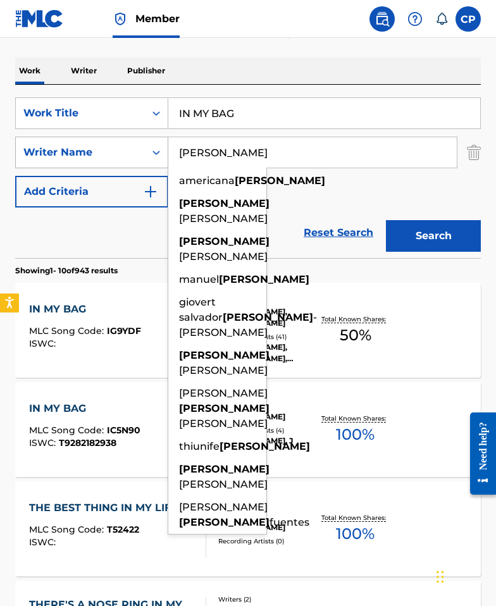
type input "Urbaez"
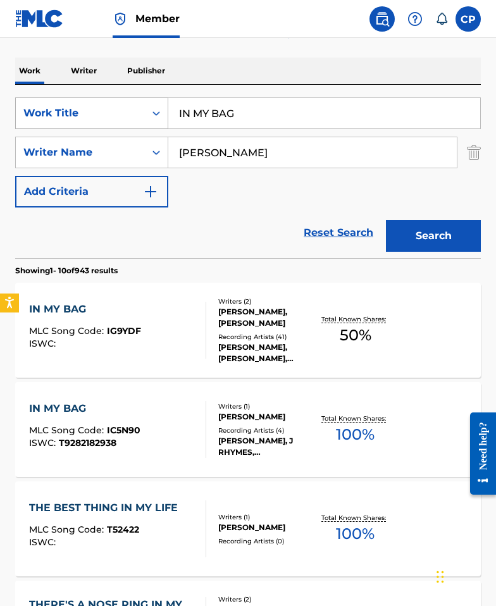
drag, startPoint x: 241, startPoint y: 112, endPoint x: 136, endPoint y: 112, distance: 104.9
click at [134, 111] on div "SearchWithCriteriaf82f8ea9-6453-453a-b0d1-175b1ffe14e0 Work Title IN MY BAG" at bounding box center [247, 113] width 465 height 32
paste input "Dale 2"
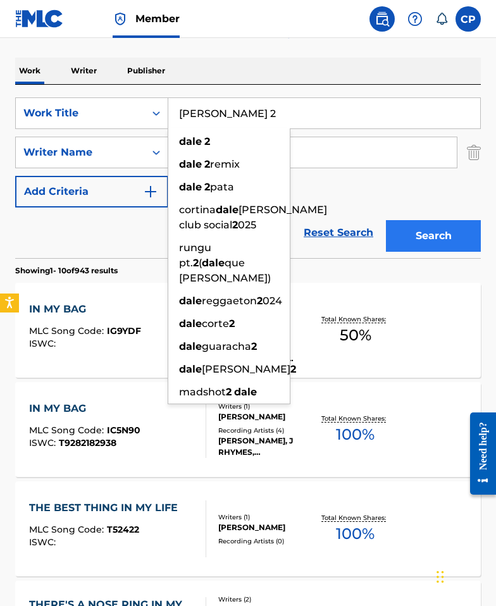
type input "Dale 2"
click at [432, 231] on button "Search" at bounding box center [433, 236] width 95 height 32
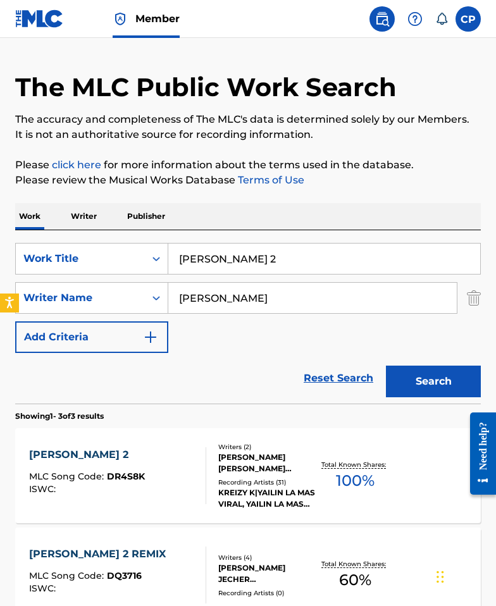
scroll to position [87, 0]
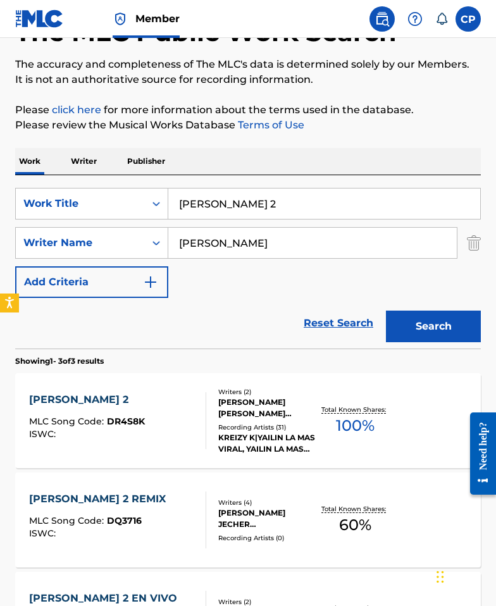
click at [271, 425] on div "Recording Artists ( 31 )" at bounding box center [267, 426] width 99 height 9
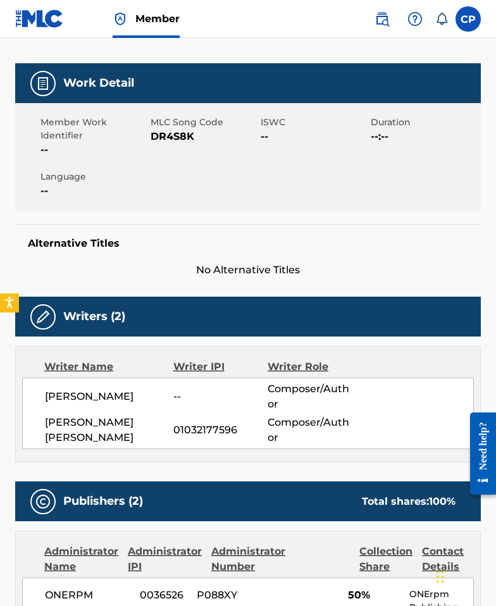
scroll to position [56, 0]
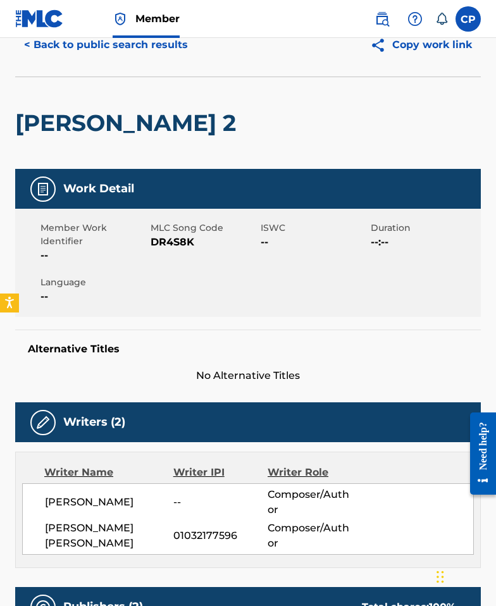
click at [161, 244] on span "DR4S8K" at bounding box center [203, 242] width 107 height 15
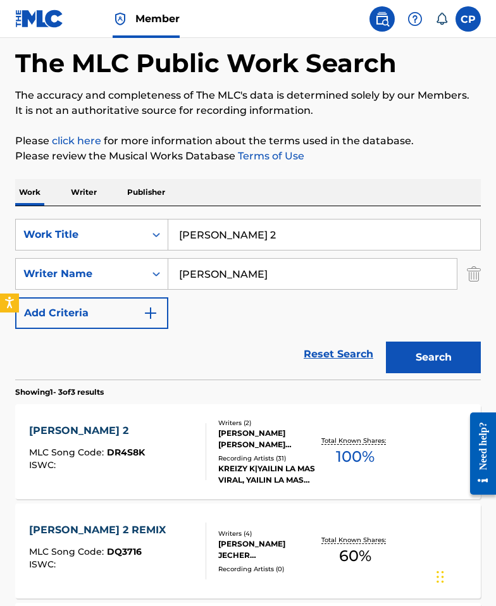
scroll to position [87, 0]
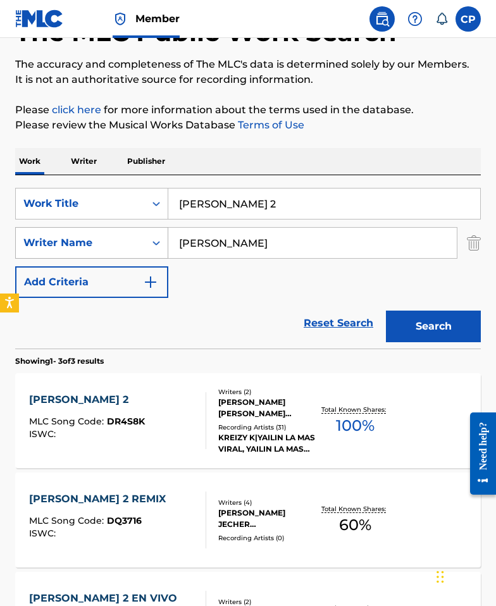
drag, startPoint x: 186, startPoint y: 240, endPoint x: 124, endPoint y: 239, distance: 62.0
click at [124, 238] on div "SearchWithCriteria0262624b-1e74-4876-82a2-3f160618ef21 Writer Name Urbaez" at bounding box center [247, 243] width 465 height 32
paste input "Wouters"
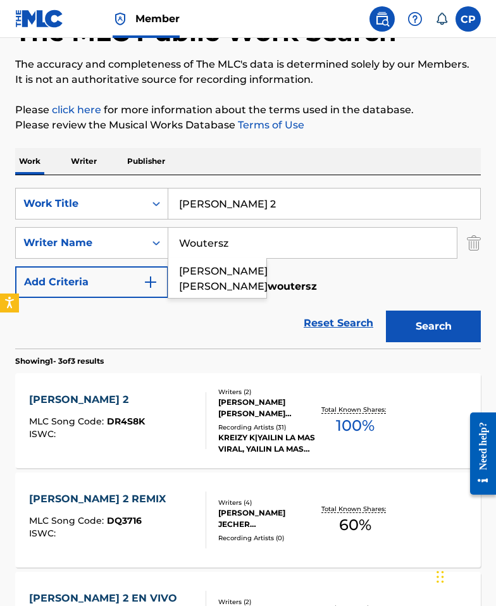
type input "Woutersz"
drag, startPoint x: 208, startPoint y: 206, endPoint x: 143, endPoint y: 198, distance: 65.0
click at [143, 198] on div "SearchWithCriteriaf82f8ea9-6453-453a-b0d1-175b1ffe14e0 Work Title Dale 2" at bounding box center [247, 204] width 465 height 32
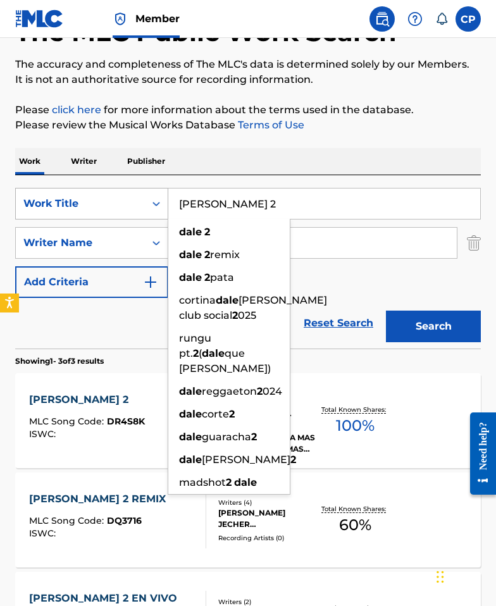
paste input "CONQUER DIVIDE - ATONEMENT"
type input "CONQUER DIVIDE - ATONEMENT"
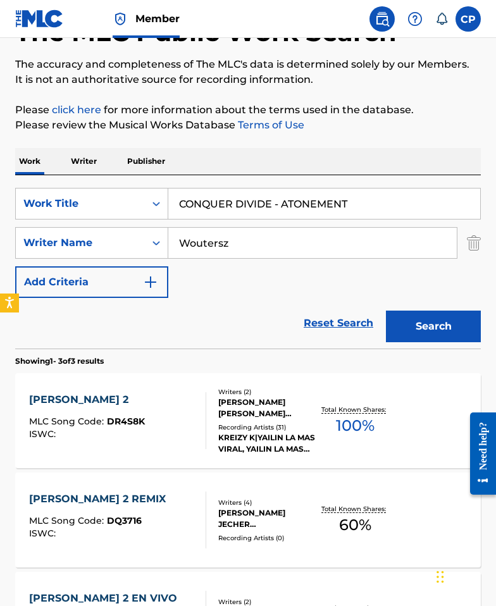
click at [300, 157] on div "Work Writer Publisher" at bounding box center [247, 161] width 465 height 27
click at [429, 322] on button "Search" at bounding box center [433, 326] width 95 height 32
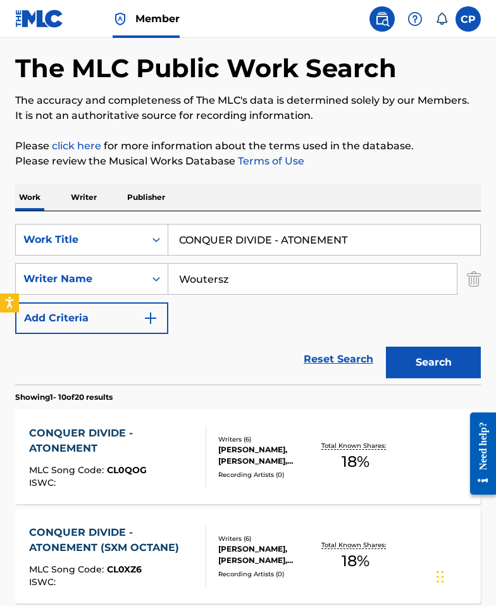
scroll to position [67, 0]
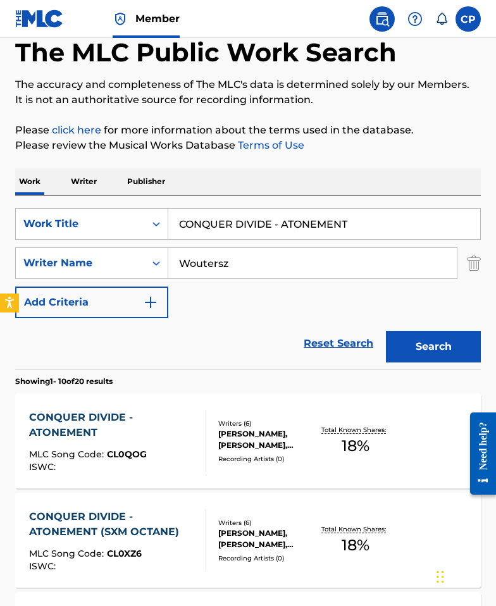
click at [156, 427] on div "CONQUER DIVIDE - ATONEMENT" at bounding box center [112, 425] width 166 height 30
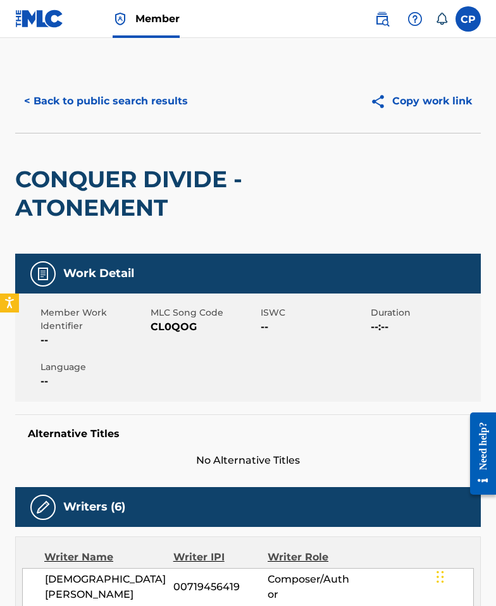
click at [172, 329] on span "CL0QOG" at bounding box center [203, 326] width 107 height 15
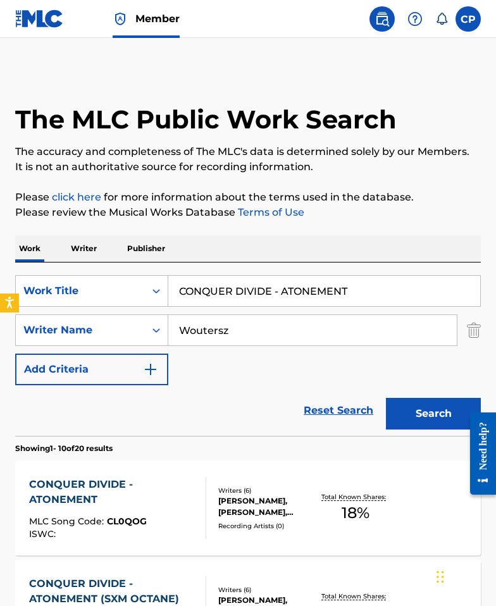
scroll to position [67, 0]
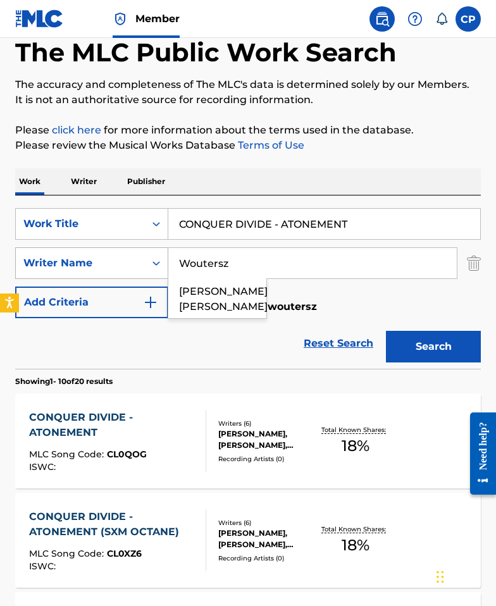
drag, startPoint x: 236, startPoint y: 260, endPoint x: 136, endPoint y: 258, distance: 99.9
click at [138, 258] on div "SearchWithCriteria0262624b-1e74-4876-82a2-3f160618ef21 Writer Name Woutersz kri…" at bounding box center [247, 263] width 465 height 32
paste input "Robinson"
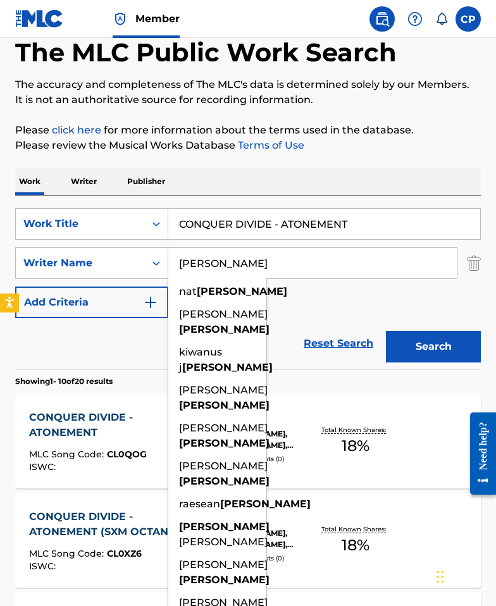
type input "Robinson"
drag, startPoint x: 353, startPoint y: 221, endPoint x: 106, endPoint y: 207, distance: 247.6
click at [106, 207] on div "SearchWithCriteriaf82f8ea9-6453-453a-b0d1-175b1ffe14e0 Work Title CONQUER DIVID…" at bounding box center [247, 281] width 465 height 173
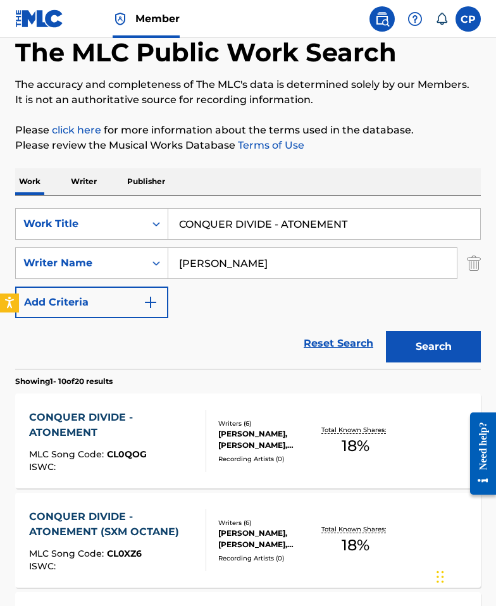
paste input "Episode"
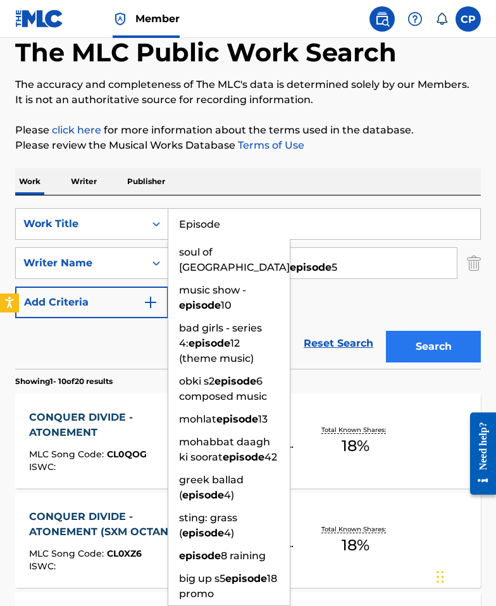
type input "Episode"
click at [415, 346] on button "Search" at bounding box center [433, 347] width 95 height 32
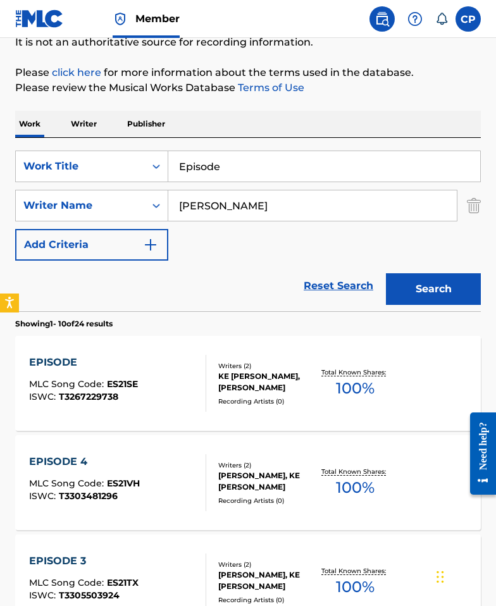
scroll to position [127, 0]
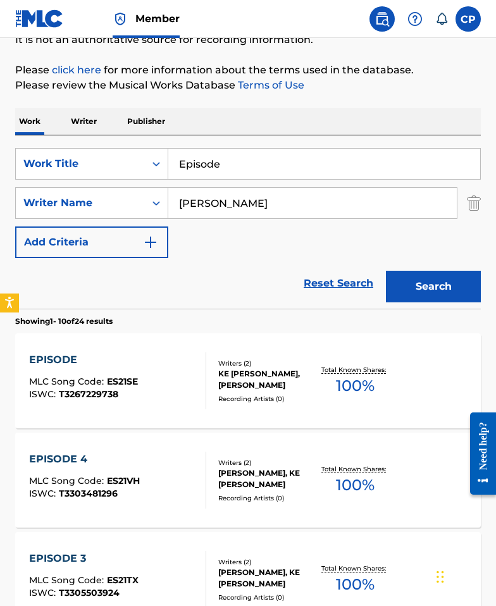
click at [250, 395] on div "Recording Artists ( 0 )" at bounding box center [267, 398] width 99 height 9
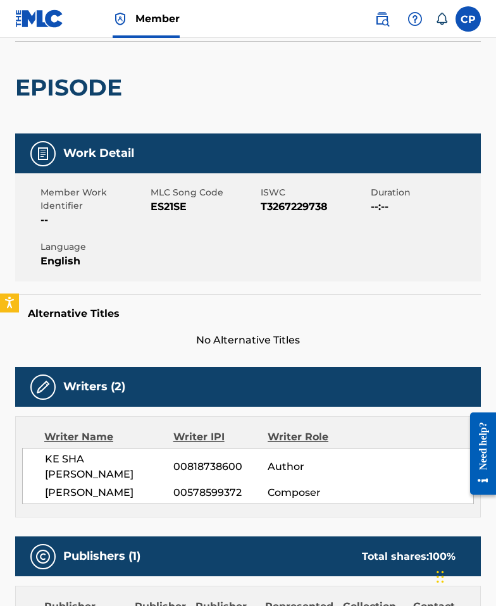
scroll to position [78, 0]
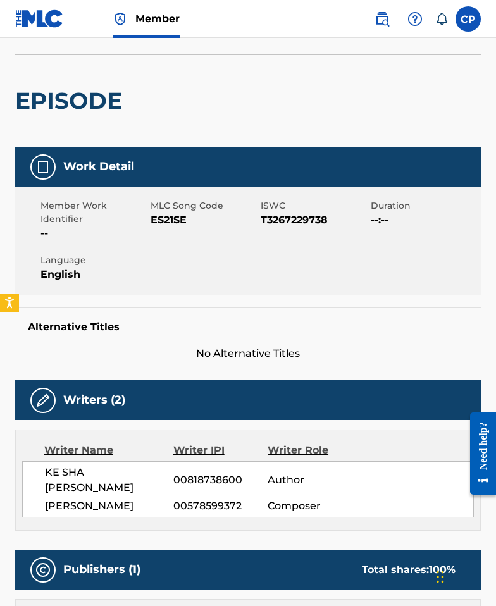
click at [166, 212] on span "ES21SE" at bounding box center [203, 219] width 107 height 15
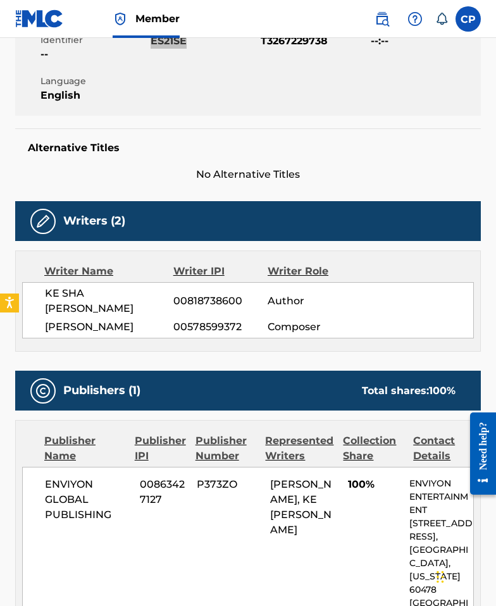
scroll to position [333, 0]
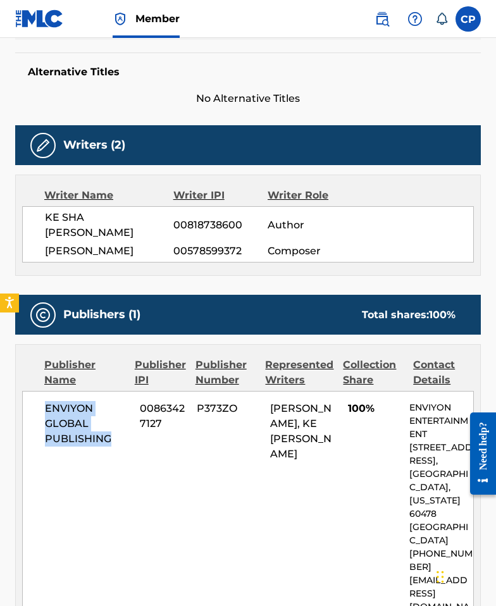
drag, startPoint x: 107, startPoint y: 420, endPoint x: 46, endPoint y: 393, distance: 66.5
click at [46, 401] on span "ENVIYON GLOBAL PUBLISHING" at bounding box center [87, 424] width 85 height 46
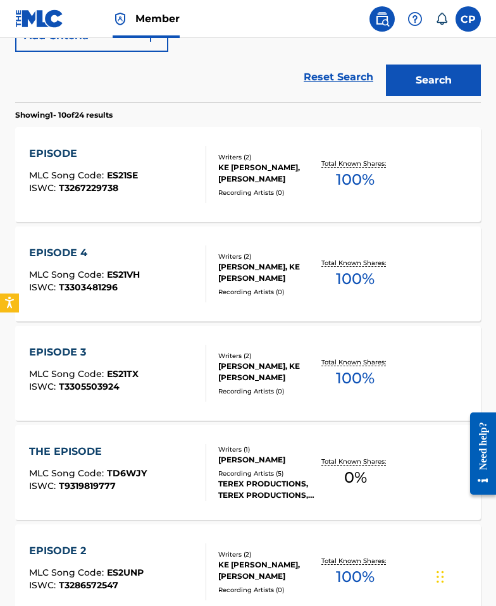
scroll to position [127, 0]
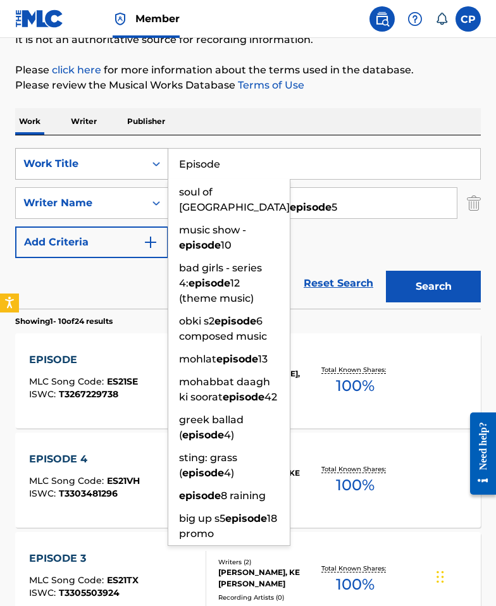
drag, startPoint x: 237, startPoint y: 169, endPoint x: 95, endPoint y: 155, distance: 142.3
click at [112, 156] on div "SearchWithCriteriaf82f8ea9-6453-453a-b0d1-175b1ffe14e0 Work Title Episode soul …" at bounding box center [247, 164] width 465 height 32
type input "v"
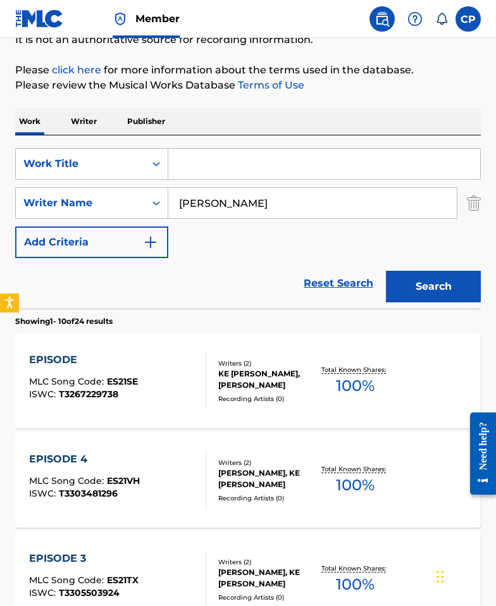
paste input "Episode 2"
type input "Episode 2"
click at [386, 271] on button "Search" at bounding box center [433, 287] width 95 height 32
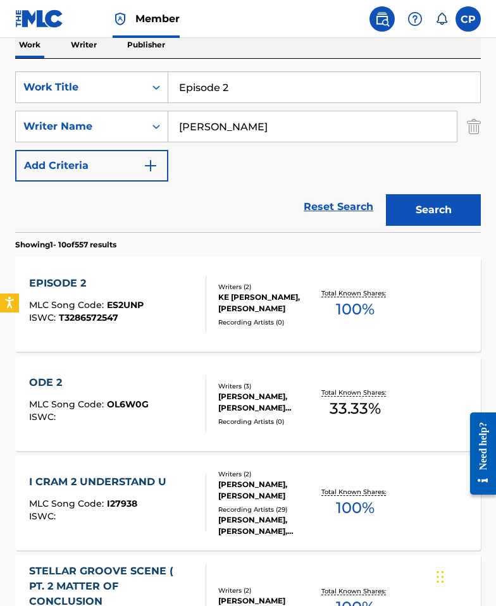
scroll to position [272, 0]
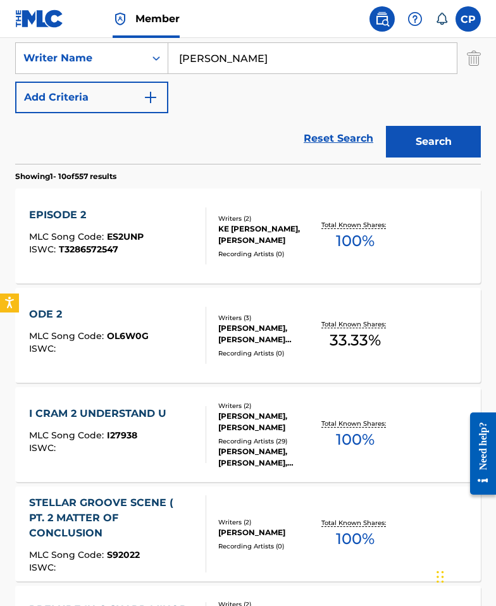
click at [120, 253] on div "ISWC : T3286572547" at bounding box center [86, 249] width 114 height 9
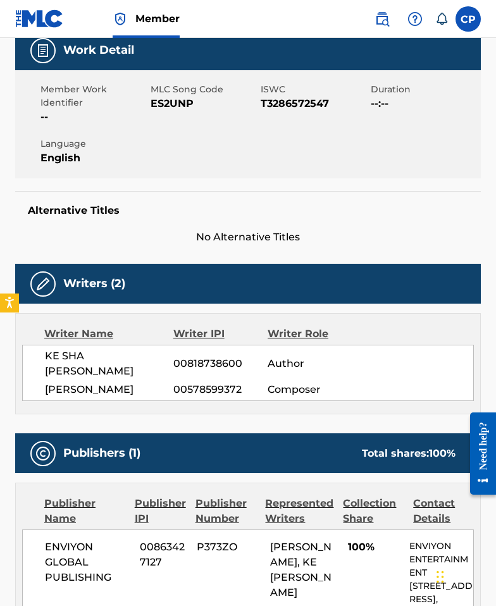
scroll to position [55, 0]
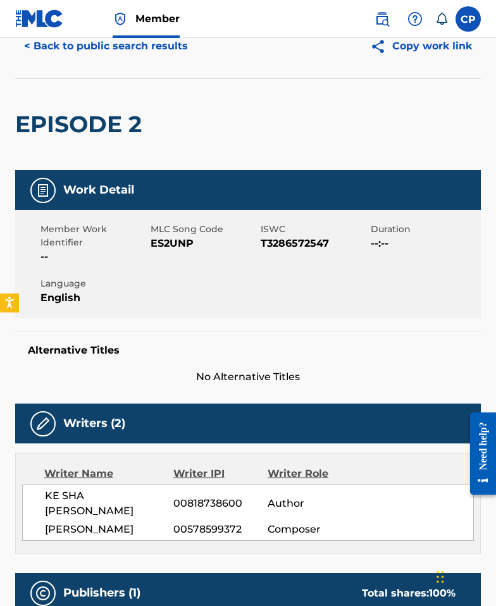
click at [172, 247] on span "ES2UNP" at bounding box center [203, 243] width 107 height 15
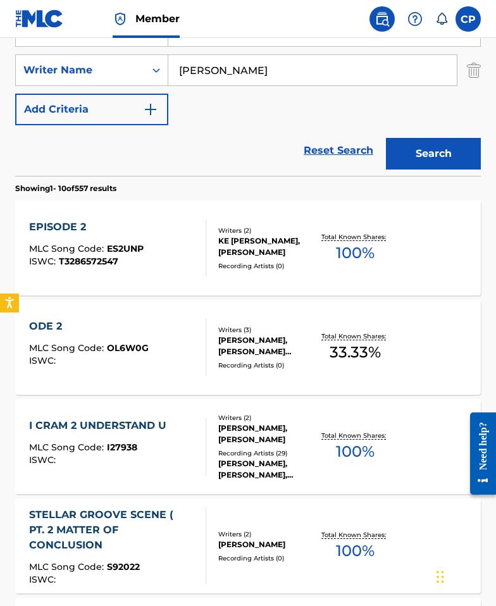
scroll to position [246, 0]
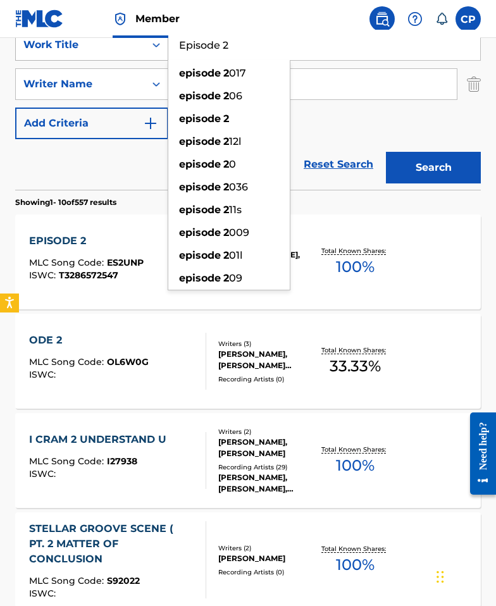
drag, startPoint x: 231, startPoint y: 50, endPoint x: 120, endPoint y: 49, distance: 111.3
click at [120, 49] on div "SearchWithCriteriaf82f8ea9-6453-453a-b0d1-175b1ffe14e0 Work Title Episode 2 epi…" at bounding box center [247, 45] width 465 height 32
paste input "3"
type input "Episode 3"
click at [386, 152] on button "Search" at bounding box center [433, 168] width 95 height 32
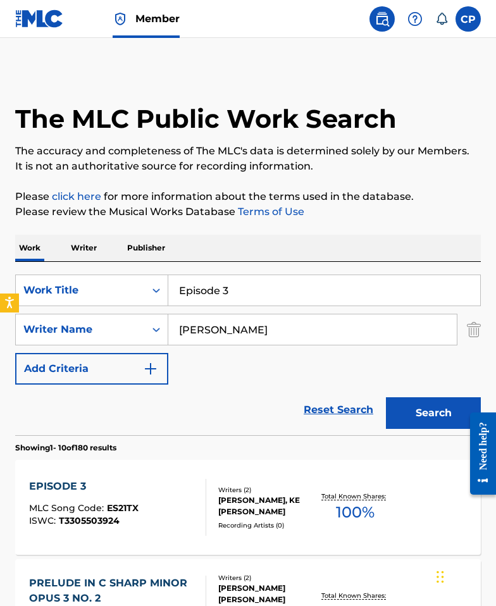
scroll to position [115, 0]
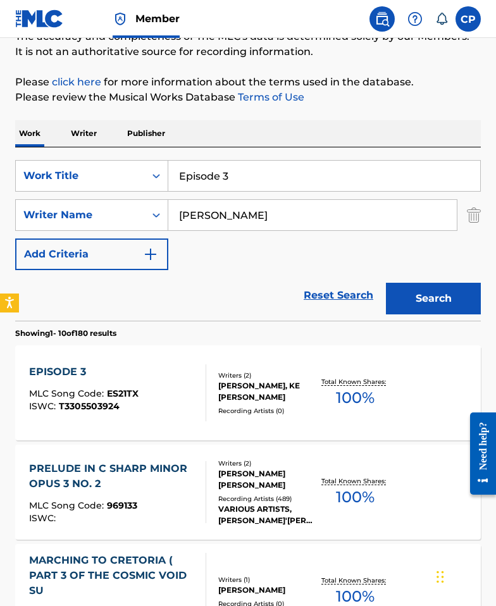
click at [141, 384] on div "EPISODE 3 MLC Song Code : ES21TX ISWC : T3305503924" at bounding box center [117, 392] width 177 height 57
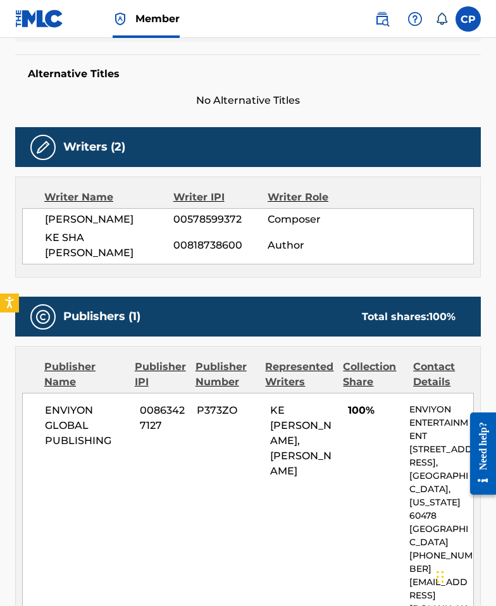
scroll to position [119, 0]
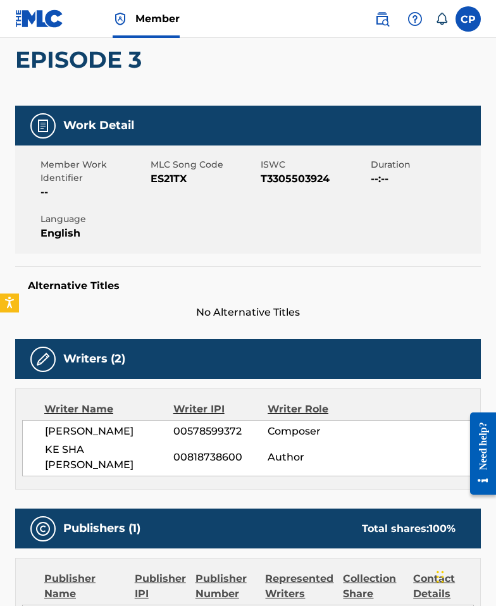
click at [167, 181] on span "ES21TX" at bounding box center [203, 178] width 107 height 15
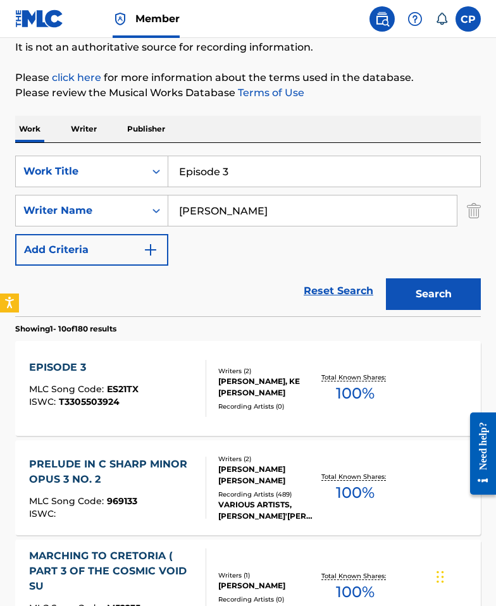
scroll to position [115, 0]
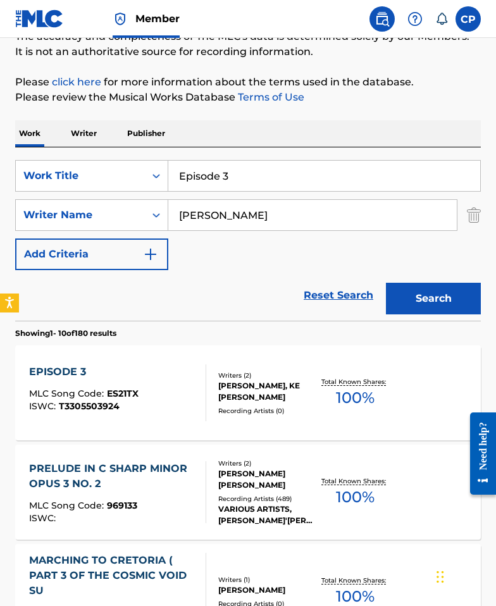
click at [250, 171] on input "Episode 3" at bounding box center [324, 176] width 312 height 30
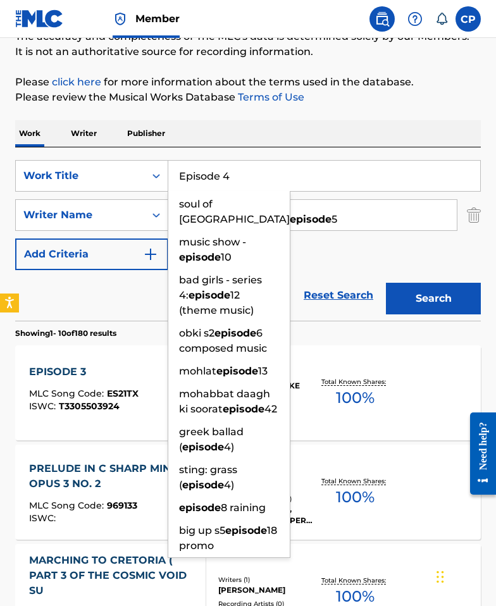
type input "Episode 4"
click at [386, 283] on button "Search" at bounding box center [433, 299] width 95 height 32
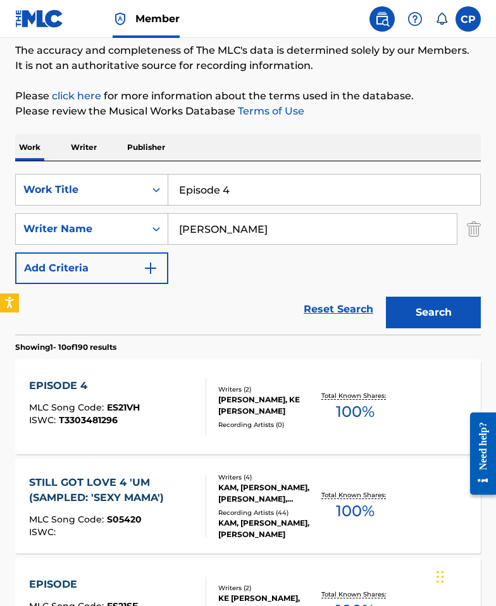
scroll to position [124, 0]
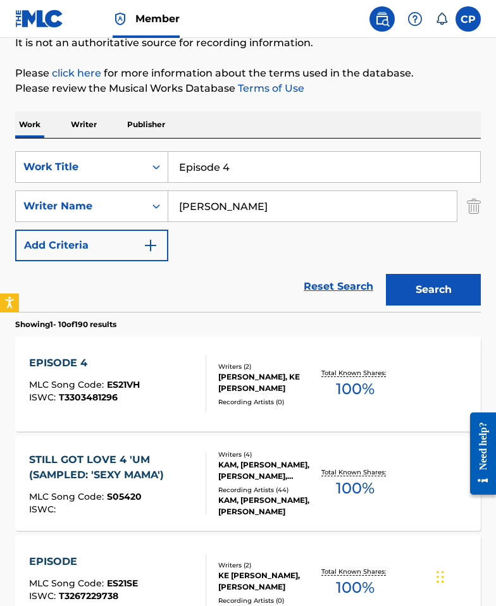
click at [157, 400] on div "EPISODE 4 MLC Song Code : ES21VH ISWC : T3303481296" at bounding box center [117, 383] width 177 height 57
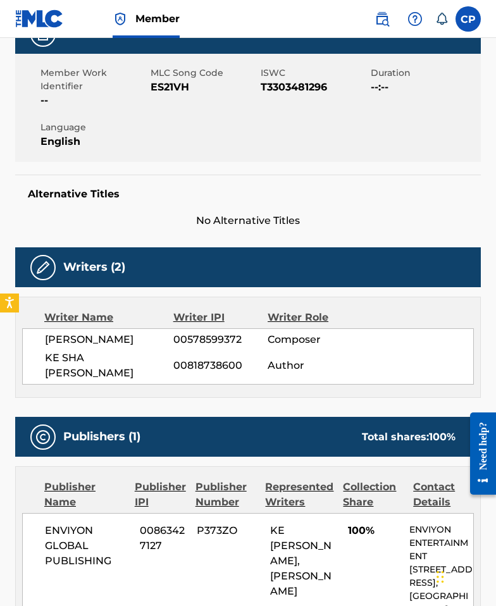
scroll to position [210, 0]
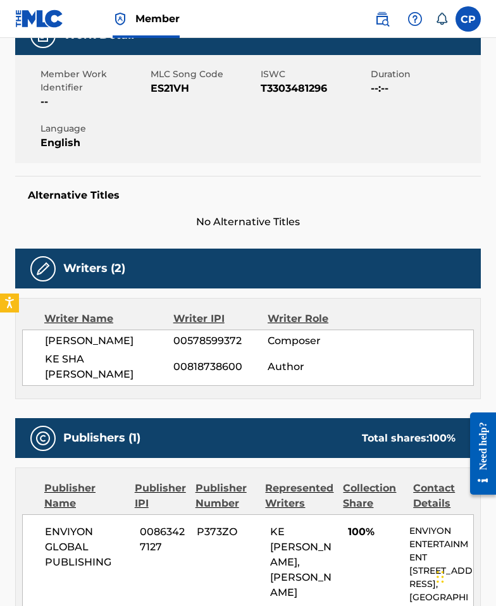
click at [161, 94] on span "ES21VH" at bounding box center [203, 88] width 107 height 15
drag, startPoint x: 119, startPoint y: 548, endPoint x: 35, endPoint y: 510, distance: 92.8
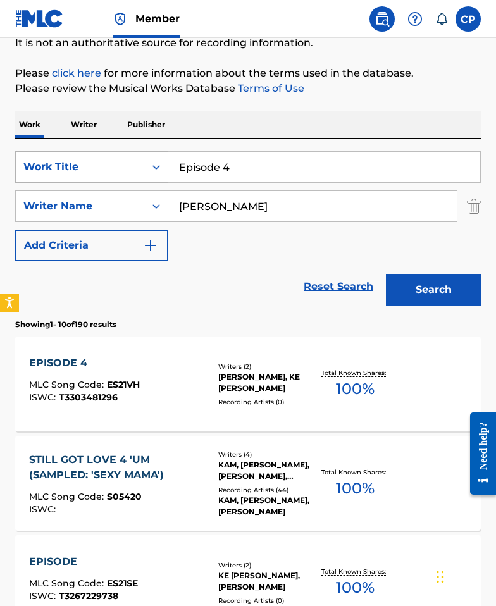
drag, startPoint x: 250, startPoint y: 165, endPoint x: 137, endPoint y: 162, distance: 112.6
click at [137, 162] on div "SearchWithCriteriaf82f8ea9-6453-453a-b0d1-175b1ffe14e0 Work Title Episode 4" at bounding box center [247, 167] width 465 height 32
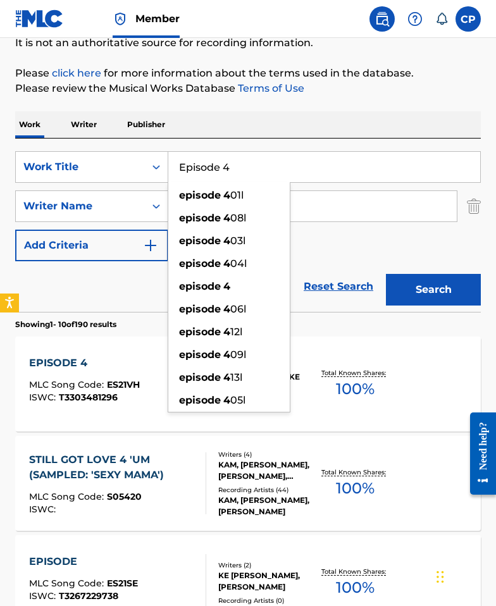
paste input "XPOSED PT 2"
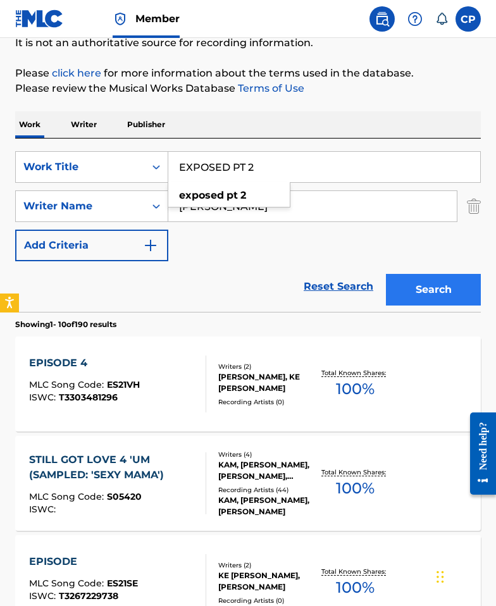
type input "EXPOSED PT 2"
click at [425, 279] on button "Search" at bounding box center [433, 290] width 95 height 32
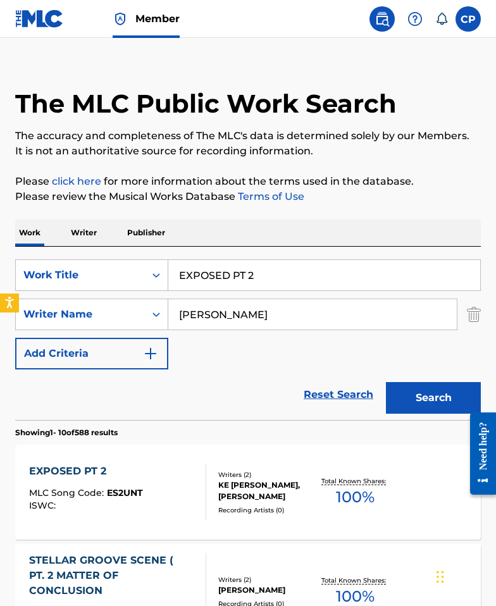
scroll to position [182, 0]
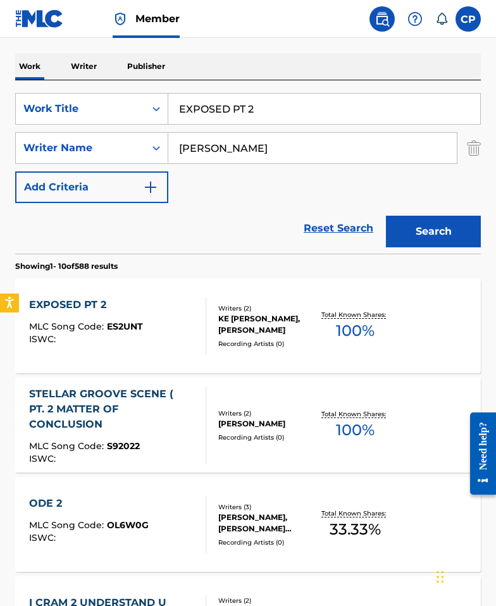
click at [183, 317] on div "EXPOSED PT 2 MLC Song Code : ES2UNT ISWC :" at bounding box center [117, 325] width 177 height 57
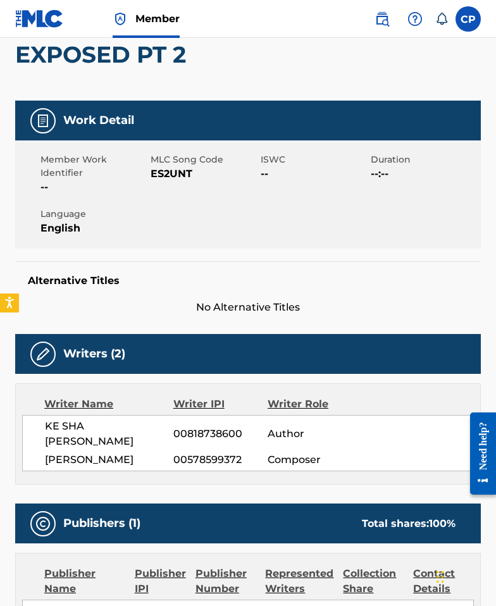
scroll to position [34, 0]
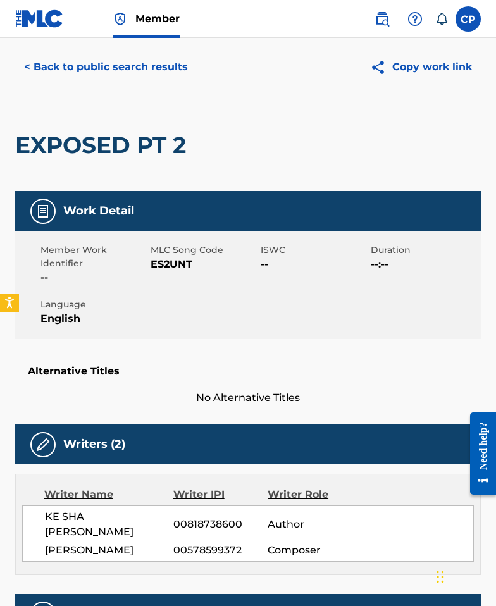
click at [166, 269] on span "ES2UNT" at bounding box center [203, 264] width 107 height 15
click at [166, 268] on span "ES2UNT" at bounding box center [203, 264] width 107 height 15
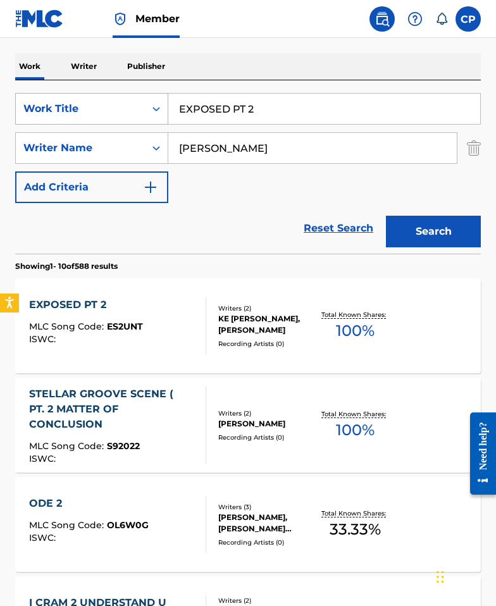
drag, startPoint x: 272, startPoint y: 109, endPoint x: 126, endPoint y: 108, distance: 146.0
click at [122, 108] on div "SearchWithCriteriaf82f8ea9-6453-453a-b0d1-175b1ffe14e0 Work Title EXPOSED PT 2" at bounding box center [247, 109] width 465 height 32
paste input "HELL WOODS"
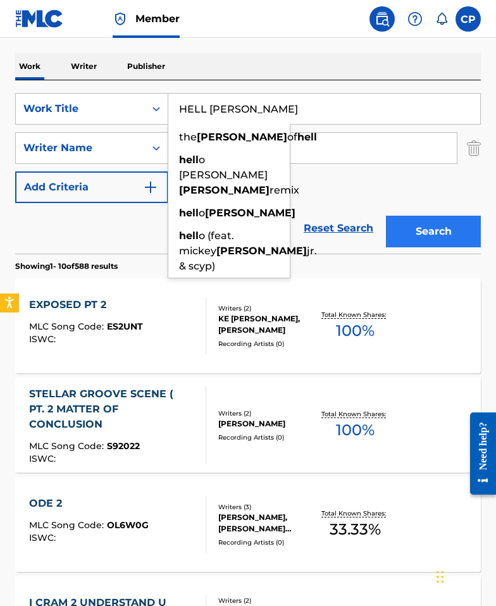
type input "HELL WOODS"
click at [425, 219] on button "Search" at bounding box center [433, 232] width 95 height 32
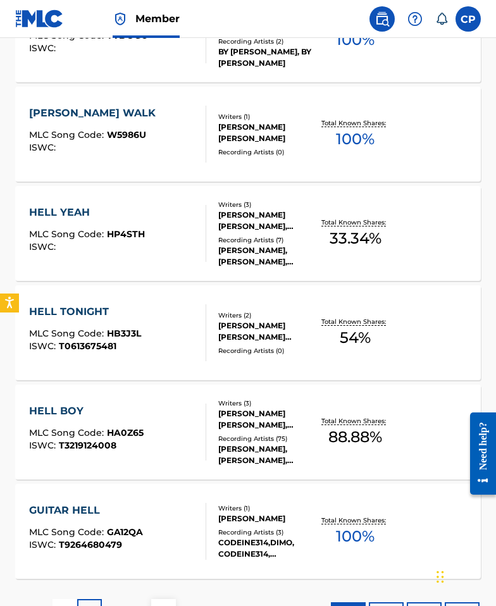
scroll to position [975, 0]
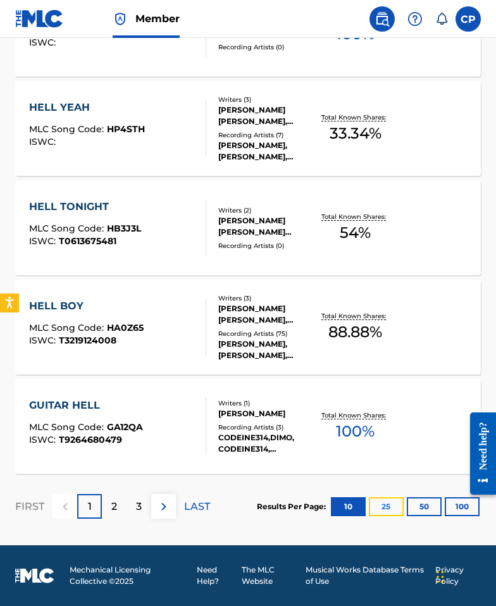
click at [381, 509] on button "25" at bounding box center [386, 506] width 35 height 19
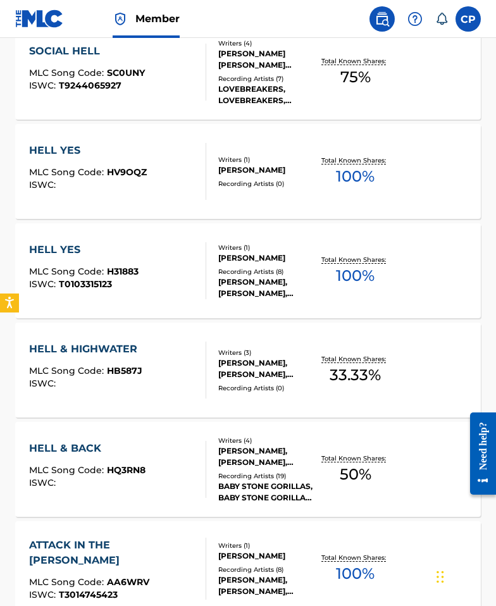
scroll to position [2463, 0]
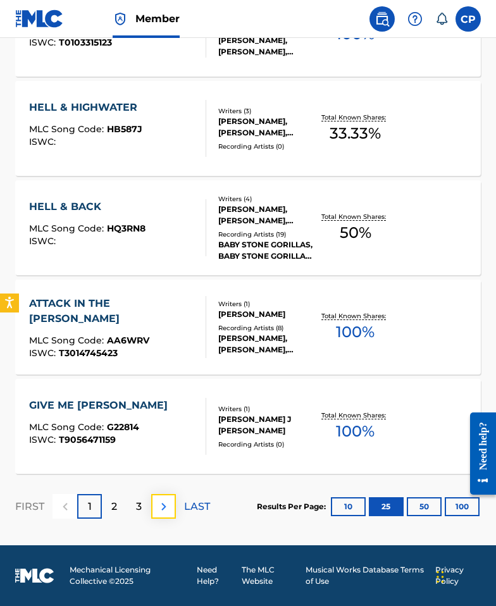
click at [174, 511] on button at bounding box center [163, 506] width 25 height 25
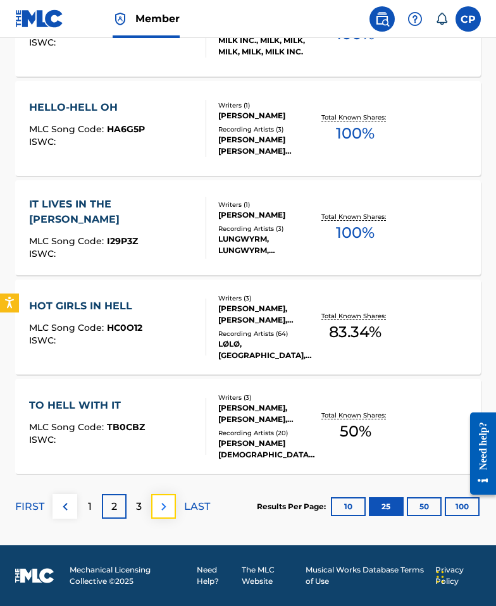
click at [165, 510] on img at bounding box center [163, 506] width 15 height 15
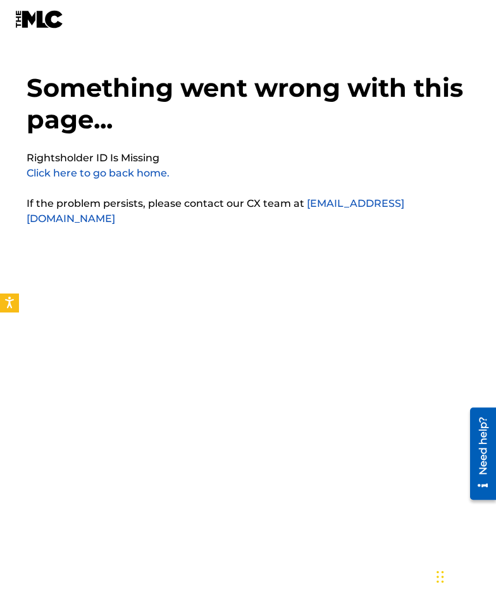
click at [131, 174] on link "Click here to go back home." at bounding box center [98, 173] width 143 height 12
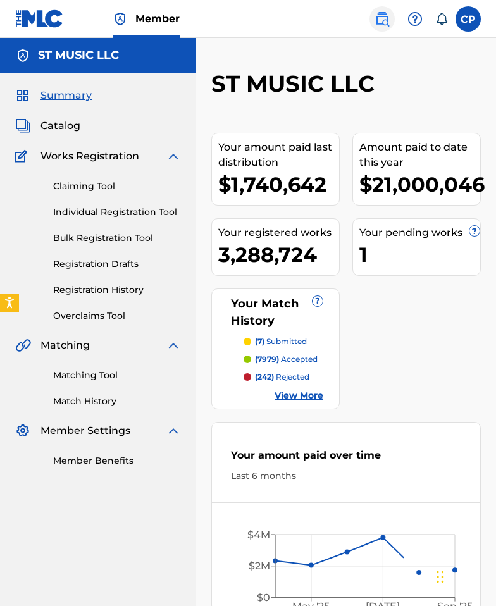
click at [375, 15] on img at bounding box center [381, 18] width 15 height 15
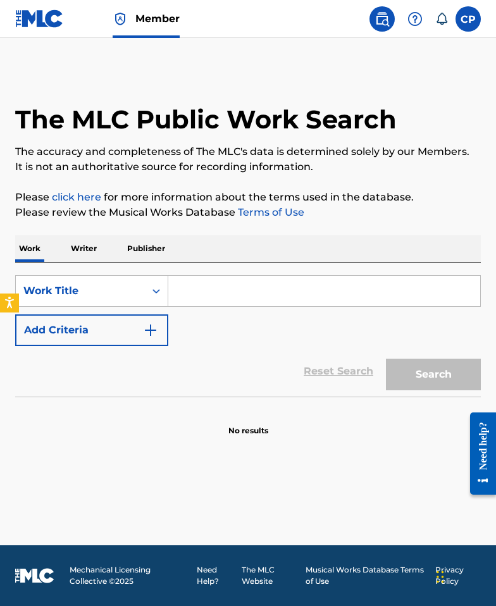
click at [195, 288] on input "Search Form" at bounding box center [324, 291] width 312 height 30
paste input "EXPOSED PT 2"
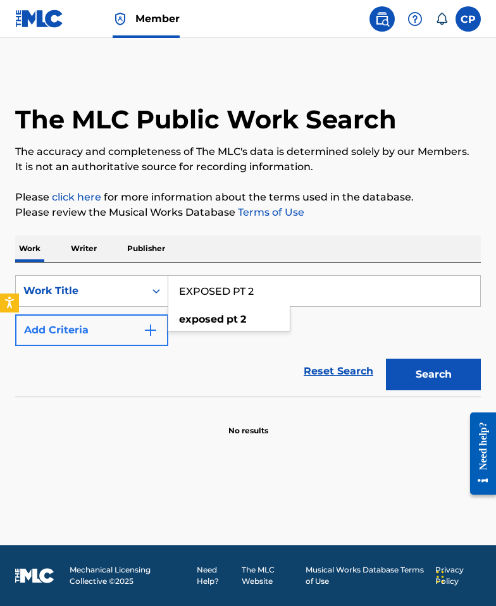
type input "EXPOSED PT 2"
click at [152, 321] on button "Add Criteria" at bounding box center [91, 330] width 153 height 32
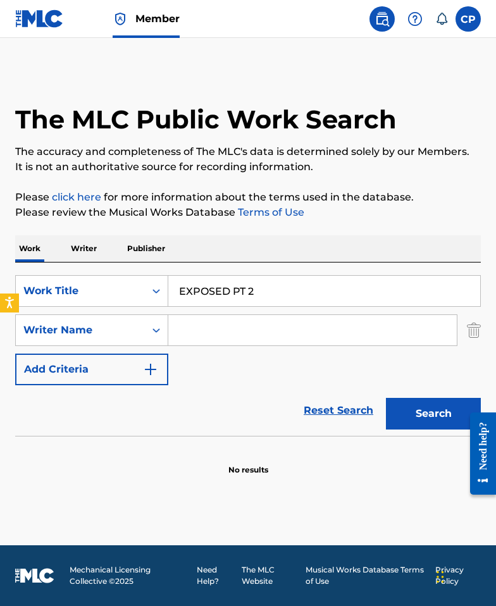
click at [218, 325] on input "Search Form" at bounding box center [312, 330] width 288 height 30
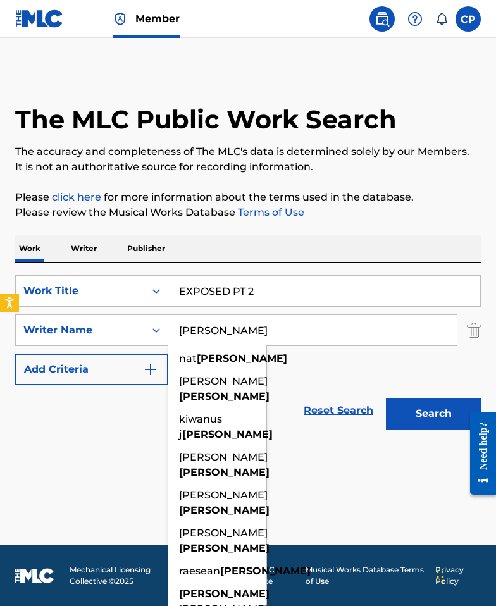
type input "robinson"
click at [386, 398] on button "Search" at bounding box center [433, 414] width 95 height 32
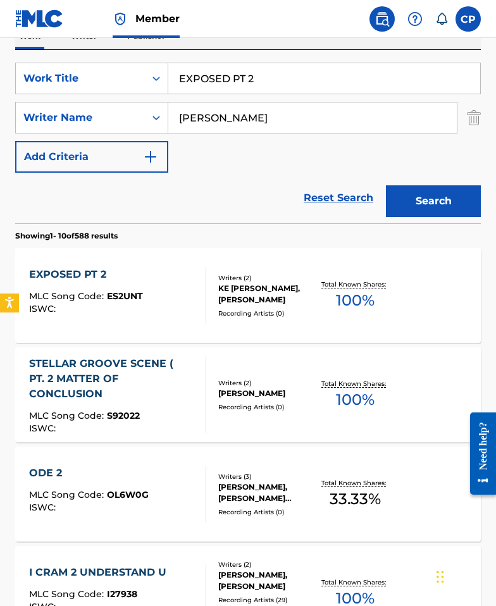
scroll to position [258, 0]
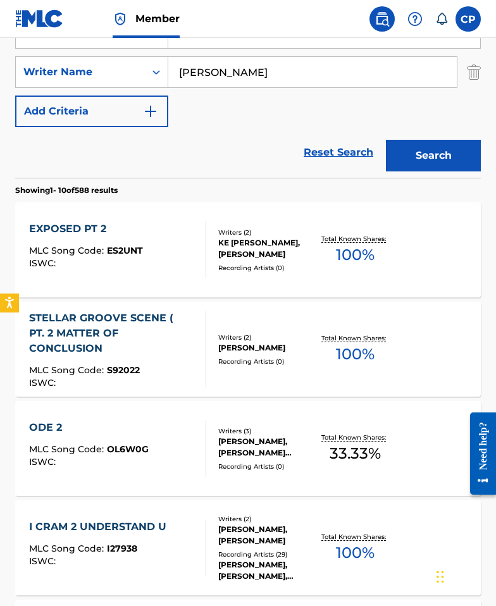
click at [212, 253] on div "Writers ( 2 ) KE SHA MCCLURE, LARRY ROBINSON Recording Artists ( 0 )" at bounding box center [261, 250] width 111 height 45
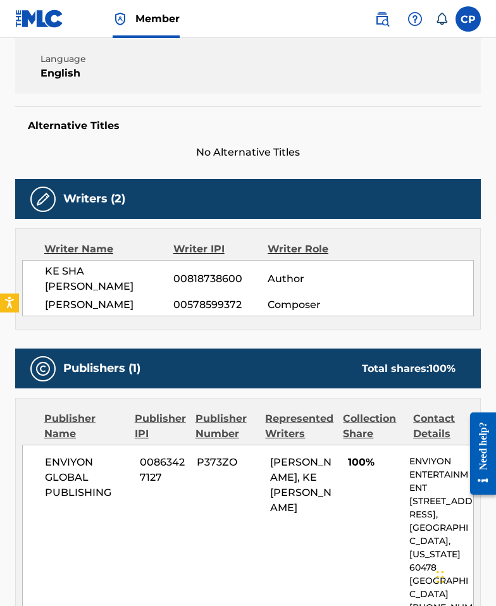
scroll to position [442, 0]
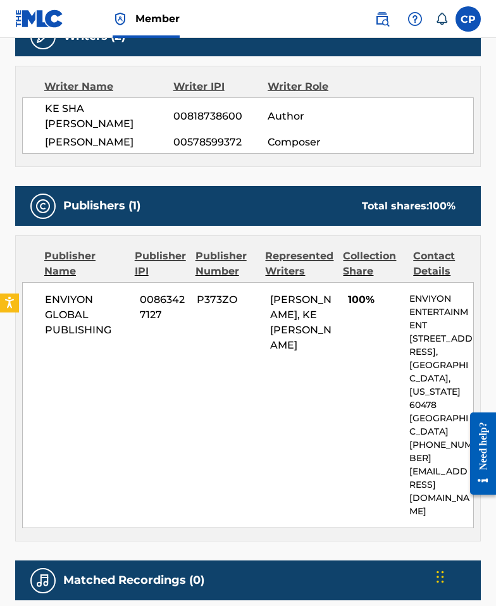
drag, startPoint x: 100, startPoint y: 317, endPoint x: 111, endPoint y: 317, distance: 10.8
click at [100, 317] on span "ENVIYON GLOBAL PUBLISHING" at bounding box center [87, 315] width 85 height 46
drag, startPoint x: 114, startPoint y: 315, endPoint x: 21, endPoint y: 284, distance: 98.4
click at [21, 284] on div "Publisher Name Publisher IPI Publisher Number Represented Writers Collection Sh…" at bounding box center [248, 388] width 464 height 305
copy span "ENVIYON GLOBAL PUBLISHING"
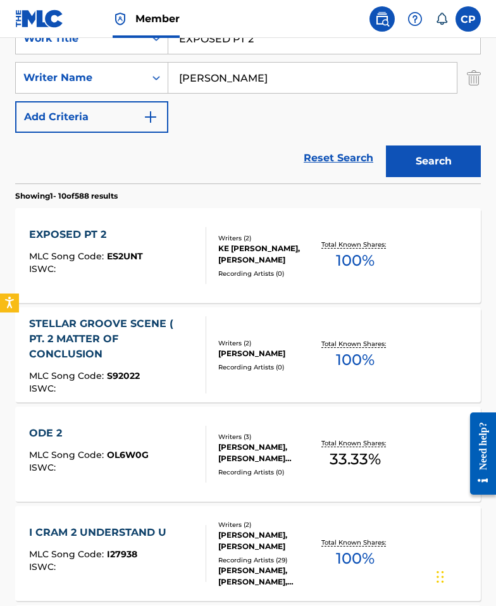
scroll to position [145, 0]
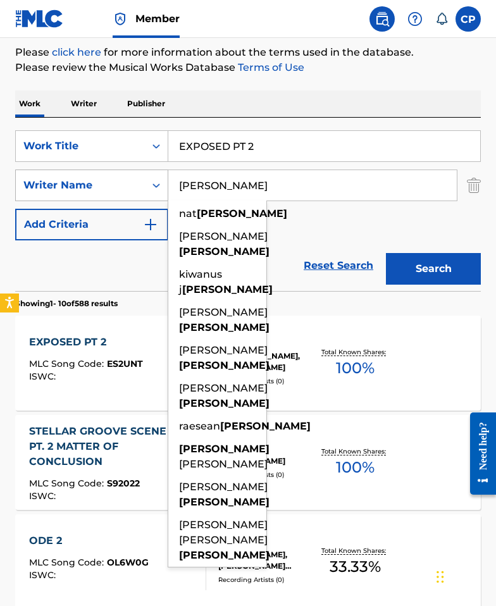
drag, startPoint x: 242, startPoint y: 185, endPoint x: 149, endPoint y: 188, distance: 93.6
click at [149, 188] on div "SearchWithCriteria4fbab72f-d311-4916-87de-6594765bb25b Writer Name robinson nat…" at bounding box center [247, 185] width 465 height 32
paste input "Moerkeberg"
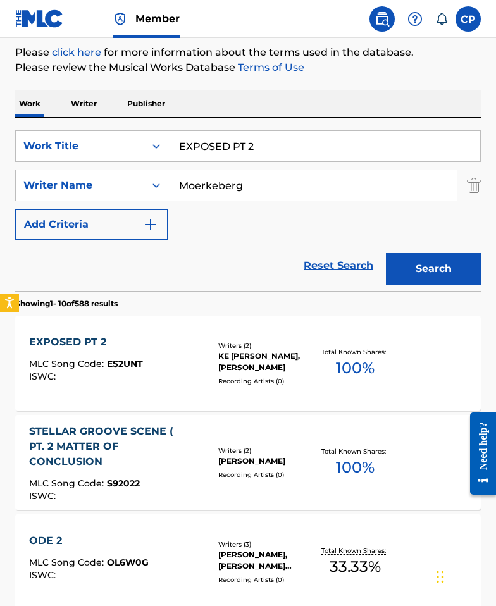
type input "Moerkeberg"
drag, startPoint x: 274, startPoint y: 150, endPoint x: 117, endPoint y: 148, distance: 157.4
click at [111, 149] on div "SearchWithCriteria091f3632-db8b-4973-9cff-e94fd9566141 Work Title EXPOSED PT 2 …" at bounding box center [247, 146] width 465 height 32
paste input "SASKA YOU MADE IT"
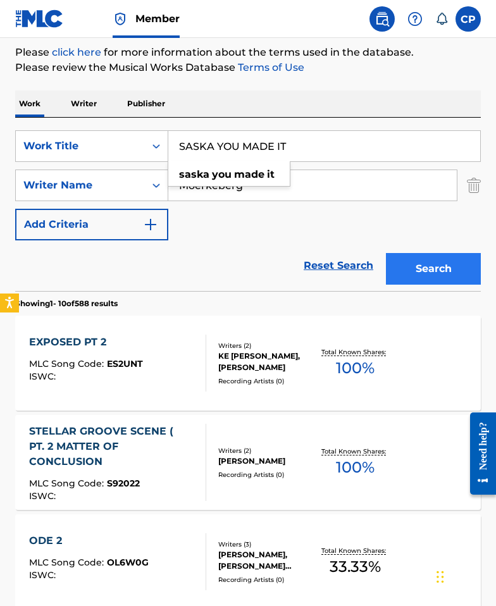
type input "SASKA YOU MADE IT"
click at [418, 264] on button "Search" at bounding box center [433, 269] width 95 height 32
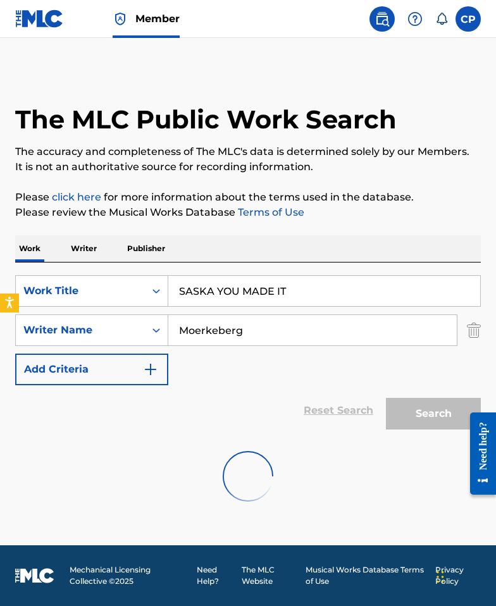
scroll to position [0, 0]
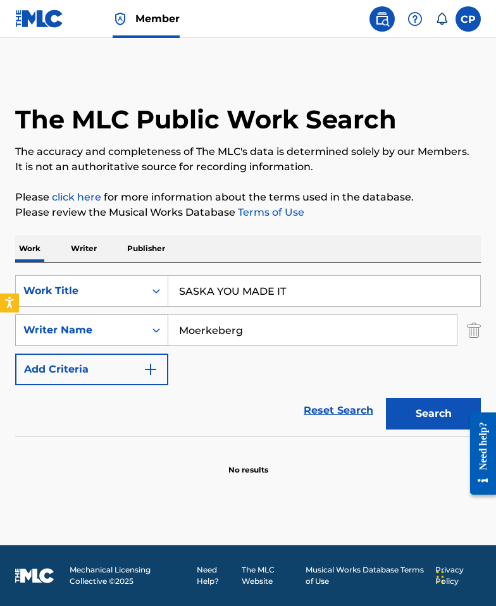
drag, startPoint x: 257, startPoint y: 336, endPoint x: 142, endPoint y: 332, distance: 115.8
click at [142, 332] on div "SearchWithCriteria4fbab72f-d311-4916-87de-6594765bb25b Writer Name Moerkeberg" at bounding box center [247, 330] width 465 height 32
paste input "Freedman"
type input "Freedman"
drag, startPoint x: 296, startPoint y: 286, endPoint x: 108, endPoint y: 278, distance: 188.6
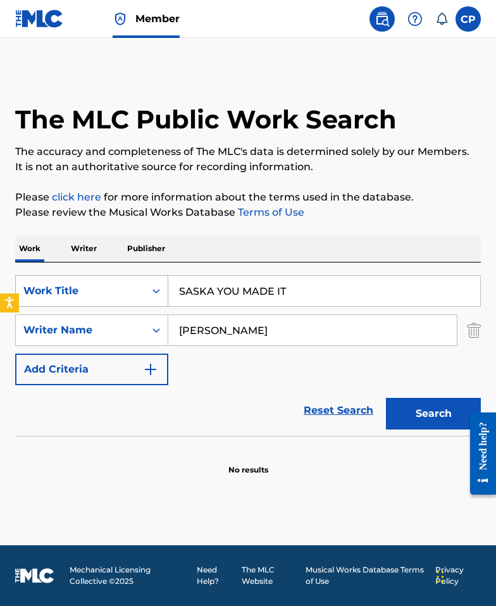
click at [107, 278] on div "SearchWithCriteria091f3632-db8b-4973-9cff-e94fd9566141 Work Title SASKA YOU MAD…" at bounding box center [247, 291] width 465 height 32
paste input "Pretty Life"
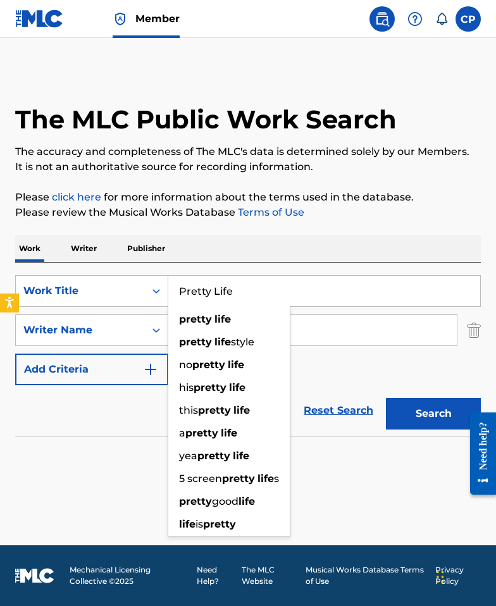
type input "Pretty Life"
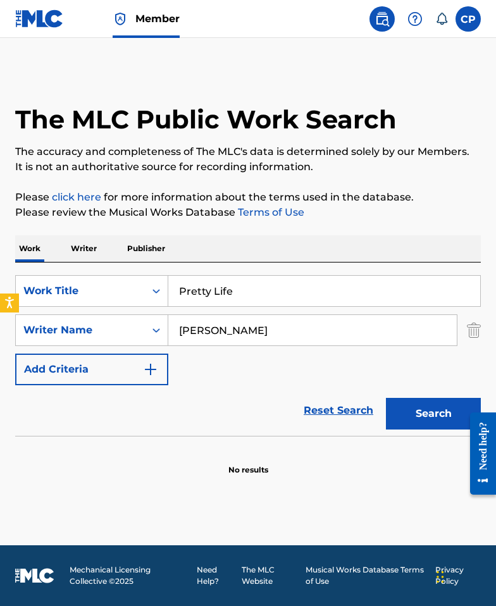
click at [269, 269] on div "SearchWithCriteria091f3632-db8b-4973-9cff-e94fd9566141 Work Title Pretty Life S…" at bounding box center [247, 348] width 465 height 173
click at [418, 410] on button "Search" at bounding box center [433, 414] width 95 height 32
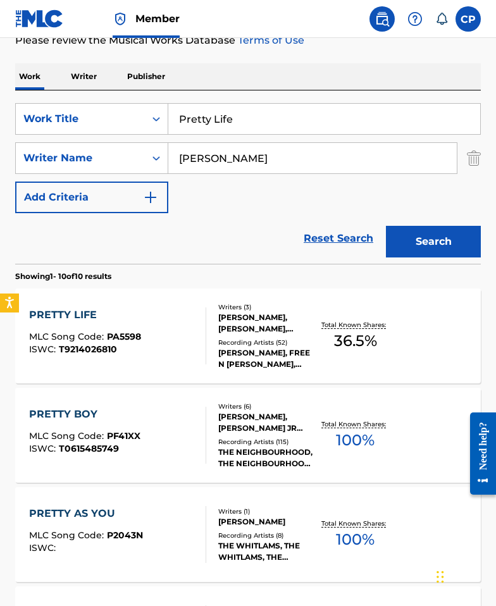
scroll to position [174, 0]
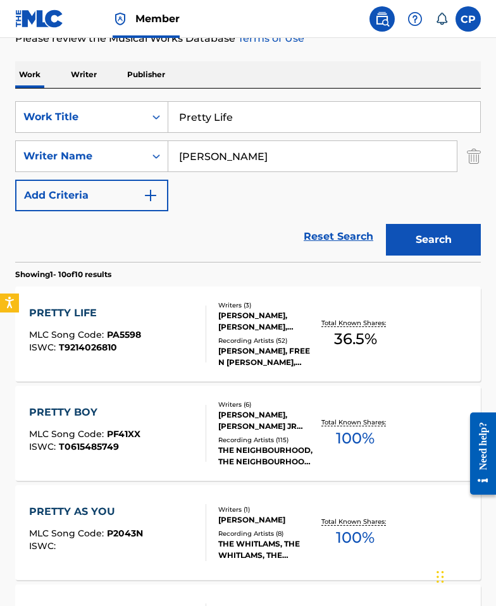
click at [211, 345] on div "Writers ( 3 ) TERRELL DOWNEY, LEE FREEDMAN, MYLES SCHWARTZ Recording Artists ( …" at bounding box center [261, 334] width 111 height 68
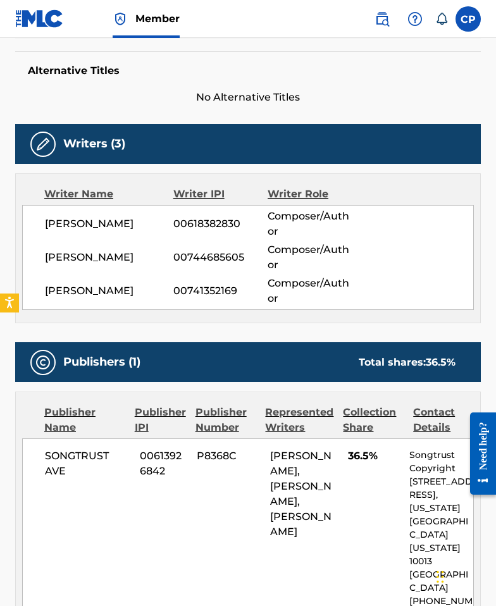
scroll to position [82, 0]
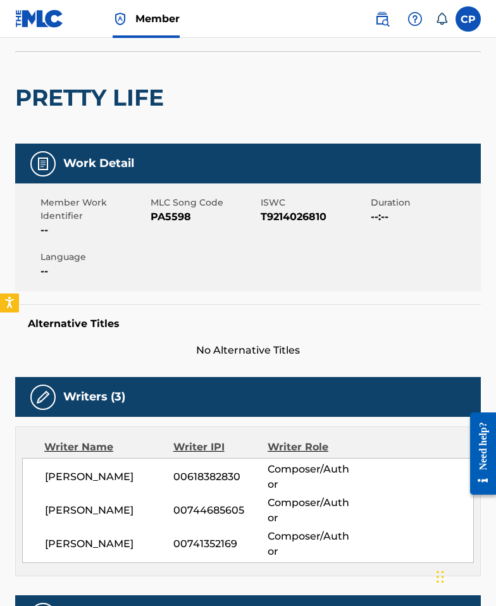
click at [172, 219] on span "PA5598" at bounding box center [203, 216] width 107 height 15
copy span "PA5598"
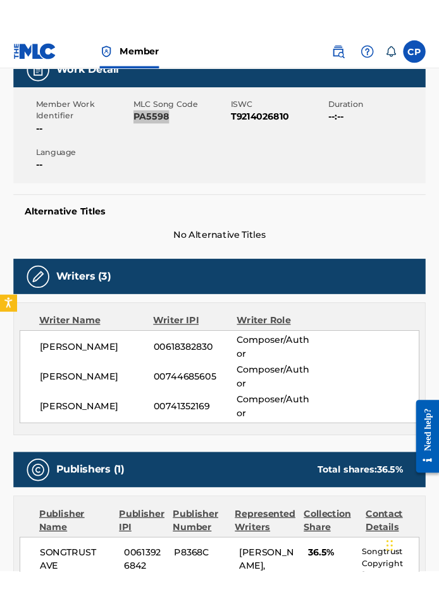
scroll to position [329, 0]
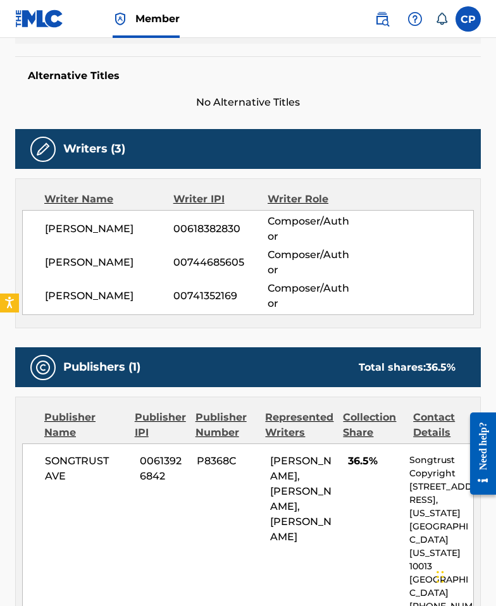
click at [225, 231] on span "00618382830" at bounding box center [220, 228] width 94 height 15
copy span "00618382830"
click at [209, 294] on span "00741352169" at bounding box center [220, 295] width 94 height 15
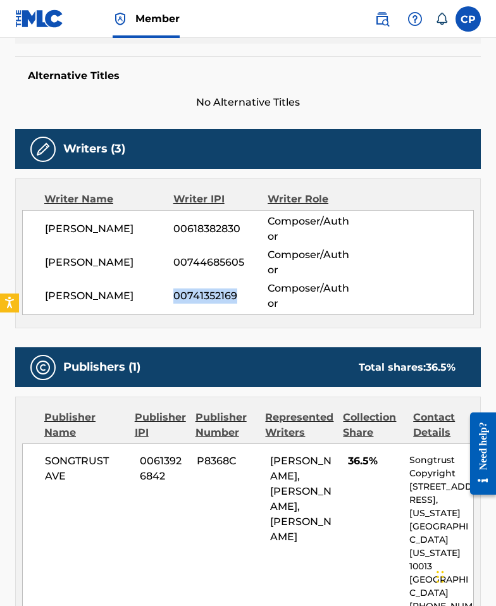
copy span "00741352169"
click at [211, 228] on span "00618382830" at bounding box center [220, 228] width 94 height 15
copy span "00618382830"
click at [90, 221] on span "TERRELL DOWNEY" at bounding box center [109, 228] width 128 height 15
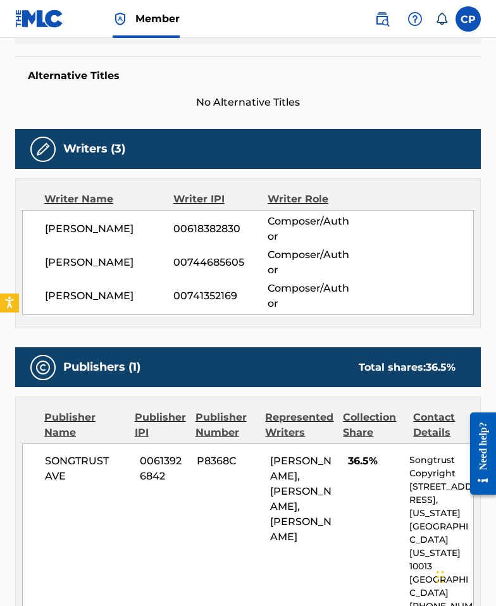
drag, startPoint x: 143, startPoint y: 297, endPoint x: 35, endPoint y: 293, distance: 107.5
click at [35, 293] on div "TERRELL DOWNEY 00618382830 Composer/Author LEE FREEDMAN 00744685605 Composer/Au…" at bounding box center [247, 262] width 451 height 105
copy span "MYLES SCHWARTZ"
click at [126, 247] on div "LEE FREEDMAN 00744685605 Composer/Author" at bounding box center [259, 262] width 428 height 30
drag, startPoint x: 33, startPoint y: 229, endPoint x: 144, endPoint y: 232, distance: 111.3
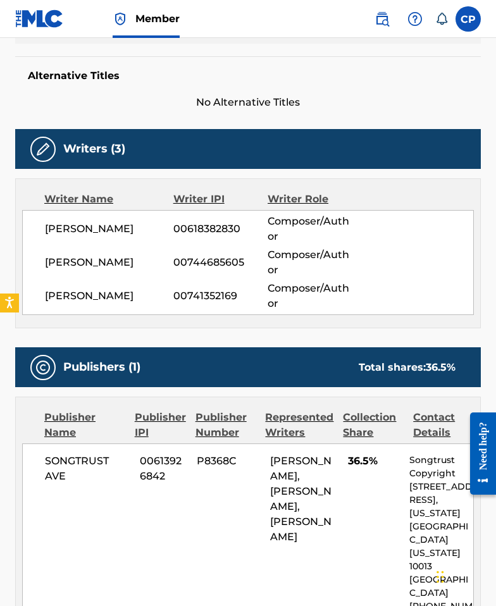
click at [144, 232] on div "TERRELL DOWNEY 00618382830 Composer/Author LEE FREEDMAN 00744685605 Composer/Au…" at bounding box center [247, 262] width 451 height 105
copy span "TERRELL DOWNEY"
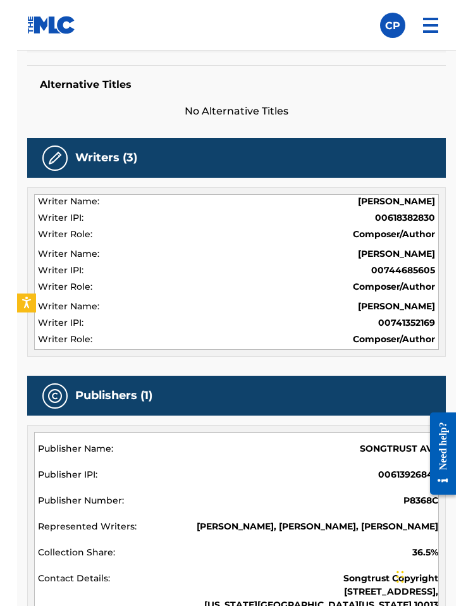
scroll to position [174, 0]
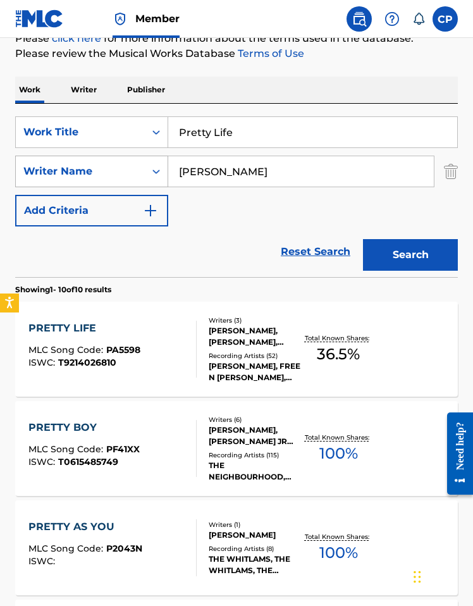
drag, startPoint x: 246, startPoint y: 169, endPoint x: 112, endPoint y: 169, distance: 134.0
click at [112, 169] on div "SearchWithCriteria4fbab72f-d311-4916-87de-6594765bb25b Writer Name Freedman" at bounding box center [236, 172] width 443 height 32
paste input "Simprini"
type input "Simprini"
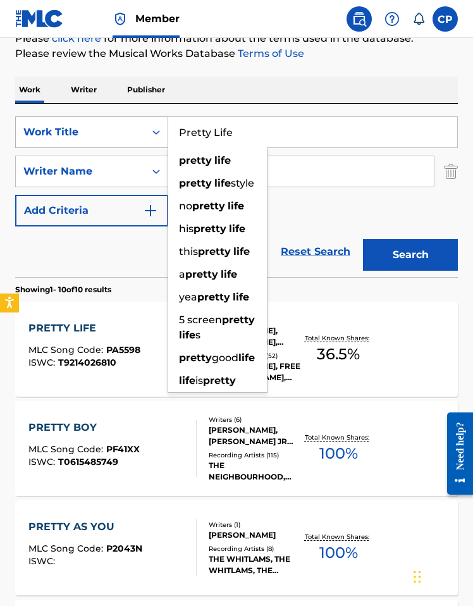
drag, startPoint x: 254, startPoint y: 128, endPoint x: 137, endPoint y: 130, distance: 117.0
click at [139, 130] on div "SearchWithCriteria091f3632-db8b-4973-9cff-e94fd9566141 Work Title Pretty Life p…" at bounding box center [236, 132] width 443 height 32
paste input "ALL DOLLED UP"
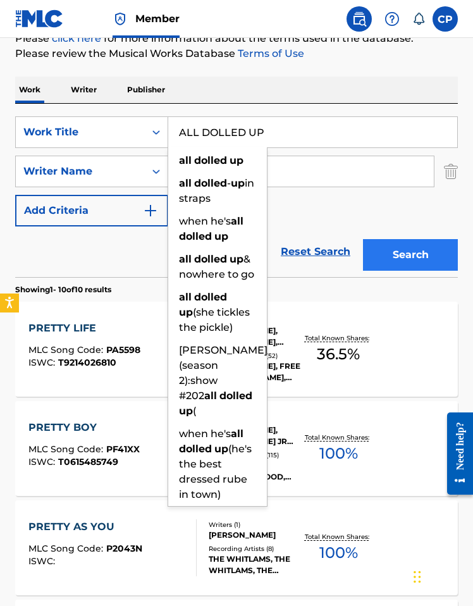
type input "ALL DOLLED UP"
click at [430, 257] on button "Search" at bounding box center [410, 255] width 95 height 32
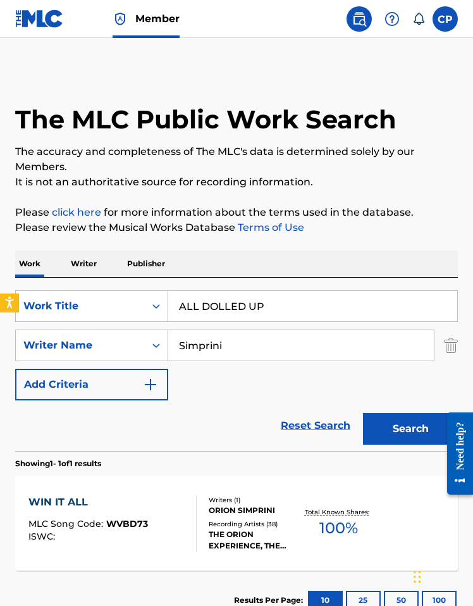
scroll to position [91, 0]
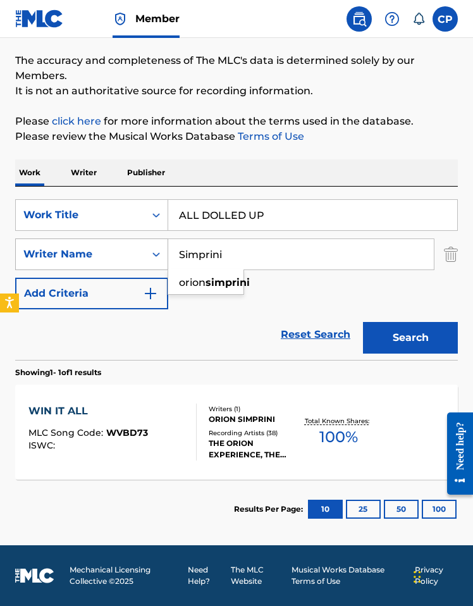
drag, startPoint x: 211, startPoint y: 253, endPoint x: 120, endPoint y: 253, distance: 90.4
click at [119, 252] on div "SearchWithCriteria4fbab72f-d311-4916-87de-6594765bb25b Writer Name Simprini ori…" at bounding box center [236, 254] width 443 height 32
paste input "Horwatt"
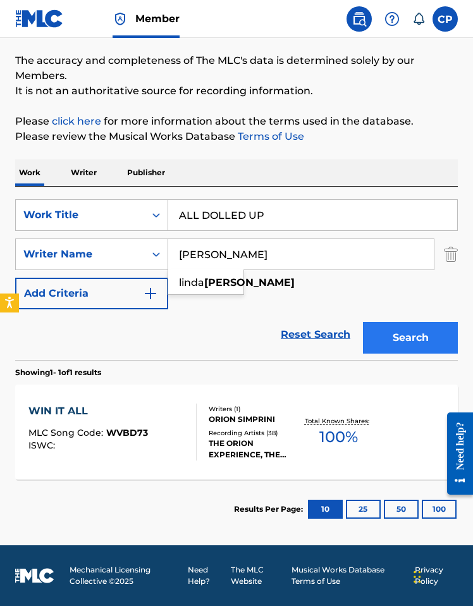
type input "Horwatt"
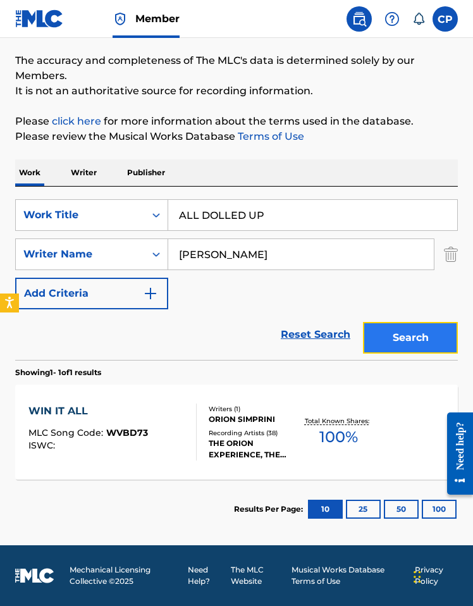
click at [411, 341] on button "Search" at bounding box center [410, 338] width 95 height 32
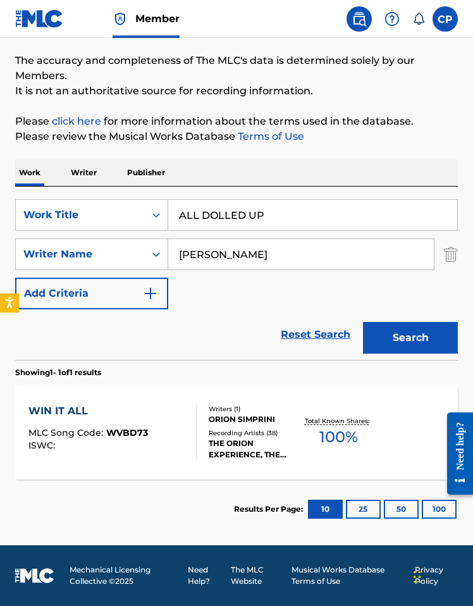
scroll to position [0, 0]
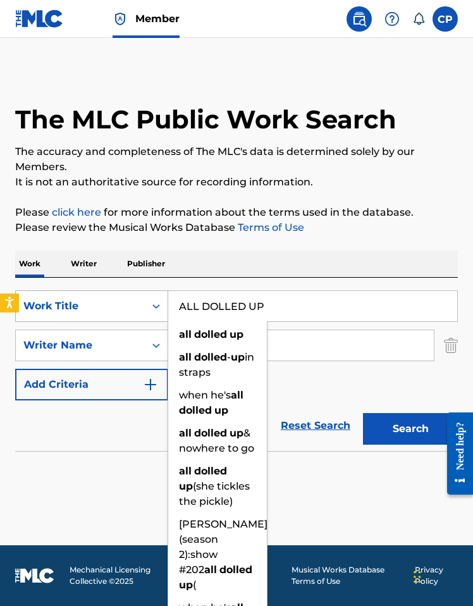
drag, startPoint x: 287, startPoint y: 303, endPoint x: 166, endPoint y: 321, distance: 122.0
click at [138, 307] on div "SearchWithCriteria091f3632-db8b-4973-9cff-e94fd9566141 Work Title ALL DOLLED UP…" at bounding box center [236, 306] width 443 height 32
paste input "NIGHT EYES"
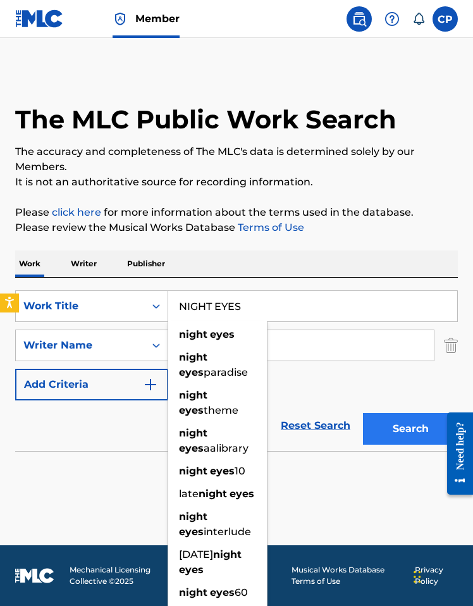
type input "NIGHT EYES"
click at [392, 439] on button "Search" at bounding box center [410, 429] width 95 height 32
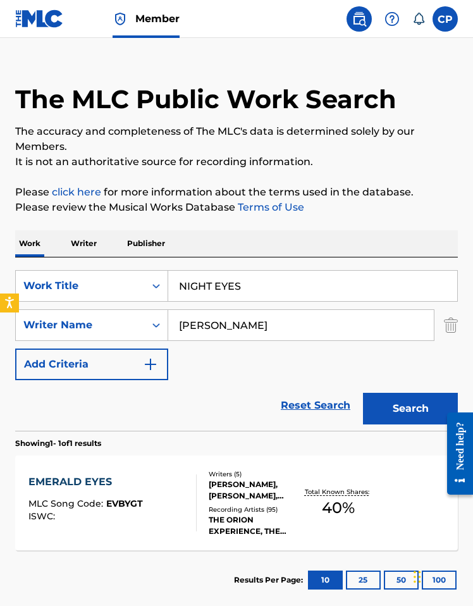
scroll to position [20, 0]
drag, startPoint x: 177, startPoint y: 327, endPoint x: 143, endPoint y: 326, distance: 34.2
click at [143, 326] on div "SearchWithCriteria4fbab72f-d311-4916-87de-6594765bb25b Writer Name Horwatt" at bounding box center [236, 325] width 443 height 32
paste input "Simprini"
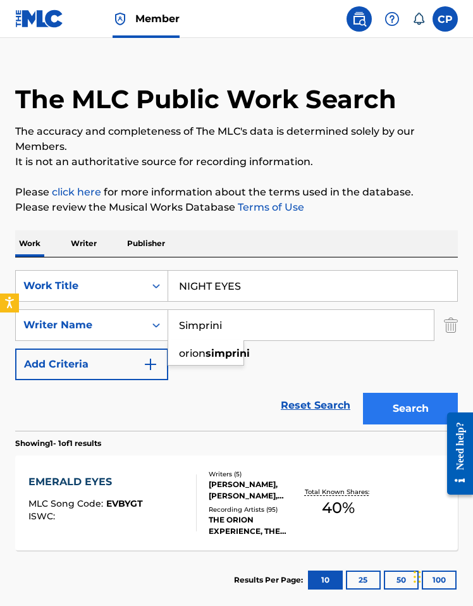
type input "Simprini"
click at [420, 418] on button "Search" at bounding box center [410, 409] width 95 height 32
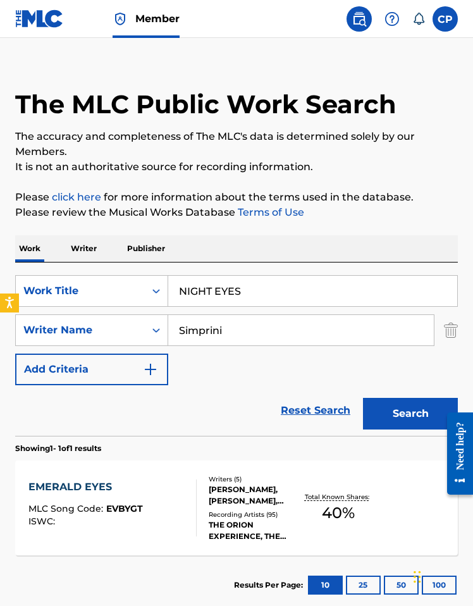
scroll to position [91, 0]
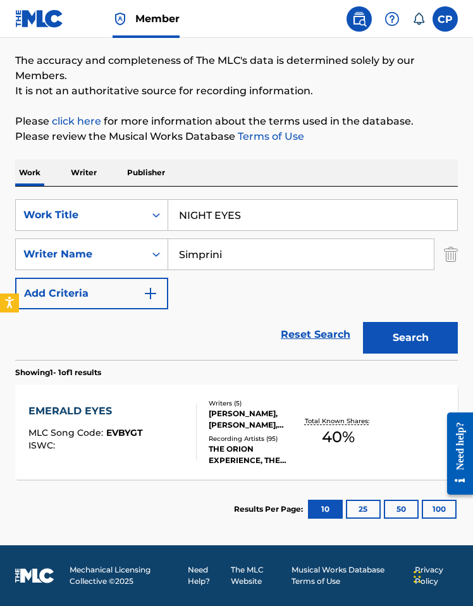
click at [191, 413] on div at bounding box center [191, 431] width 10 height 57
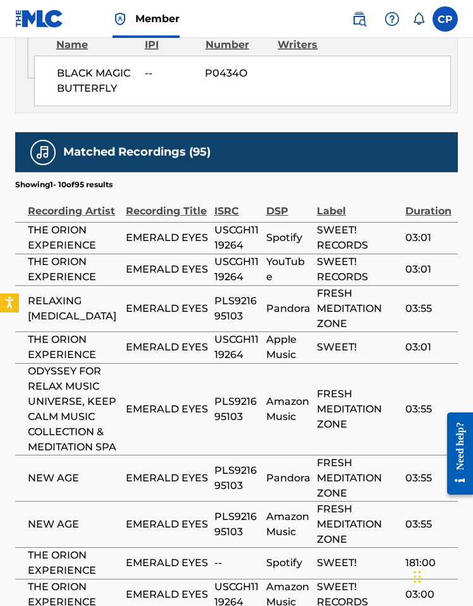
scroll to position [1071, 0]
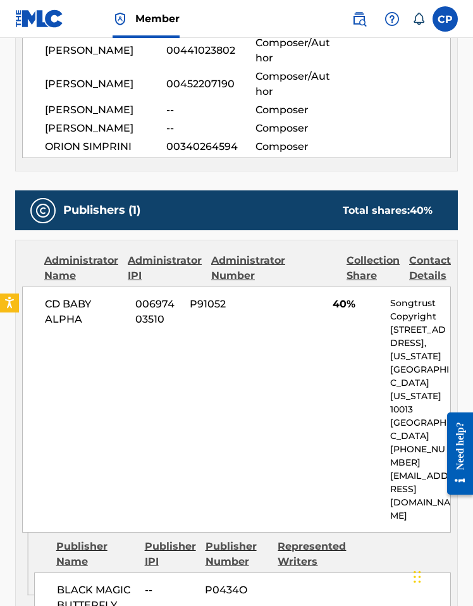
scroll to position [0, 0]
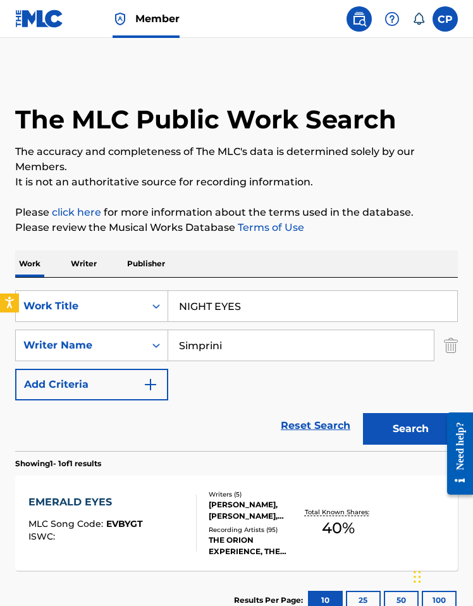
scroll to position [19, 0]
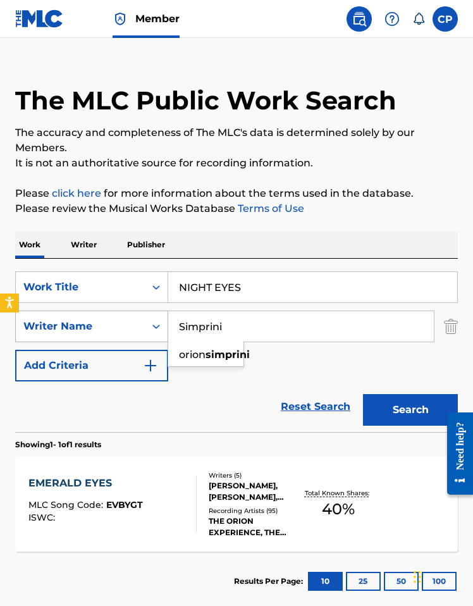
drag, startPoint x: 219, startPoint y: 325, endPoint x: 109, endPoint y: 325, distance: 110.0
click at [109, 325] on div "SearchWithCriteria4fbab72f-d311-4916-87de-6594765bb25b Writer Name Simprini ori…" at bounding box center [236, 326] width 443 height 32
paste input "Young"
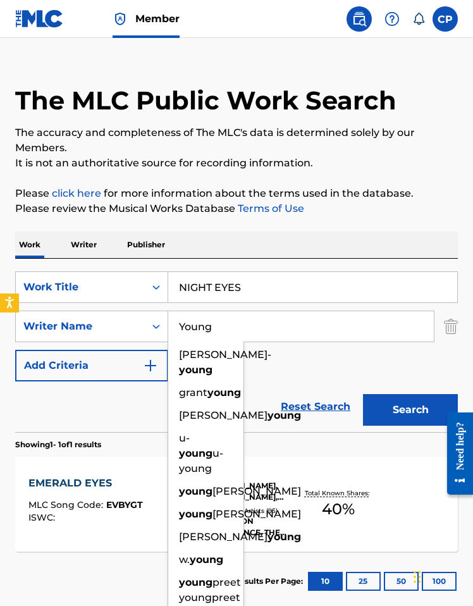
type input "Young"
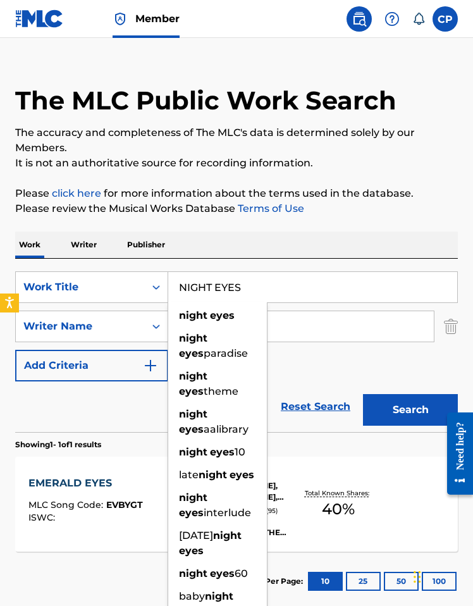
drag, startPoint x: 247, startPoint y: 290, endPoint x: 232, endPoint y: 307, distance: 22.4
click at [123, 280] on div "SearchWithCriteria091f3632-db8b-4973-9cff-e94fd9566141 Work Title NIGHT EYES ni…" at bounding box center [236, 287] width 443 height 32
paste input "Your Majesty"
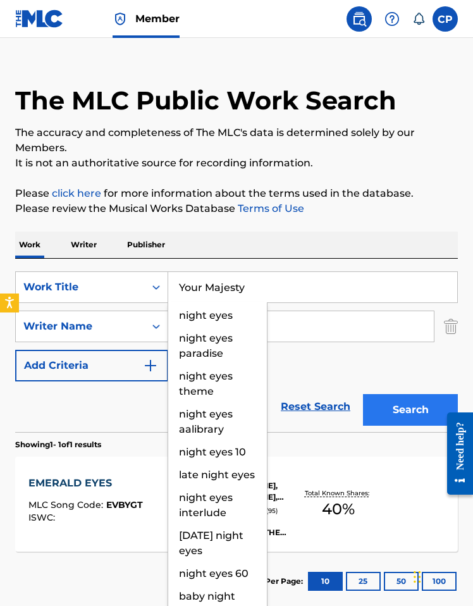
type input "Your Majesty"
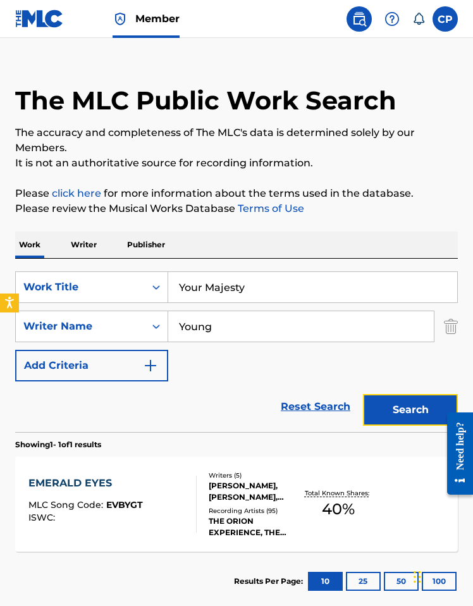
click at [401, 413] on button "Search" at bounding box center [410, 410] width 95 height 32
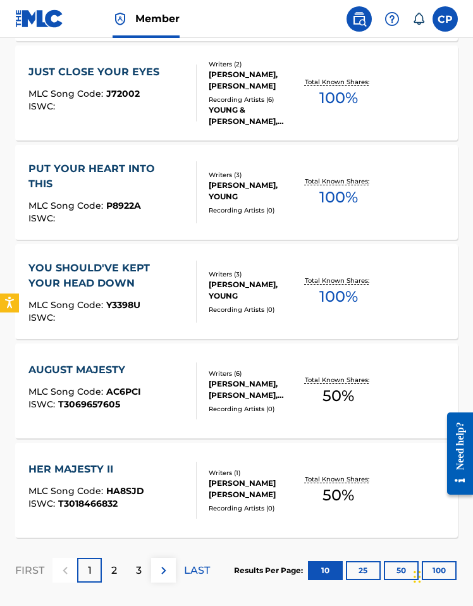
scroll to position [990, 0]
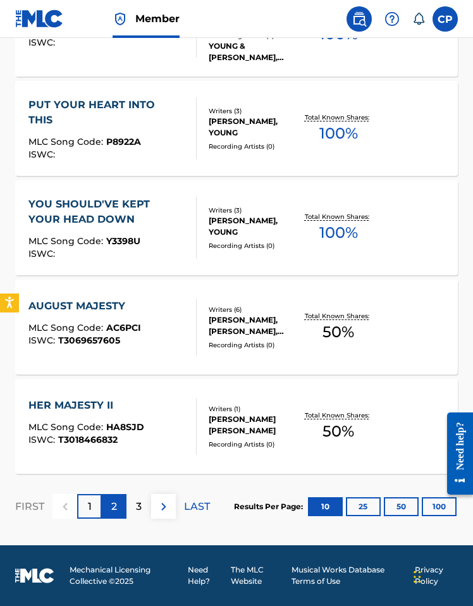
click at [112, 504] on p "2" at bounding box center [114, 506] width 6 height 15
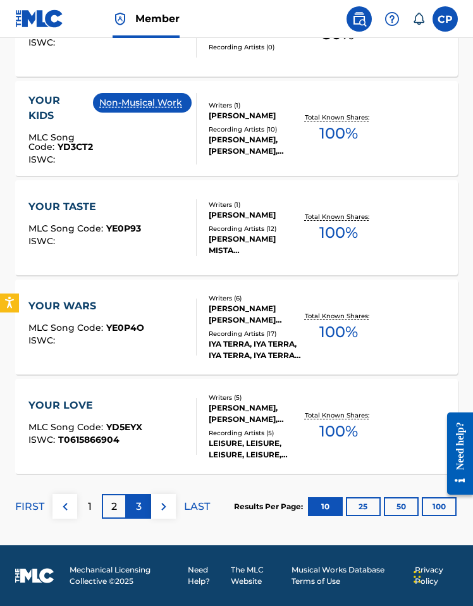
click at [142, 504] on div "3" at bounding box center [138, 506] width 25 height 25
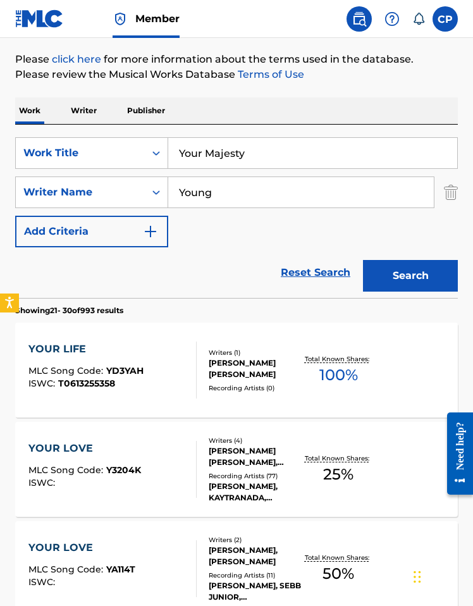
scroll to position [0, 0]
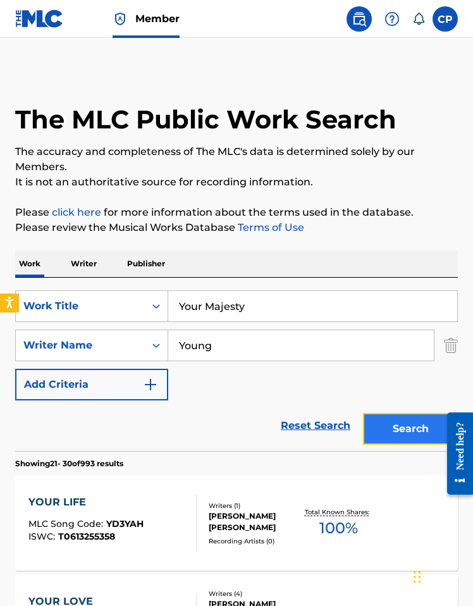
click at [387, 422] on button "Search" at bounding box center [410, 429] width 95 height 32
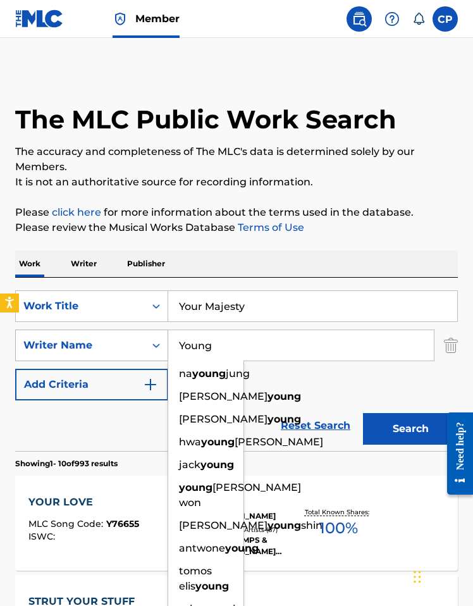
drag, startPoint x: 216, startPoint y: 345, endPoint x: 153, endPoint y: 345, distance: 63.2
click at [154, 345] on div "SearchWithCriteria4fbab72f-d311-4916-87de-6594765bb25b Writer Name Young na you…" at bounding box center [236, 345] width 443 height 32
paste input "Andrew"
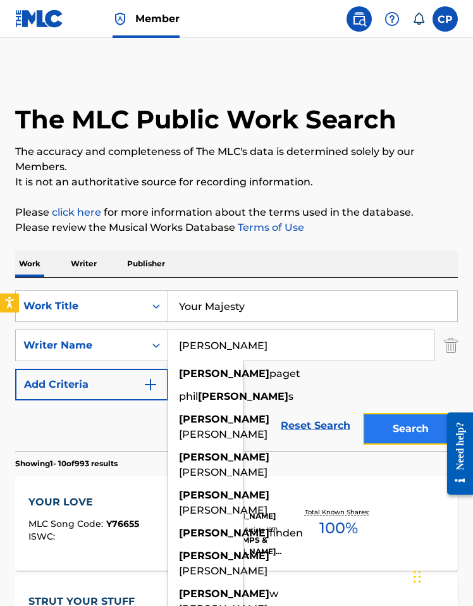
click at [396, 425] on button "Search" at bounding box center [410, 429] width 95 height 32
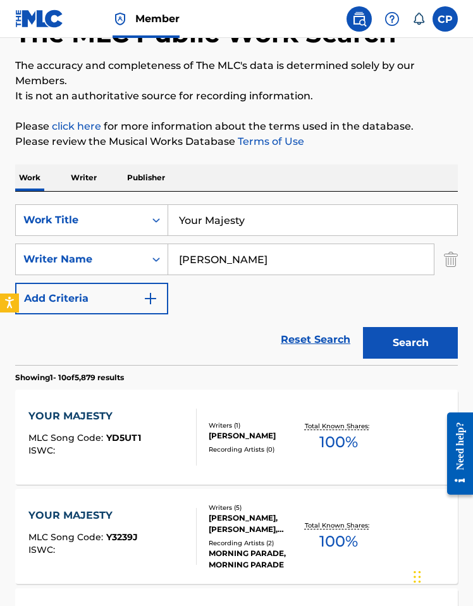
scroll to position [135, 0]
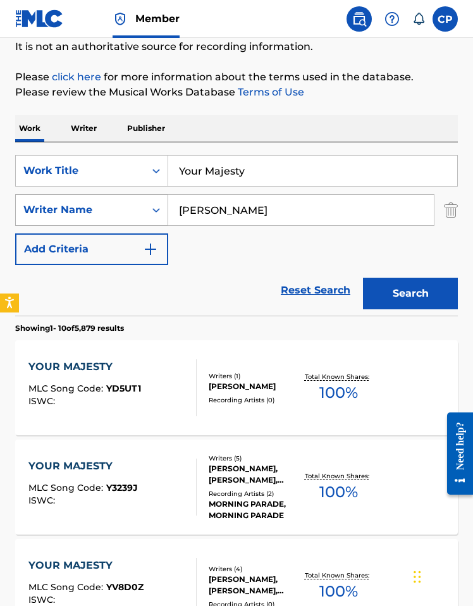
drag, startPoint x: 233, startPoint y: 215, endPoint x: 147, endPoint y: 207, distance: 86.4
click at [147, 207] on div "SearchWithCriteria4fbab72f-d311-4916-87de-6594765bb25b Writer Name Andrew" at bounding box center [236, 210] width 443 height 32
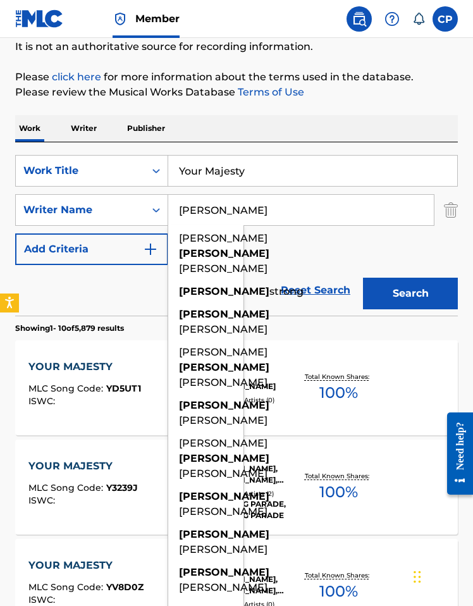
paste input "Logan Andrew Young"
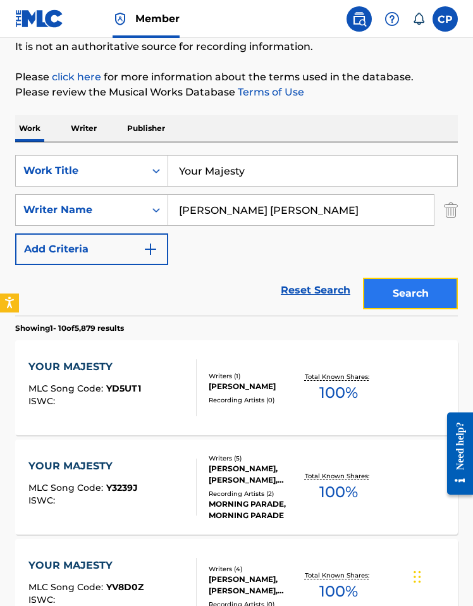
click at [418, 295] on button "Search" at bounding box center [410, 294] width 95 height 32
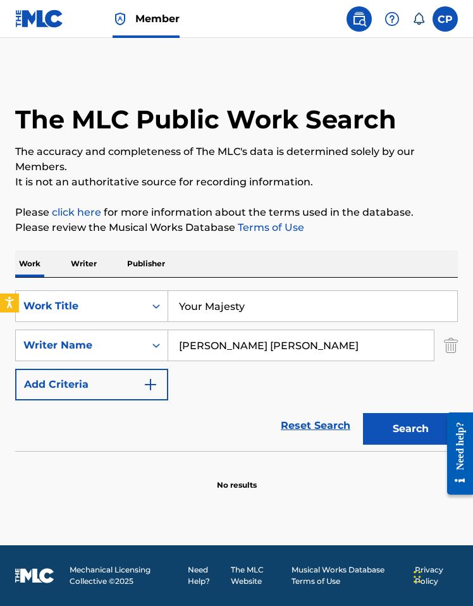
drag, startPoint x: 259, startPoint y: 346, endPoint x: 216, endPoint y: 350, distance: 43.2
click at [216, 350] on input "Logan Andrew Young" at bounding box center [301, 345] width 266 height 30
drag, startPoint x: 294, startPoint y: 343, endPoint x: 259, endPoint y: 347, distance: 35.7
click at [259, 347] on input "Logan Andrew Young" at bounding box center [301, 345] width 266 height 30
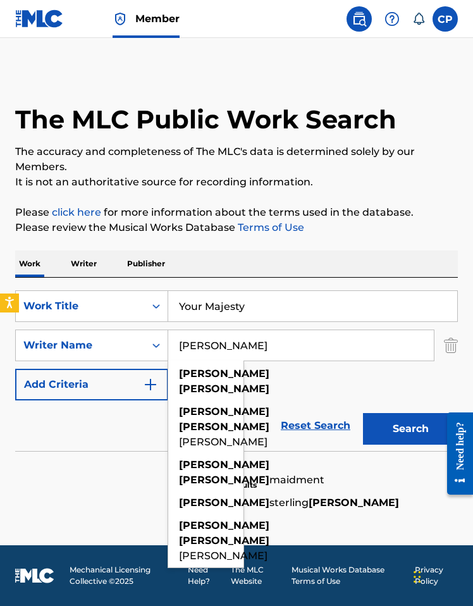
click at [363, 413] on button "Search" at bounding box center [410, 429] width 95 height 32
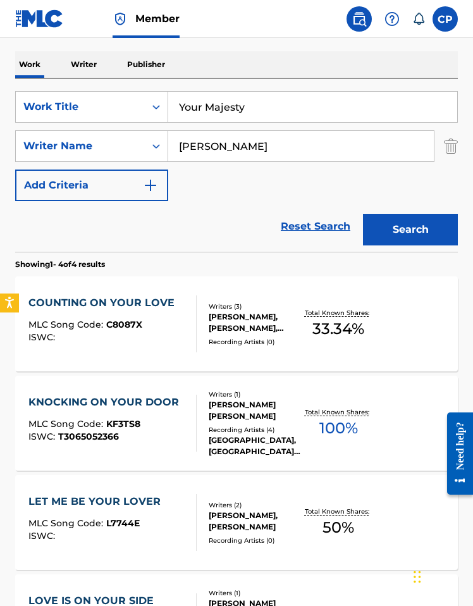
scroll to position [216, 0]
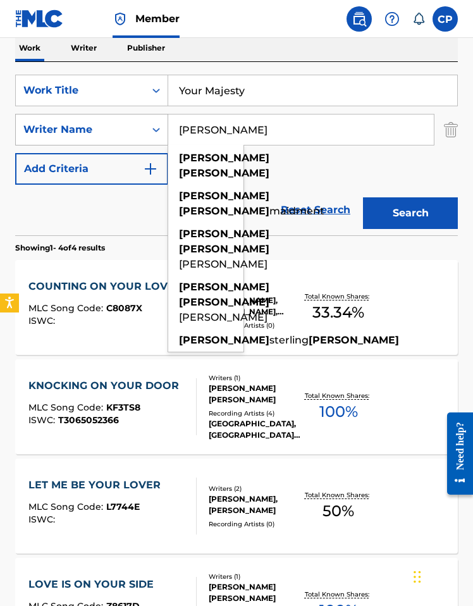
paste input "James"
drag, startPoint x: 264, startPoint y: 125, endPoint x: 128, endPoint y: 123, distance: 135.9
click at [128, 123] on div "SearchWithCriteria4fbab72f-d311-4916-87de-6594765bb25b Writer Name James andrew…" at bounding box center [236, 130] width 443 height 32
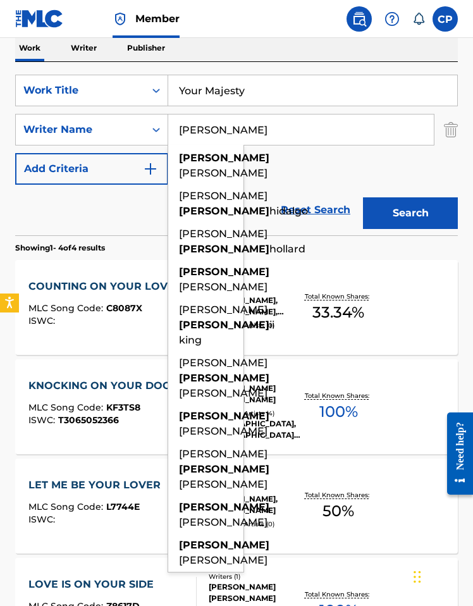
type input "James"
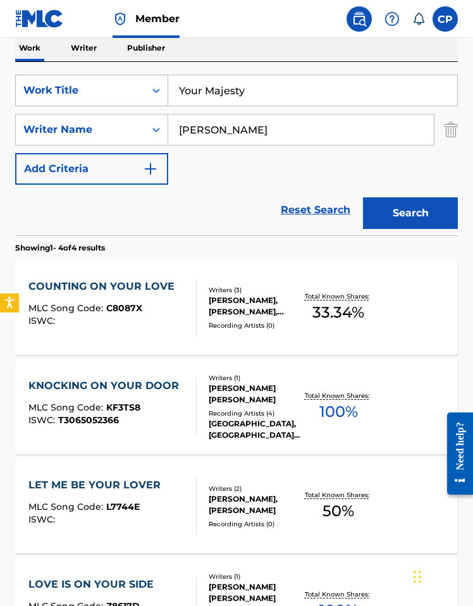
drag, startPoint x: 228, startPoint y: 89, endPoint x: 125, endPoint y: 89, distance: 103.0
click at [122, 87] on div "SearchWithCriteria091f3632-db8b-4973-9cff-e94fd9566141 Work Title Your Majesty" at bounding box center [236, 91] width 443 height 32
paste input "Somebod"
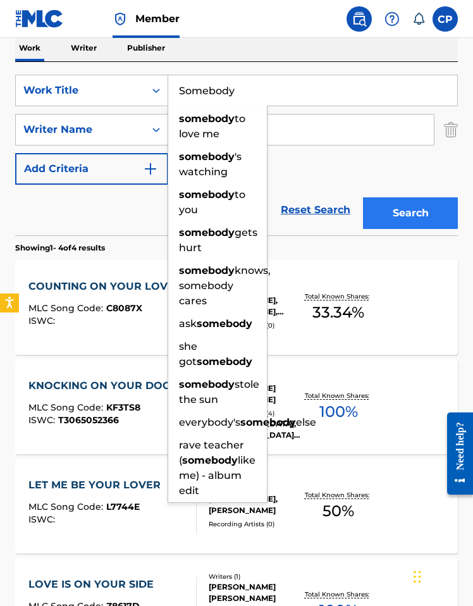
type input "Somebody"
click at [405, 210] on button "Search" at bounding box center [410, 213] width 95 height 32
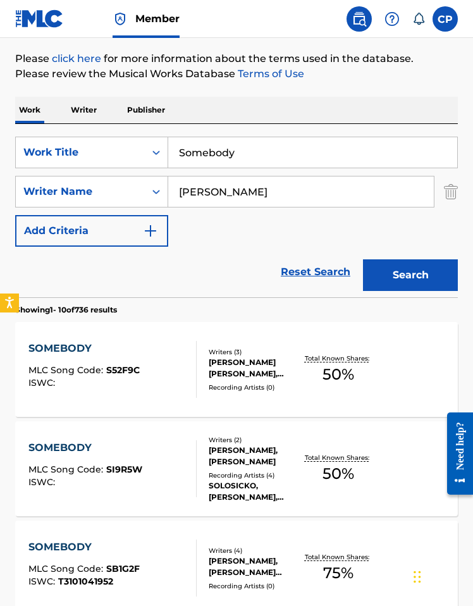
scroll to position [156, 0]
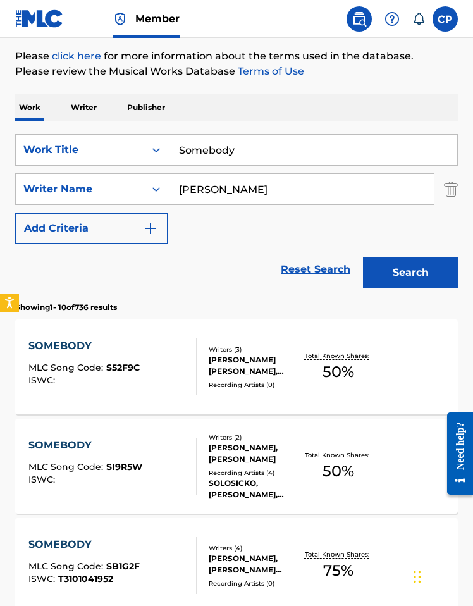
click at [200, 356] on div "Writers ( 3 ) MUSTAFA ARMANDO IBRAHIM OMER, JAMES MURRAY, TYRON FRAMPTON Record…" at bounding box center [249, 367] width 105 height 45
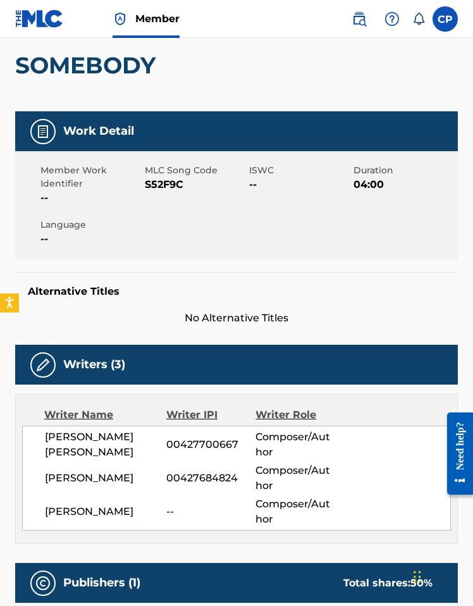
scroll to position [128, 0]
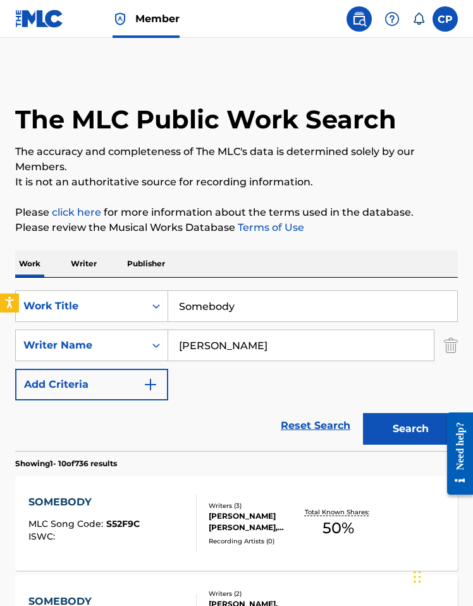
click at [207, 341] on input "James" at bounding box center [301, 345] width 266 height 30
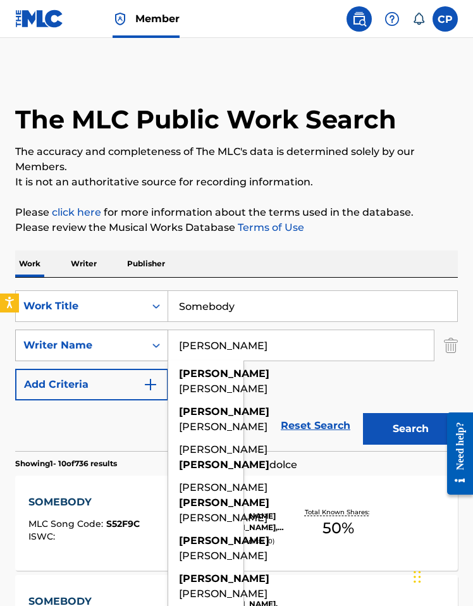
drag, startPoint x: 239, startPoint y: 351, endPoint x: 156, endPoint y: 347, distance: 83.6
click at [156, 347] on div "SearchWithCriteria4fbab72f-d311-4916-87de-6594765bb25b Writer Name James james …" at bounding box center [236, 345] width 443 height 32
paste input "LoVel"
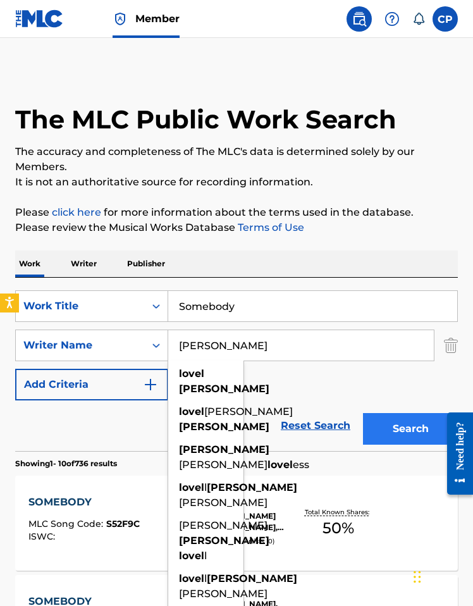
type input "LoVel James"
click at [403, 429] on button "Search" at bounding box center [410, 429] width 95 height 32
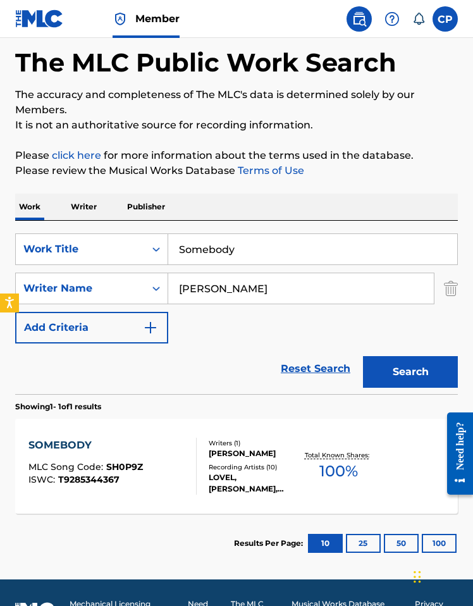
scroll to position [91, 0]
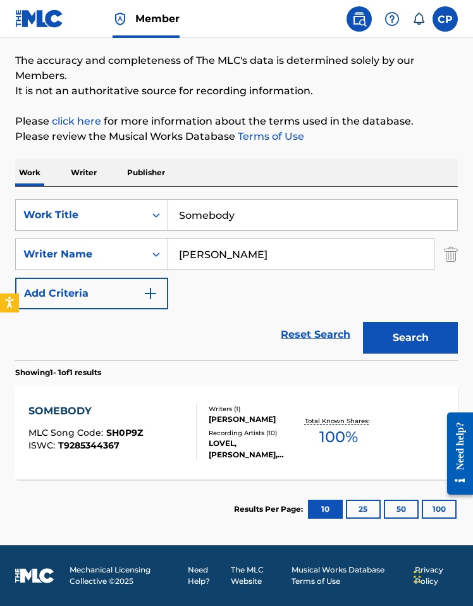
click at [255, 444] on div "LOVEL, LOVEL, LOVEL, LOVEL, LOVEL" at bounding box center [255, 448] width 93 height 23
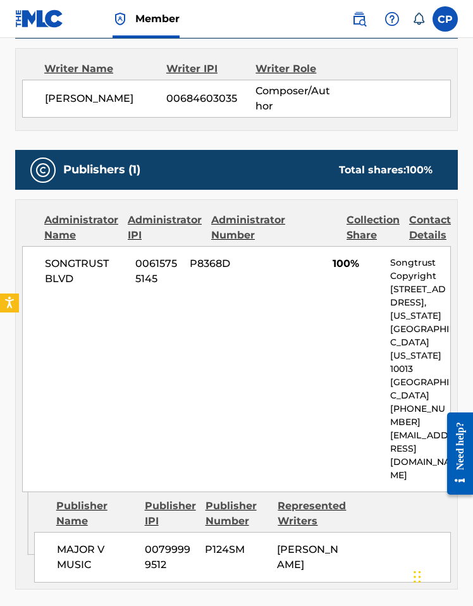
scroll to position [703, 0]
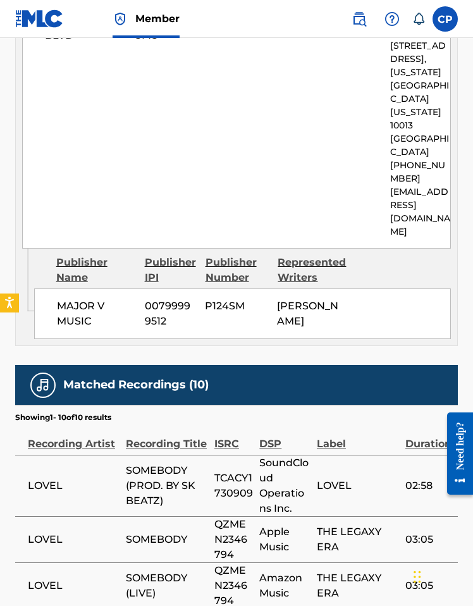
scroll to position [91, 0]
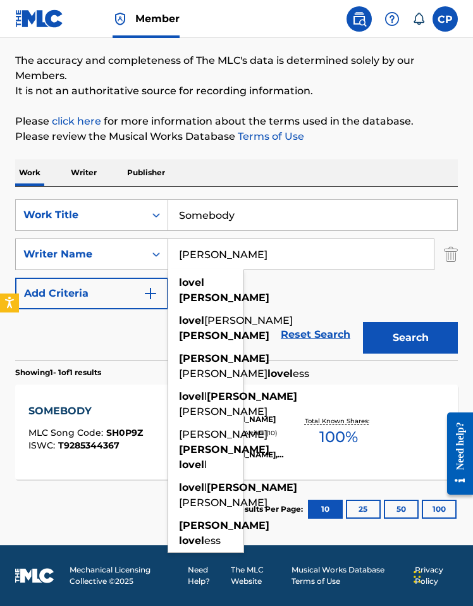
drag, startPoint x: 260, startPoint y: 259, endPoint x: 150, endPoint y: 252, distance: 110.3
click at [150, 252] on div "SearchWithCriteria4fbab72f-d311-4916-87de-6594765bb25b Writer Name LoVel James …" at bounding box center [236, 254] width 443 height 32
paste input "Johnson"
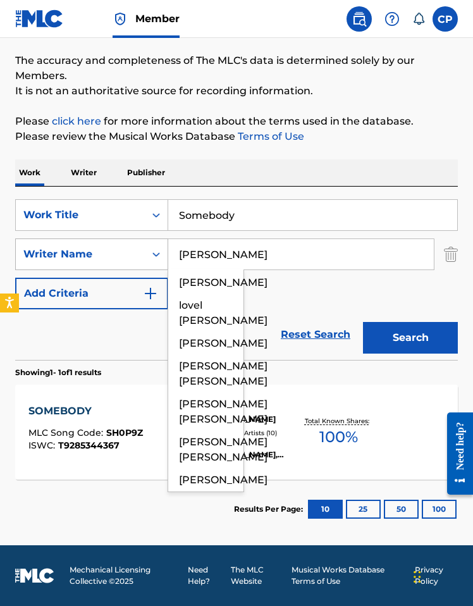
type input "Johnson"
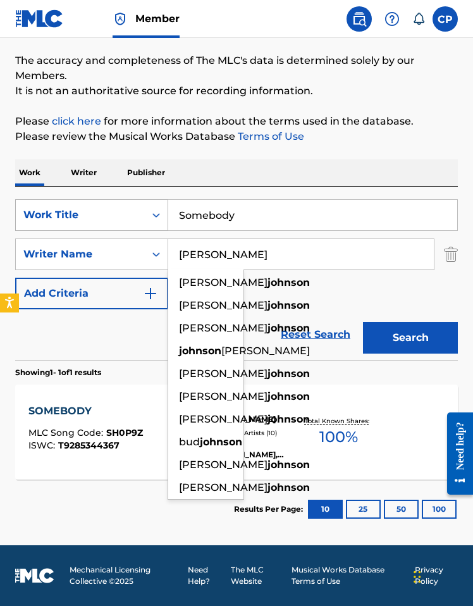
drag, startPoint x: 260, startPoint y: 211, endPoint x: 119, endPoint y: 215, distance: 141.0
click at [119, 215] on div "SearchWithCriteria091f3632-db8b-4973-9cff-e94fd9566141 Work Title Somebody" at bounding box center [236, 215] width 443 height 32
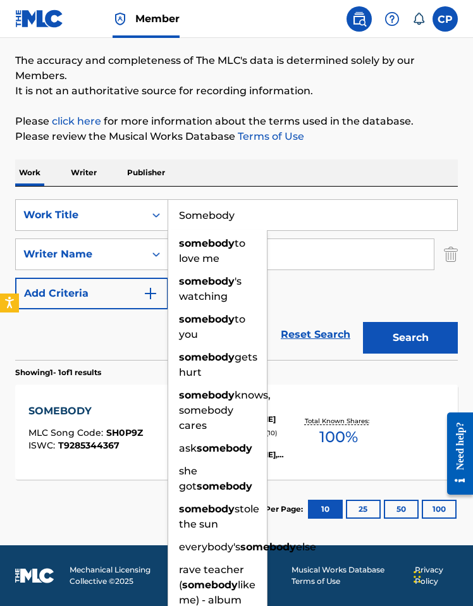
paste input "Pain"
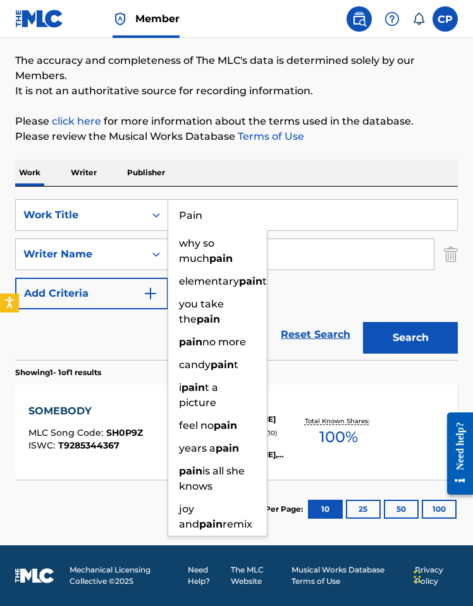
type input "Pain"
drag, startPoint x: 309, startPoint y: 186, endPoint x: 322, endPoint y: 204, distance: 22.3
click at [309, 186] on div "Work Writer Publisher" at bounding box center [236, 172] width 443 height 27
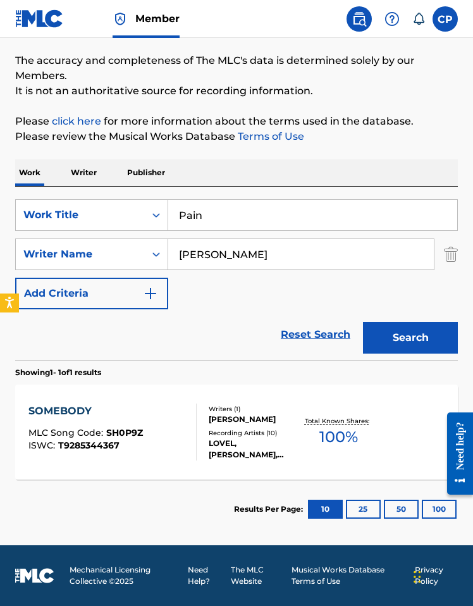
click at [381, 321] on div "Search" at bounding box center [407, 334] width 101 height 51
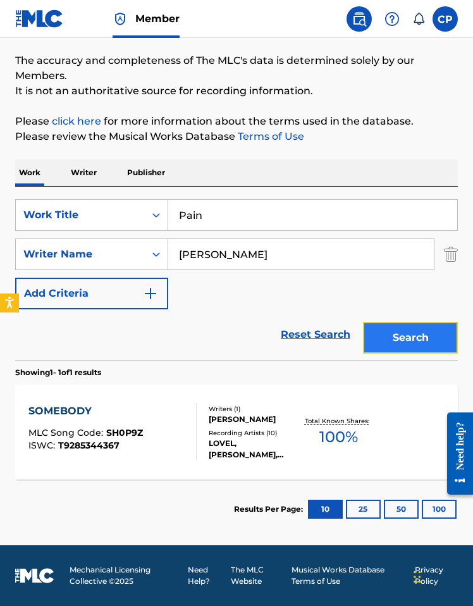
click at [382, 323] on button "Search" at bounding box center [410, 338] width 95 height 32
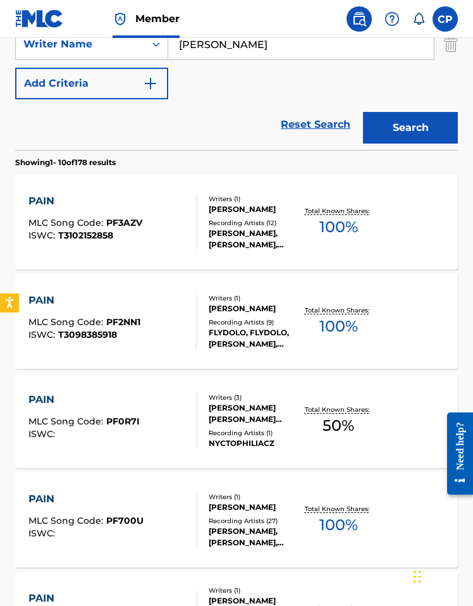
scroll to position [351, 0]
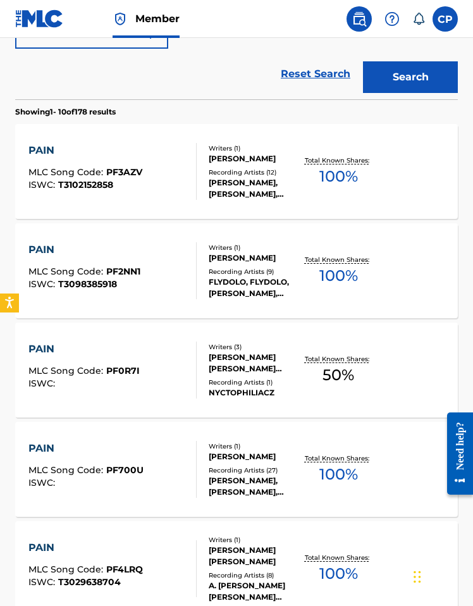
click at [205, 275] on div "Writers ( 1 ) LUCAS JOHNSON Recording Artists ( 9 ) FLYDOLO, FLYDOLO, KING LUCA…" at bounding box center [249, 271] width 105 height 56
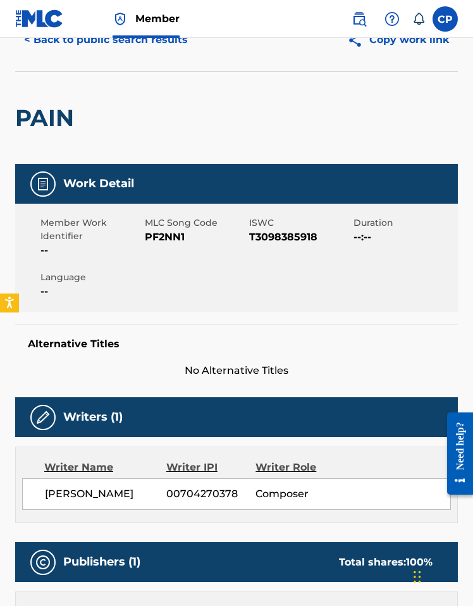
scroll to position [46, 0]
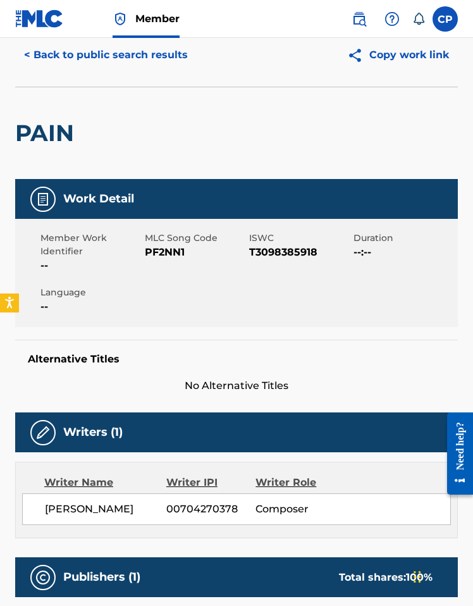
click at [156, 250] on span "PF2NN1" at bounding box center [195, 252] width 101 height 15
copy span "PF2NN1"
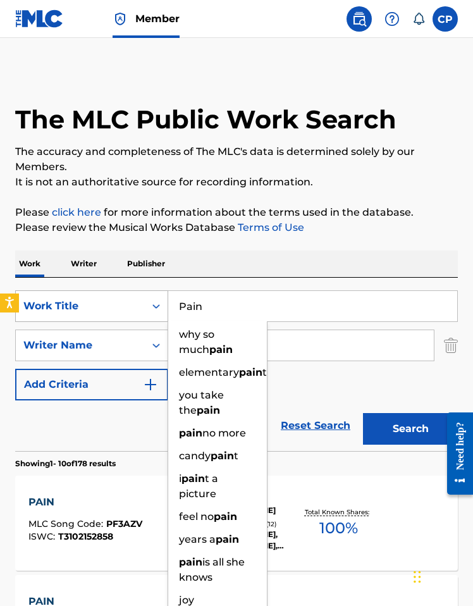
drag, startPoint x: 213, startPoint y: 309, endPoint x: 149, endPoint y: 298, distance: 64.7
click at [149, 298] on div "SearchWithCriteria091f3632-db8b-4973-9cff-e94fd9566141 Work Title Pain why so m…" at bounding box center [236, 306] width 443 height 32
paste input "Sociopath"
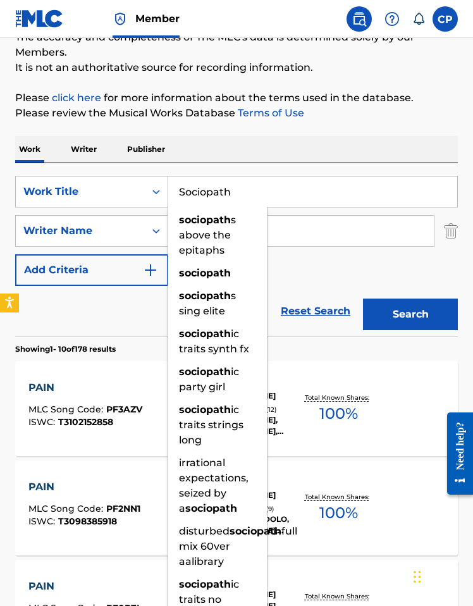
scroll to position [220, 0]
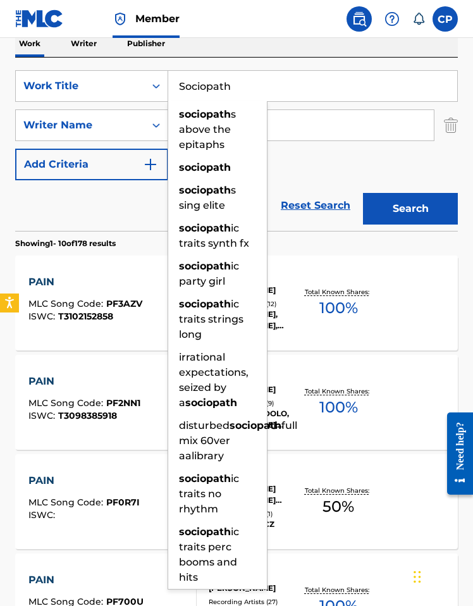
type input "Sociopath"
click at [281, 227] on div "Reset Search Search" at bounding box center [236, 205] width 443 height 51
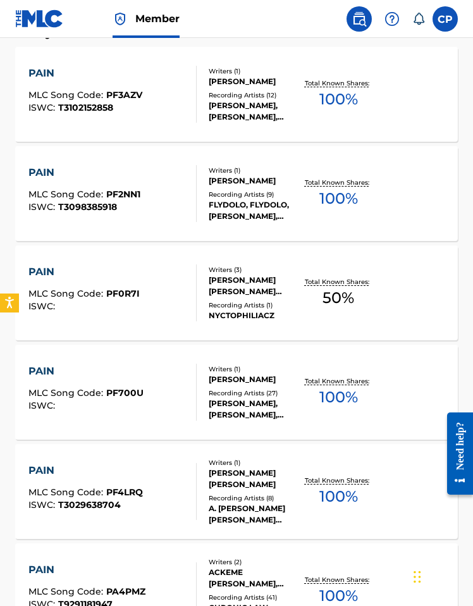
scroll to position [0, 0]
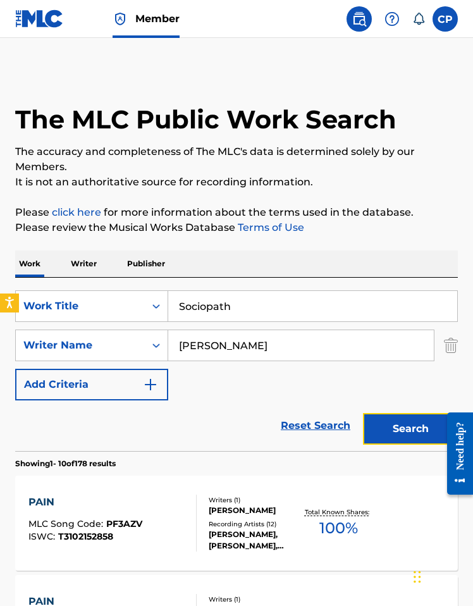
click at [430, 439] on button "Search" at bounding box center [410, 429] width 95 height 32
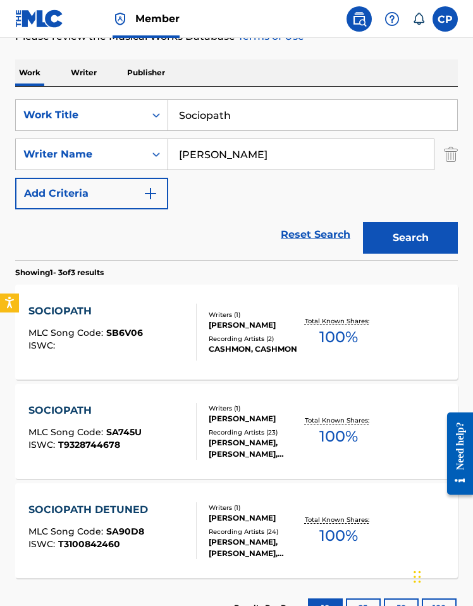
scroll to position [265, 0]
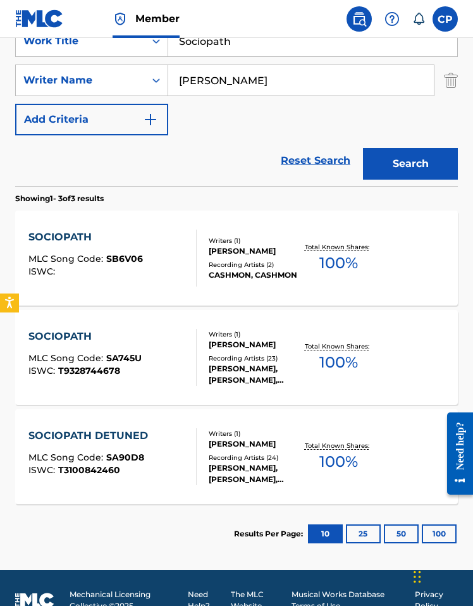
click at [202, 368] on div "Writers ( 1 ) LUCAS JOHNSON Recording Artists ( 23 ) LUCAS KING, LUCAS KING, LU…" at bounding box center [249, 357] width 105 height 56
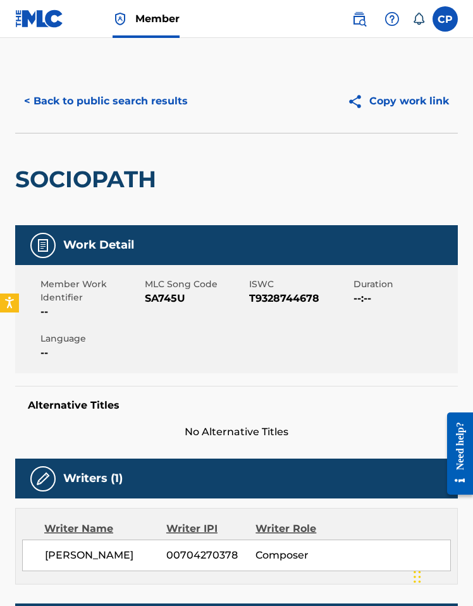
click at [163, 301] on span "SA745U" at bounding box center [195, 298] width 101 height 15
copy span "SA745U"
click at [131, 104] on button "< Back to public search results" at bounding box center [105, 101] width 181 height 32
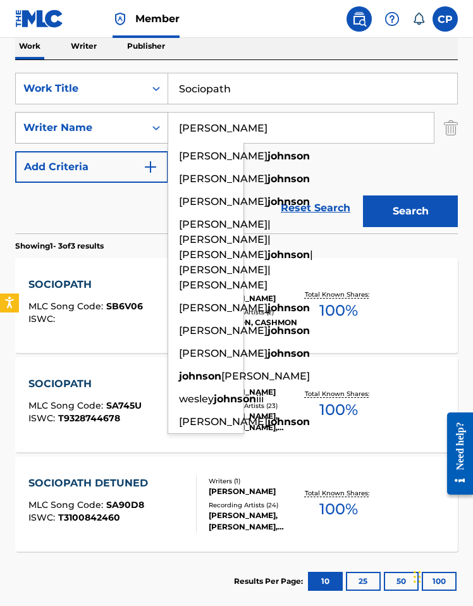
drag, startPoint x: 229, startPoint y: 126, endPoint x: 157, endPoint y: 130, distance: 72.8
click at [157, 130] on div "SearchWithCriteria4fbab72f-d311-4916-87de-6594765bb25b Writer Name Johnson alei…" at bounding box center [236, 128] width 443 height 32
paste input "Polkowski"
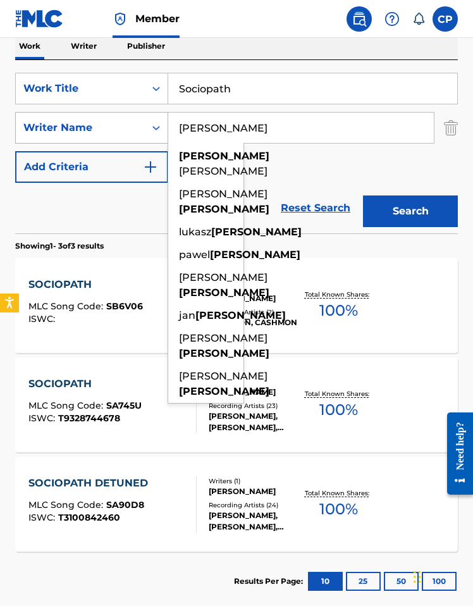
type input "Polkowski"
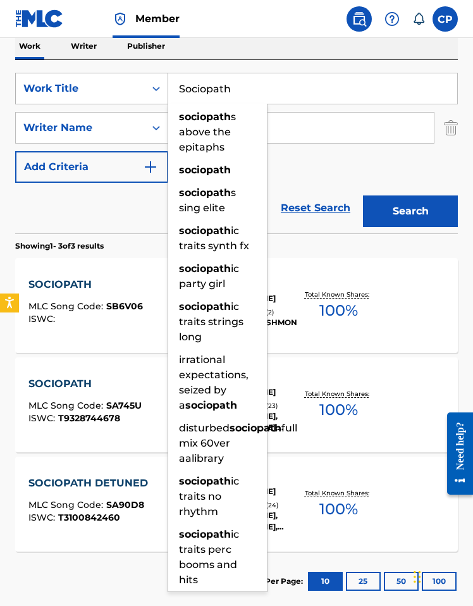
drag, startPoint x: 204, startPoint y: 93, endPoint x: 139, endPoint y: 90, distance: 64.5
click at [139, 90] on div "SearchWithCriteria091f3632-db8b-4973-9cff-e94fd9566141 Work Title Sociopath soc…" at bounding box center [236, 89] width 443 height 32
type input "v"
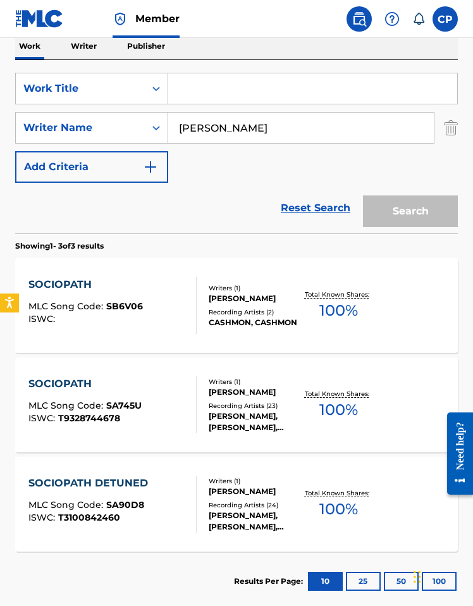
paste input "Perpetual Motion"
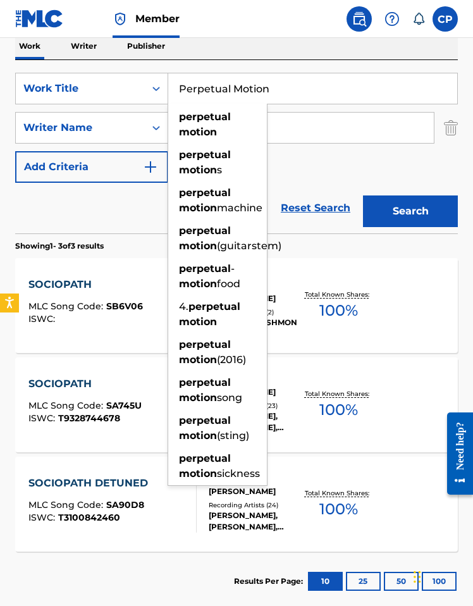
click at [363, 195] on button "Search" at bounding box center [410, 211] width 95 height 32
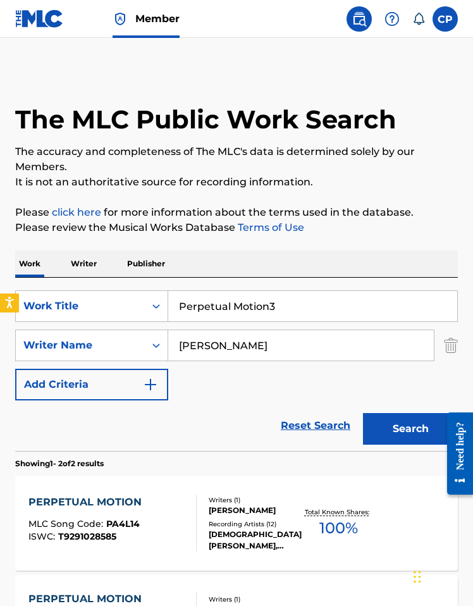
type input "Perpetual Motion"
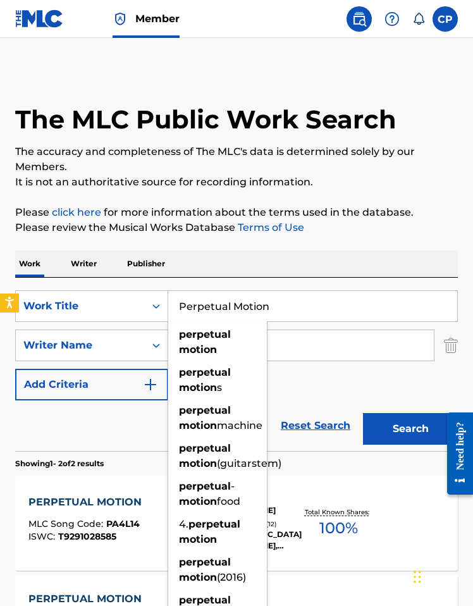
click at [363, 413] on button "Search" at bounding box center [410, 429] width 95 height 32
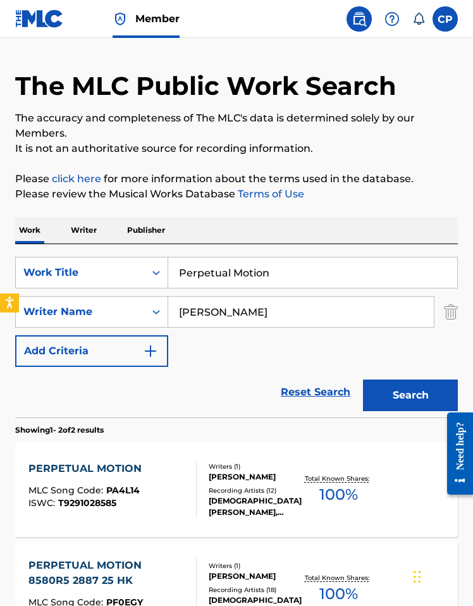
scroll to position [95, 0]
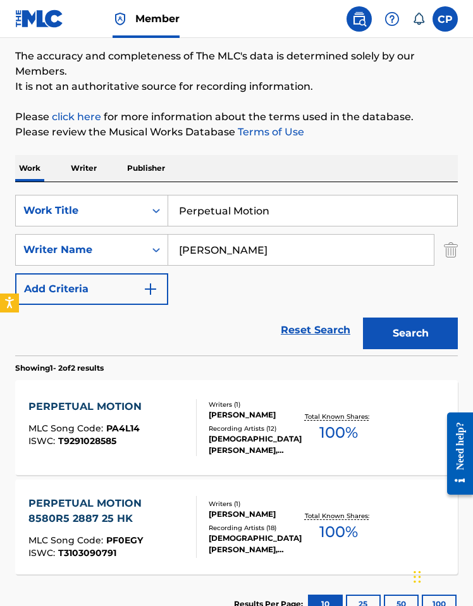
click at [205, 438] on div "Writers ( 1 ) LUKASZ POLKOWSKI Recording Artists ( 12 ) LUKHASH, LUKHASH, LUKHA…" at bounding box center [249, 428] width 105 height 56
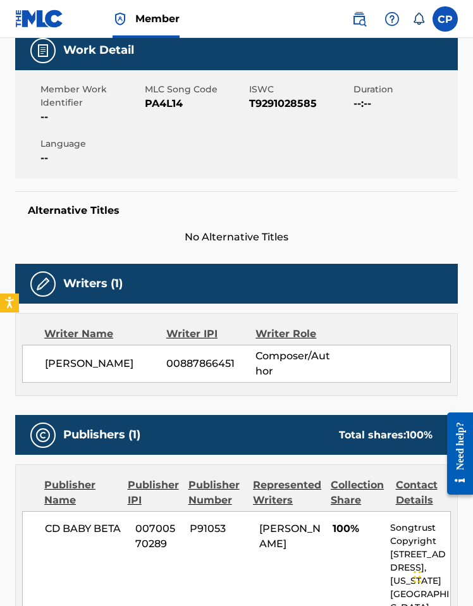
scroll to position [123, 0]
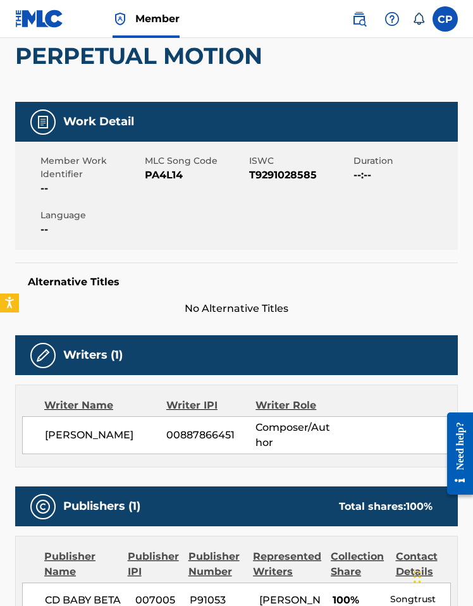
click at [171, 178] on span "PA4L14" at bounding box center [195, 175] width 101 height 15
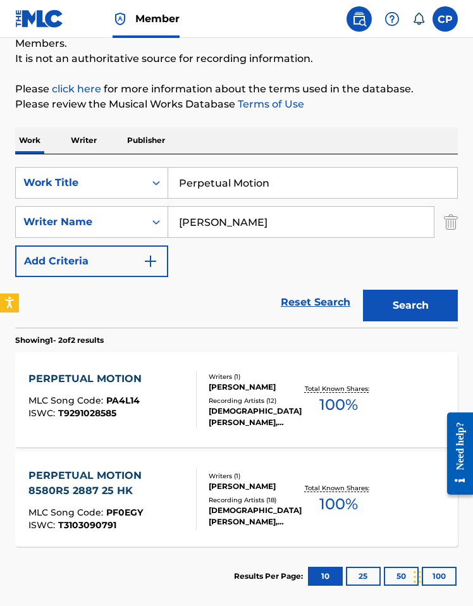
scroll to position [95, 0]
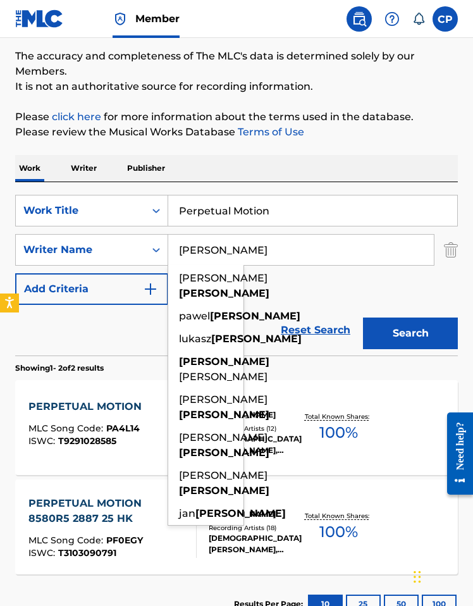
drag, startPoint x: 243, startPoint y: 249, endPoint x: 71, endPoint y: 231, distance: 172.9
click at [91, 234] on div "SearchWithCriteria4fbab72f-d311-4916-87de-6594765bb25b Writer Name Polkowski ma…" at bounding box center [236, 250] width 443 height 32
paste input "ram"
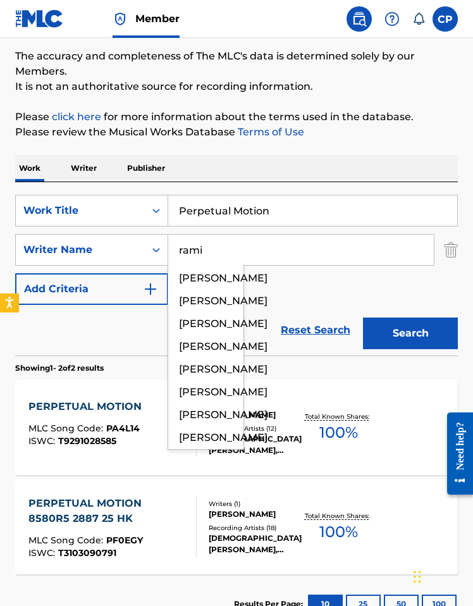
type input "rami"
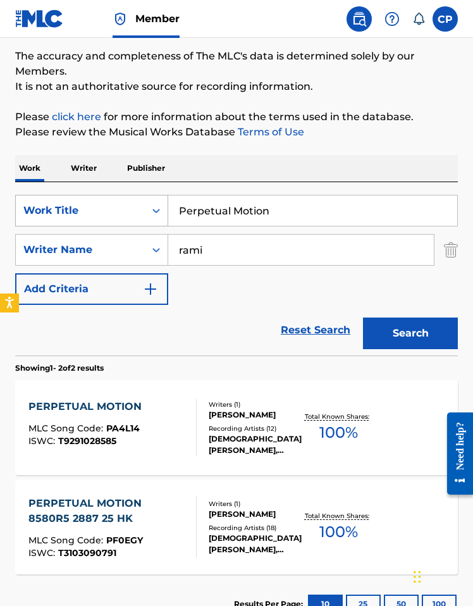
drag, startPoint x: 273, startPoint y: 211, endPoint x: 99, endPoint y: 200, distance: 174.2
click at [100, 201] on div "SearchWithCriteria091f3632-db8b-4973-9cff-e94fd9566141 Work Title Perpetual Mot…" at bounding box center [236, 211] width 443 height 32
paste input "BLACK HEART"
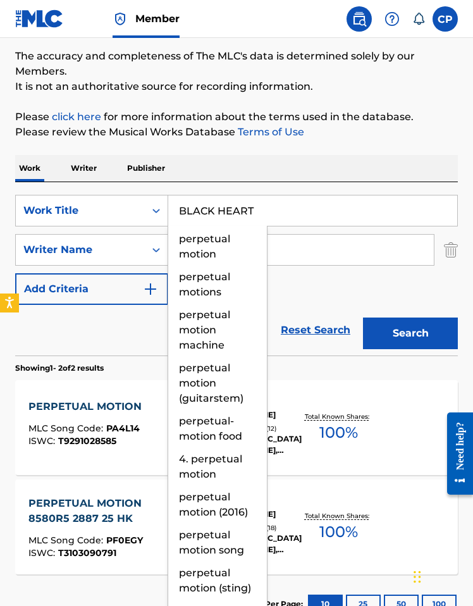
type input "BLACK HEART"
click at [296, 148] on div "The MLC Public Work Search The accuracy and completeness of The MLC's data is d…" at bounding box center [236, 303] width 473 height 659
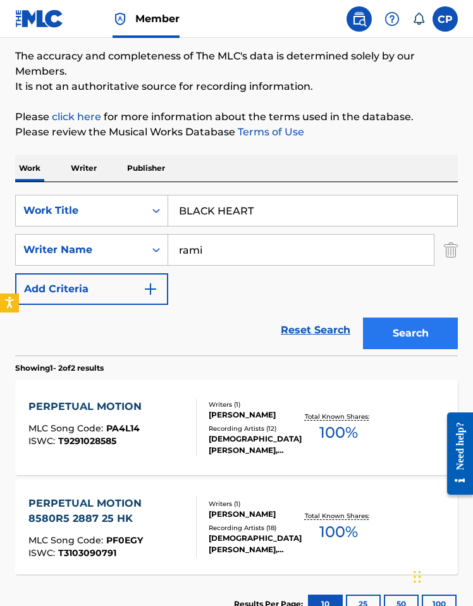
click at [405, 347] on div "Search" at bounding box center [407, 330] width 101 height 51
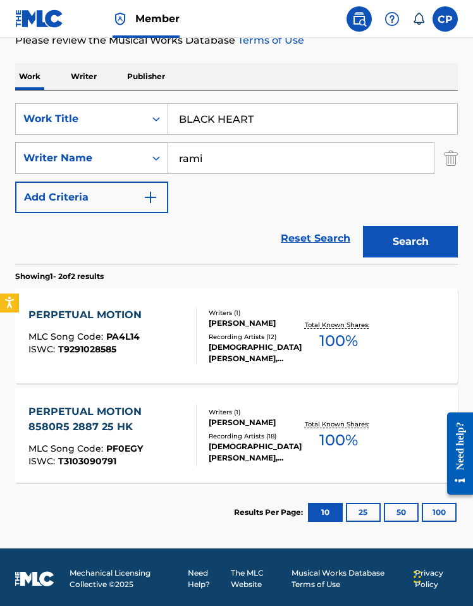
scroll to position [190, 0]
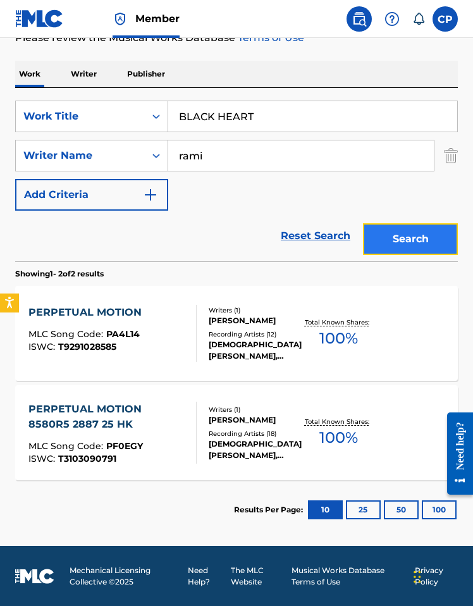
click at [389, 231] on button "Search" at bounding box center [410, 239] width 95 height 32
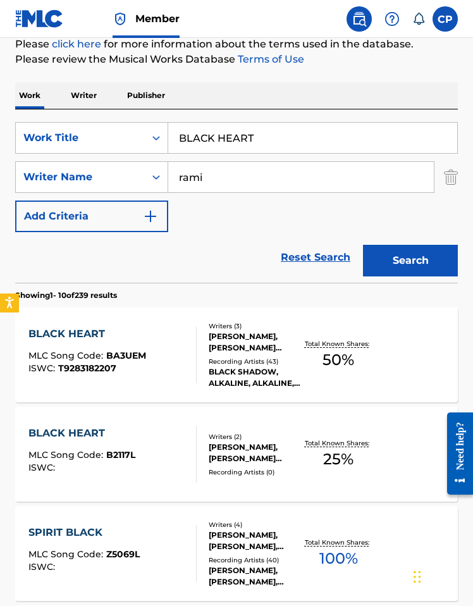
scroll to position [230, 0]
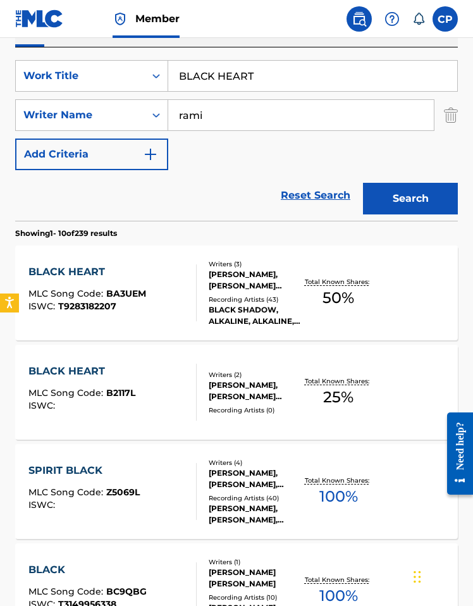
click at [176, 284] on div "BLACK HEART MLC Song Code : BA3UEM ISWC : T9283182207" at bounding box center [112, 292] width 168 height 57
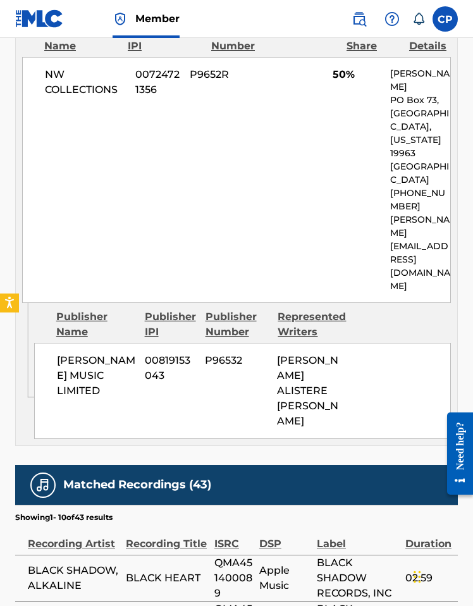
scroll to position [94, 0]
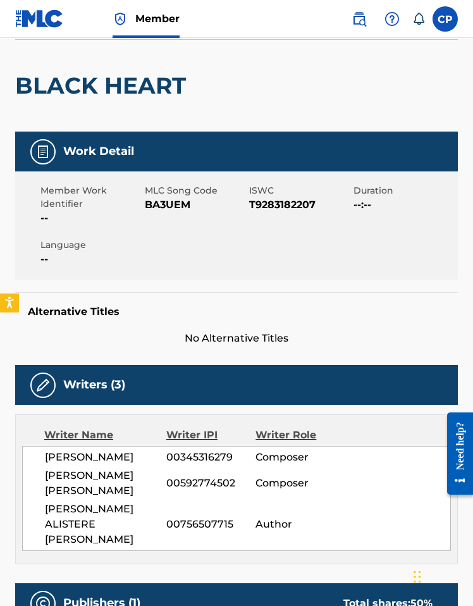
click at [162, 201] on span "BA3UEM" at bounding box center [195, 204] width 101 height 15
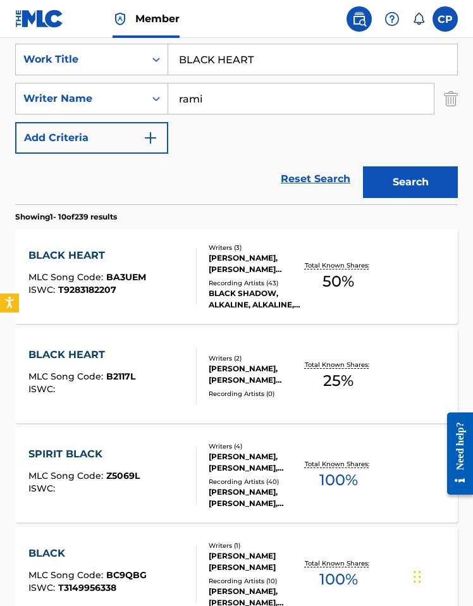
scroll to position [254, 0]
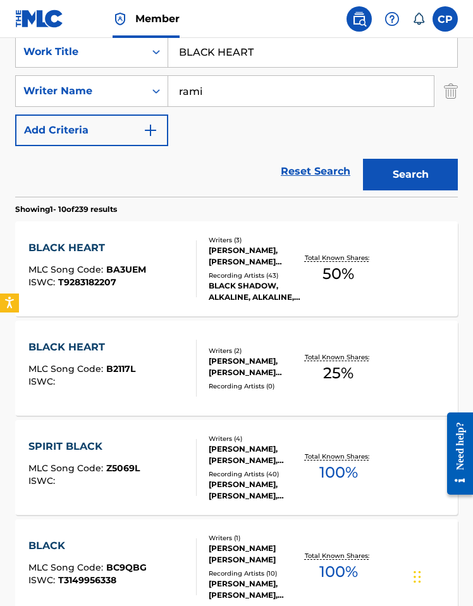
click at [198, 343] on div "BLACK HEART MLC Song Code : B2117L ISWC : Writers ( 2 ) VALENTIN RAMIL, JOSE EN…" at bounding box center [236, 368] width 443 height 95
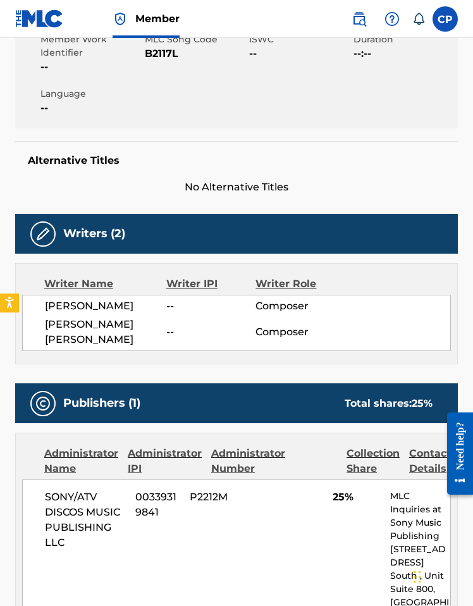
scroll to position [254, 0]
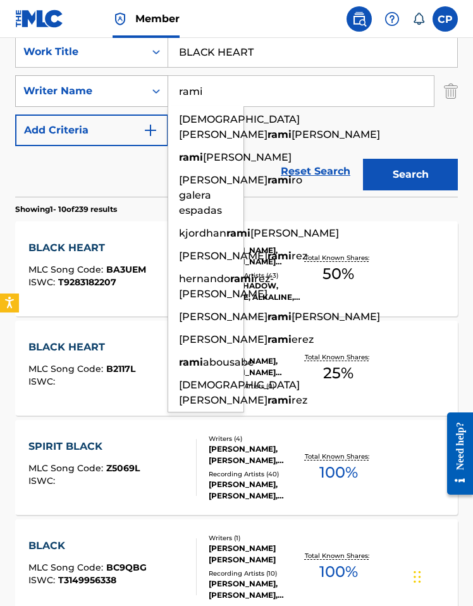
drag, startPoint x: 213, startPoint y: 86, endPoint x: 112, endPoint y: 83, distance: 101.2
click at [114, 82] on div "SearchWithCriteria4fbab72f-d311-4916-87de-6594765bb25b Writer Name rami cristia…" at bounding box center [236, 91] width 443 height 32
paste input "Daniels"
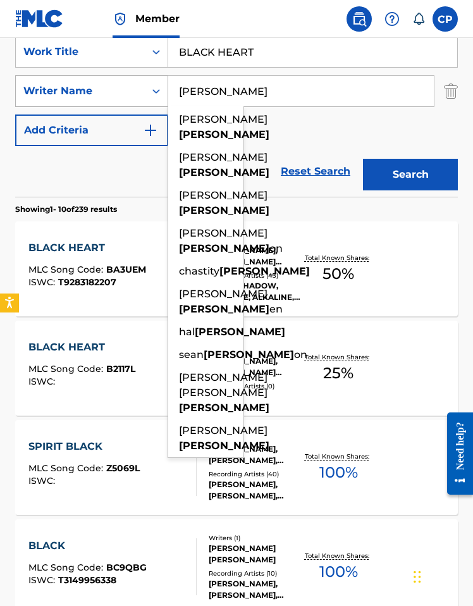
type input "Daniels"
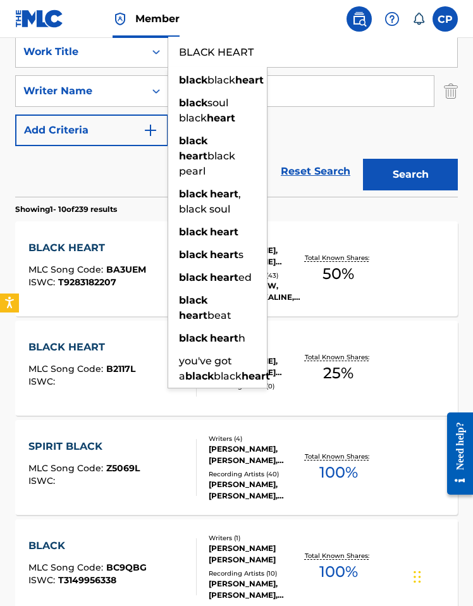
drag, startPoint x: 260, startPoint y: 52, endPoint x: 184, endPoint y: 60, distance: 76.9
click at [132, 50] on div "SearchWithCriteria091f3632-db8b-4973-9cff-e94fd9566141 Work Title BLACK HEART b…" at bounding box center [236, 52] width 443 height 32
paste input "s p r i n g t i m e"
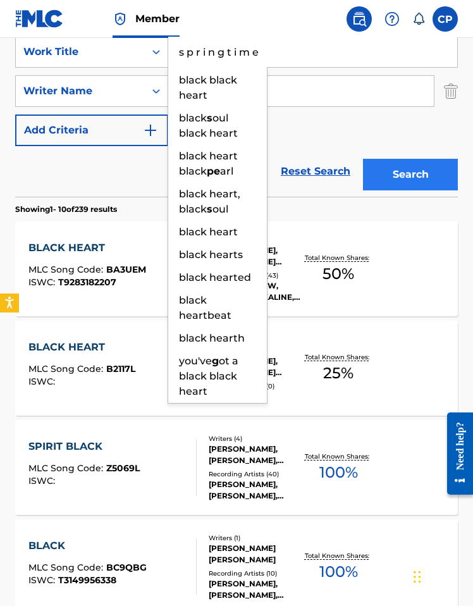
type input "s p r i n g t i m e"
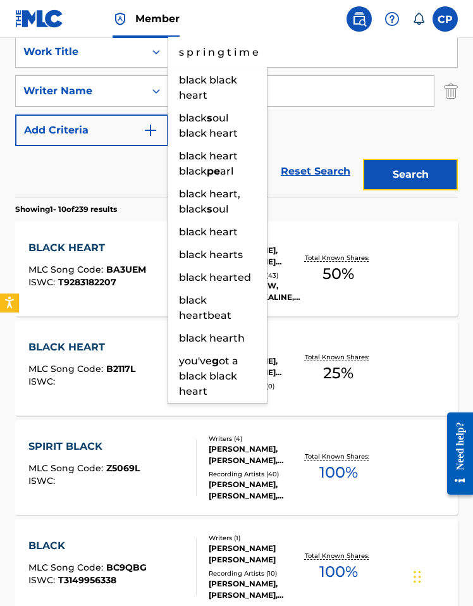
click at [422, 179] on button "Search" at bounding box center [410, 175] width 95 height 32
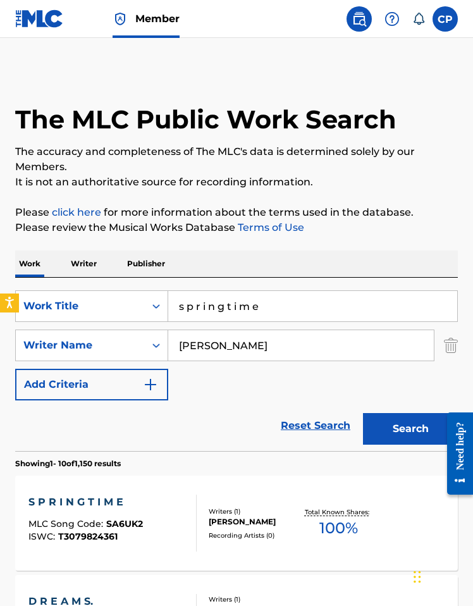
scroll to position [125, 0]
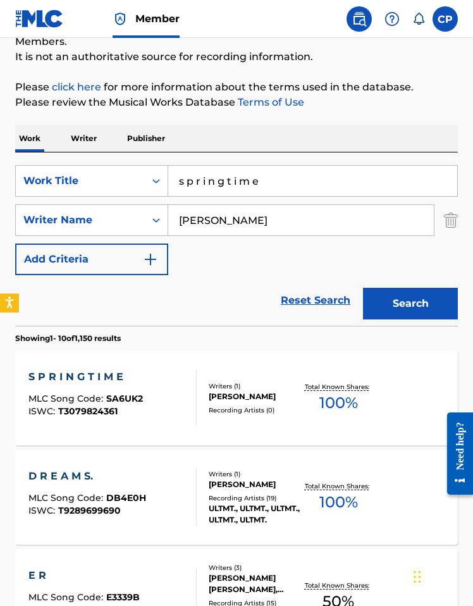
click at [175, 402] on div "S P R I N G T I M E MLC Song Code : SA6UK2 ISWC : T3079824361" at bounding box center [112, 397] width 168 height 57
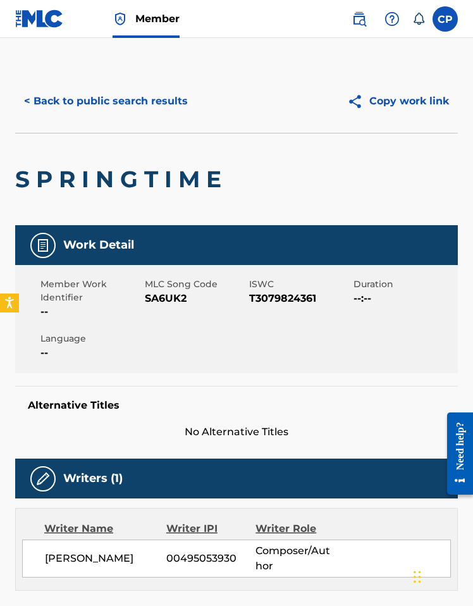
click at [169, 301] on span "SA6UK2" at bounding box center [195, 298] width 101 height 15
copy span "SA6UK2"
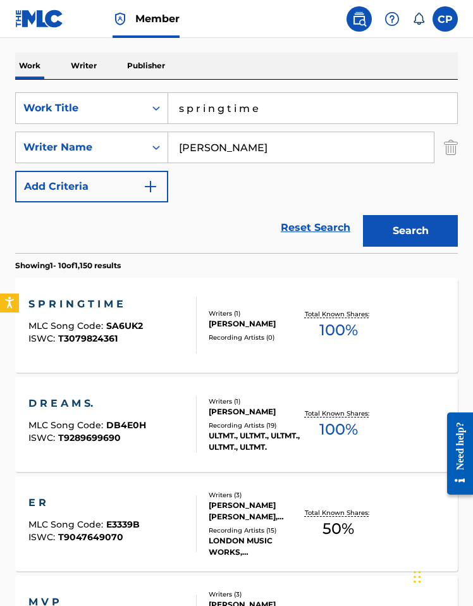
scroll to position [70, 0]
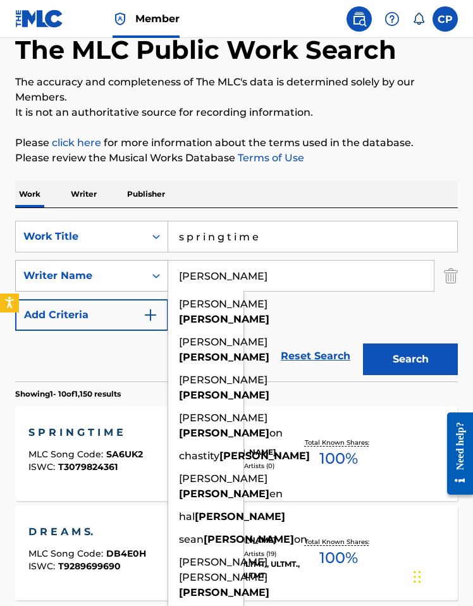
drag, startPoint x: 203, startPoint y: 274, endPoint x: 122, endPoint y: 272, distance: 81.0
click at [122, 272] on div "SearchWithCriteria4fbab72f-d311-4916-87de-6594765bb25b Writer Name Daniels demi…" at bounding box center [236, 276] width 443 height 32
paste input "mende"
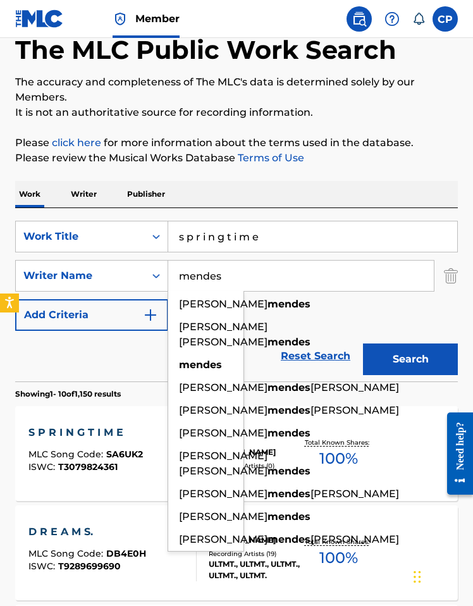
type input "mendes"
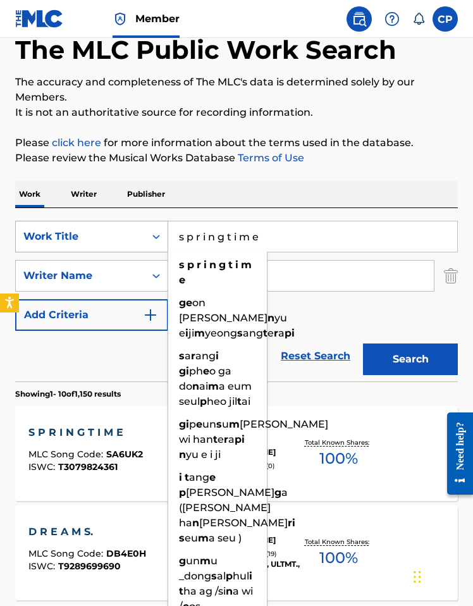
drag, startPoint x: 281, startPoint y: 241, endPoint x: 102, endPoint y: 233, distance: 178.4
click at [102, 234] on div "SearchWithCriteria091f3632-db8b-4973-9cff-e94fd9566141 Work Title s p r i n g t…" at bounding box center [236, 237] width 443 height 32
paste input "HATE BEING LONELY"
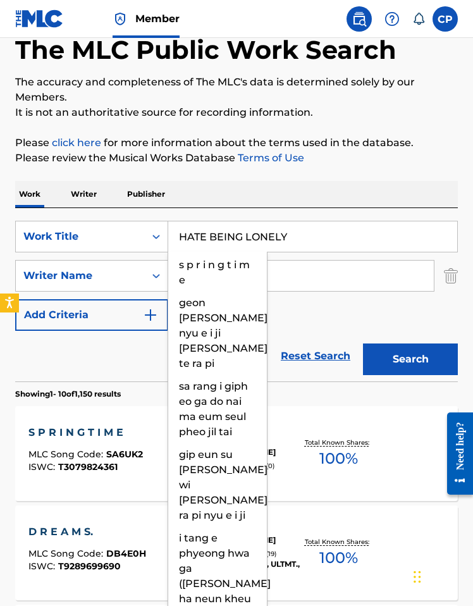
type input "HATE BEING LONELY"
click at [250, 202] on div "Work Writer Publisher" at bounding box center [236, 194] width 443 height 27
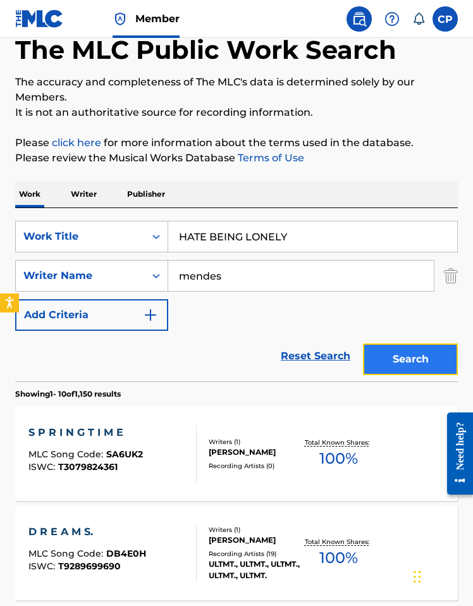
click at [390, 360] on button "Search" at bounding box center [410, 359] width 95 height 32
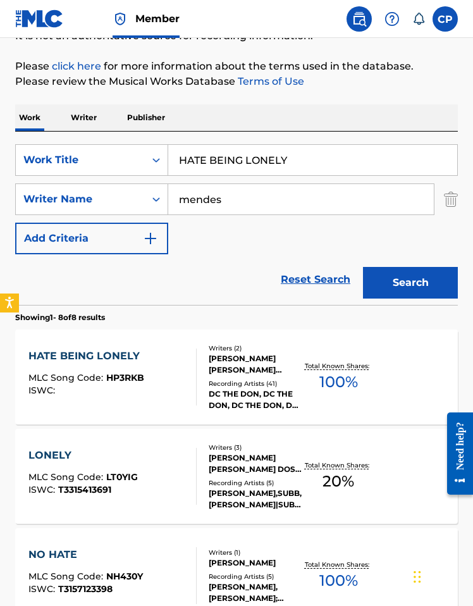
scroll to position [165, 0]
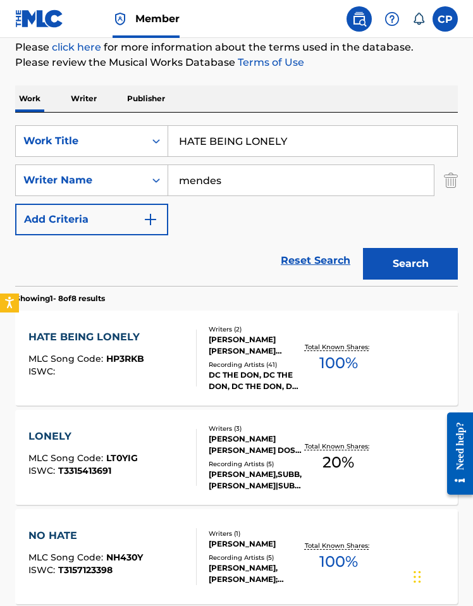
click at [284, 382] on div "DC THE DON, DC THE DON, DC THE DON, DC THE DON, DC THE DON" at bounding box center [255, 380] width 93 height 23
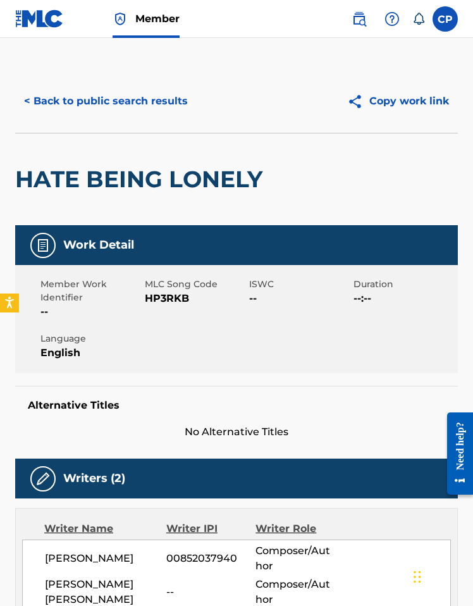
click at [169, 296] on span "HP3RKB" at bounding box center [195, 298] width 101 height 15
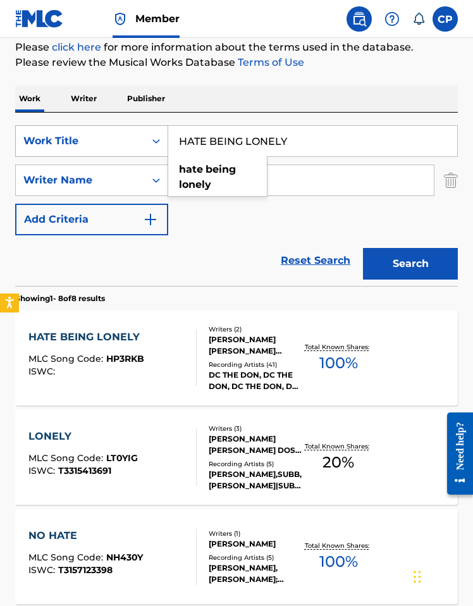
drag, startPoint x: 281, startPoint y: 138, endPoint x: 123, endPoint y: 132, distance: 157.5
click at [123, 132] on div "SearchWithCriteria091f3632-db8b-4973-9cff-e94fd9566141 Work Title HATE BEING LO…" at bounding box center [236, 141] width 443 height 32
paste input "THE NEW YOU"
type input "HATE THE NEW YOU"
click at [247, 108] on div "Work Writer Publisher" at bounding box center [236, 98] width 443 height 27
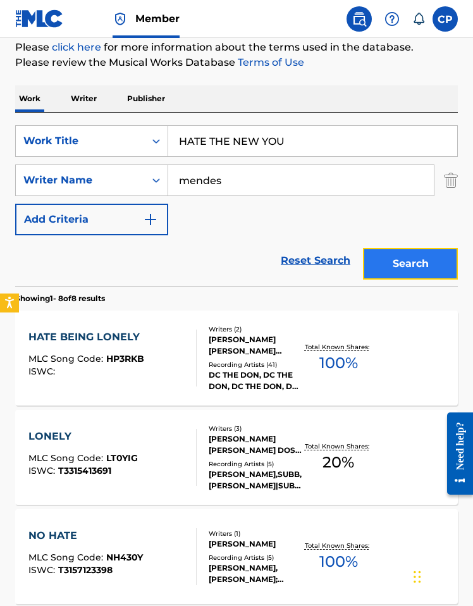
click at [388, 251] on button "Search" at bounding box center [410, 264] width 95 height 32
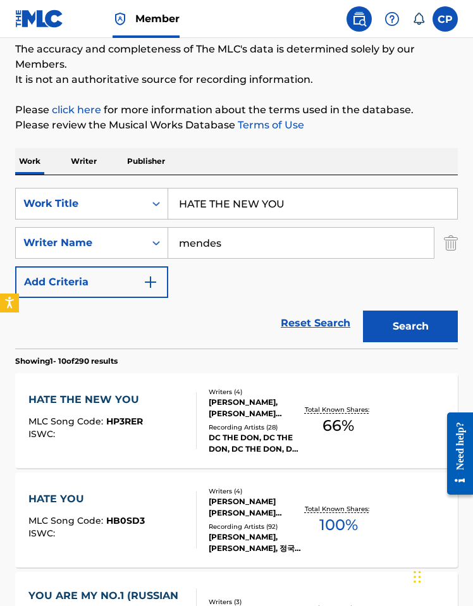
scroll to position [259, 0]
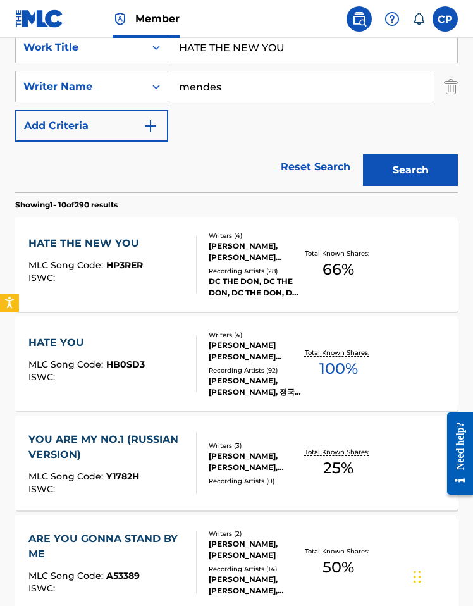
click at [250, 291] on div "DC THE DON, DC THE DON, DC THE DON, DC THE DON, DC THE DON" at bounding box center [255, 287] width 93 height 23
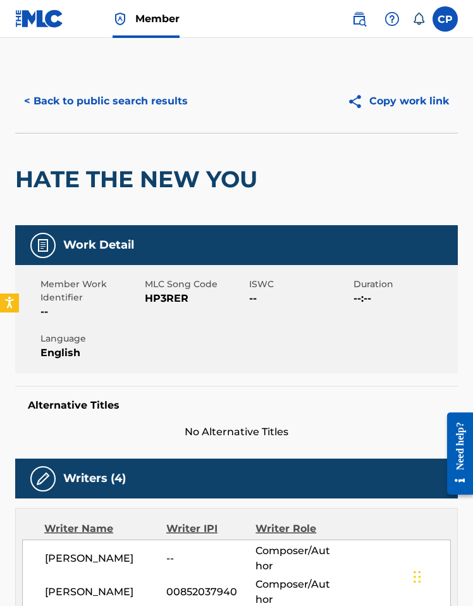
click at [170, 295] on span "HP3RER" at bounding box center [195, 298] width 101 height 15
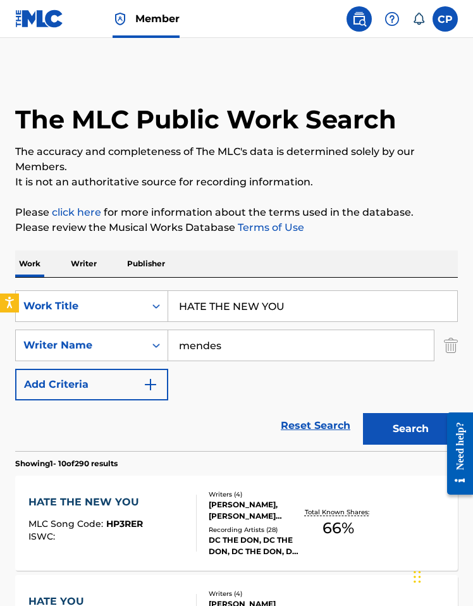
scroll to position [259, 0]
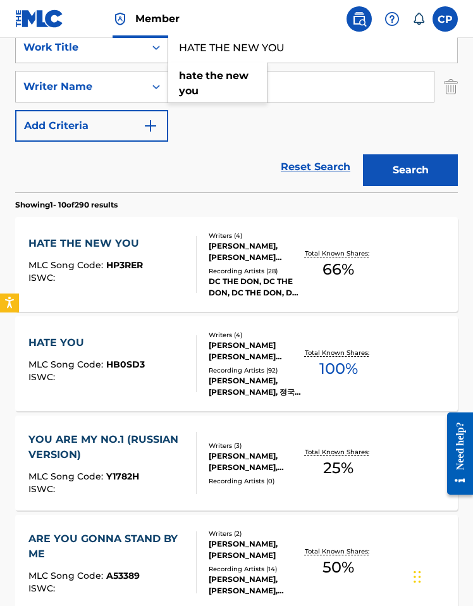
drag, startPoint x: 180, startPoint y: 51, endPoint x: 145, endPoint y: 47, distance: 35.6
click at [145, 47] on div "SearchWithCriteria091f3632-db8b-4973-9cff-e94fd9566141 Work Title HATE THE NEW …" at bounding box center [236, 48] width 443 height 32
paste input "Grooviest in the world"
type input "Grooviest in the world"
click at [331, 94] on input "mendes" at bounding box center [301, 86] width 266 height 30
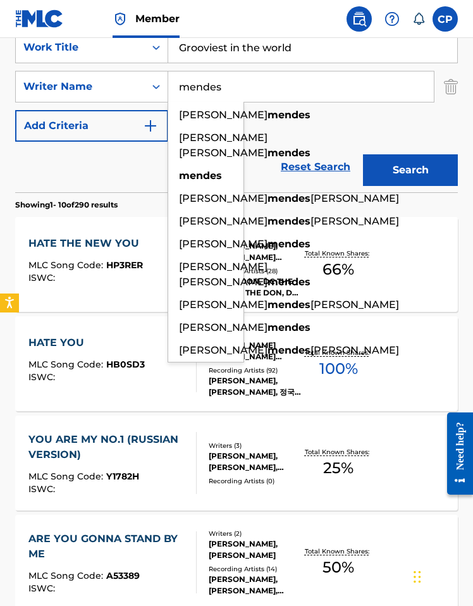
drag, startPoint x: 256, startPoint y: 86, endPoint x: 173, endPoint y: 90, distance: 83.6
click at [140, 85] on div "SearchWithCriteria4fbab72f-d311-4916-87de-6594765bb25b Writer Name mendes elvis…" at bounding box center [236, 87] width 443 height 32
paste input "Armijo"
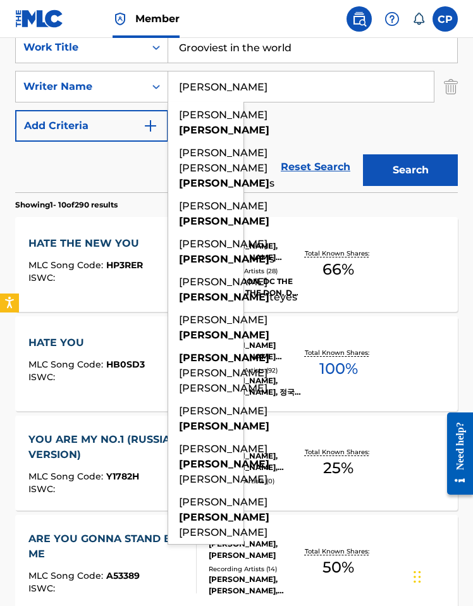
type input "Armijo"
click at [455, 166] on button "Search" at bounding box center [410, 170] width 95 height 32
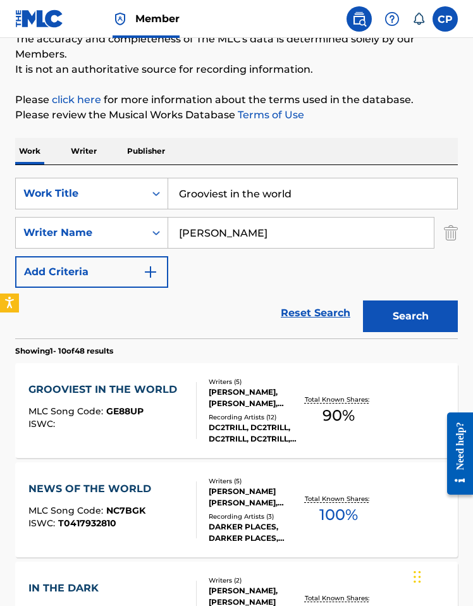
scroll to position [113, 0]
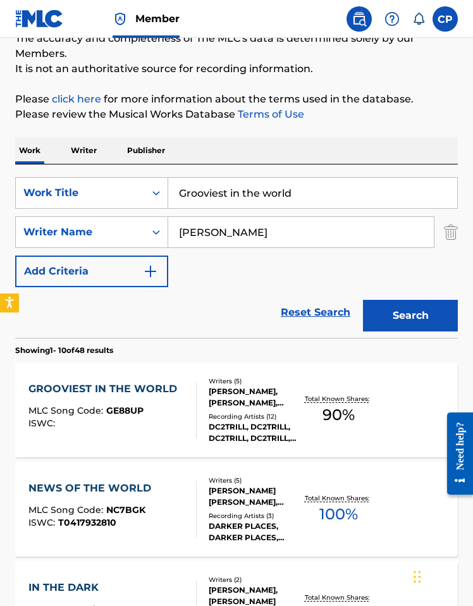
click at [195, 416] on div at bounding box center [191, 409] width 10 height 57
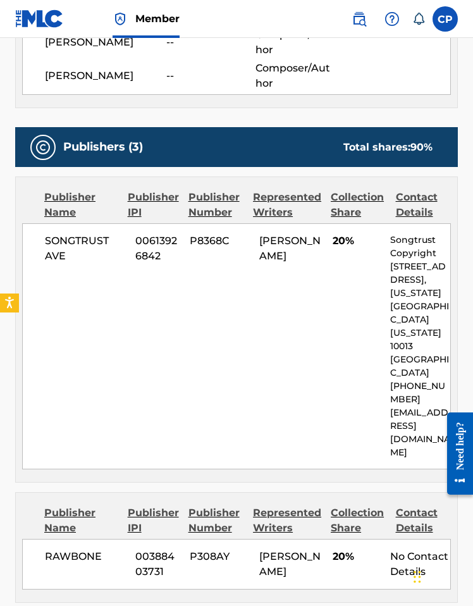
scroll to position [346, 0]
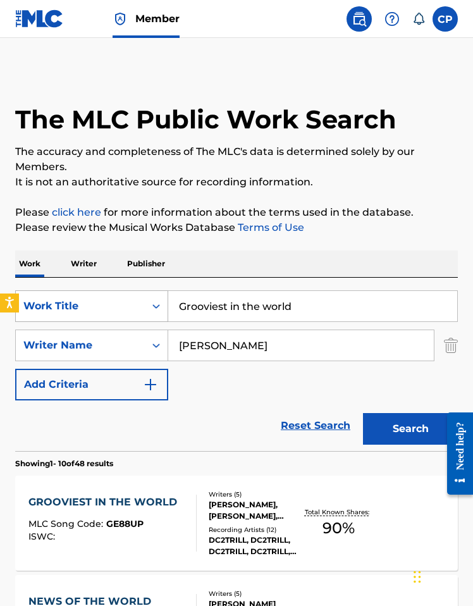
click at [162, 300] on icon "Search Form" at bounding box center [156, 306] width 13 height 13
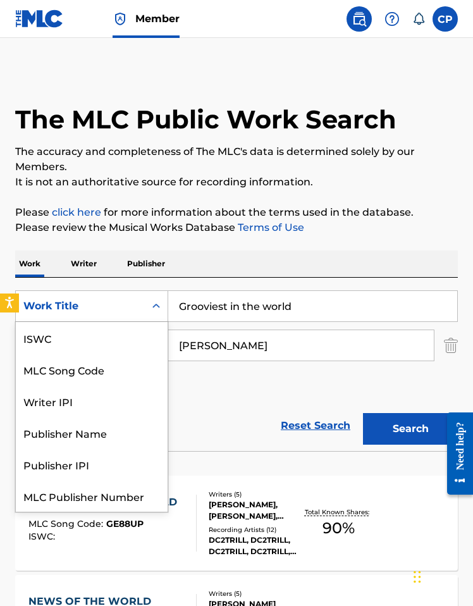
scroll to position [32, 0]
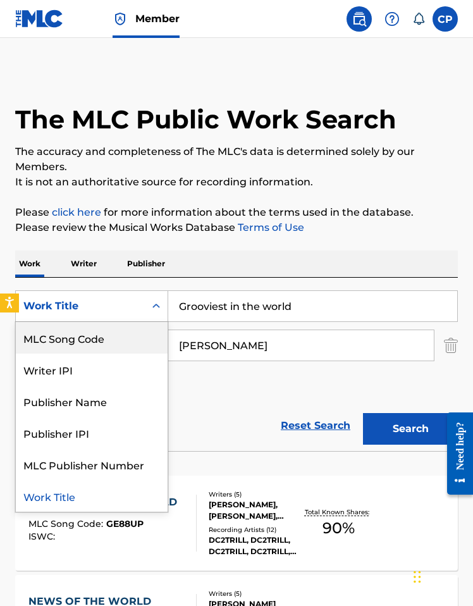
drag, startPoint x: 102, startPoint y: 348, endPoint x: 190, endPoint y: 331, distance: 89.4
click at [102, 347] on div "MLC Song Code" at bounding box center [92, 338] width 152 height 32
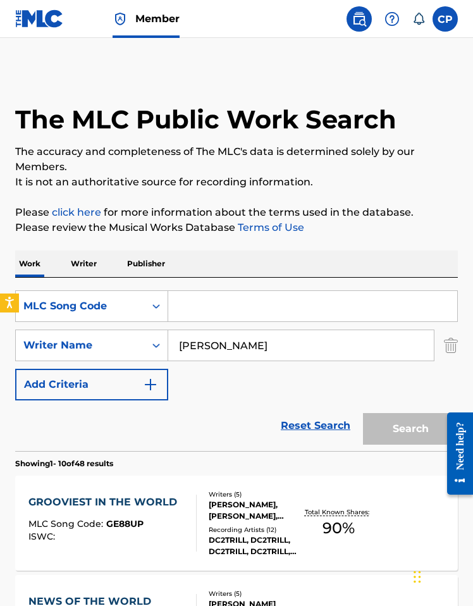
click at [283, 308] on input "Search Form" at bounding box center [312, 306] width 289 height 30
paste input "BC0WTM"
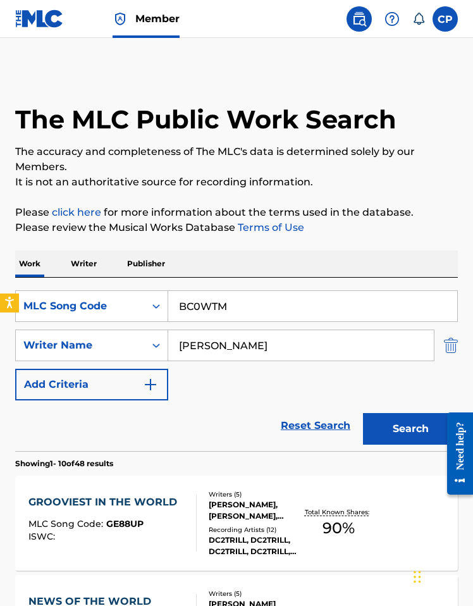
type input "BC0WTM"
drag, startPoint x: 455, startPoint y: 345, endPoint x: 444, endPoint y: 349, distance: 11.6
click at [454, 345] on img "Search Form" at bounding box center [451, 345] width 14 height 32
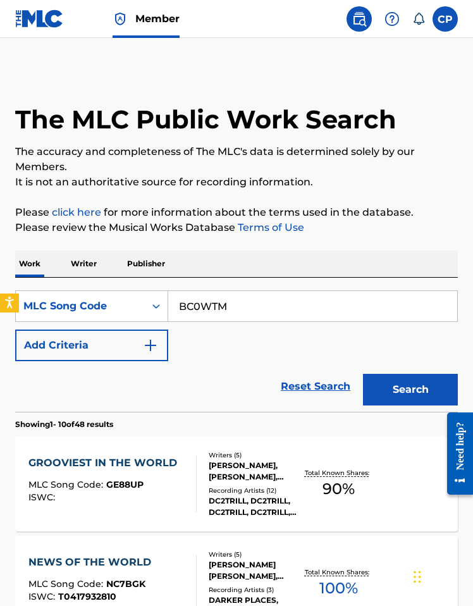
click at [399, 410] on div "Search" at bounding box center [407, 386] width 101 height 51
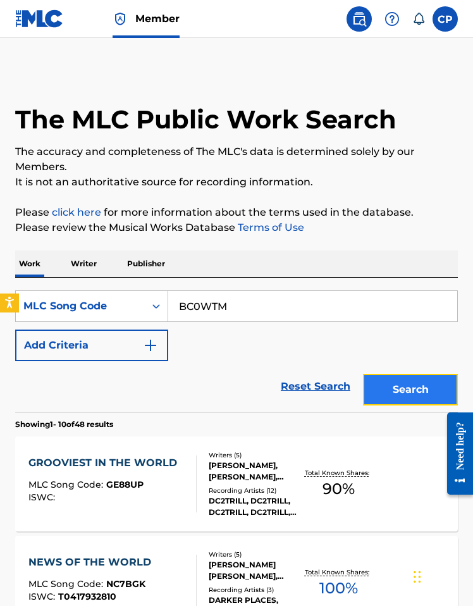
click at [404, 388] on button "Search" at bounding box center [410, 390] width 95 height 32
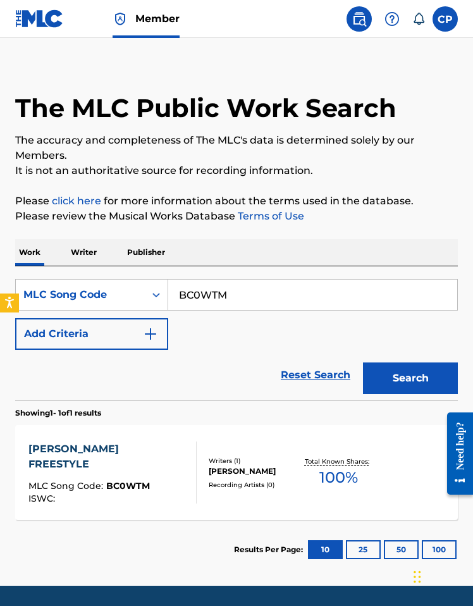
scroll to position [26, 0]
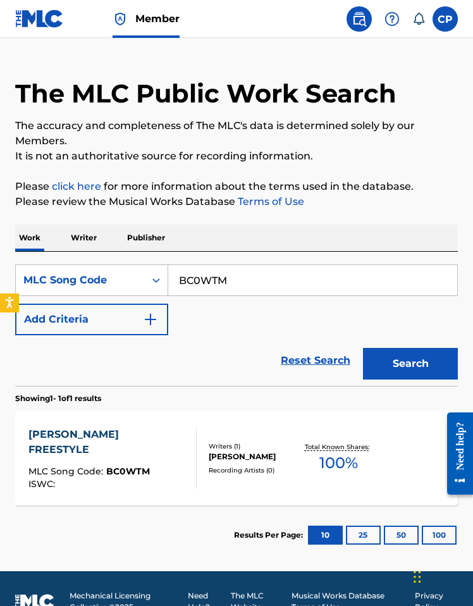
click at [292, 452] on div "ADRIJAN LUBURA" at bounding box center [255, 456] width 93 height 11
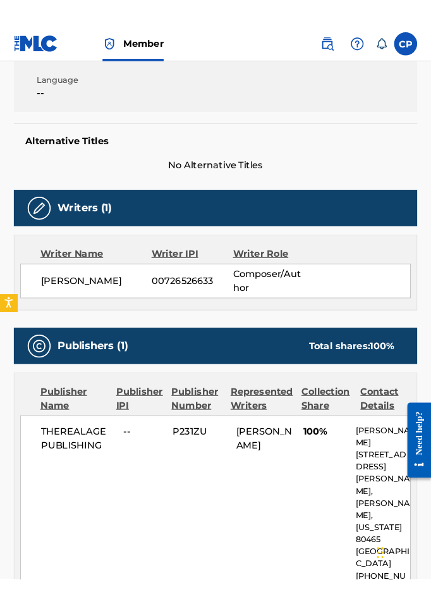
scroll to position [490, 0]
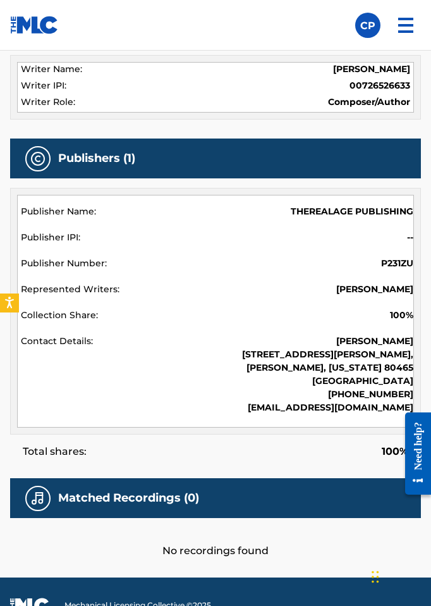
scroll to position [26, 0]
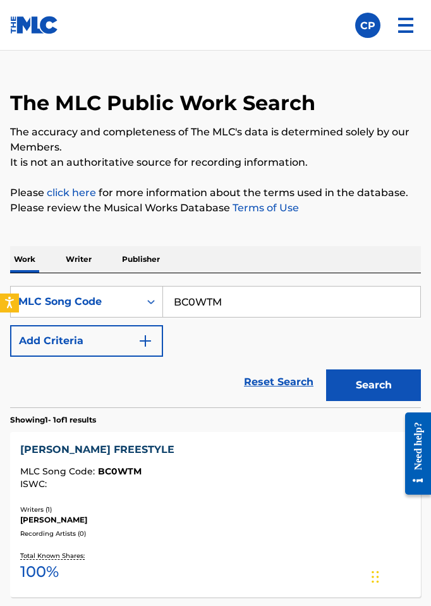
drag, startPoint x: 238, startPoint y: 303, endPoint x: 174, endPoint y: 299, distance: 64.0
click at [174, 299] on input "BC0WTM" at bounding box center [291, 301] width 257 height 30
paste input "4333521"
click at [340, 367] on div "Search" at bounding box center [370, 382] width 101 height 51
drag, startPoint x: 220, startPoint y: 296, endPoint x: 138, endPoint y: 312, distance: 83.7
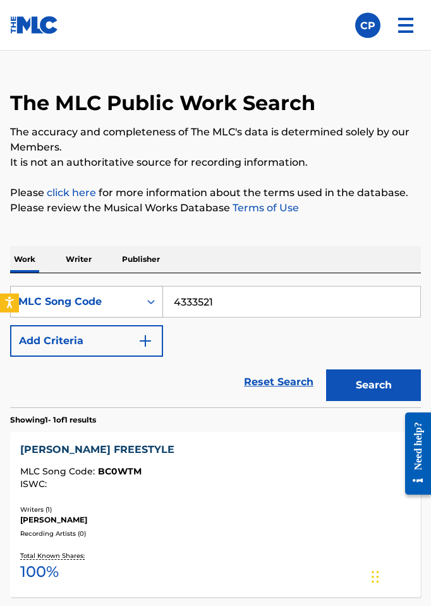
click at [136, 312] on div "SearchWithCriteria23b6a977-12e5-4a58-91e0-e66713c0829d MLC Song Code 4333521" at bounding box center [215, 302] width 411 height 32
paste input "VW6WFD"
drag, startPoint x: 265, startPoint y: 303, endPoint x: 110, endPoint y: 307, distance: 154.9
click at [110, 307] on div "SearchWithCriteria23b6a977-12e5-4a58-91e0-e66713c0829d MLC Song Code 4333521 VW…" at bounding box center [215, 302] width 411 height 32
paste input "Search Form"
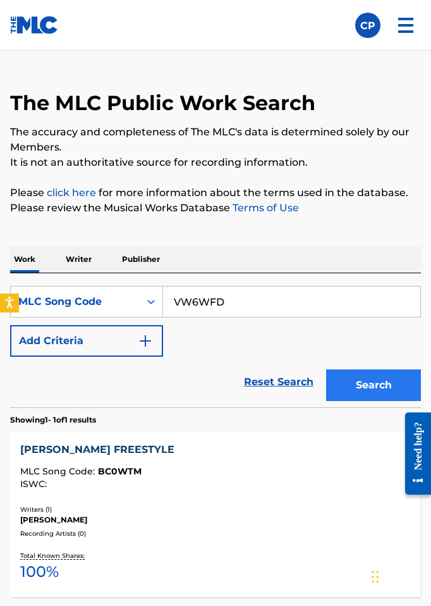
type input "VW6WFD"
click at [351, 380] on button "Search" at bounding box center [373, 385] width 95 height 32
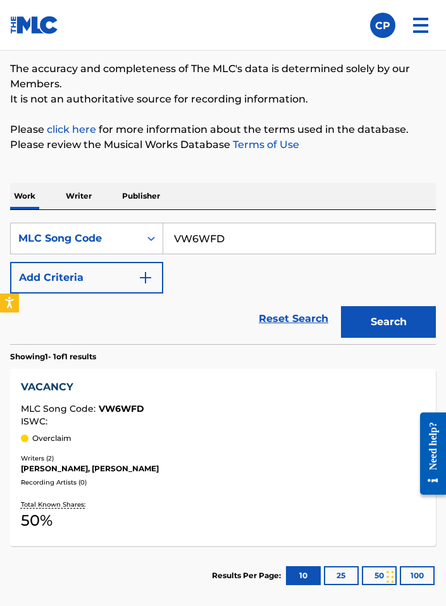
scroll to position [176, 0]
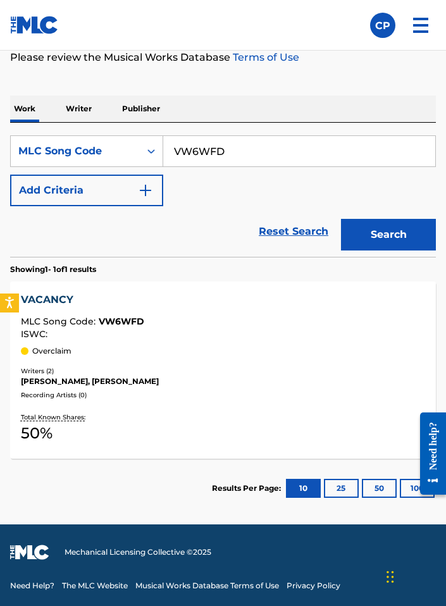
click at [138, 345] on div "Overclaim" at bounding box center [223, 350] width 404 height 11
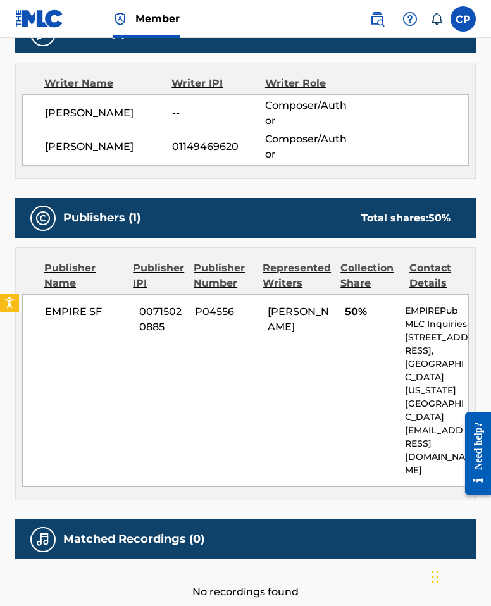
scroll to position [477, 0]
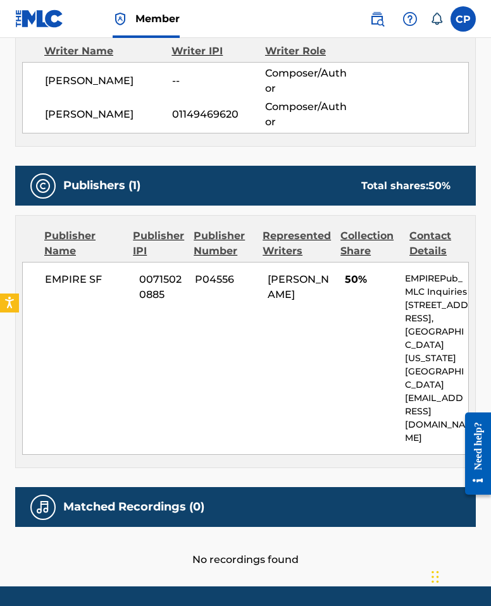
click at [192, 110] on span "01149469620" at bounding box center [218, 114] width 93 height 15
